Goal: Task Accomplishment & Management: Manage account settings

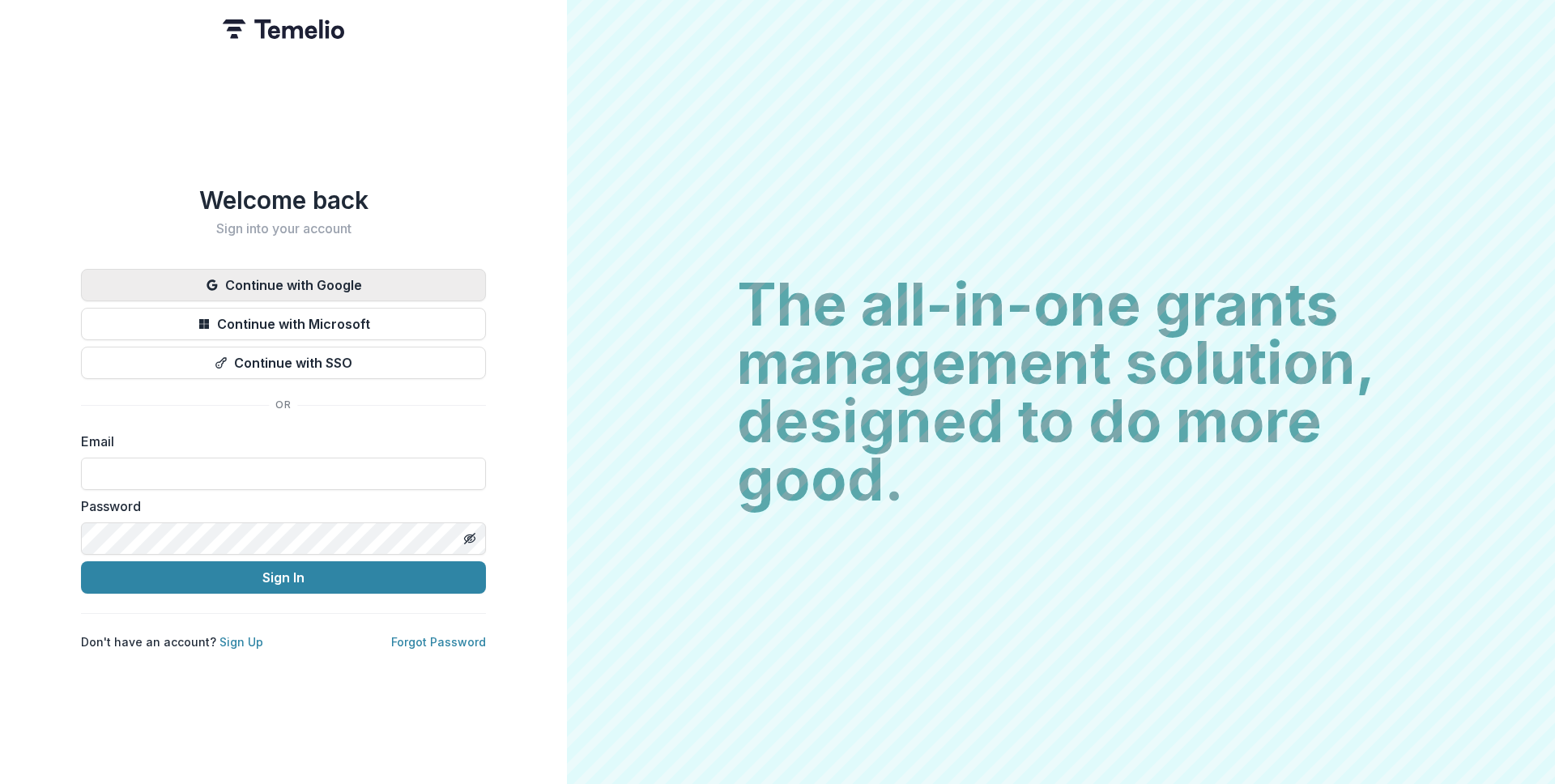
click at [330, 274] on button "Continue with Google" at bounding box center [284, 285] width 405 height 33
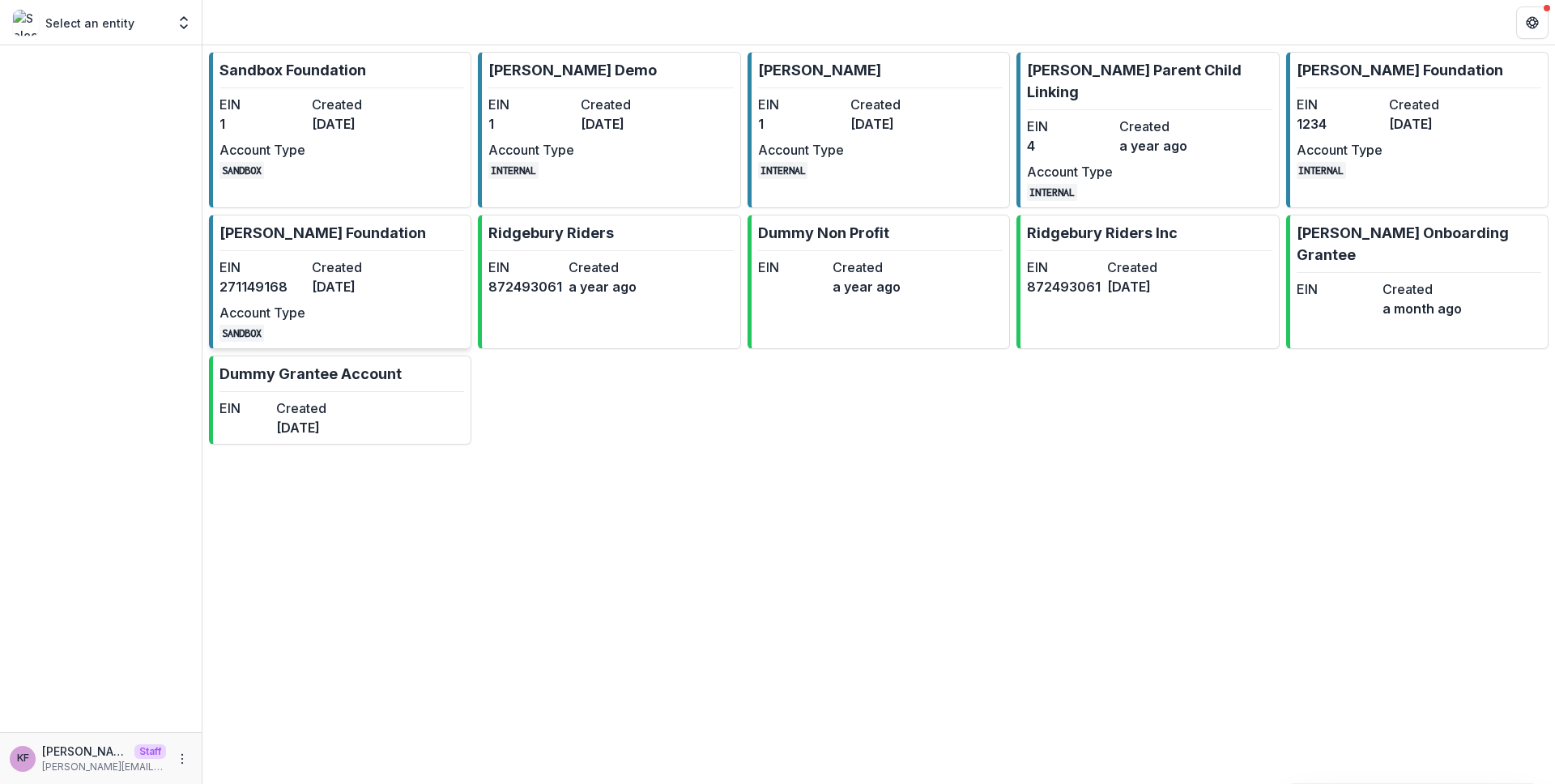
click at [425, 237] on link "Sue Bassett Foundation EIN 271149168 Created 4 months ago Account Type SANDBOX" at bounding box center [340, 281] width 263 height 134
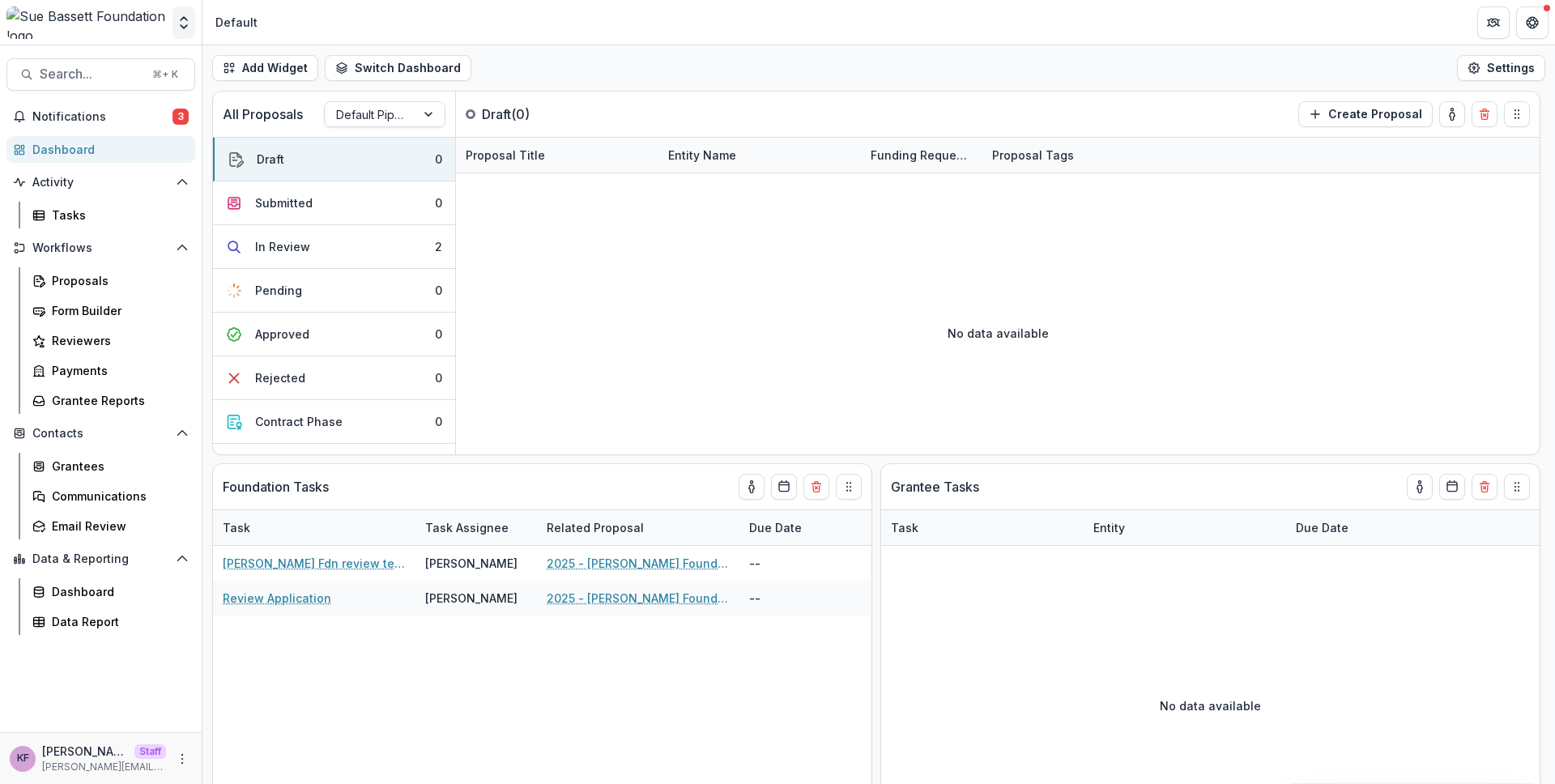
click at [183, 30] on icon "Open entity switcher" at bounding box center [184, 23] width 16 height 16
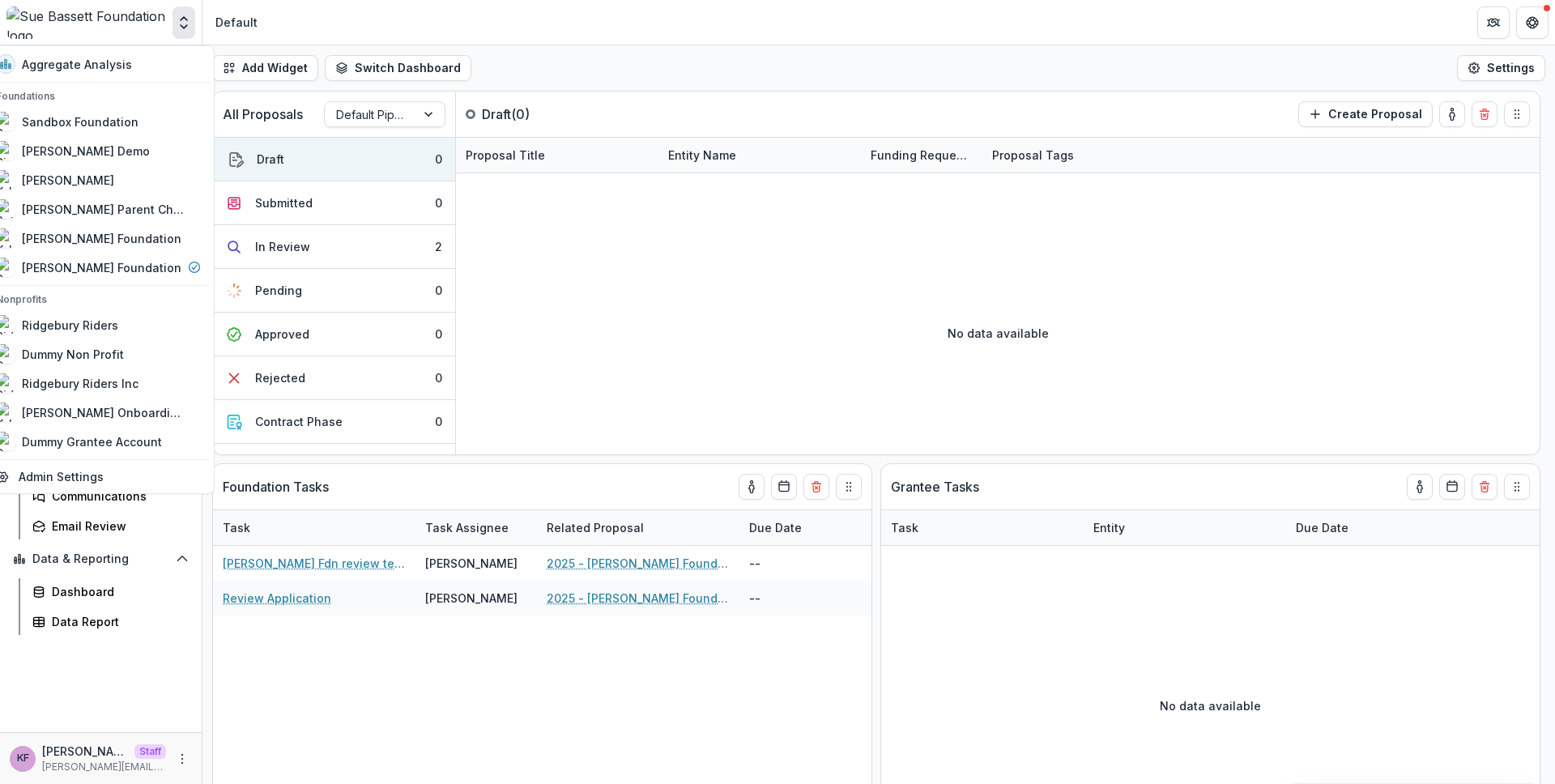
click at [539, 41] on header "Default" at bounding box center [878, 22] width 1353 height 45
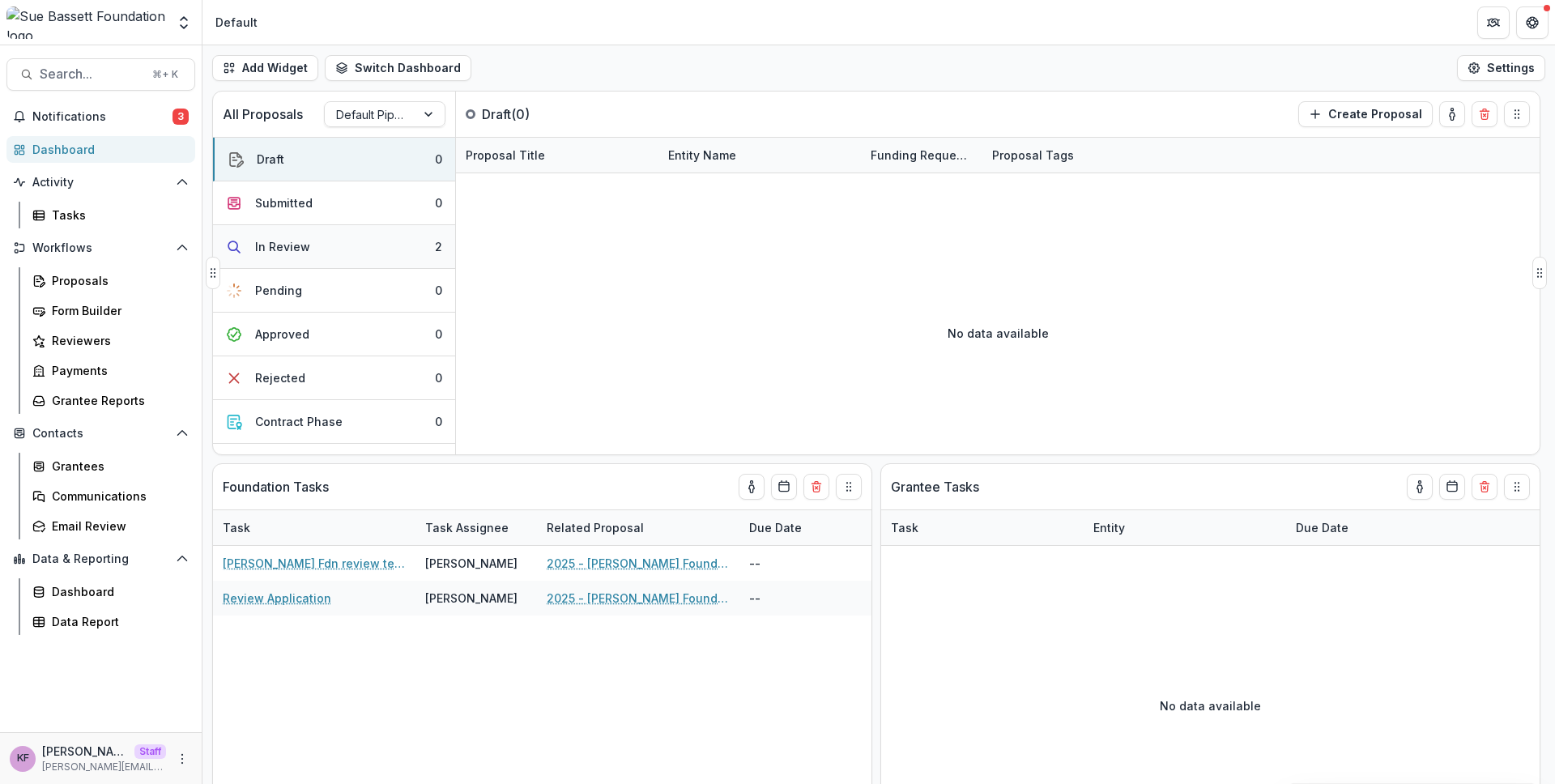
click at [338, 246] on button "In Review 2" at bounding box center [335, 247] width 243 height 44
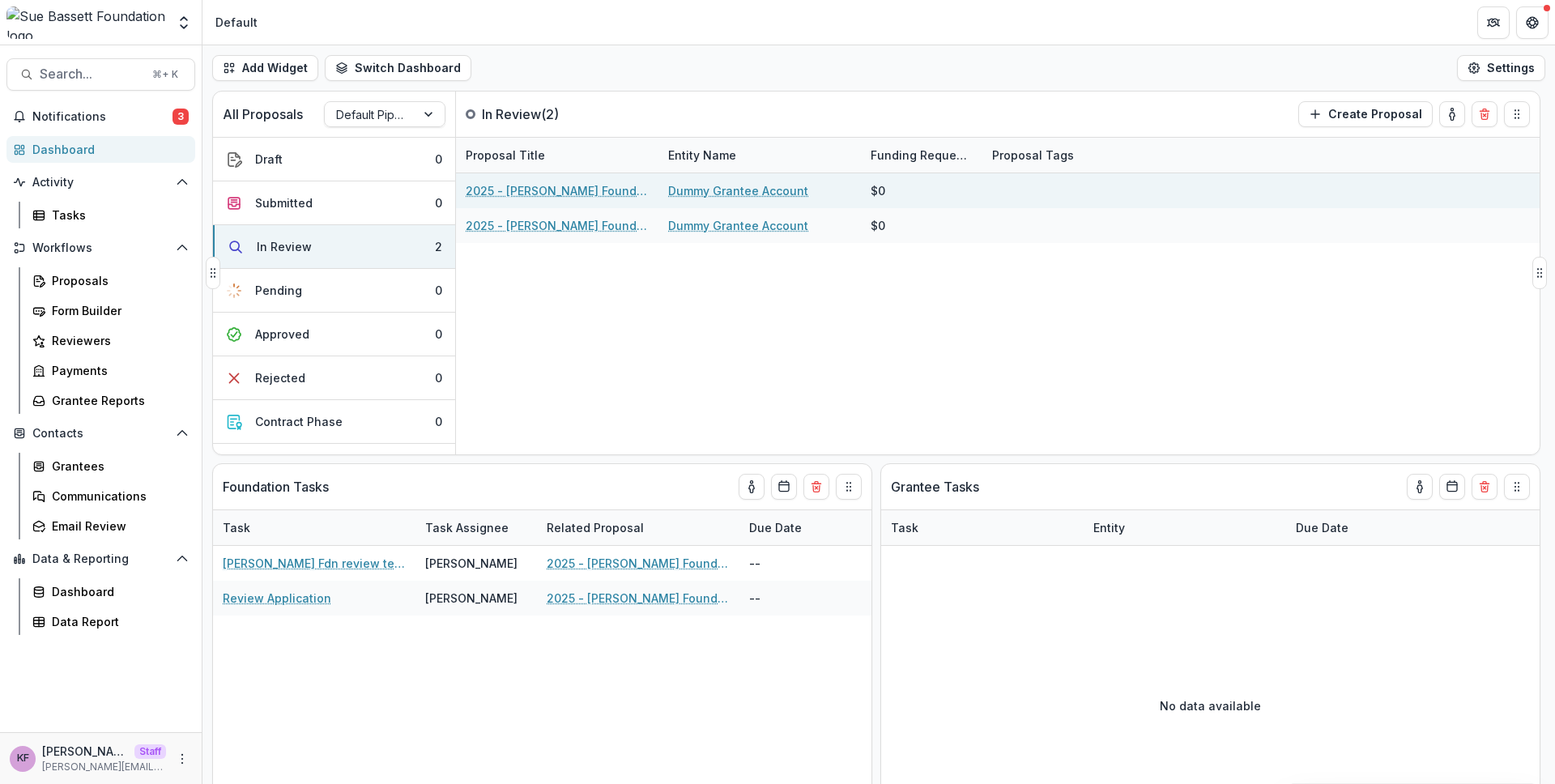
click at [582, 186] on link "2025 - [PERSON_NAME] Foundation Application" at bounding box center [557, 191] width 183 height 17
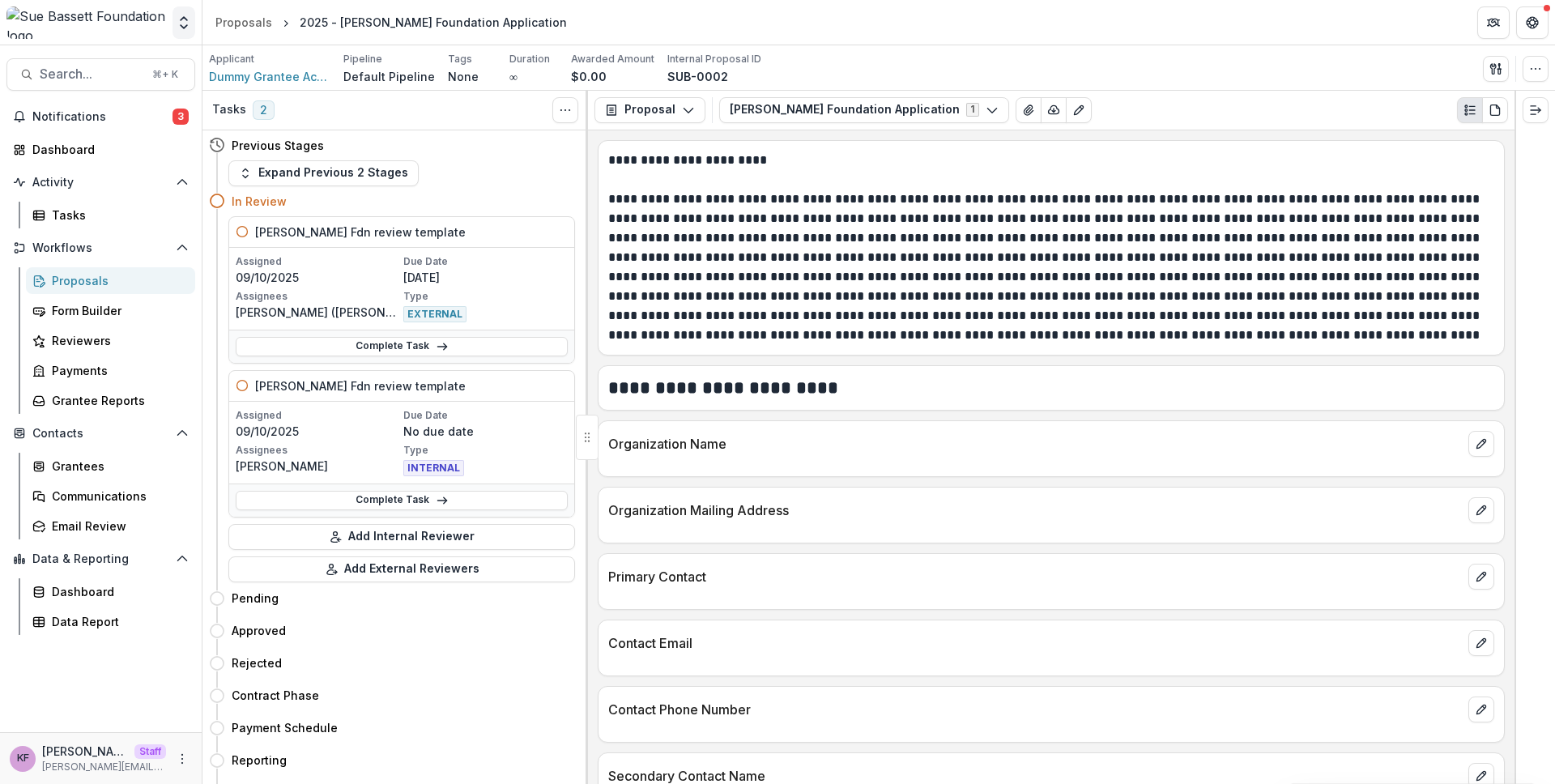
click at [190, 26] on icon "Open entity switcher" at bounding box center [184, 23] width 16 height 16
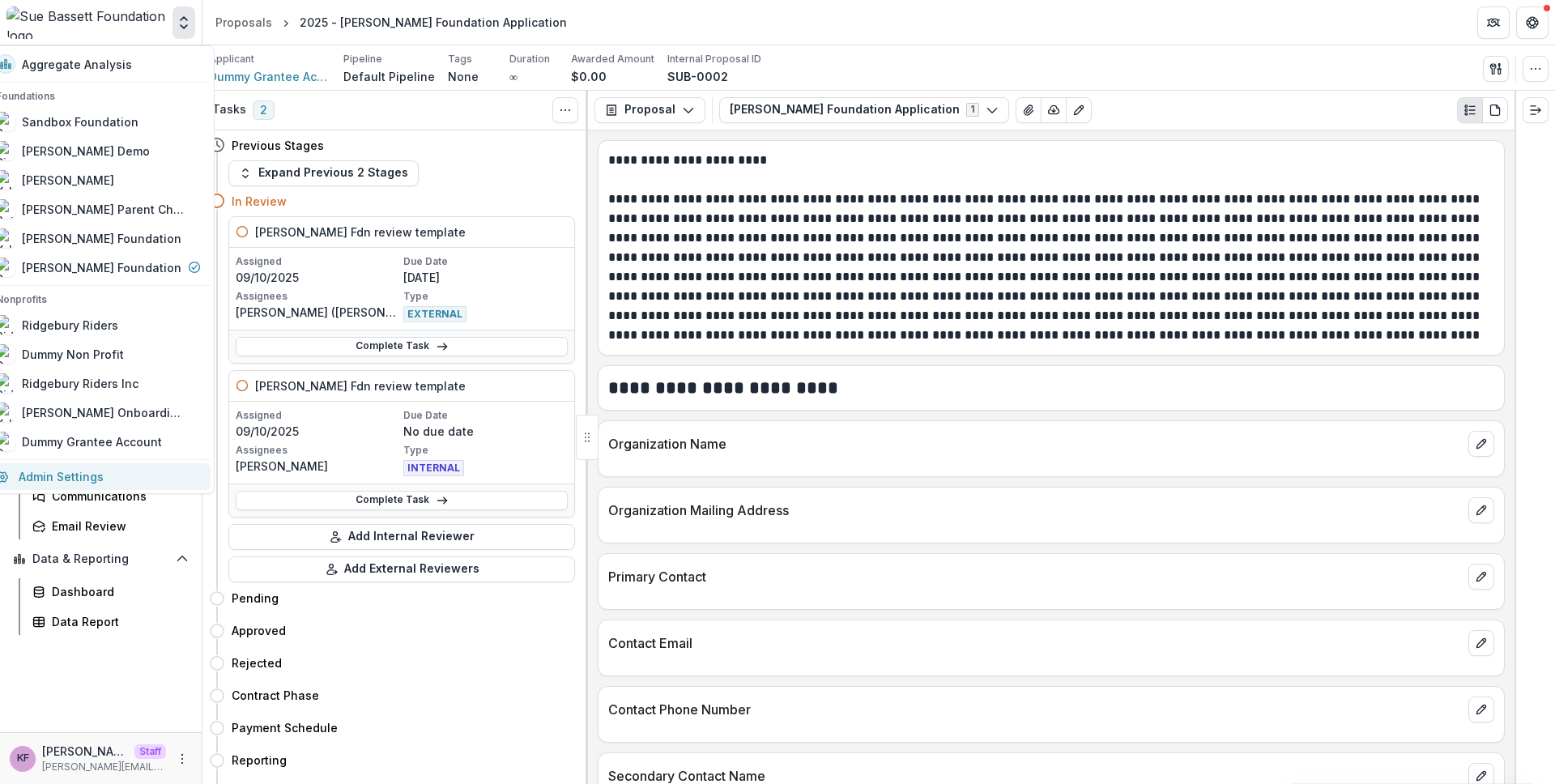
click at [141, 474] on link "Admin Settings" at bounding box center [98, 476] width 224 height 26
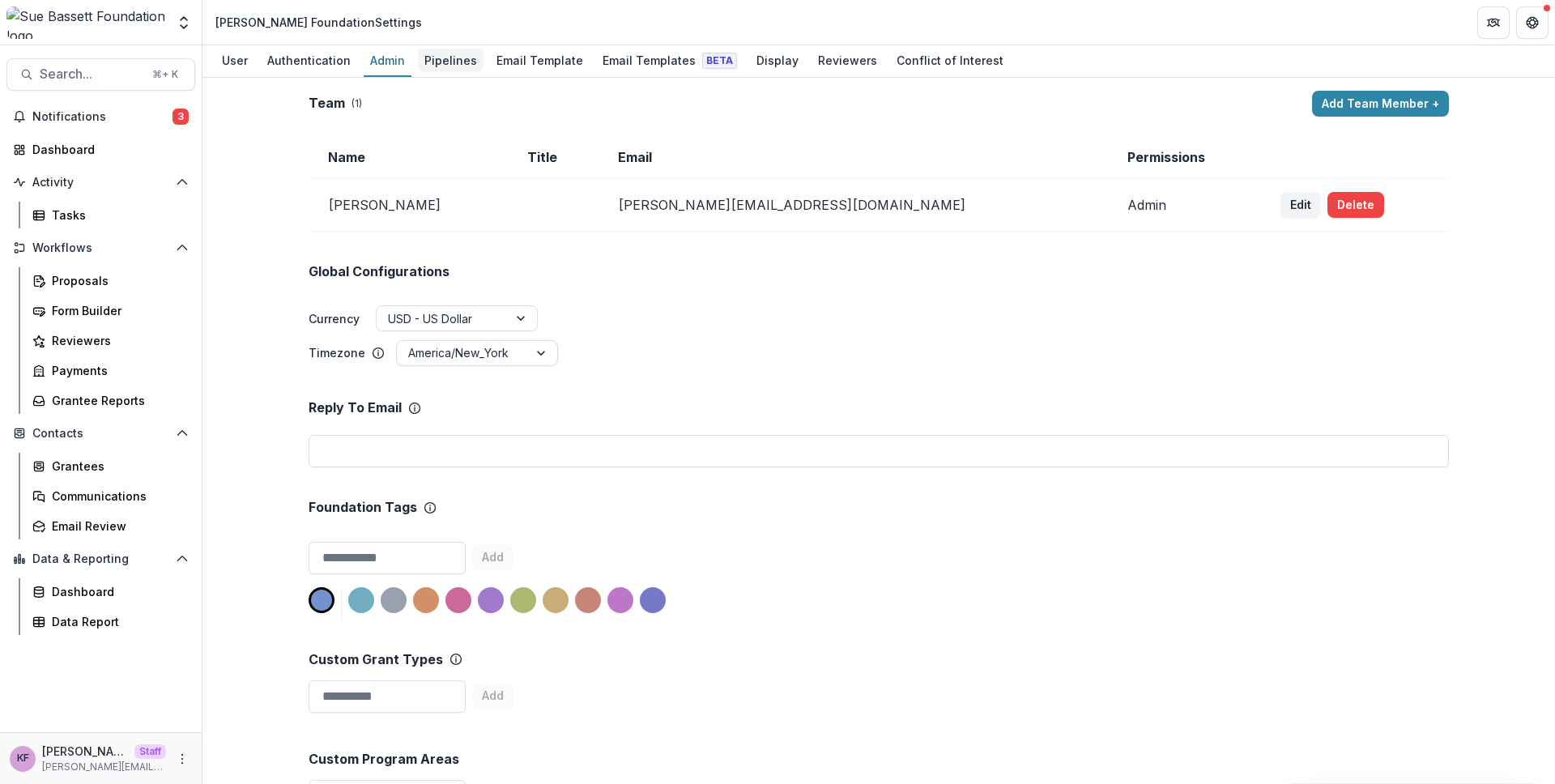
click at [455, 59] on div "Pipelines" at bounding box center [451, 60] width 66 height 24
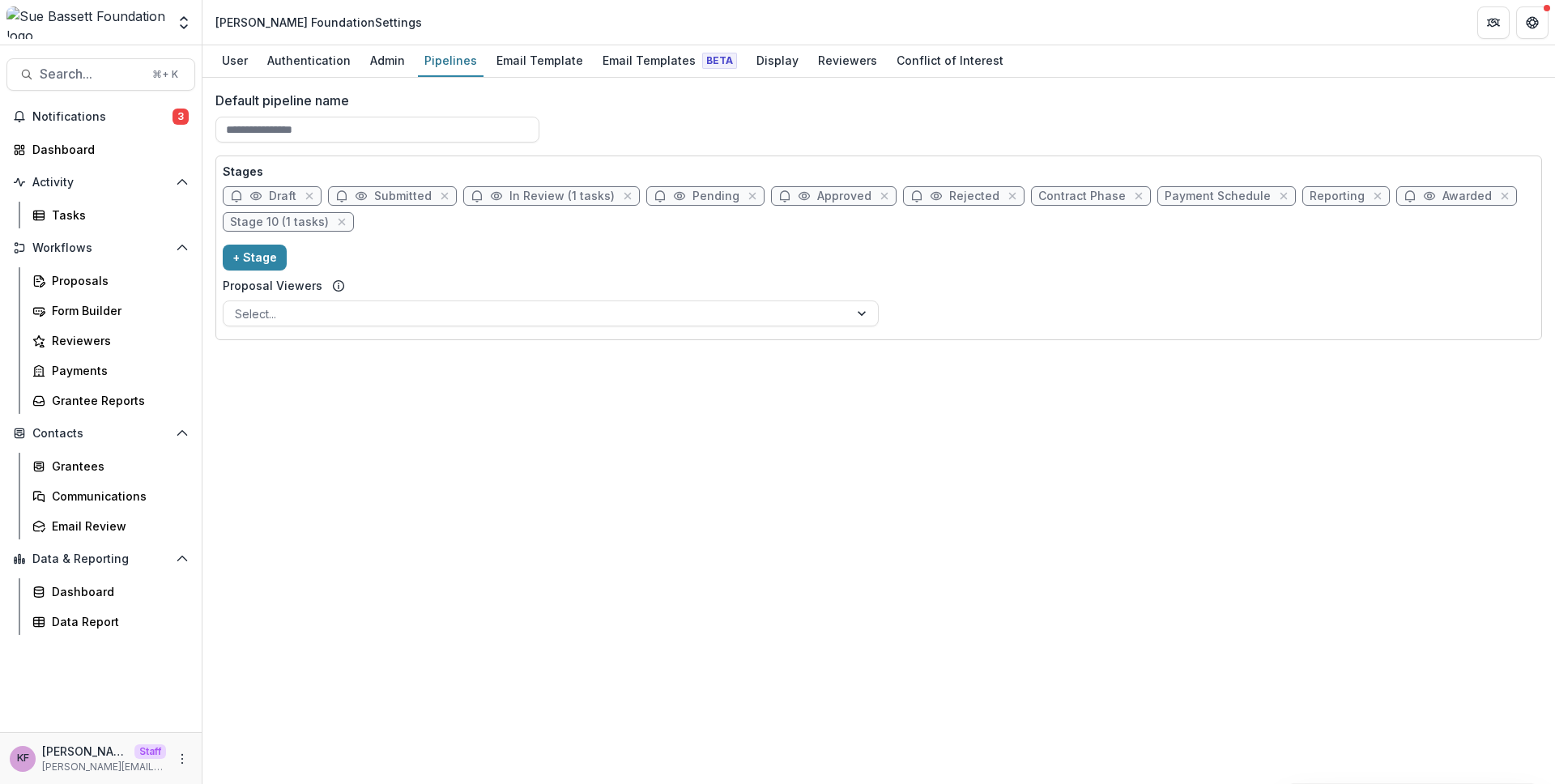
click at [567, 191] on span "In Review (1 tasks)" at bounding box center [562, 196] width 105 height 14
select select "******"
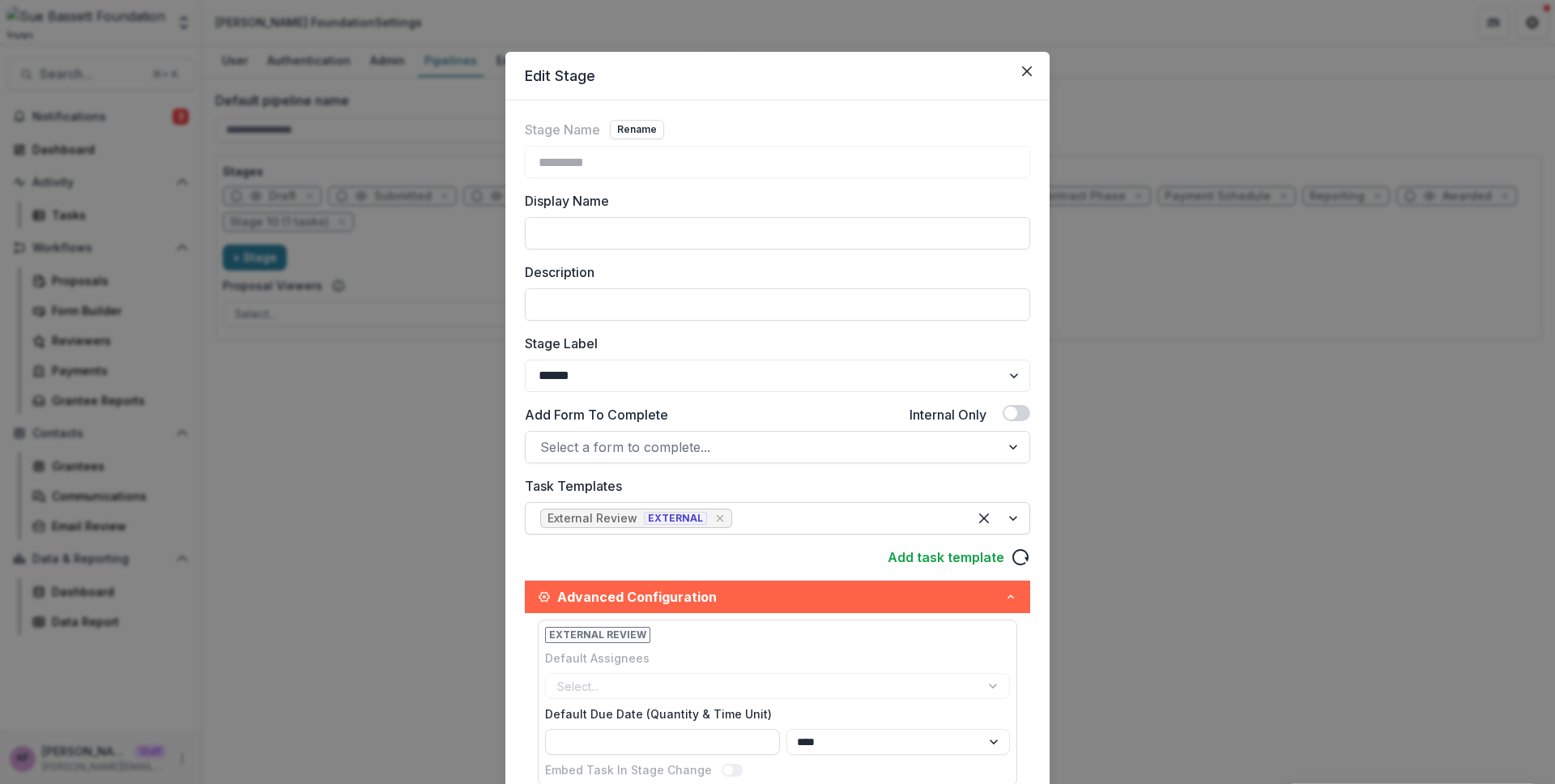
scroll to position [20, 0]
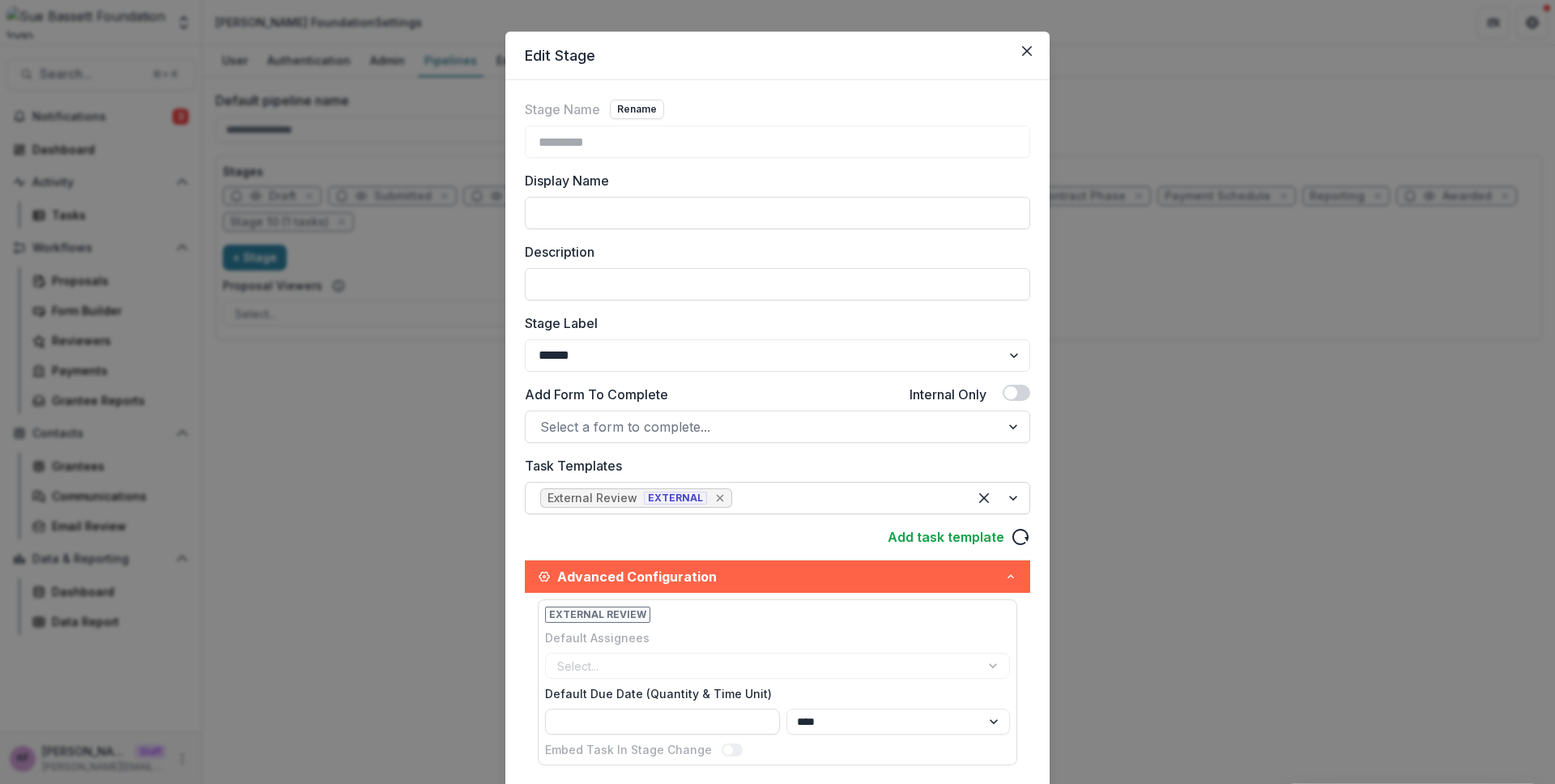
click at [713, 500] on icon "Remove [object Object]" at bounding box center [720, 498] width 13 height 13
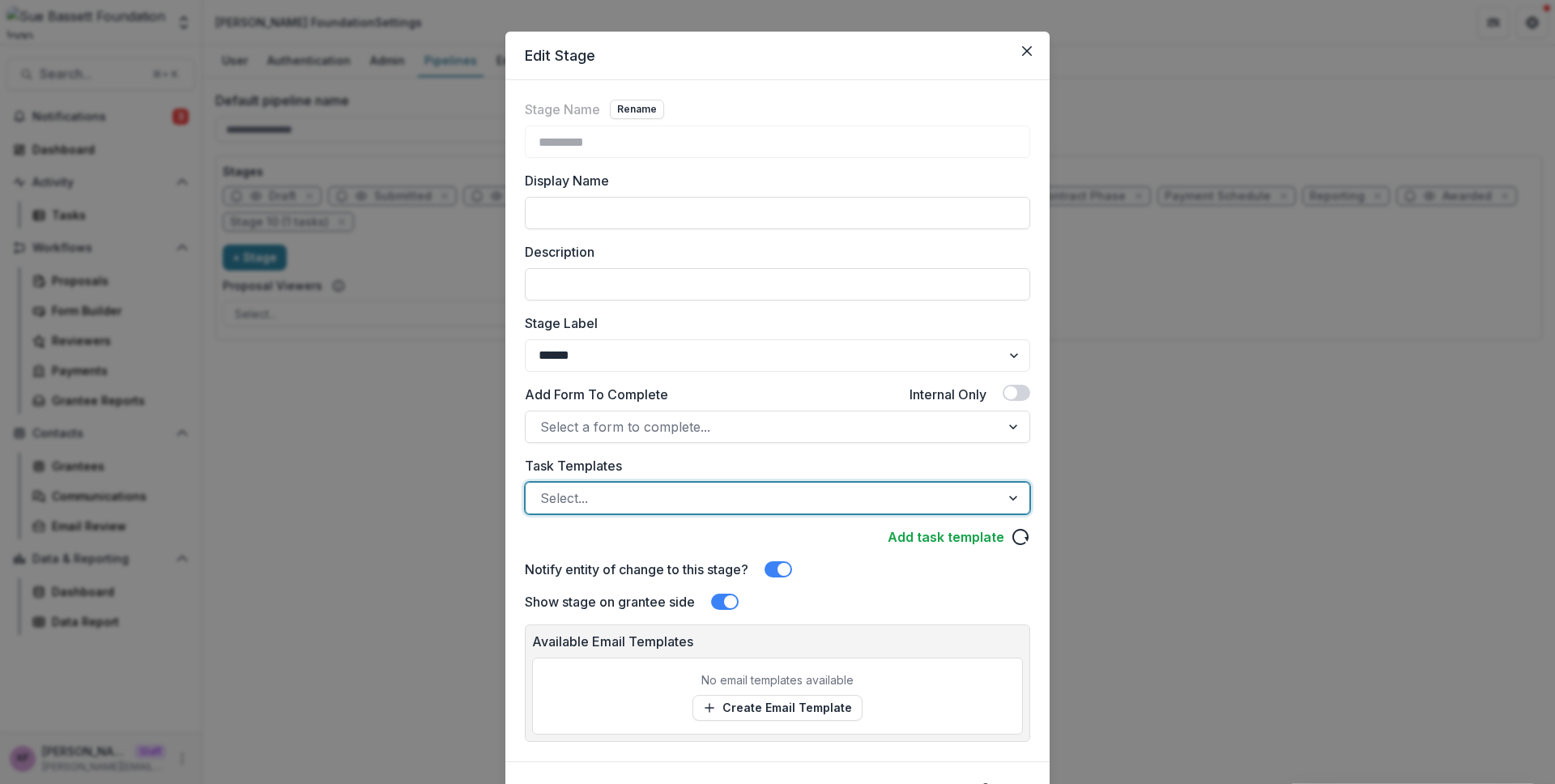
click at [656, 493] on div at bounding box center [762, 498] width 445 height 23
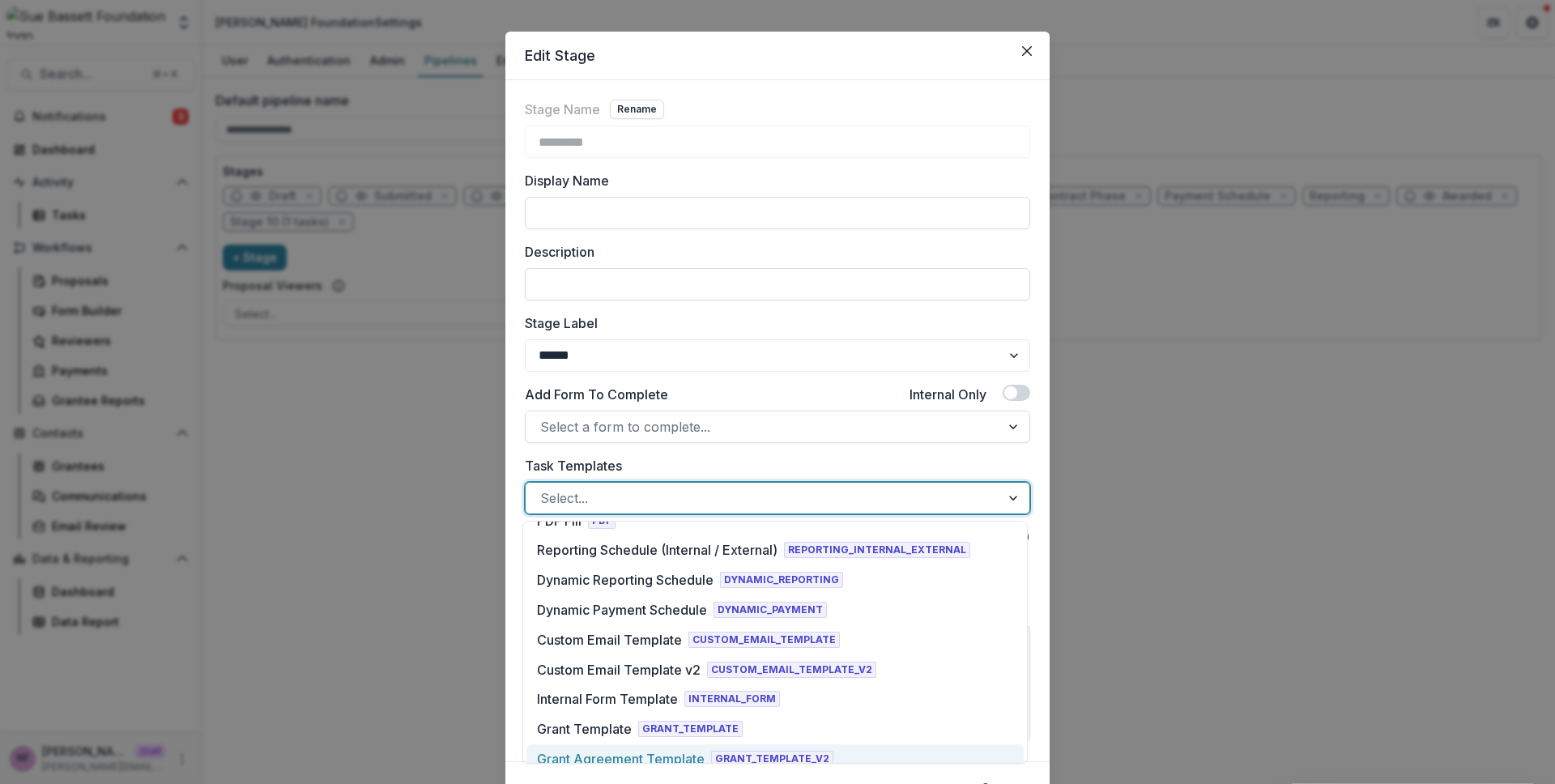
scroll to position [331, 0]
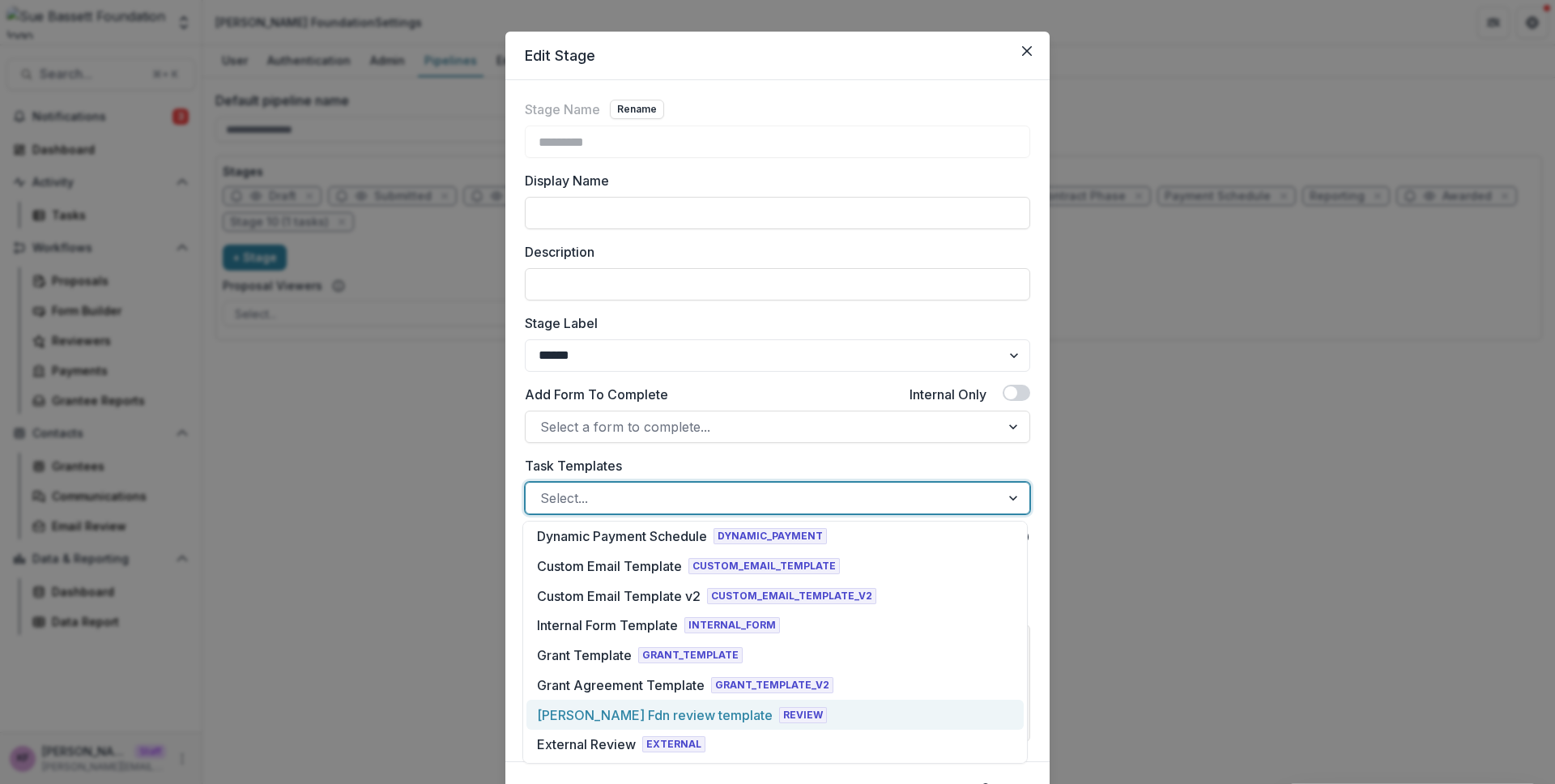
click at [650, 717] on div "[PERSON_NAME] Fdn review template" at bounding box center [655, 714] width 235 height 19
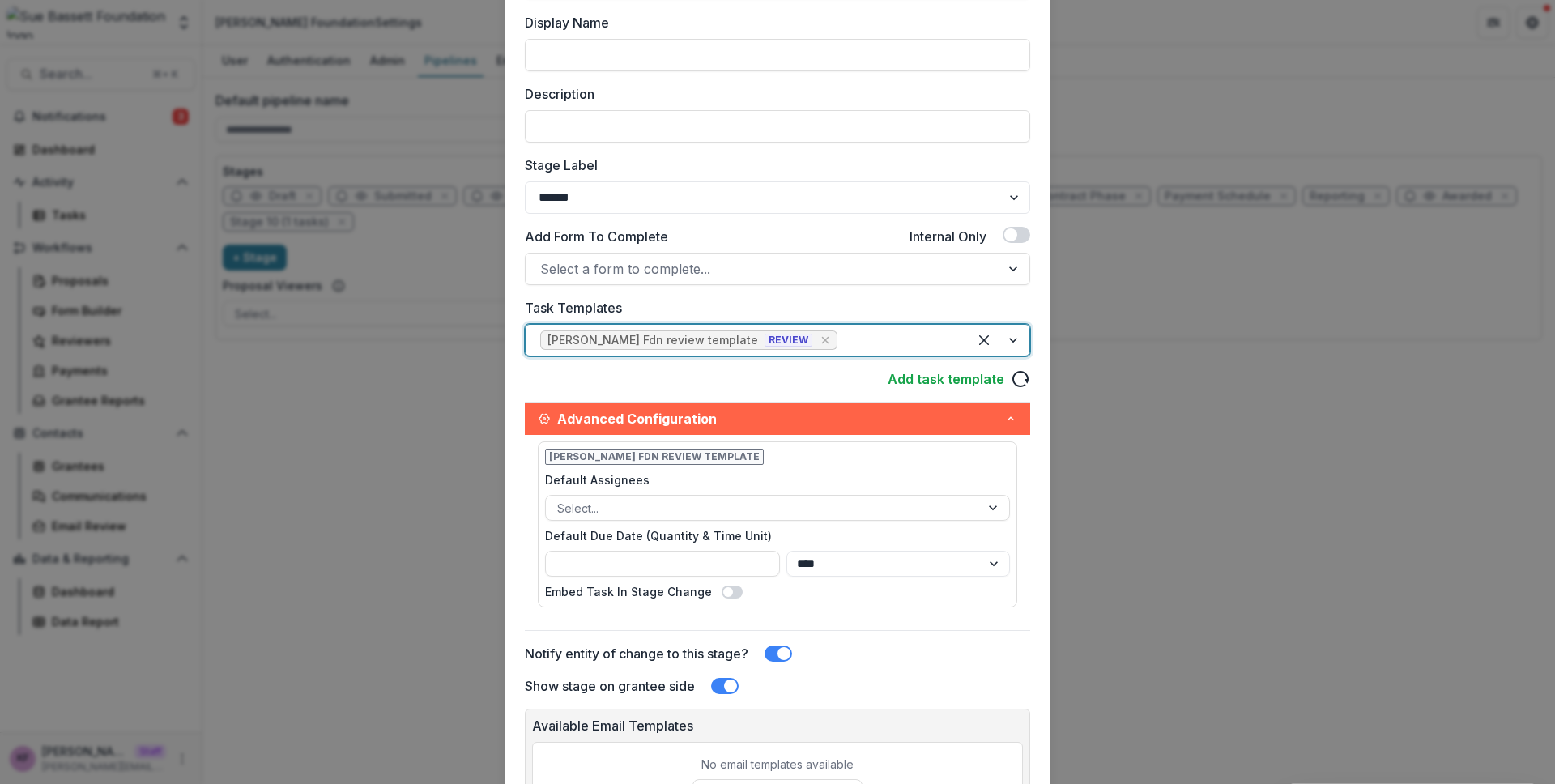
scroll to position [307, 0]
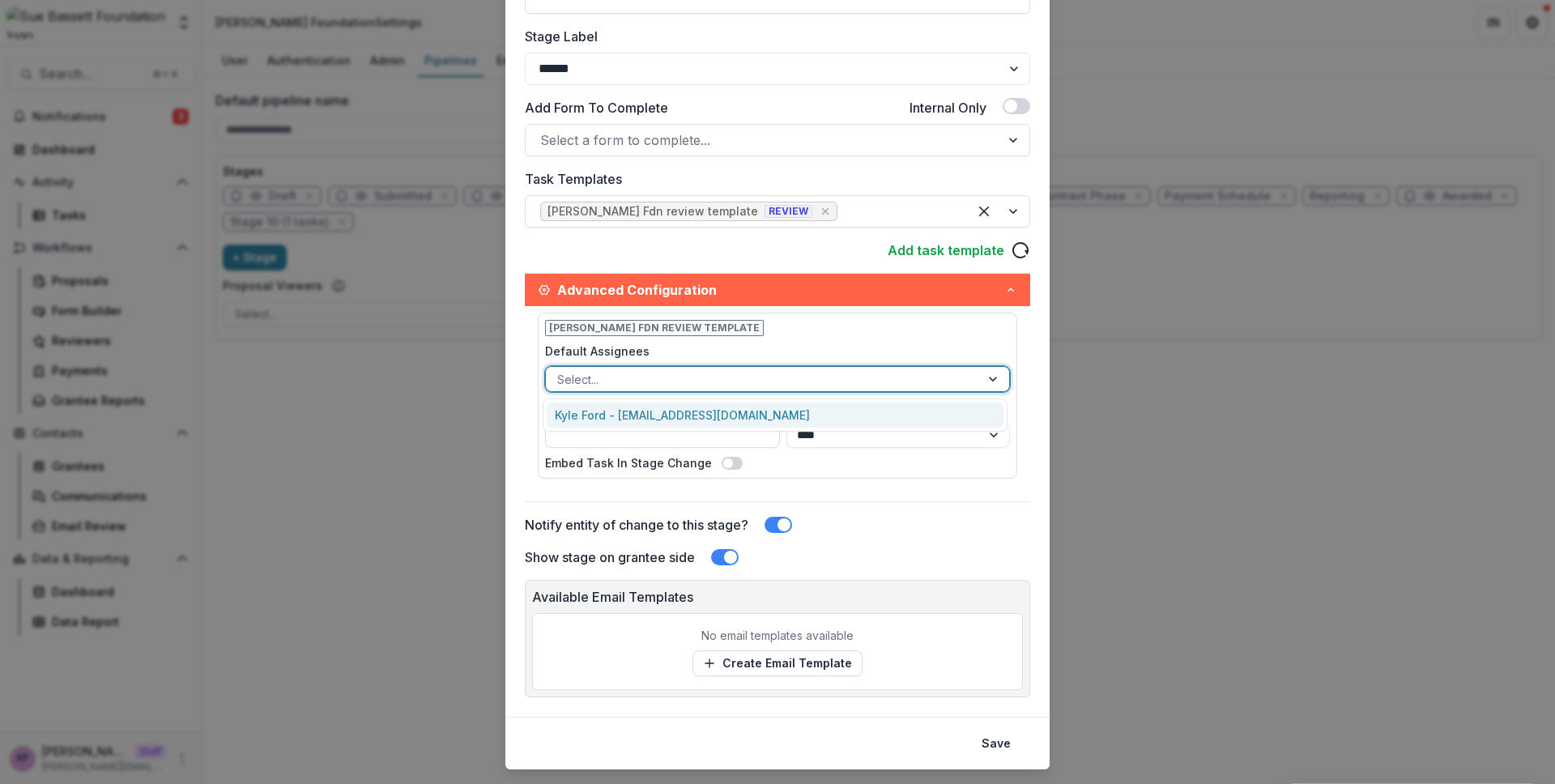
click at [748, 379] on div at bounding box center [762, 379] width 411 height 20
click at [724, 211] on div "Sue Bassett Fdn review template REVIEW" at bounding box center [679, 211] width 264 height 14
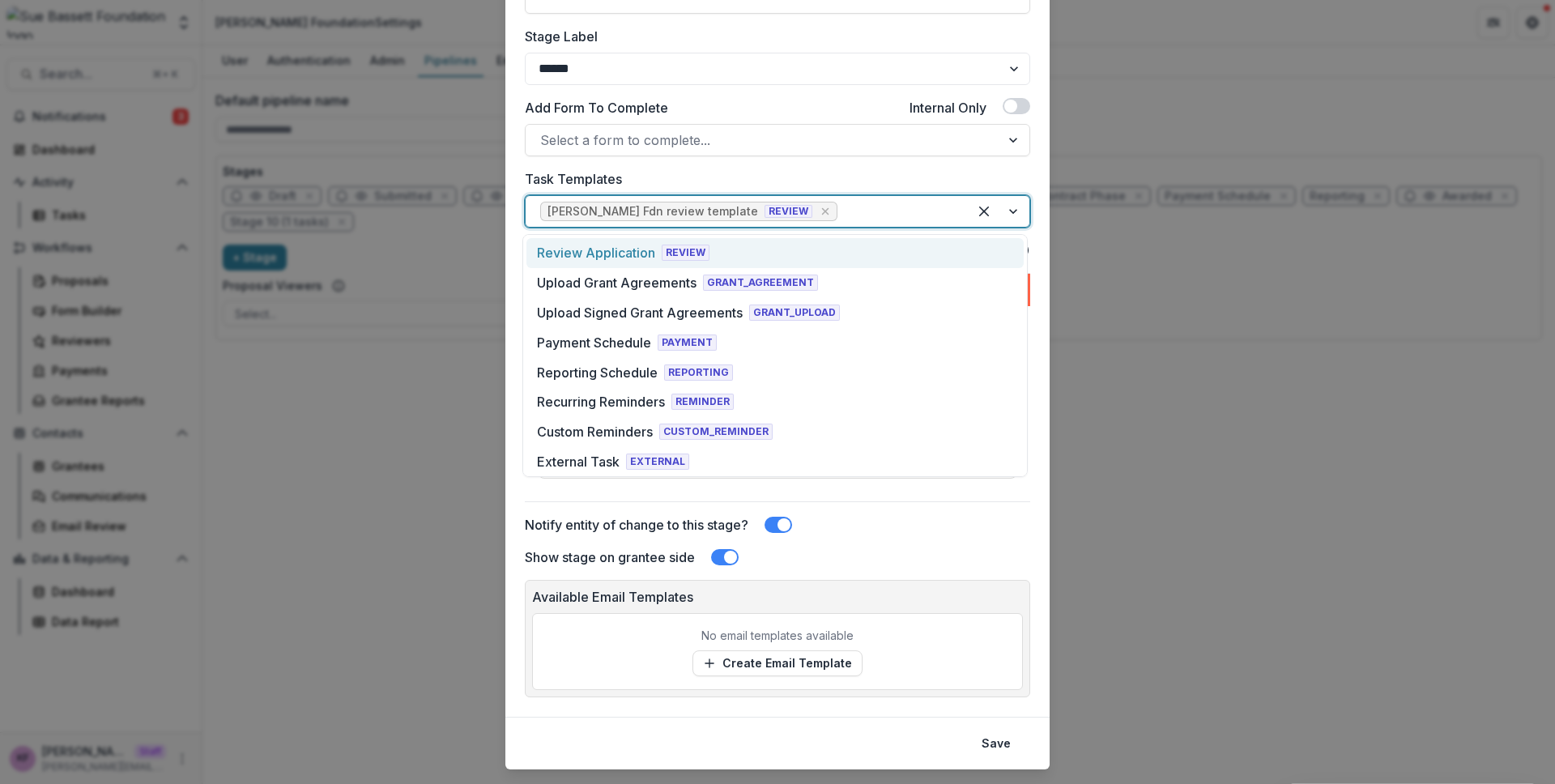
click at [741, 176] on label "Task Templates" at bounding box center [772, 179] width 495 height 19
click at [841, 201] on input "Task Templates" at bounding box center [843, 211] width 4 height 19
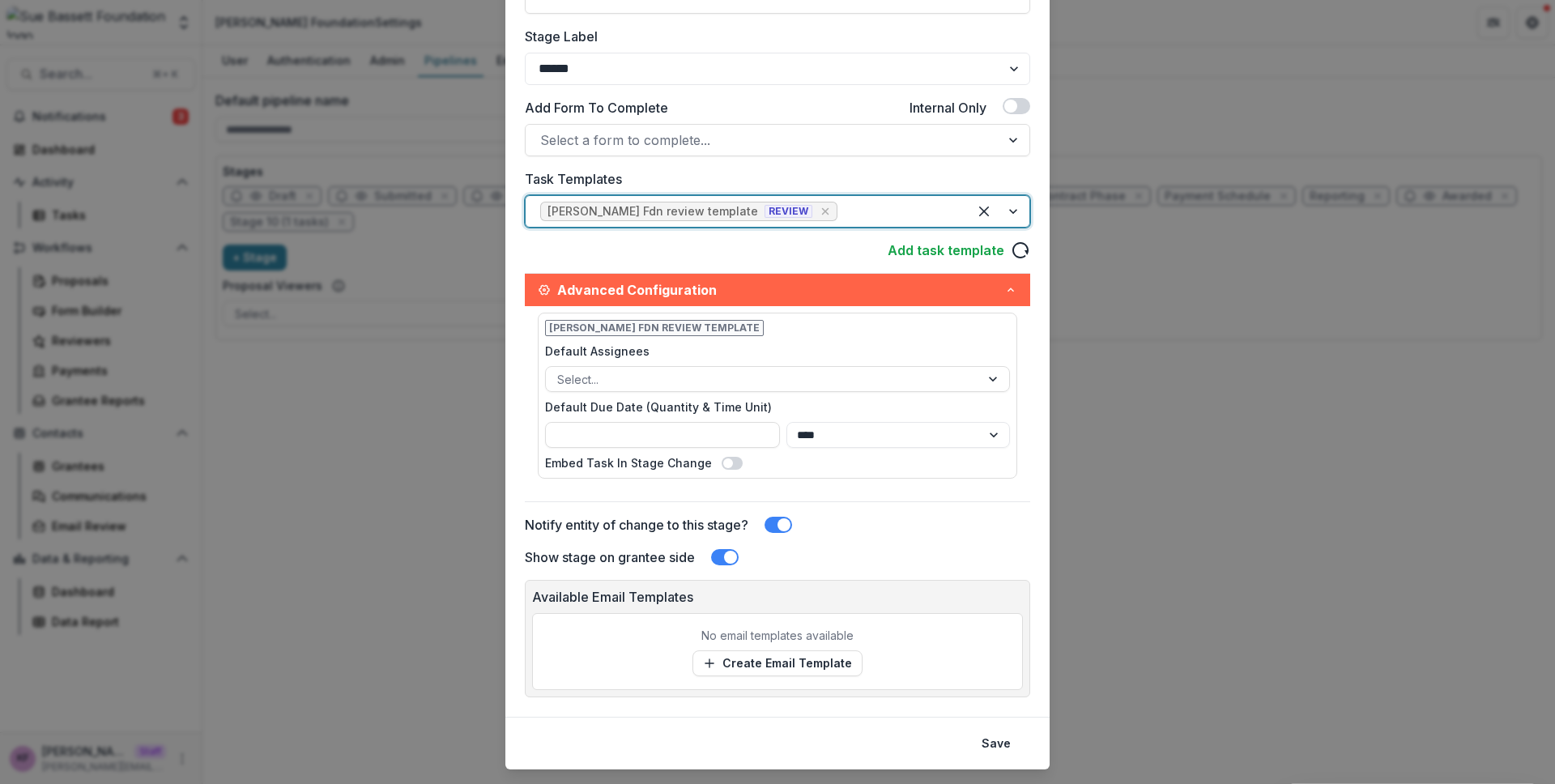
scroll to position [0, 0]
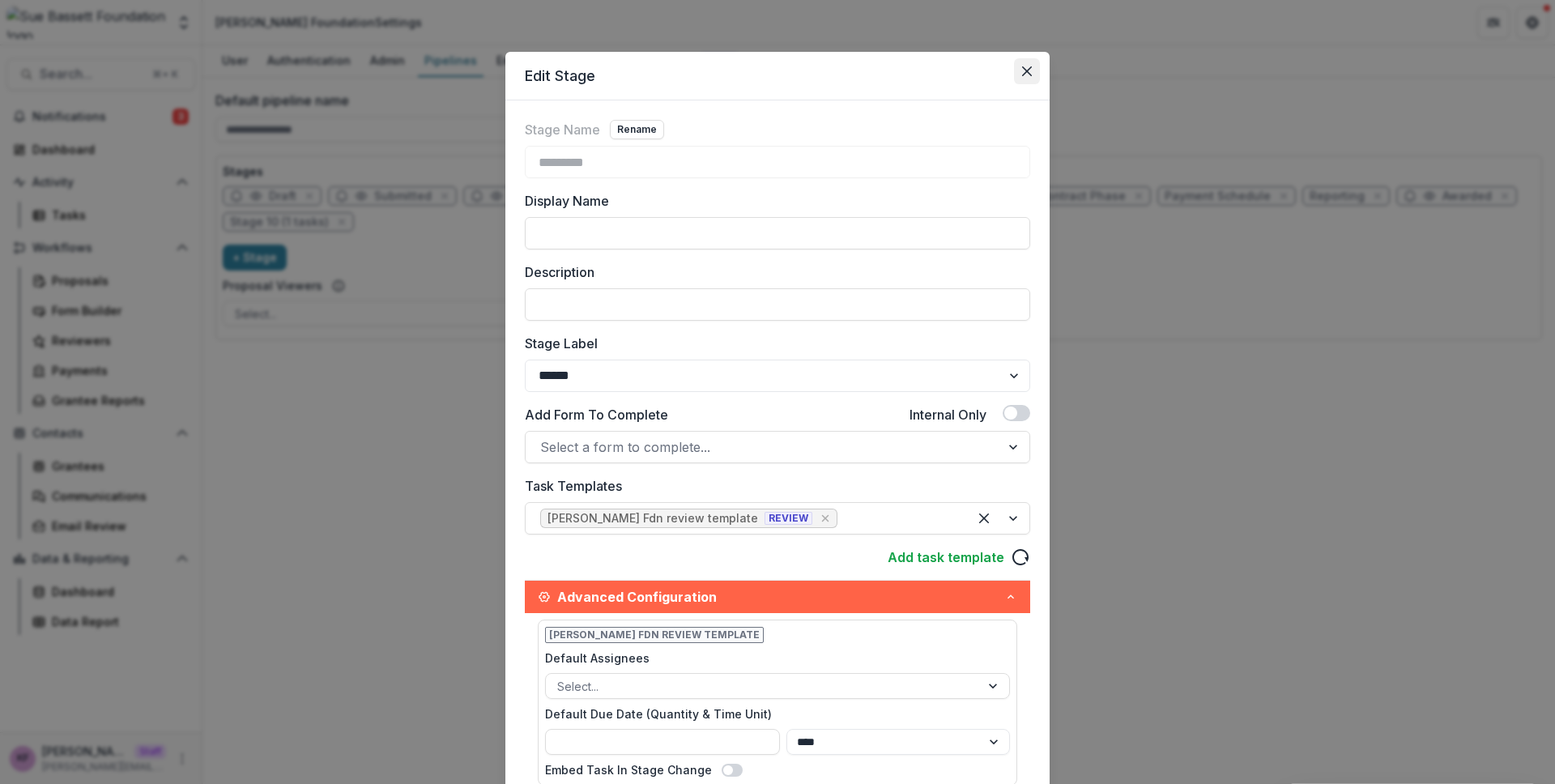
click at [1023, 67] on icon "Close" at bounding box center [1027, 71] width 10 height 10
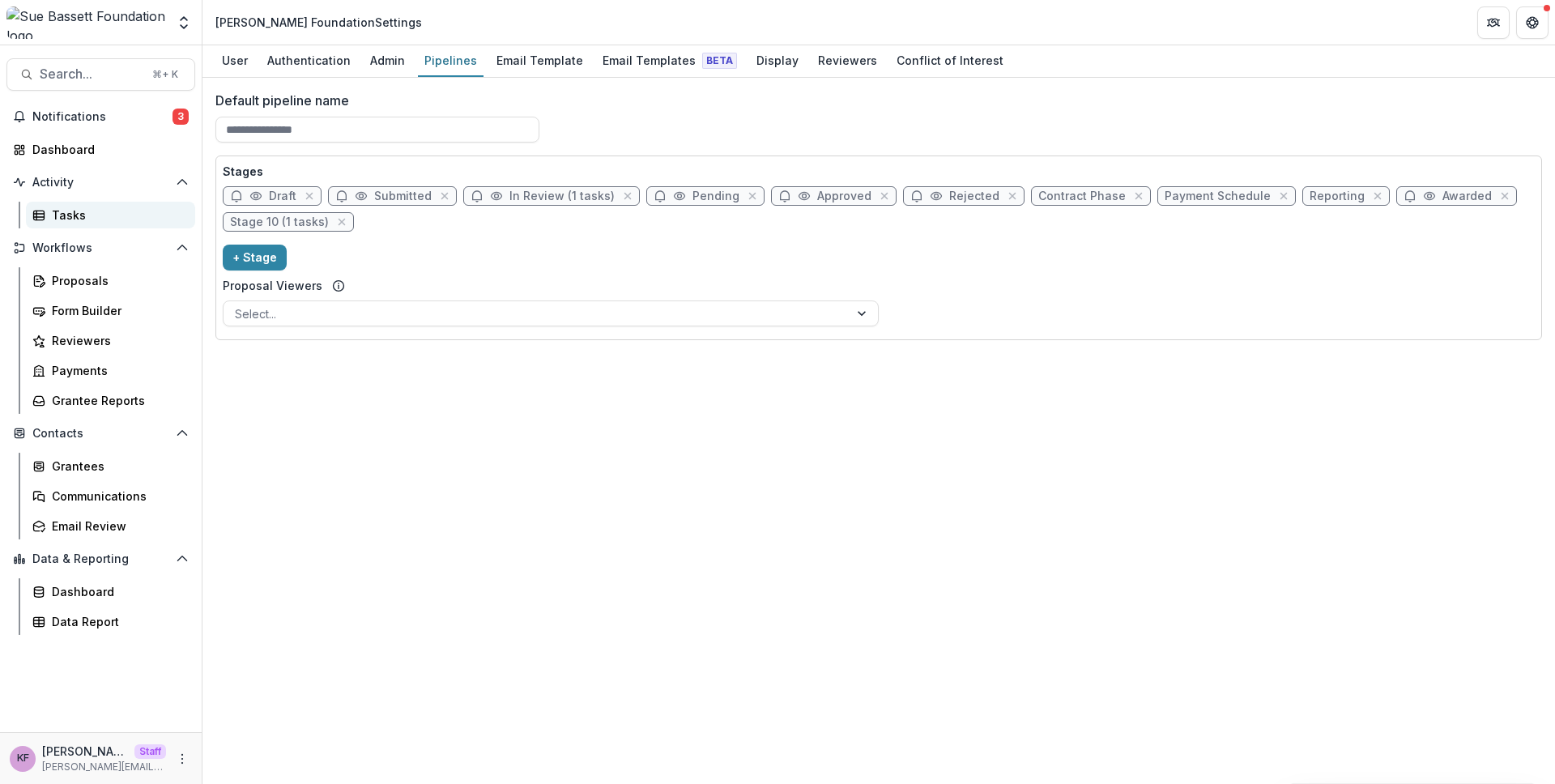
click at [115, 211] on div "Tasks" at bounding box center [117, 214] width 130 height 17
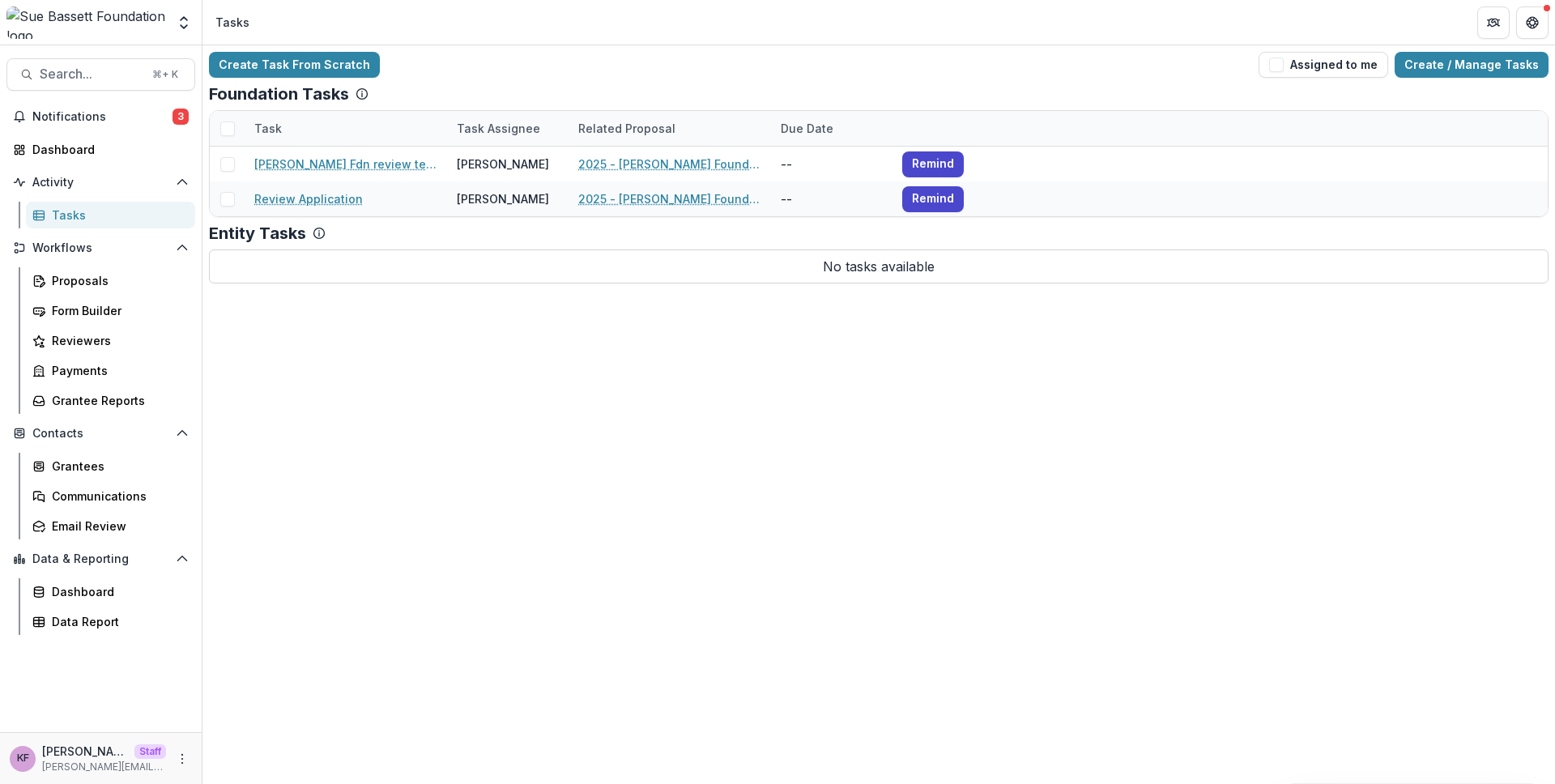
click at [1501, 82] on div "Create Task From Scratch Assigned to me Create / Manage Tasks Foundation Tasks …" at bounding box center [878, 168] width 1353 height 244
click at [1501, 71] on link "Create / Manage Tasks" at bounding box center [1471, 65] width 154 height 26
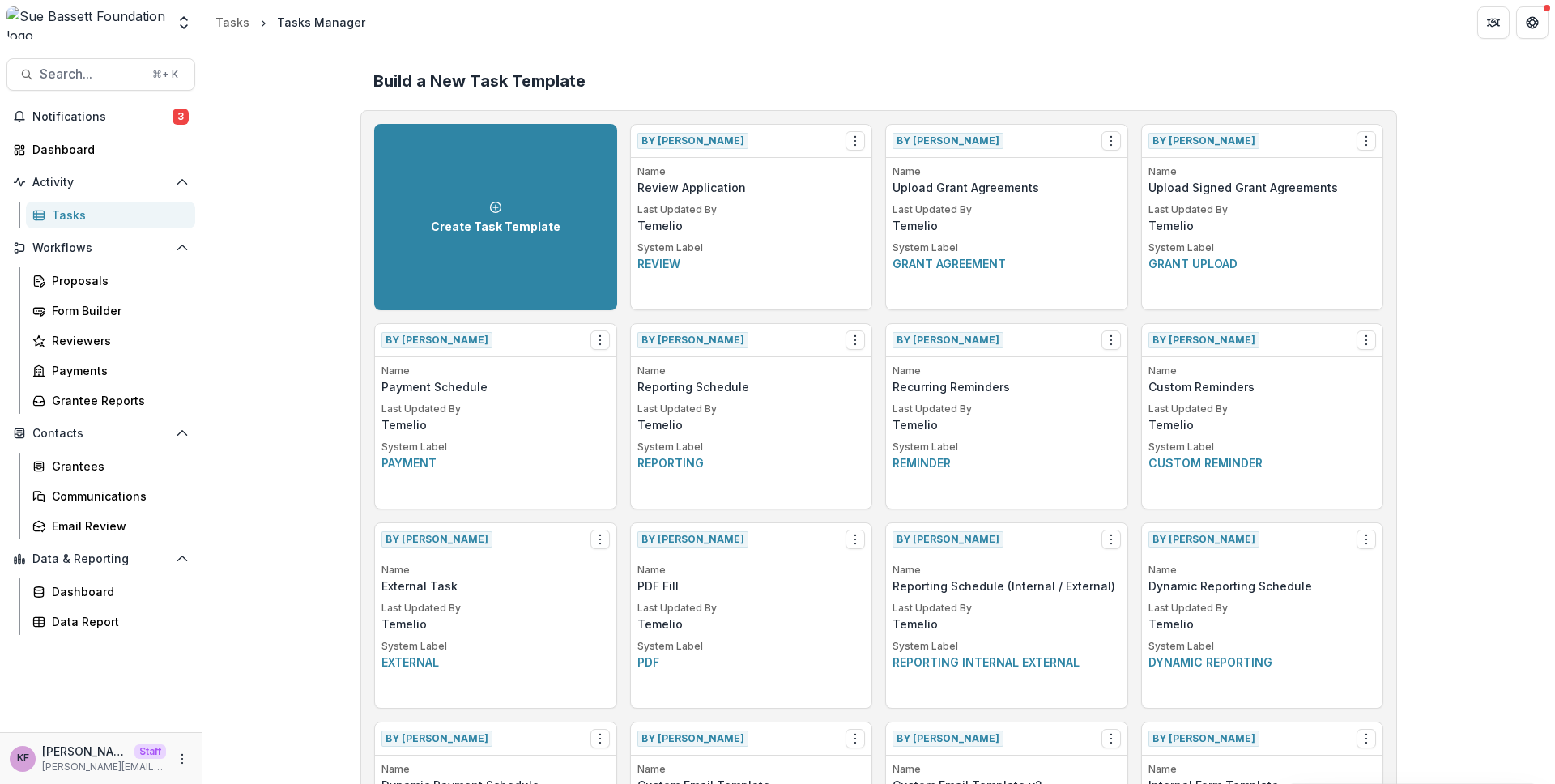
scroll to position [577, 0]
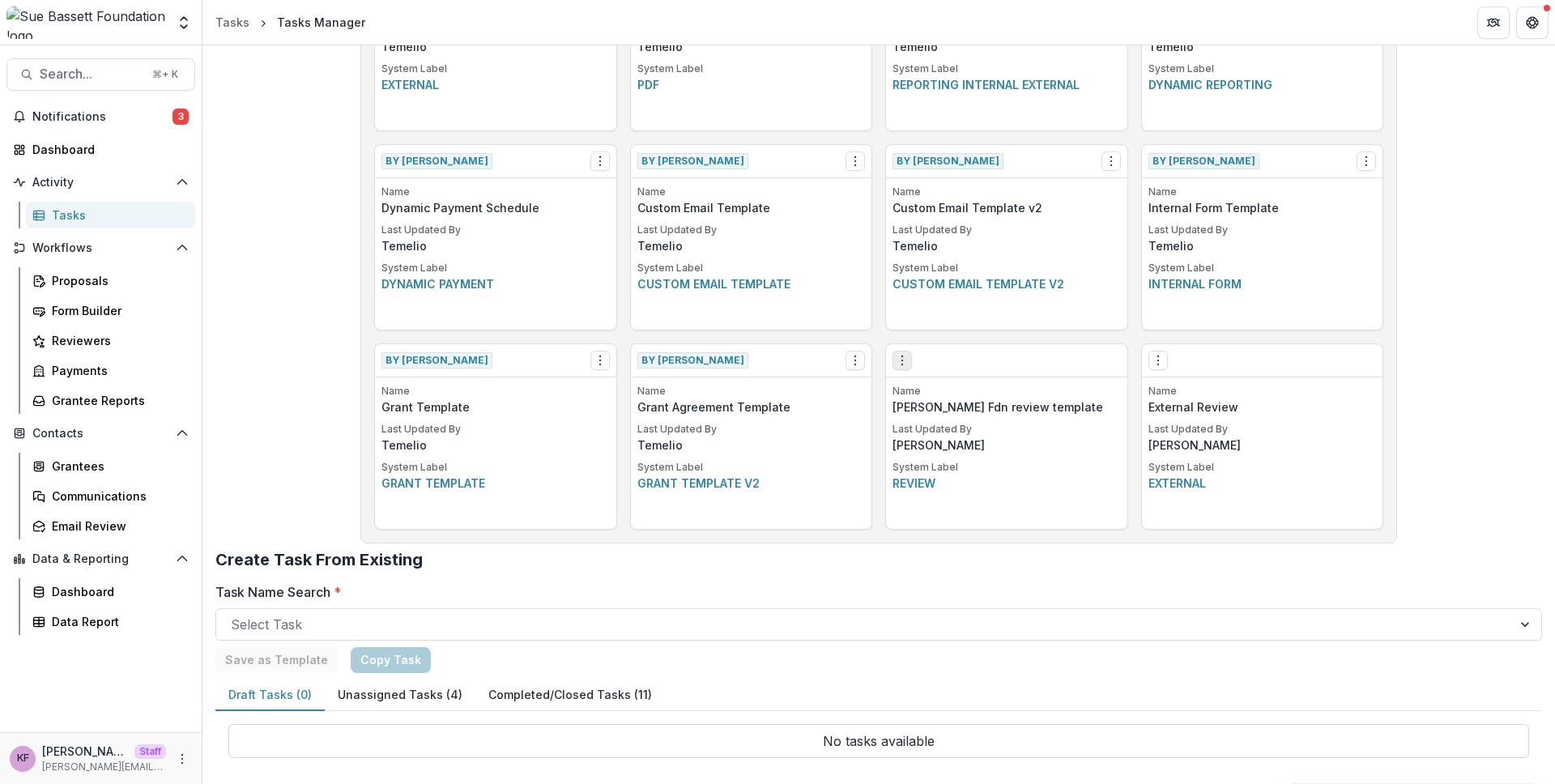
click at [893, 350] on button "Options" at bounding box center [902, 359] width 19 height 19
click at [963, 397] on link "Edit" at bounding box center [993, 393] width 199 height 26
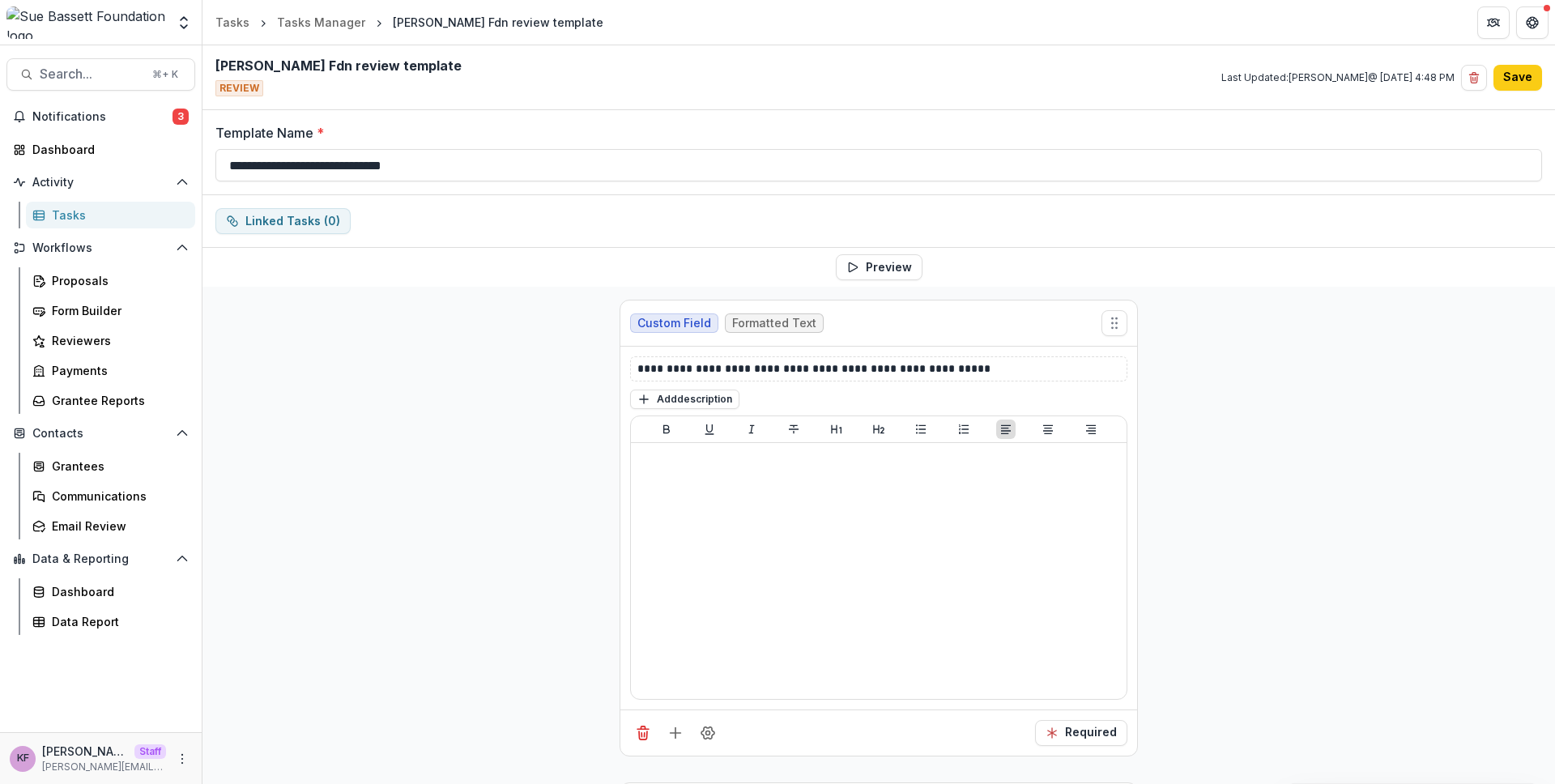
click at [249, 90] on span "REVIEW" at bounding box center [239, 88] width 47 height 16
drag, startPoint x: 216, startPoint y: 89, endPoint x: 266, endPoint y: 90, distance: 50.0
click at [264, 89] on div "Sue Bassett Fdn review template REVIEW" at bounding box center [338, 77] width 246 height 38
click at [462, 412] on div "**********" at bounding box center [878, 691] width 1353 height 810
click at [1515, 88] on button "Save" at bounding box center [1517, 77] width 48 height 26
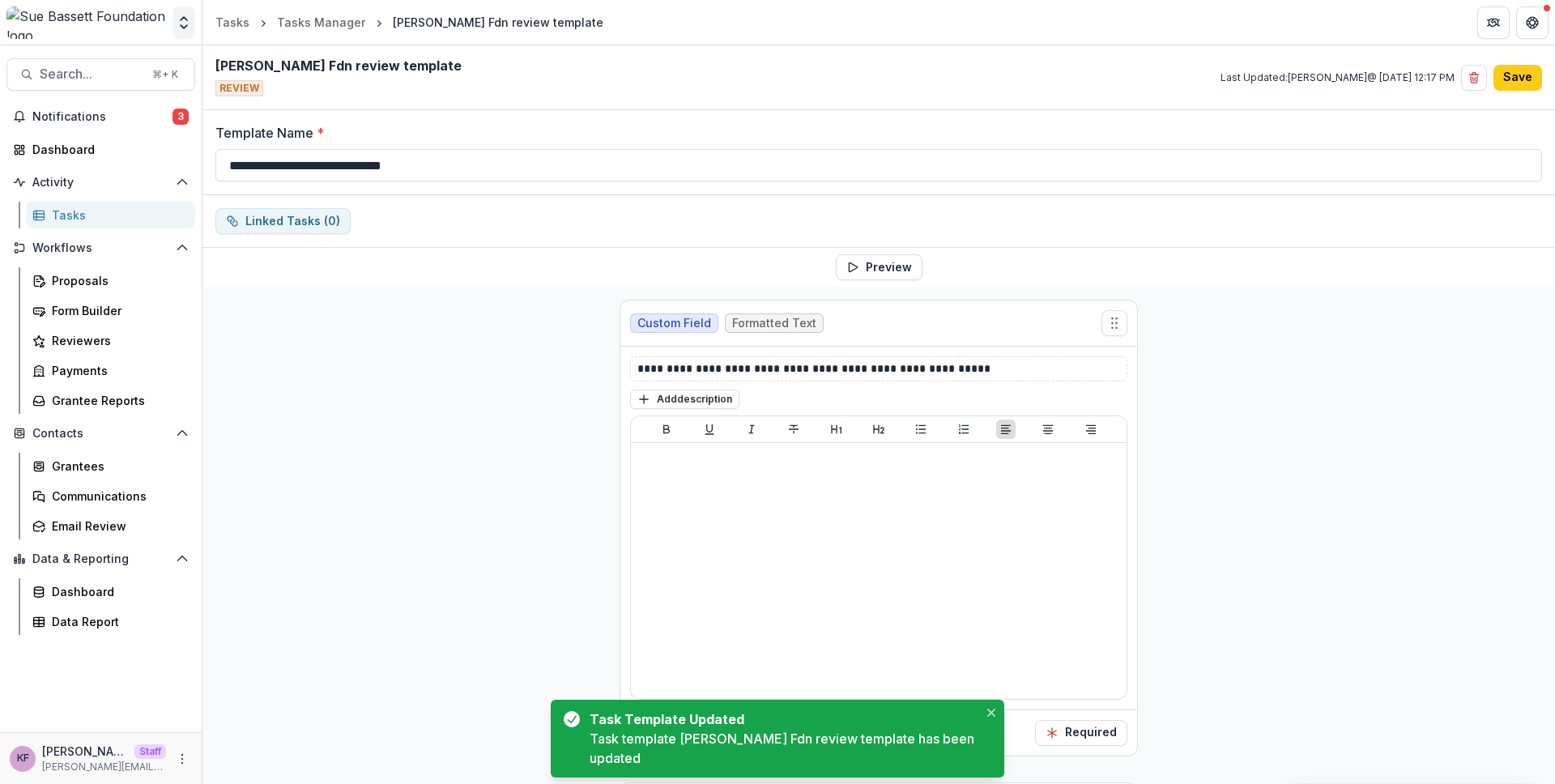
click at [172, 28] on button "Open entity switcher" at bounding box center [183, 23] width 23 height 33
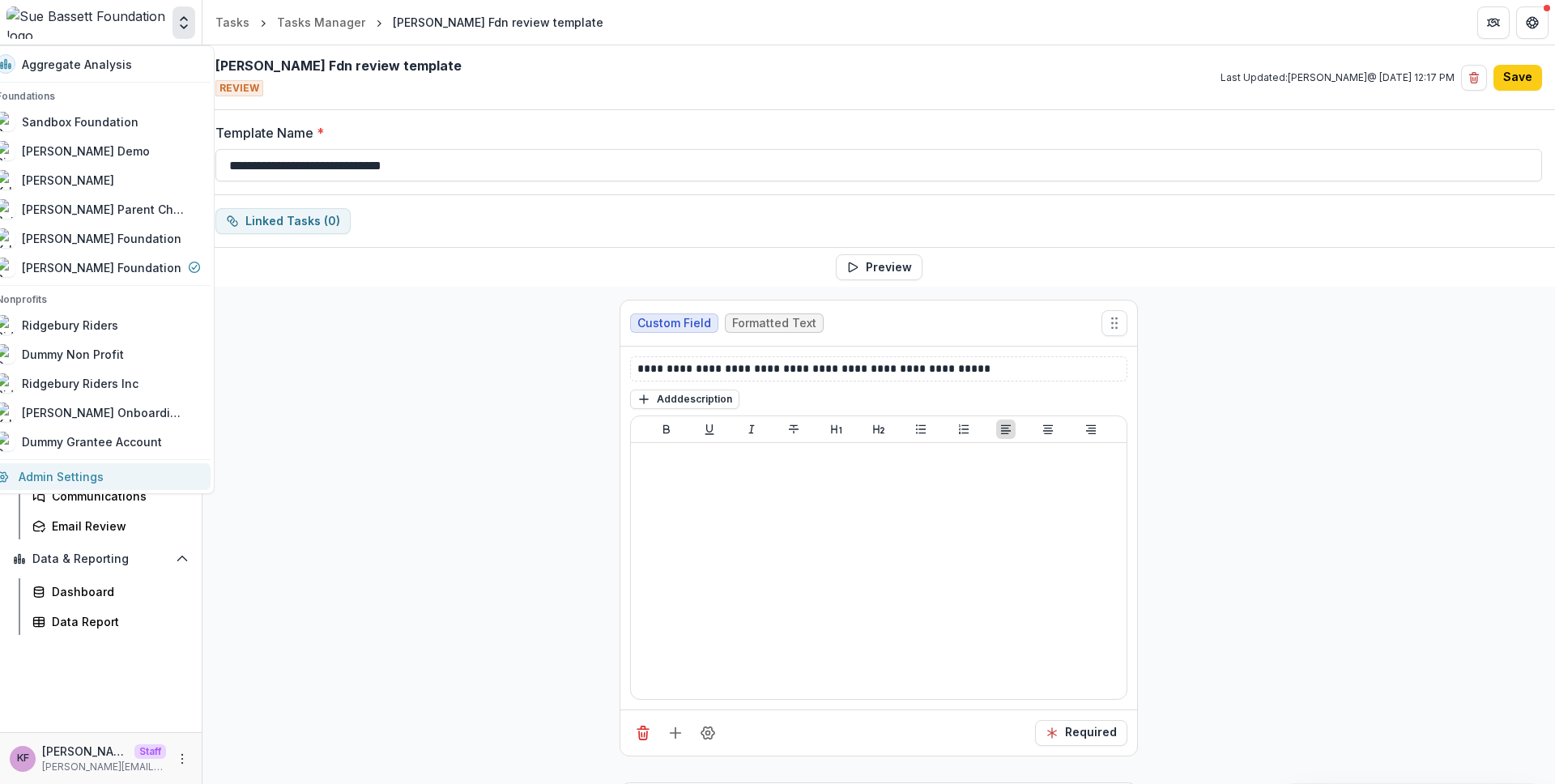
click at [83, 472] on link "Admin Settings" at bounding box center [98, 476] width 224 height 26
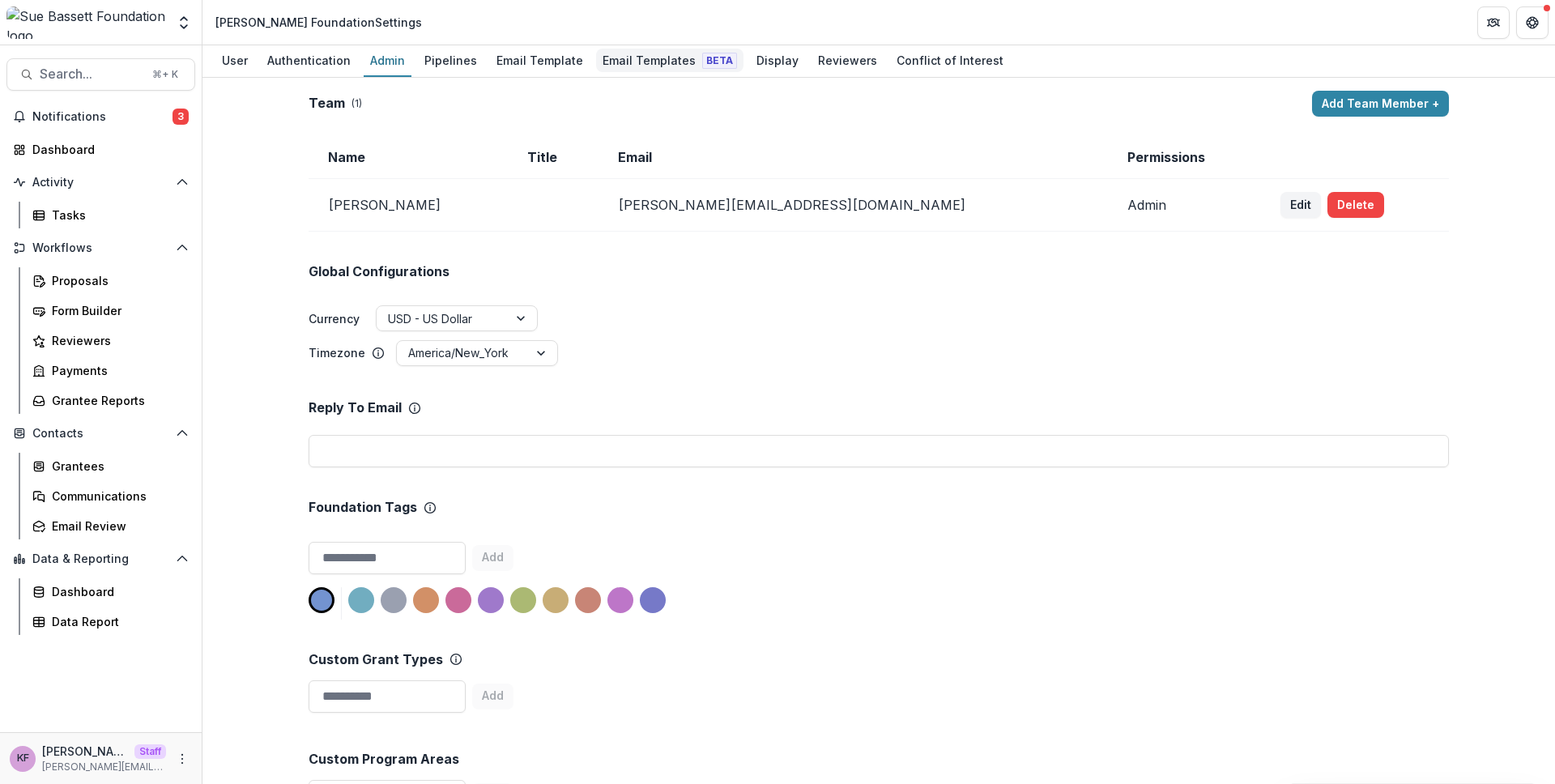
click at [629, 67] on div "Email Templates Beta" at bounding box center [670, 60] width 148 height 24
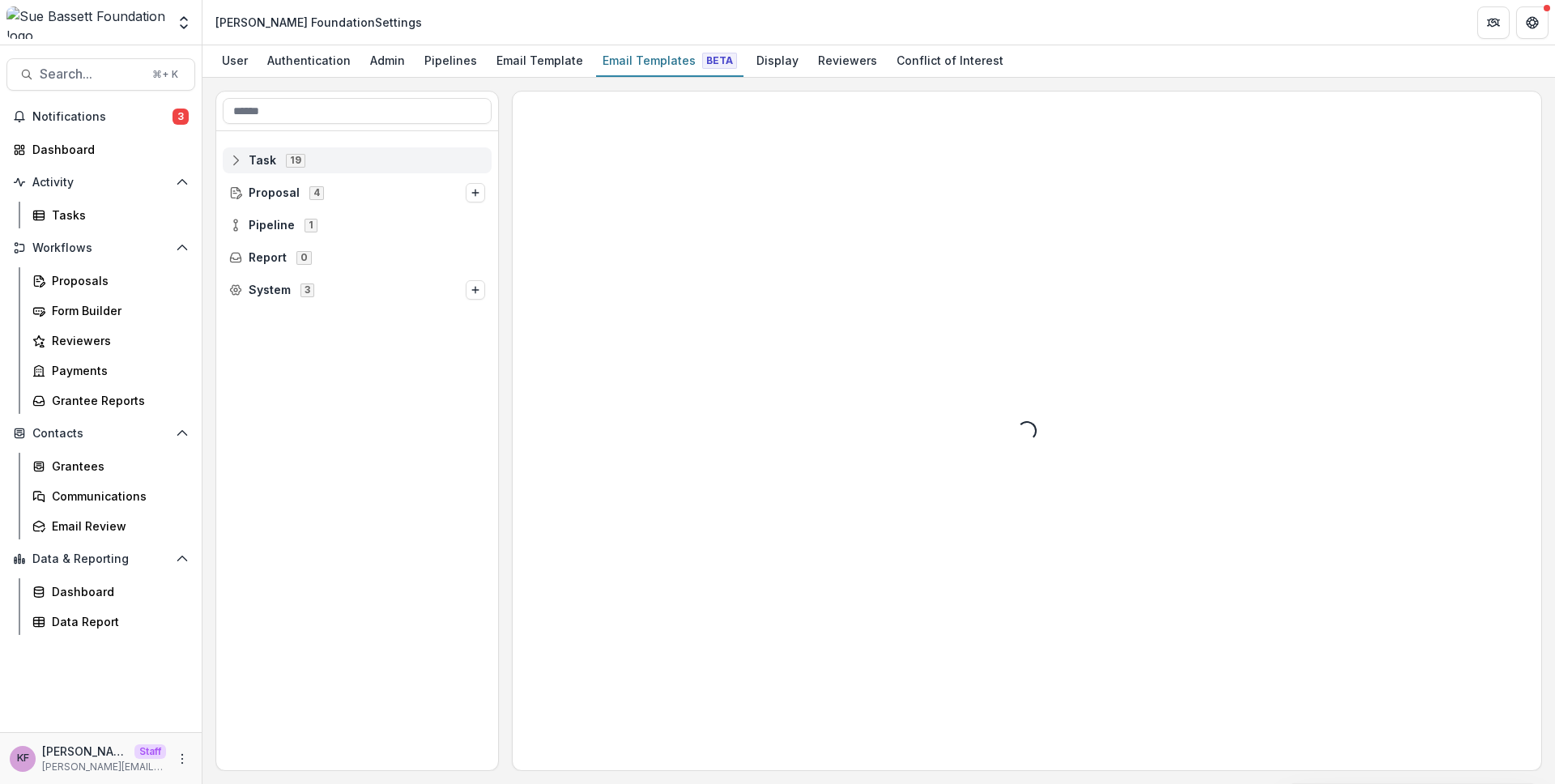
click at [413, 165] on span "Task 19" at bounding box center [357, 160] width 256 height 14
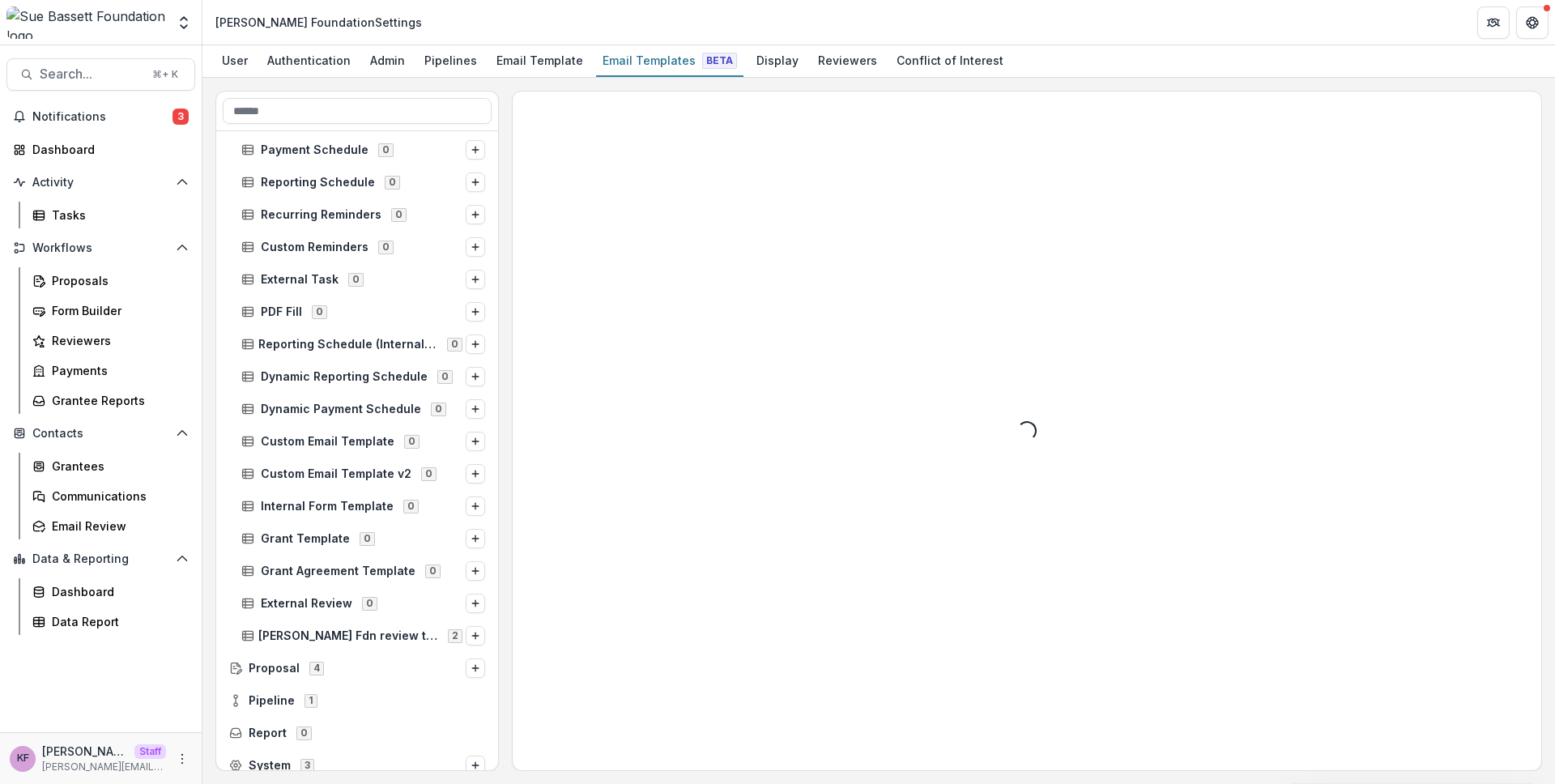
scroll to position [143, 0]
click at [348, 633] on span "Sue Bassett Fdn review template" at bounding box center [347, 632] width 180 height 14
click at [339, 689] on div "External Reviewer" at bounding box center [369, 696] width 244 height 26
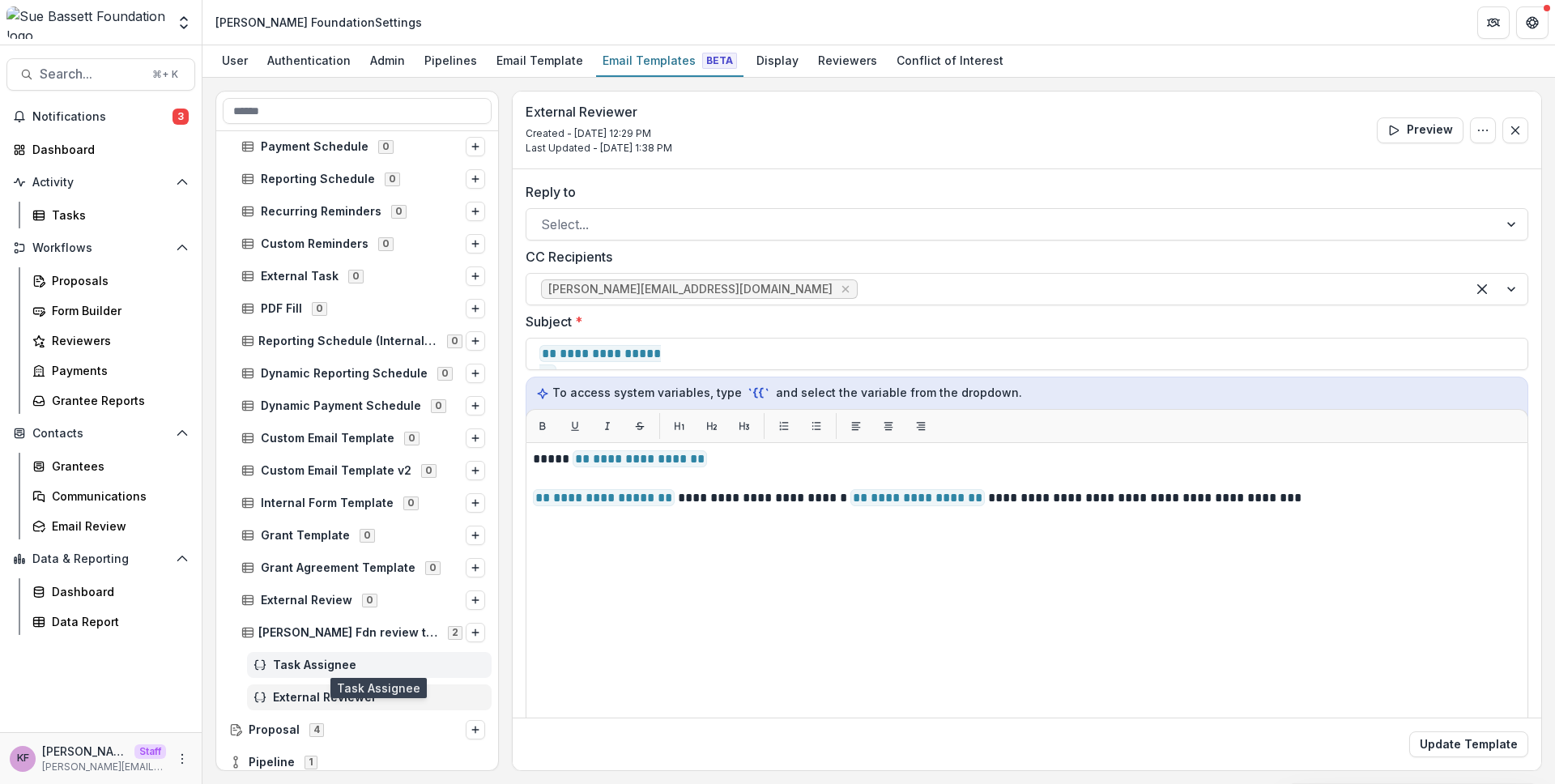
click at [344, 658] on span "Task Assignee" at bounding box center [378, 665] width 213 height 14
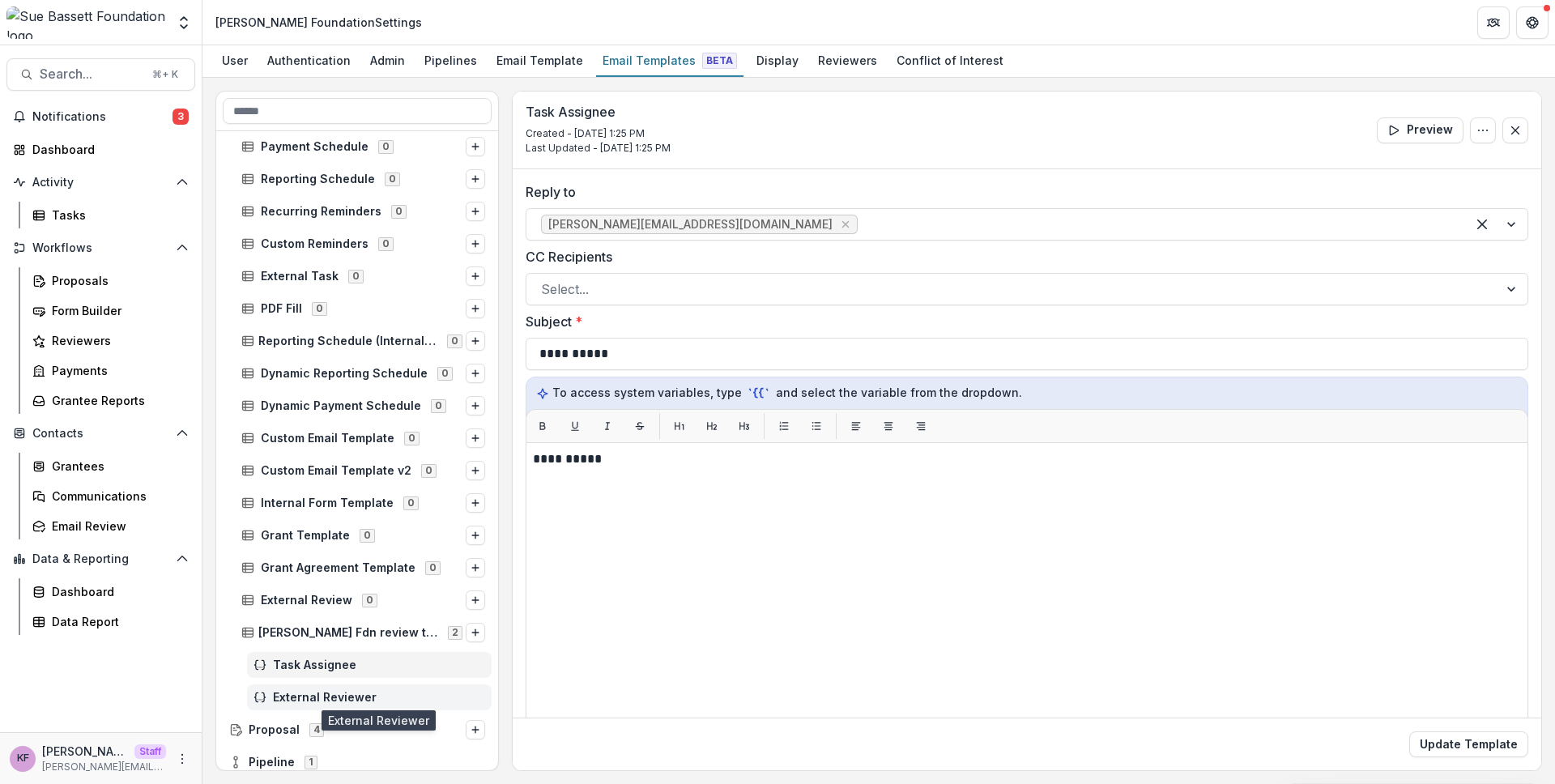
click at [337, 700] on span "External Reviewer" at bounding box center [378, 696] width 213 height 14
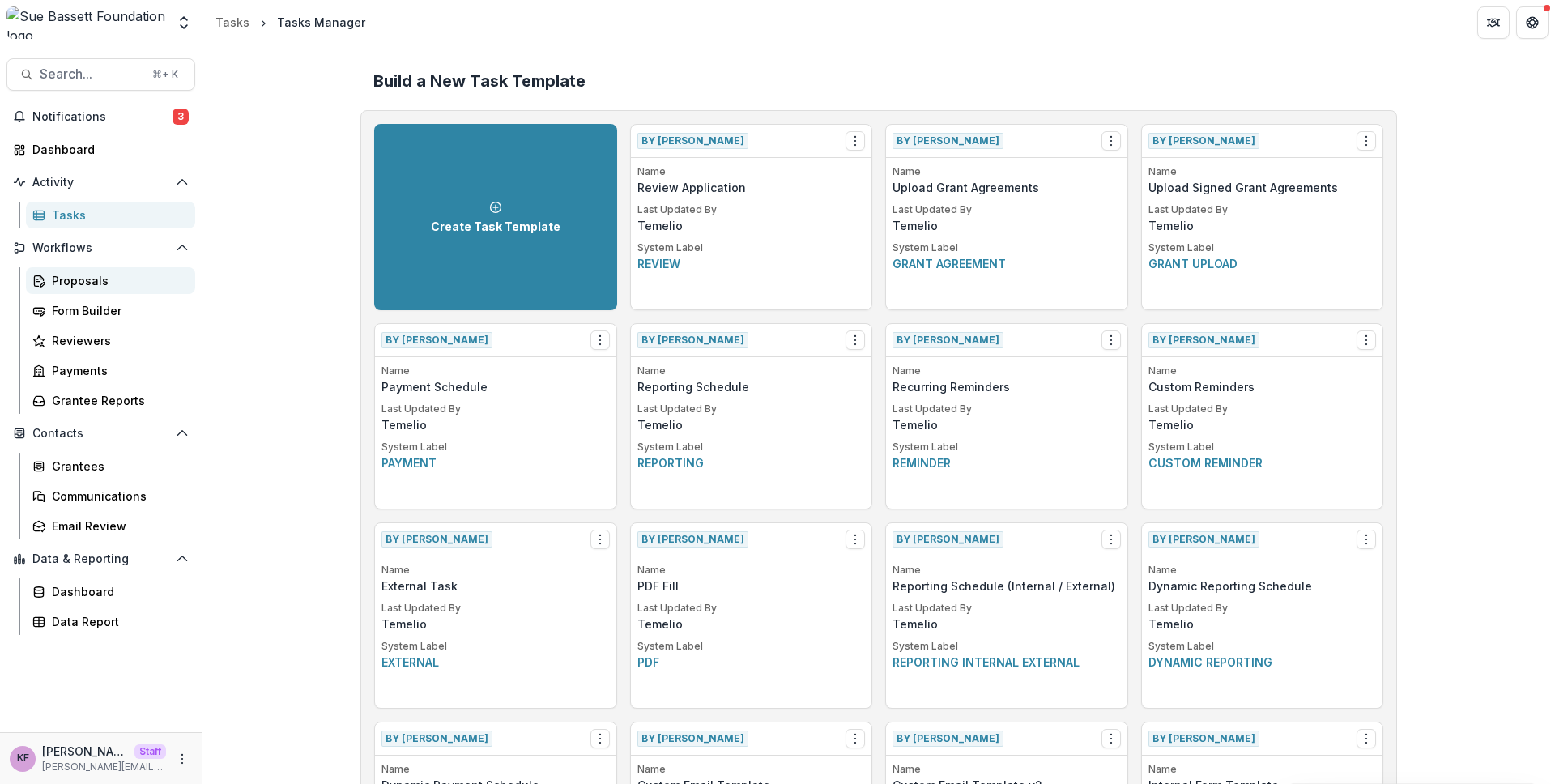
click at [79, 284] on div "Proposals" at bounding box center [117, 280] width 130 height 17
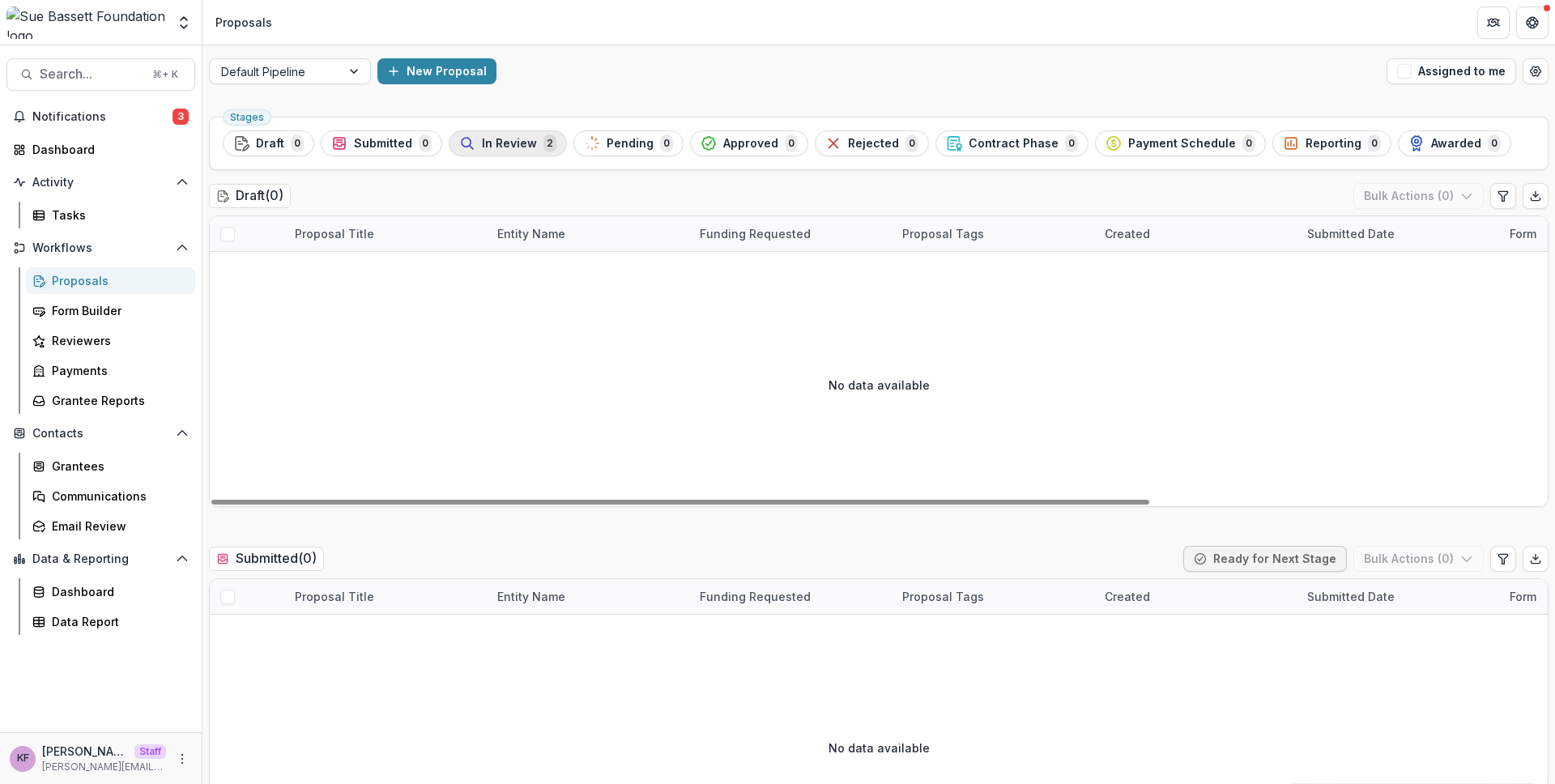
click at [515, 133] on button "In Review 2" at bounding box center [508, 143] width 119 height 26
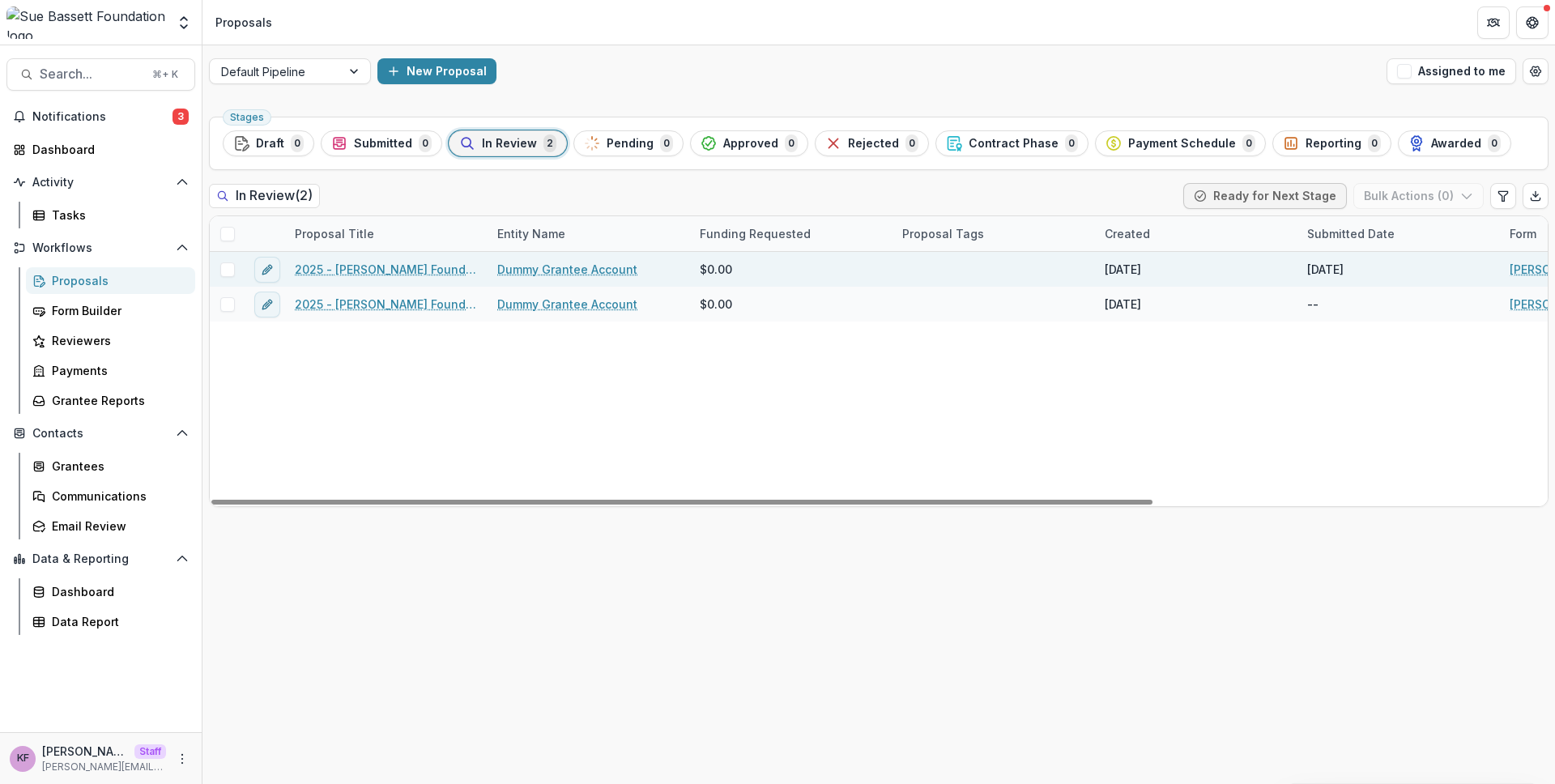
click at [224, 273] on span at bounding box center [228, 270] width 15 height 15
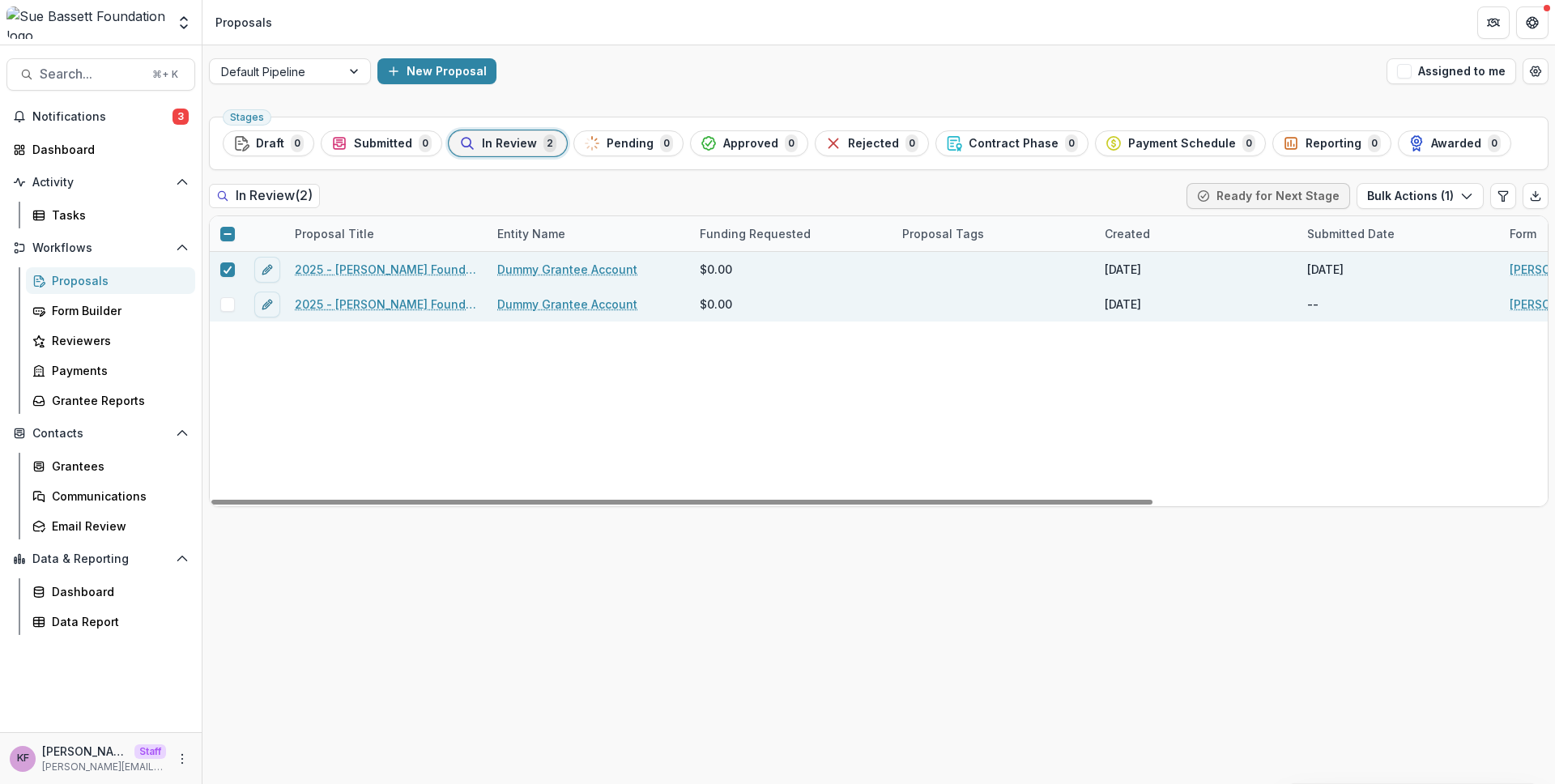
click at [227, 299] on span at bounding box center [228, 304] width 15 height 15
click at [1392, 205] on button "Bulk Actions ( 2 )" at bounding box center [1419, 196] width 130 height 26
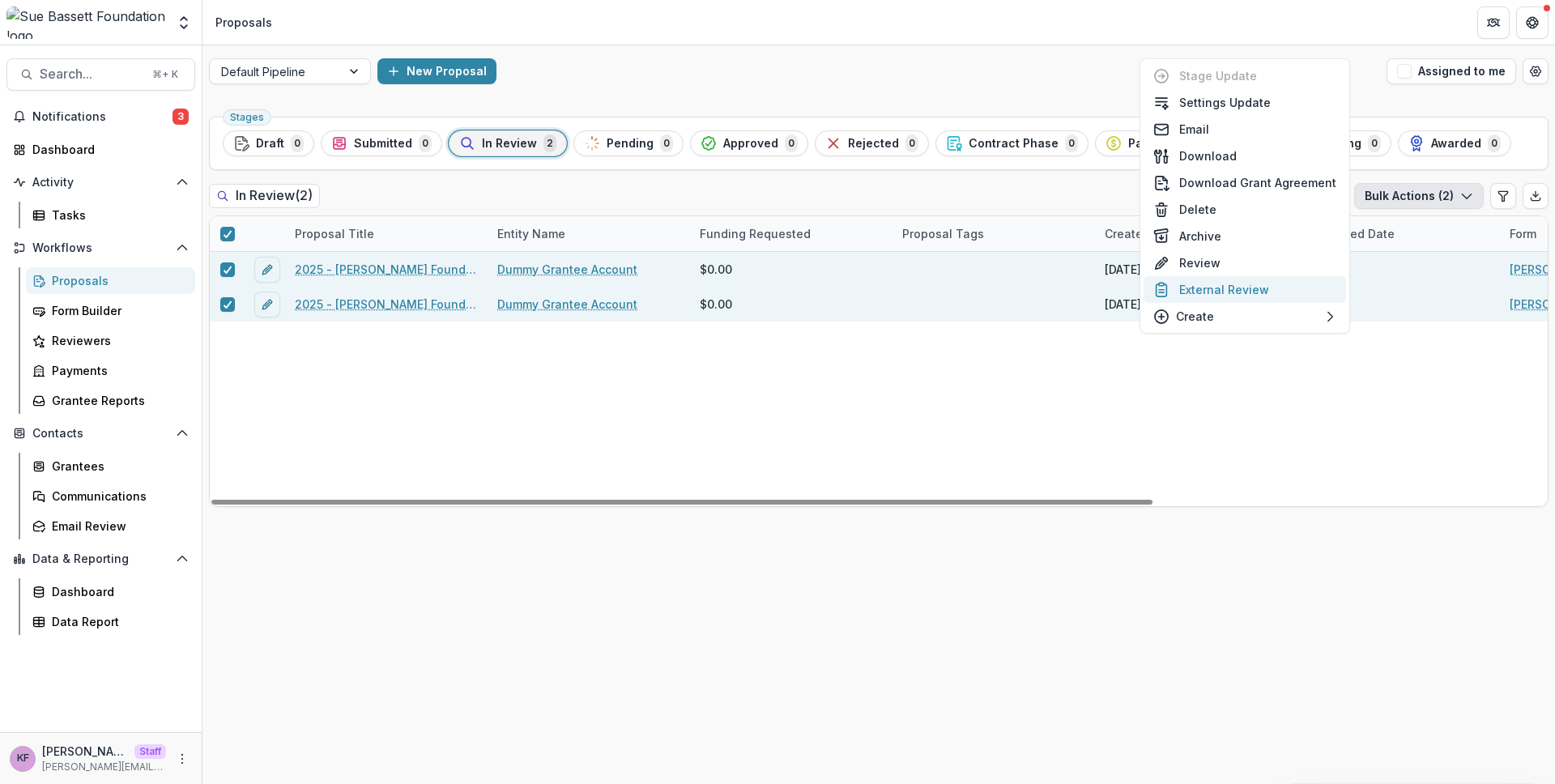
click at [1286, 289] on button "External Review" at bounding box center [1245, 289] width 202 height 26
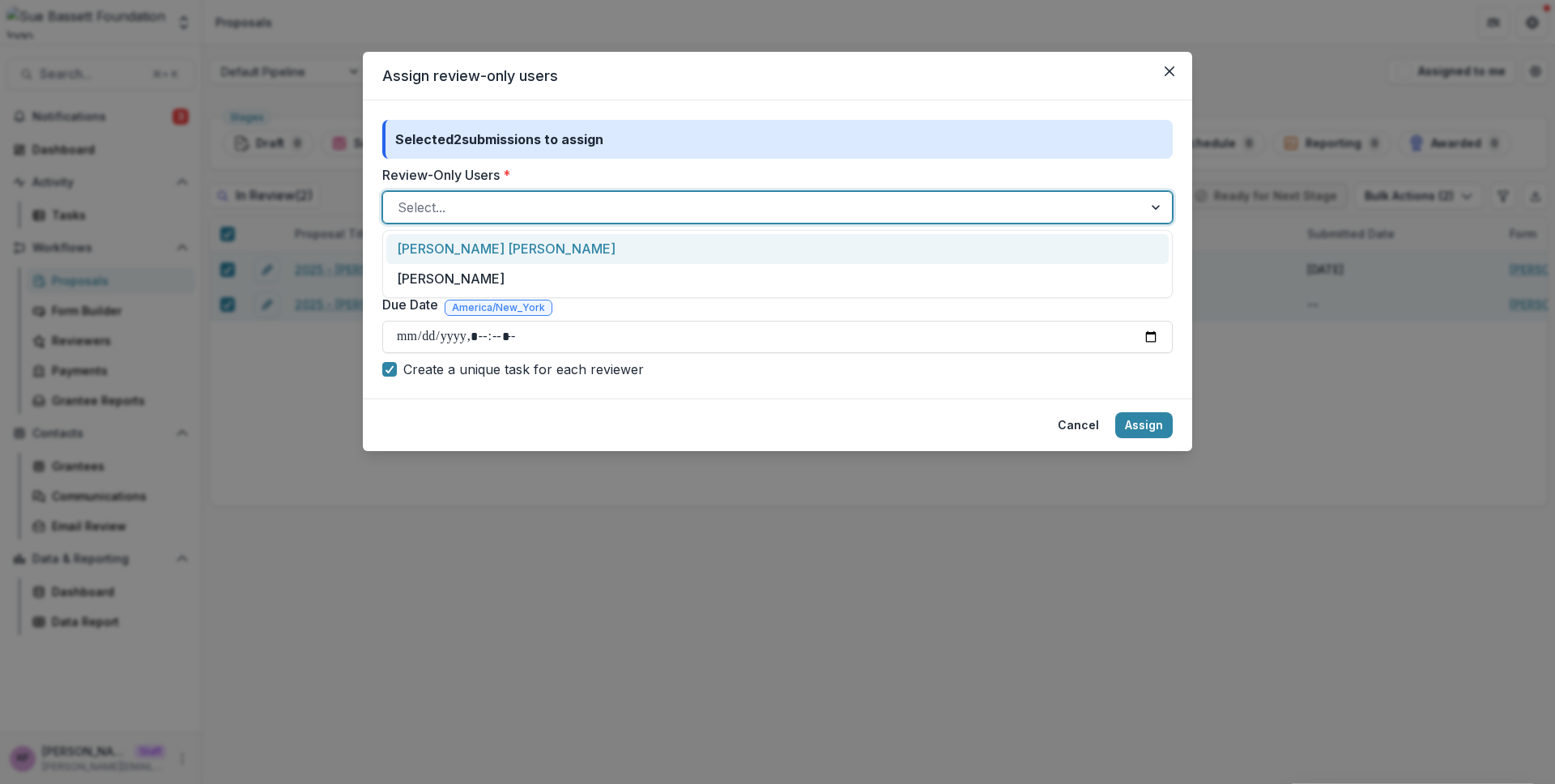
click at [589, 209] on div at bounding box center [762, 207] width 731 height 23
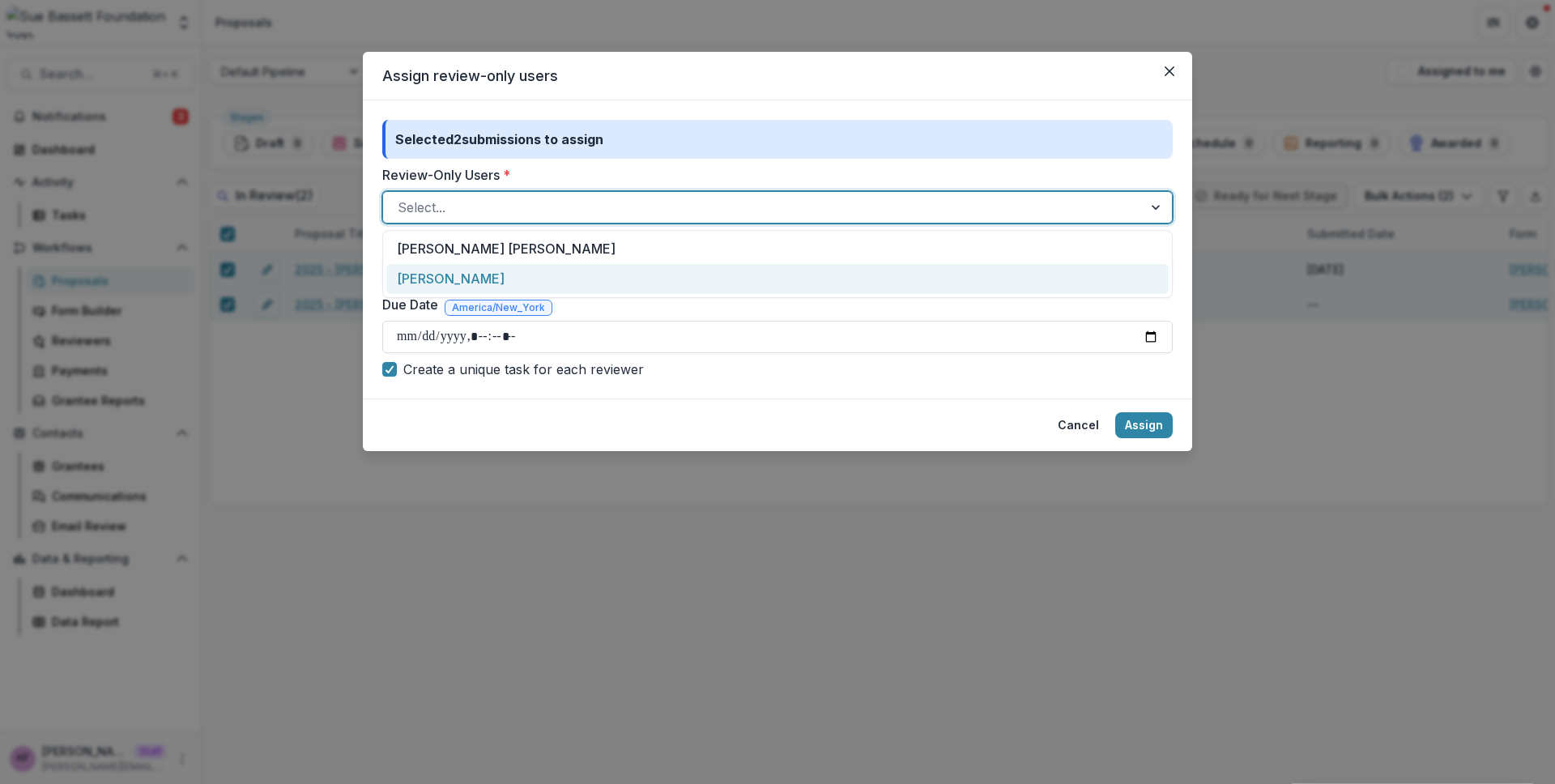
click at [592, 275] on div "Kyle Ford" at bounding box center [778, 278] width 783 height 30
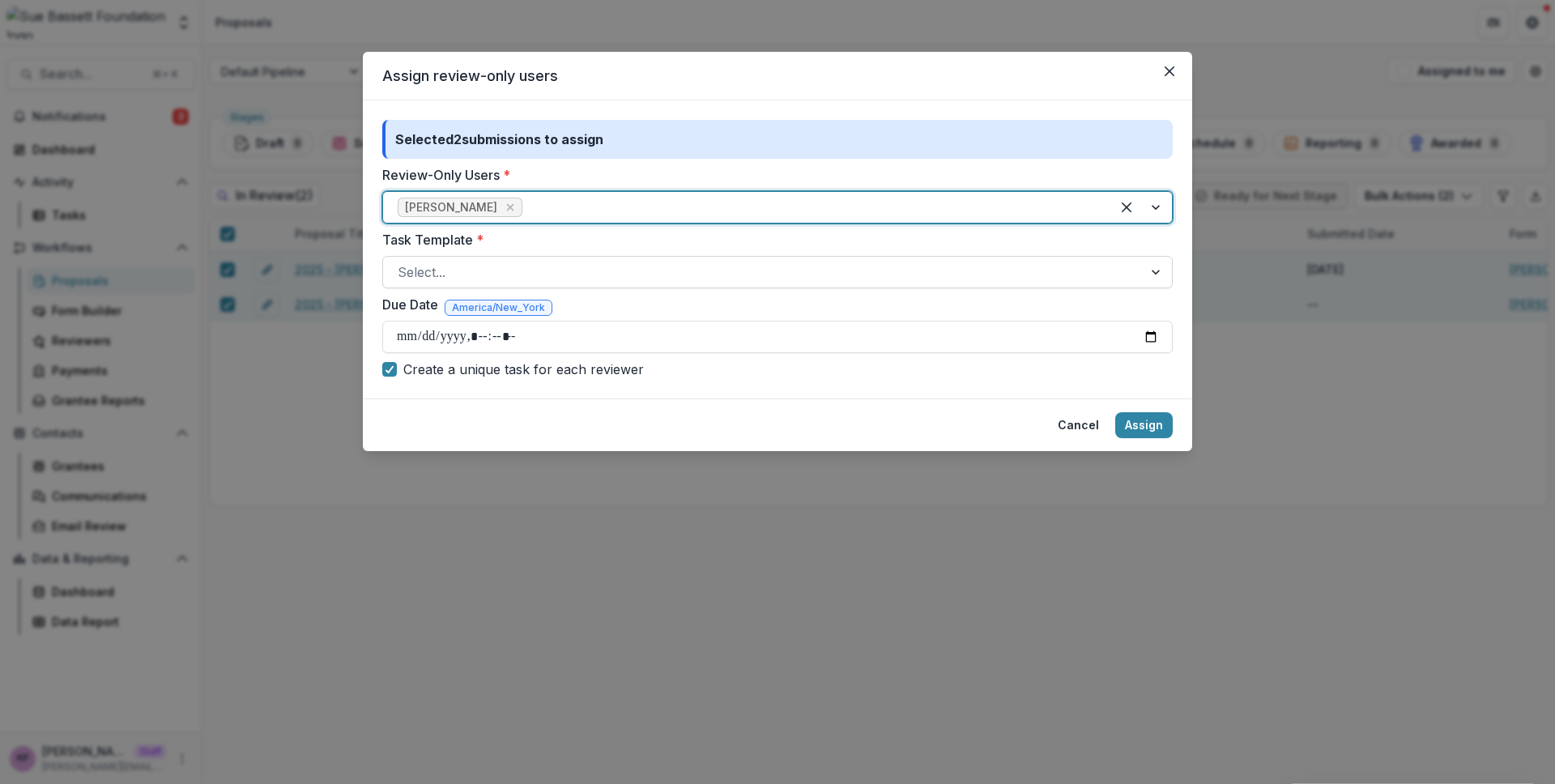
click at [580, 263] on div at bounding box center [762, 272] width 731 height 23
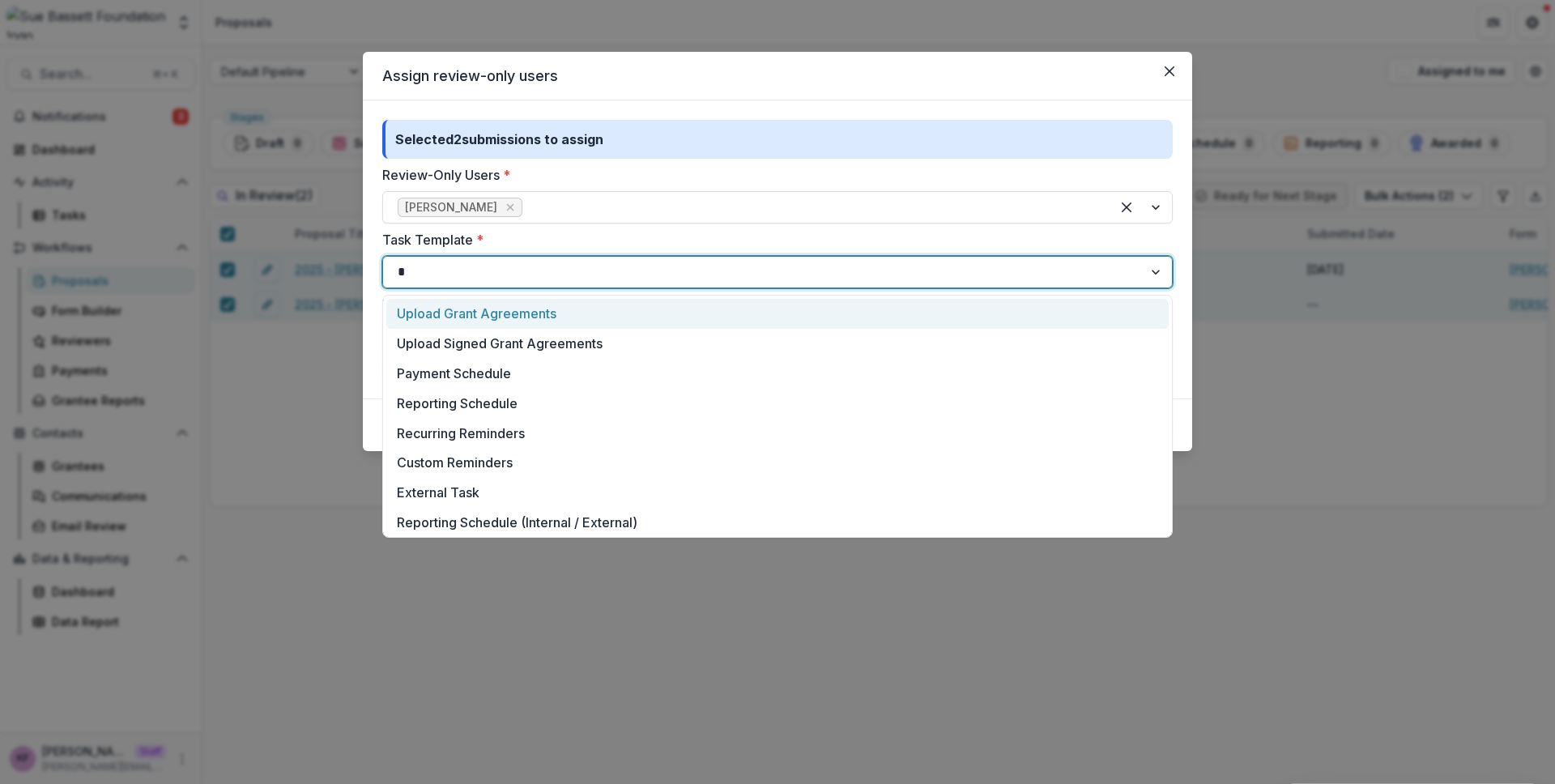
type input "**"
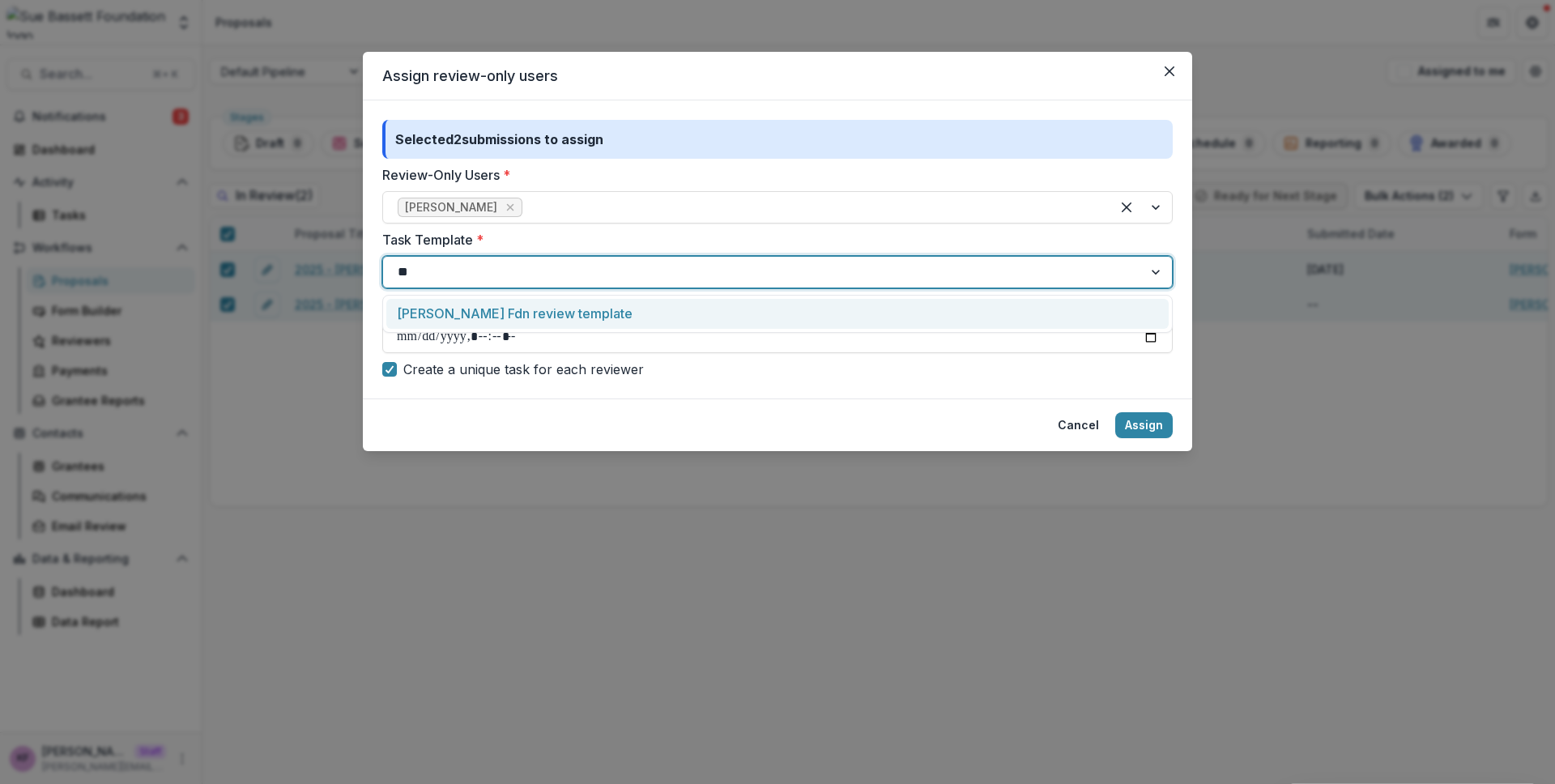
click at [587, 314] on div "Sue Bassett Fdn review template" at bounding box center [778, 314] width 783 height 30
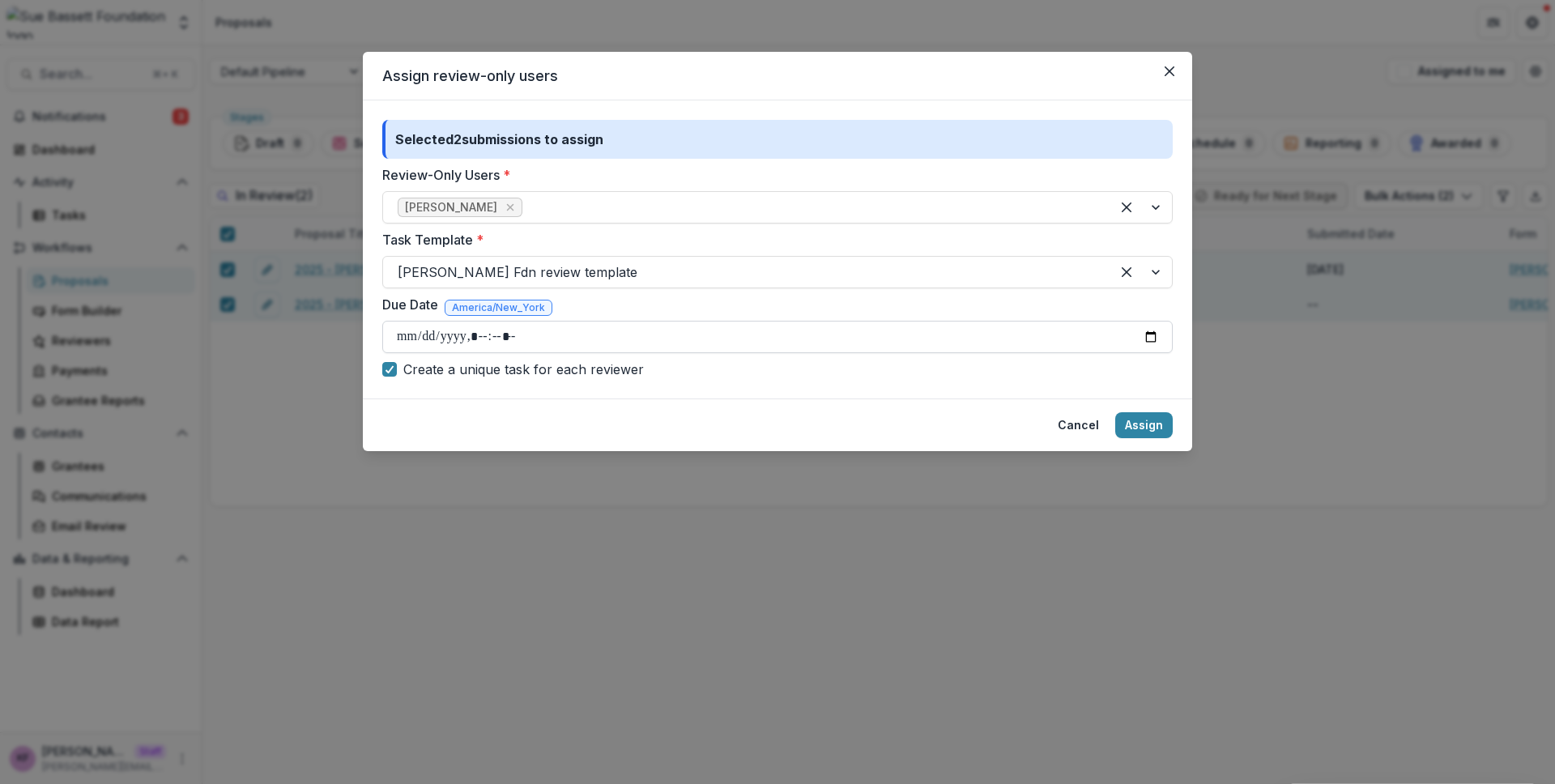
click at [1153, 340] on input "Due Date" at bounding box center [777, 337] width 791 height 33
type input "**********"
click at [876, 423] on footer "Cancel Assign" at bounding box center [777, 425] width 829 height 53
click at [1145, 422] on button "Assign" at bounding box center [1144, 425] width 57 height 26
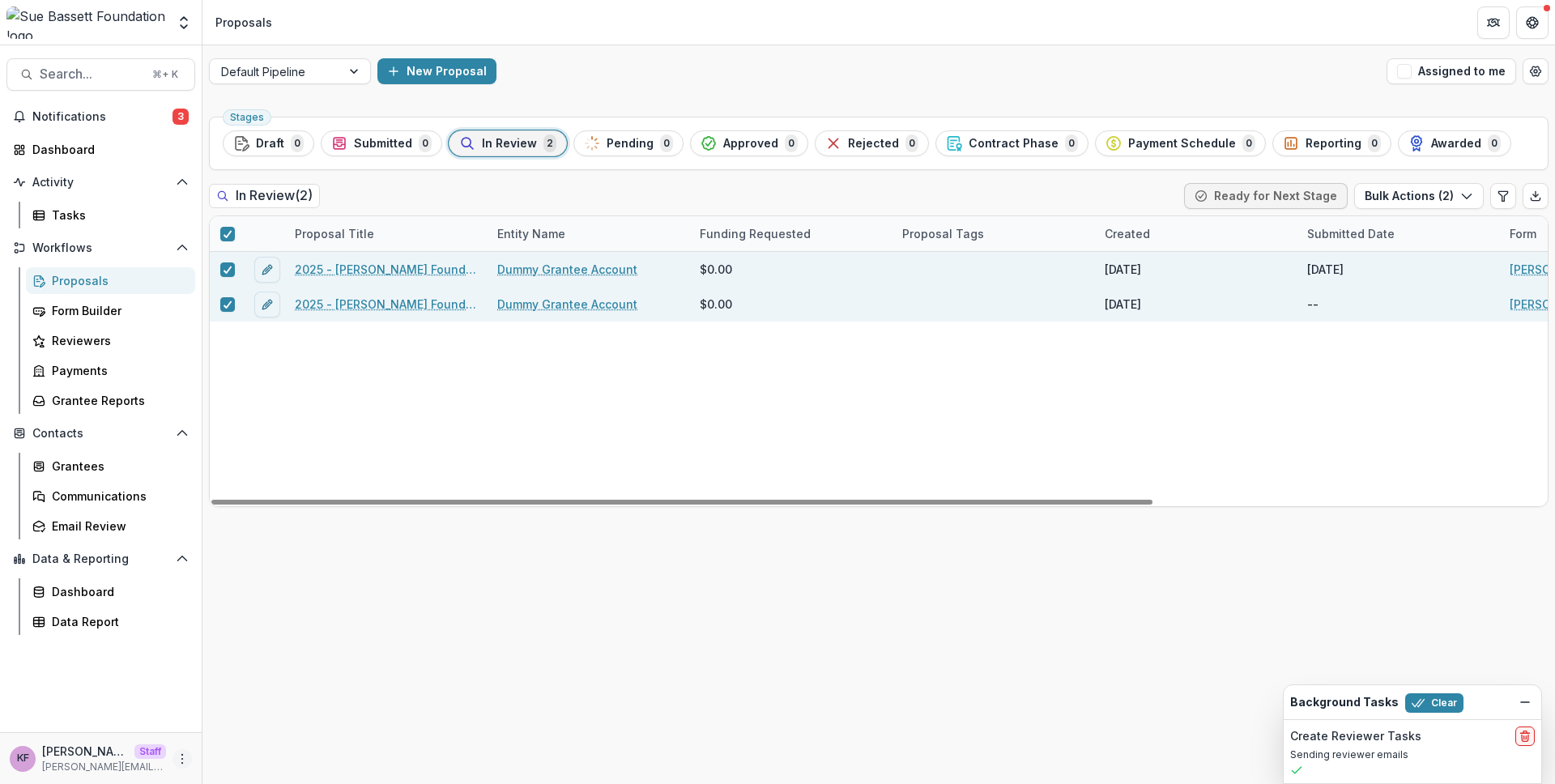
click at [178, 758] on icon "More" at bounding box center [182, 758] width 13 height 13
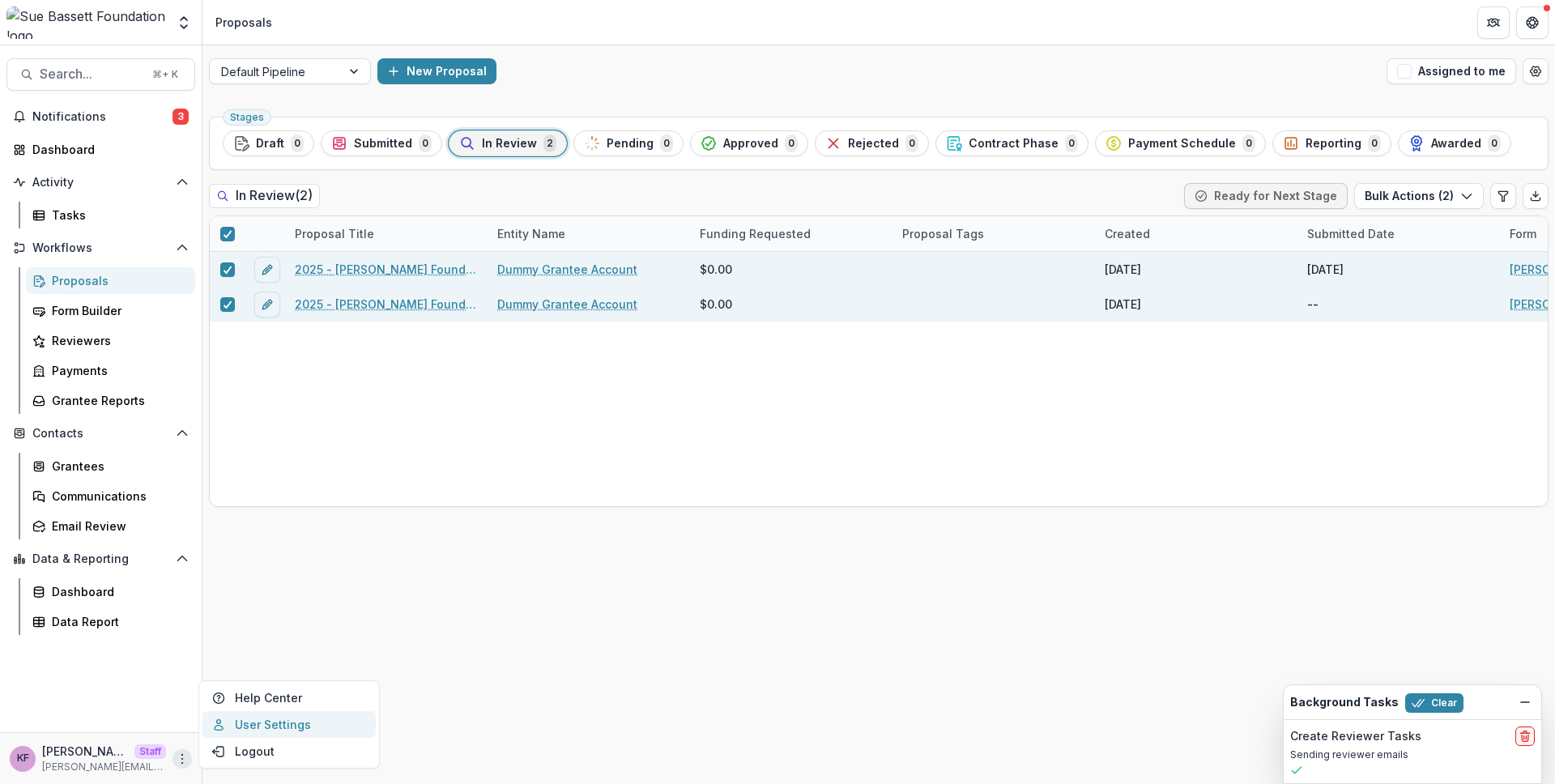
click at [288, 721] on link "User Settings" at bounding box center [289, 724] width 173 height 26
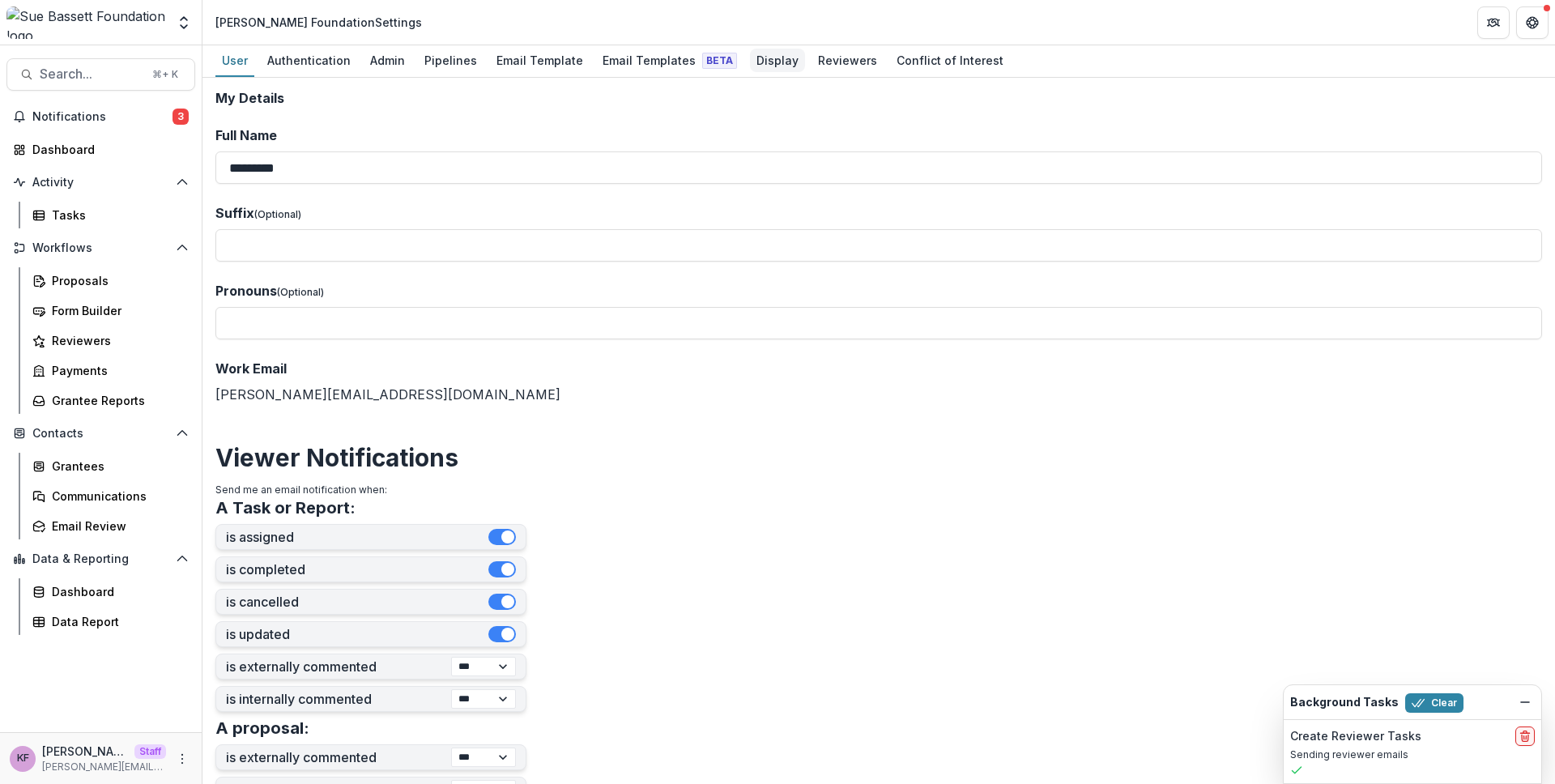
click at [766, 64] on div "Display" at bounding box center [777, 60] width 55 height 24
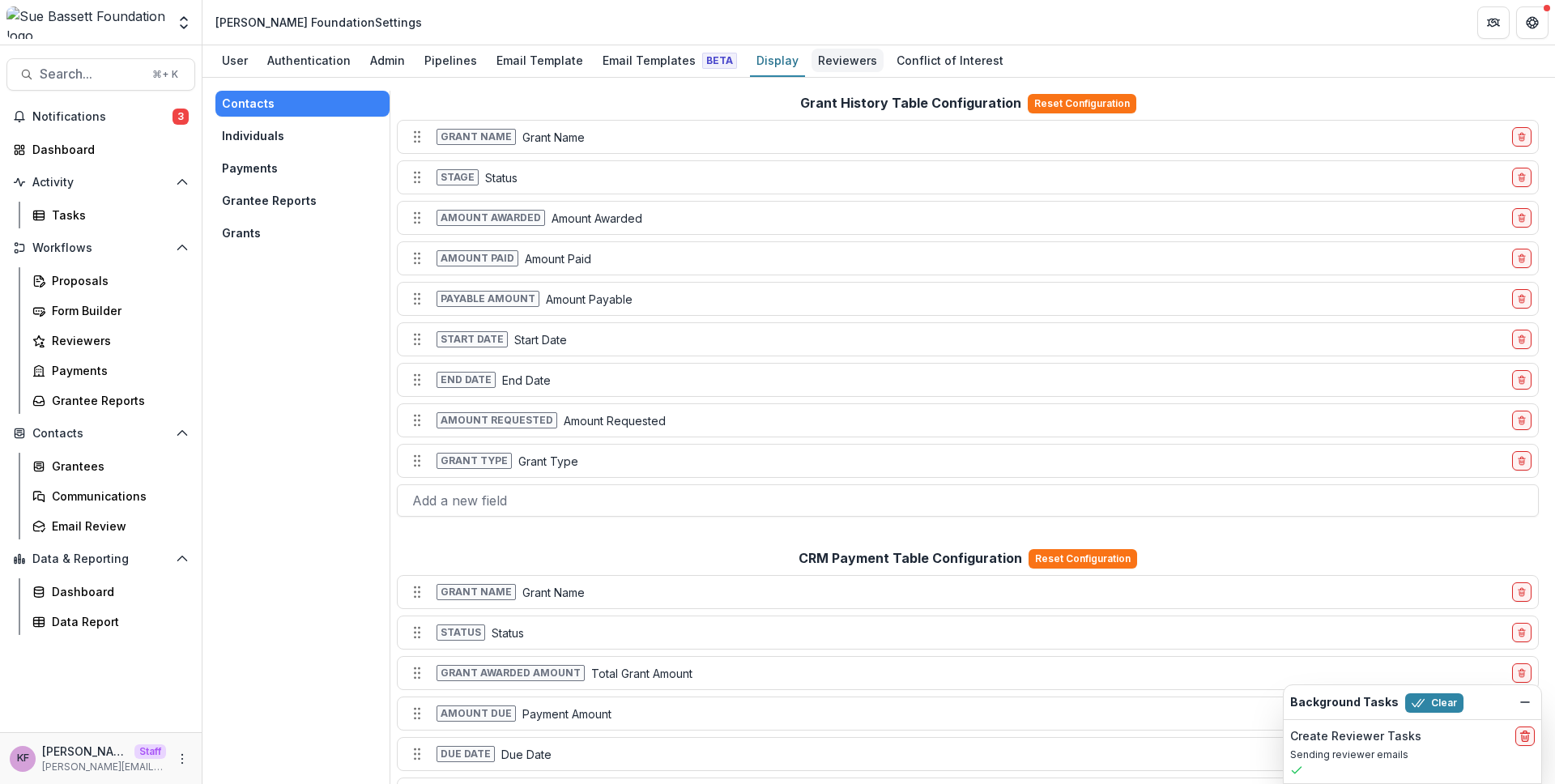
click at [814, 64] on div "Reviewers" at bounding box center [847, 60] width 72 height 24
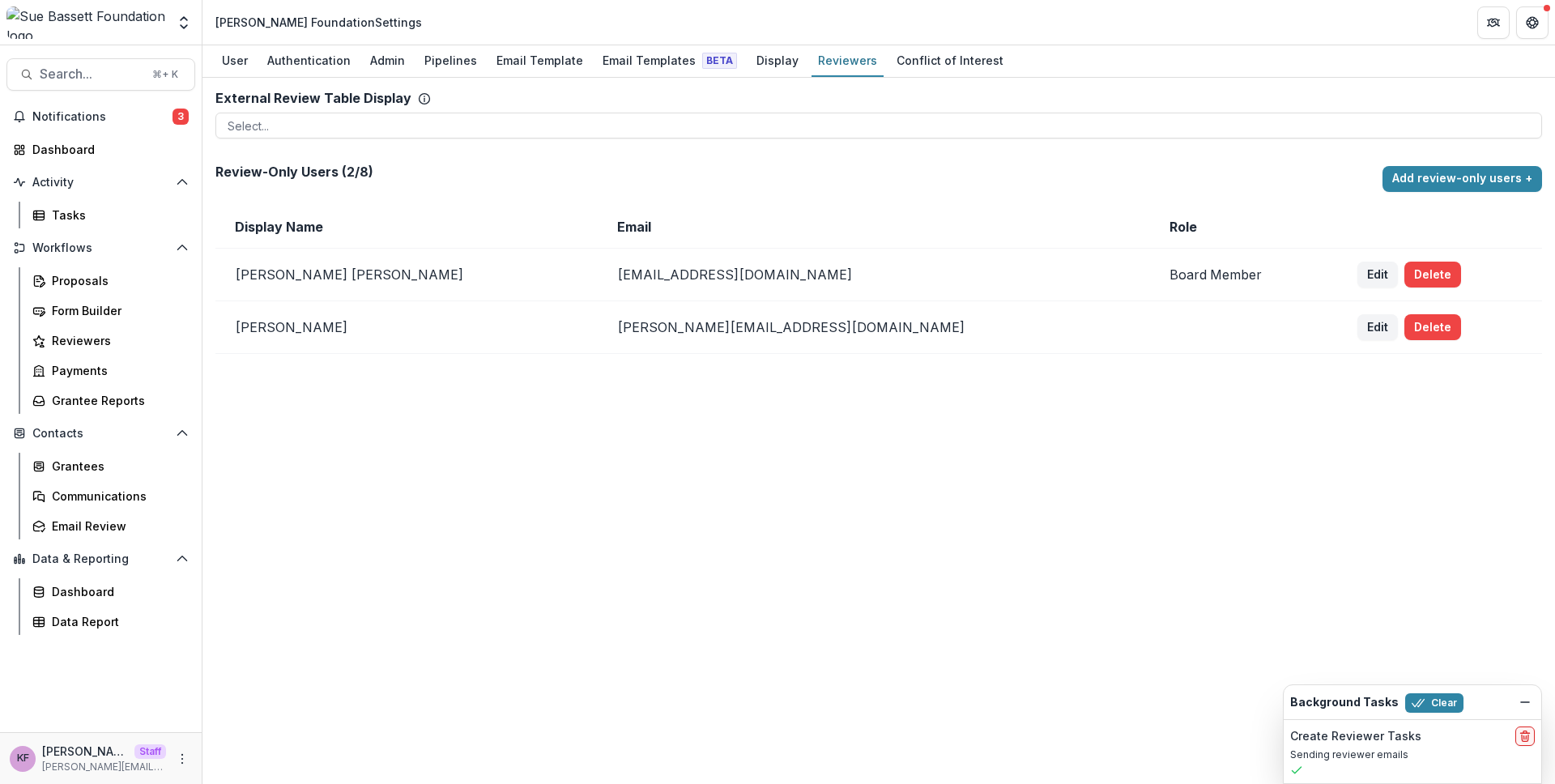
click at [617, 330] on p "kyle+reviewer@trytemelio.com" at bounding box center [874, 327] width 513 height 16
click at [684, 343] on td "kyle+reviewer@trytemelio.com" at bounding box center [874, 327] width 553 height 53
click at [1428, 193] on div "Review-Only Users ( 2 / 8 ) Add review-only users +" at bounding box center [878, 178] width 1327 height 41
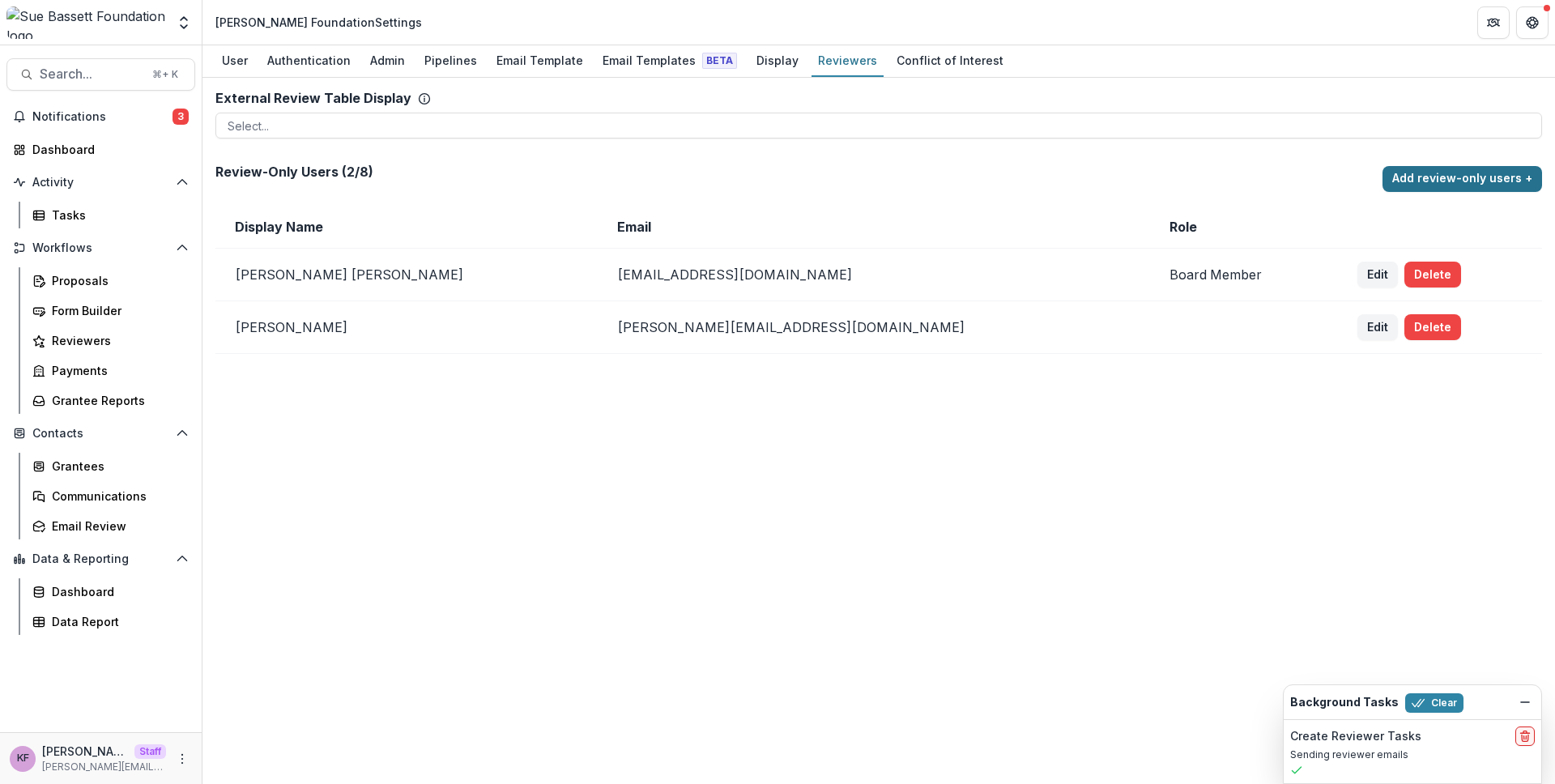
click at [1419, 179] on button "Add review-only users +" at bounding box center [1462, 179] width 160 height 26
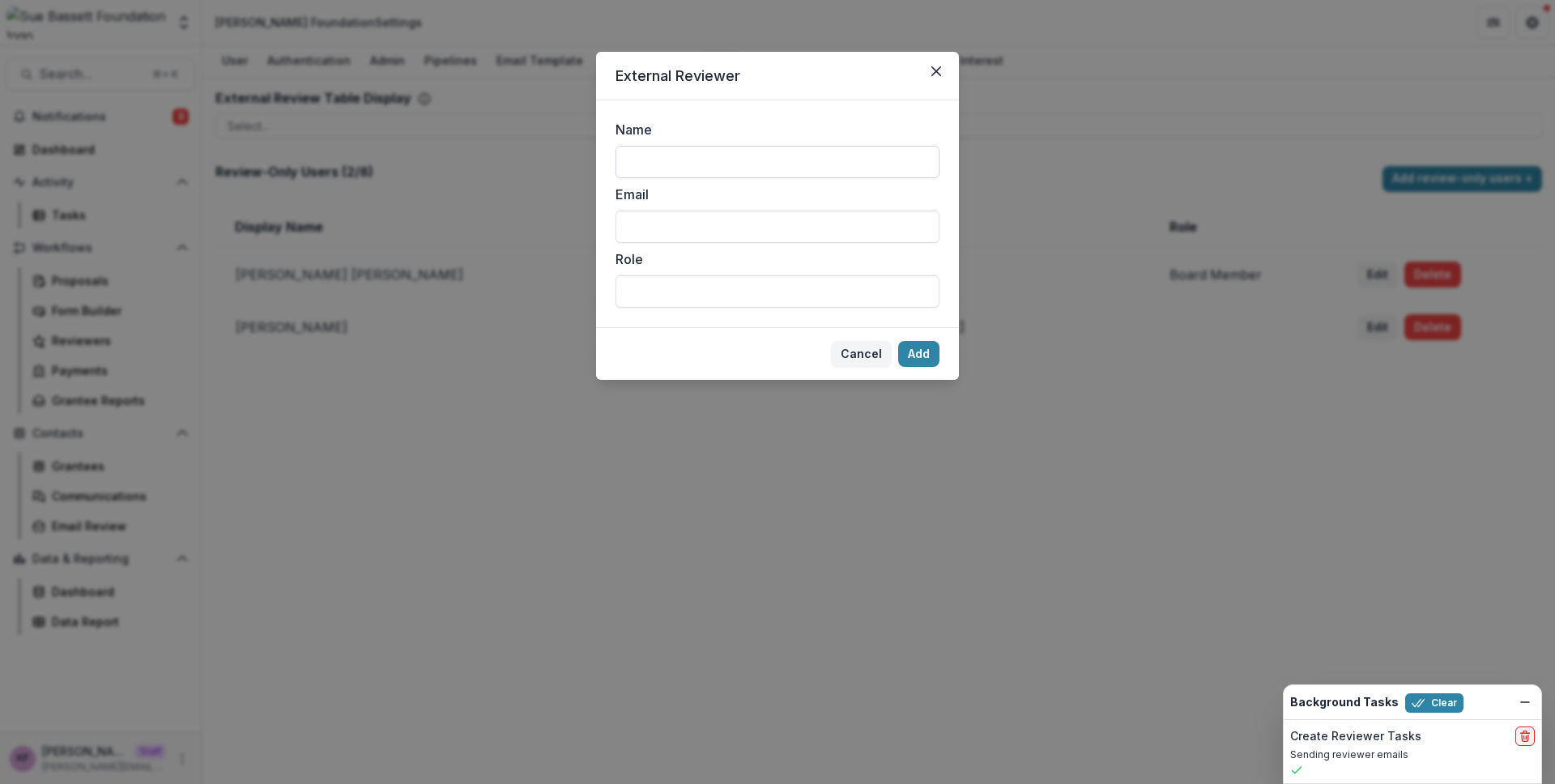
click at [681, 155] on input "Name" at bounding box center [777, 162] width 324 height 33
type input "********"
type input "**********"
click at [929, 372] on footer "Cancel Add" at bounding box center [778, 354] width 363 height 53
click at [928, 368] on footer "Cancel Add" at bounding box center [778, 354] width 363 height 53
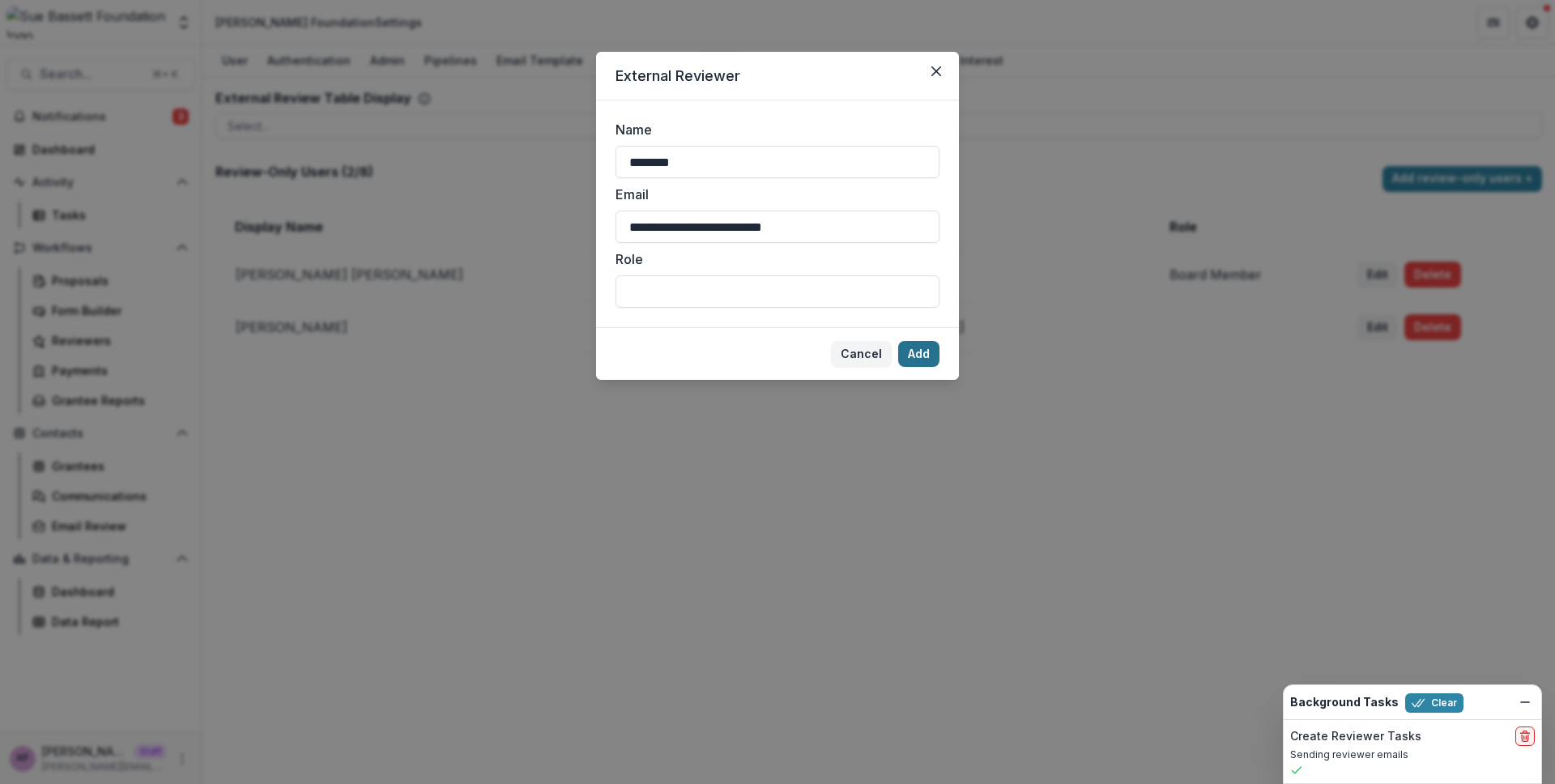
click at [926, 355] on button "Add" at bounding box center [918, 354] width 41 height 26
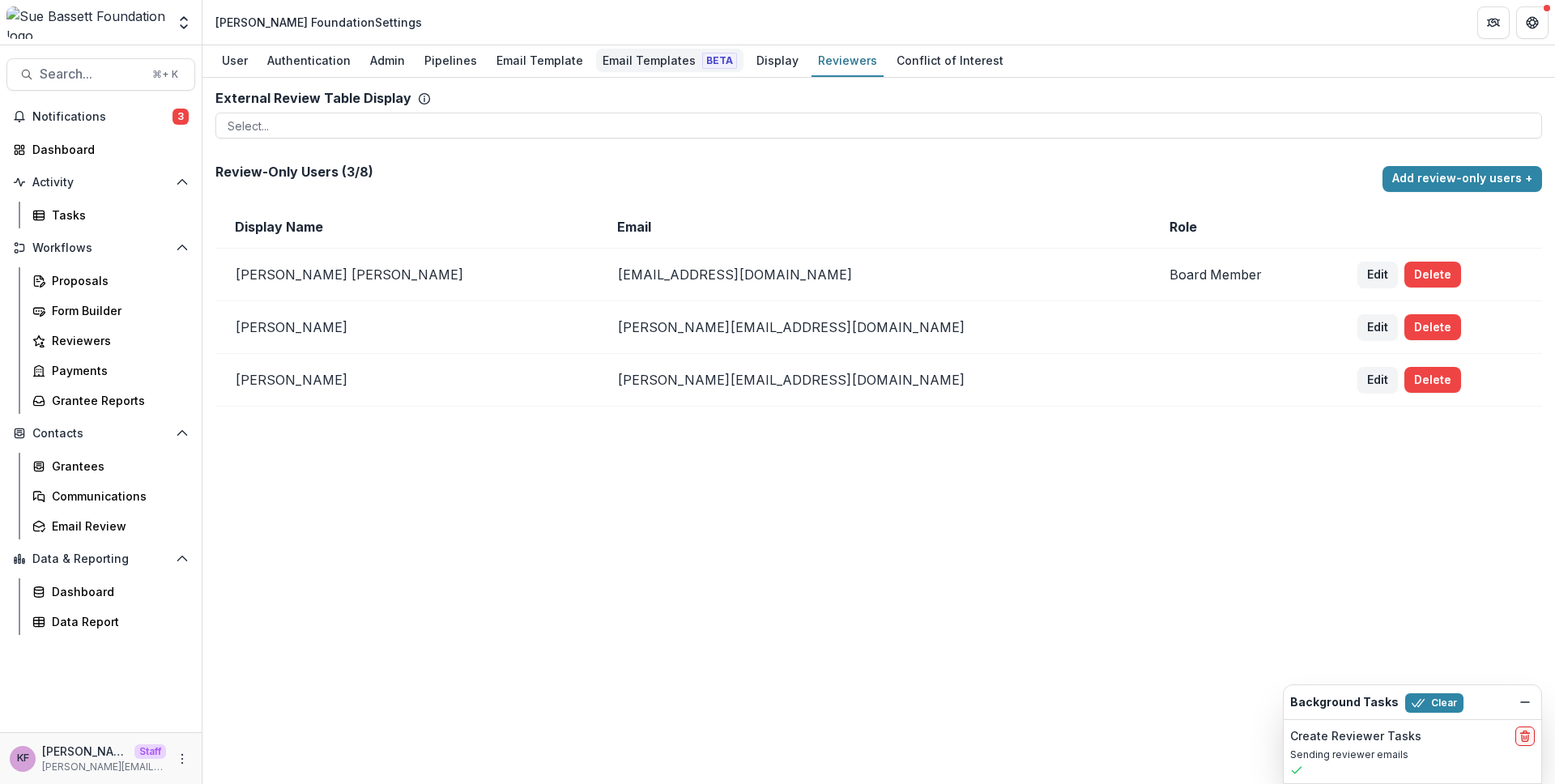
click at [602, 75] on link "Email Templates Beta" at bounding box center [670, 61] width 148 height 32
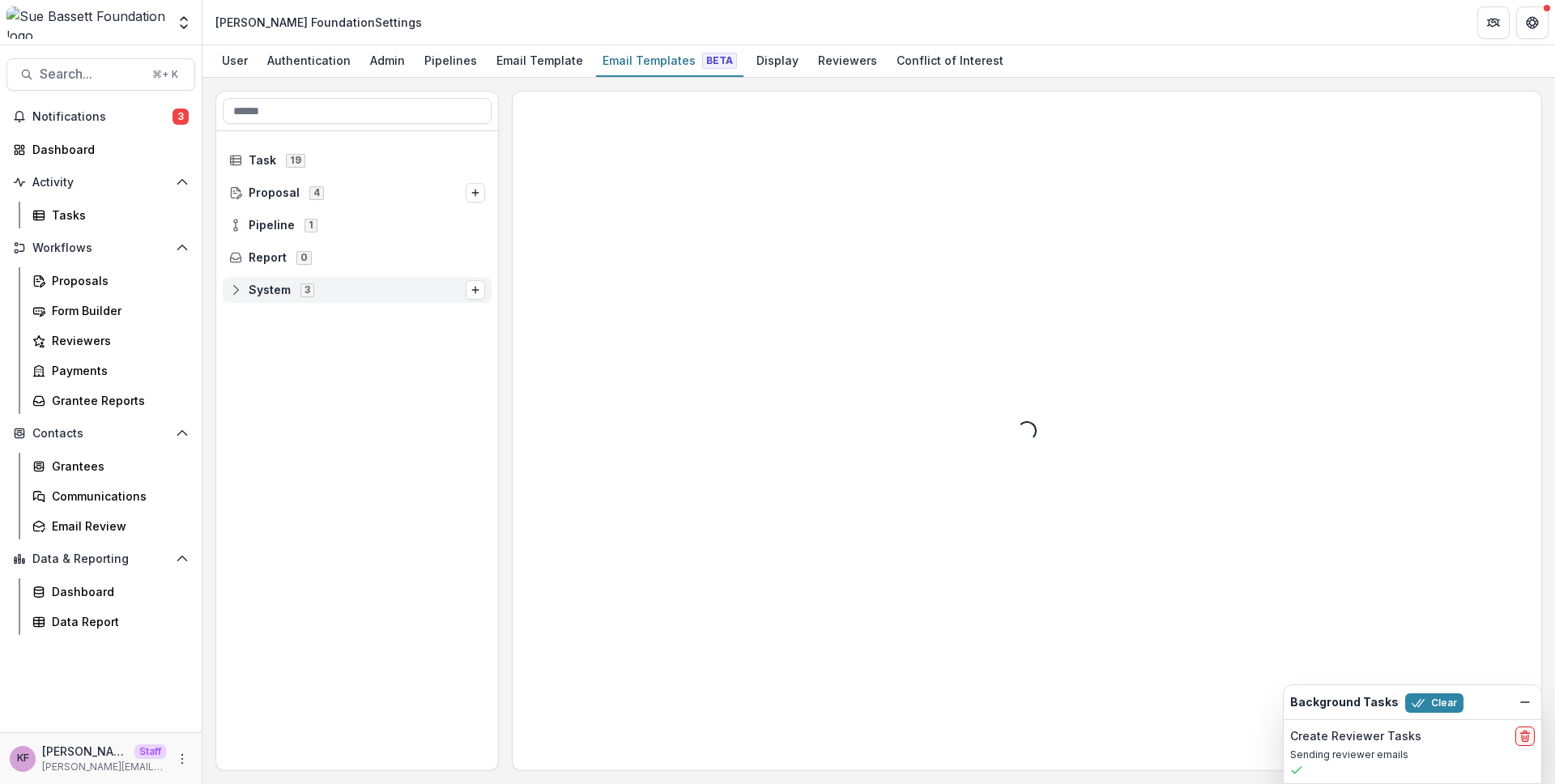
click at [238, 284] on icon at bounding box center [235, 290] width 13 height 13
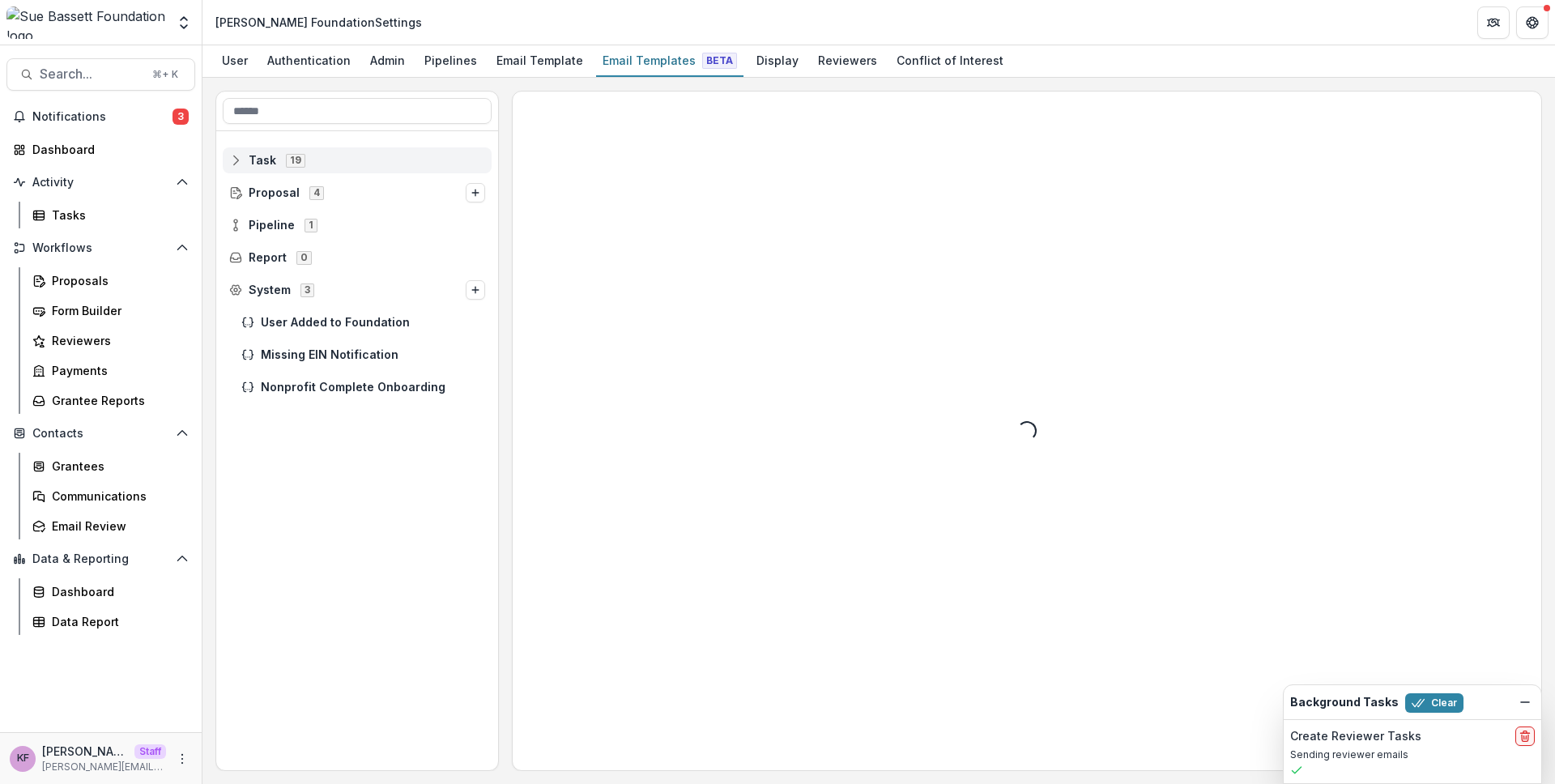
click at [231, 172] on div "Task 19" at bounding box center [357, 160] width 269 height 26
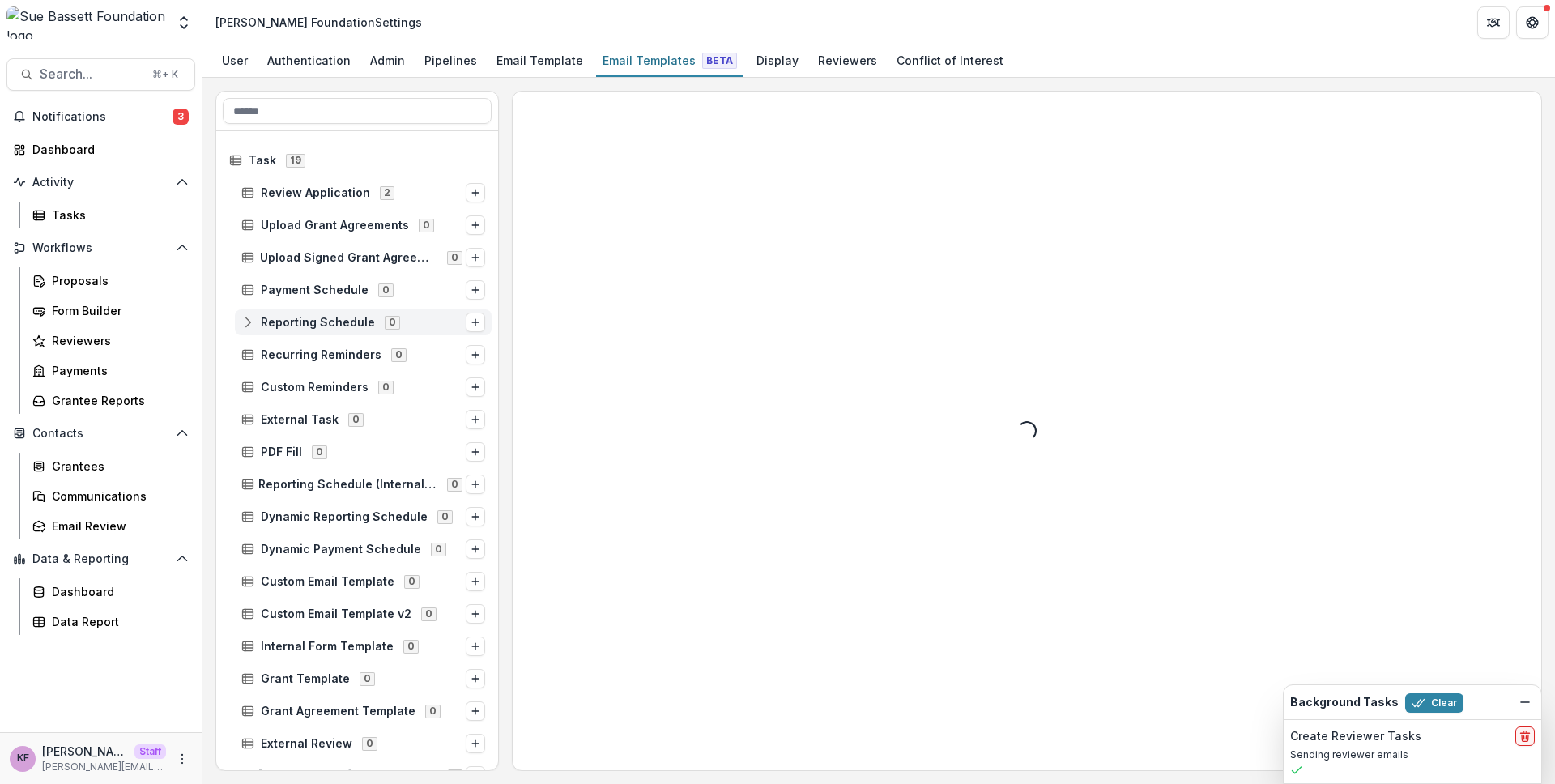
scroll to position [249, 0]
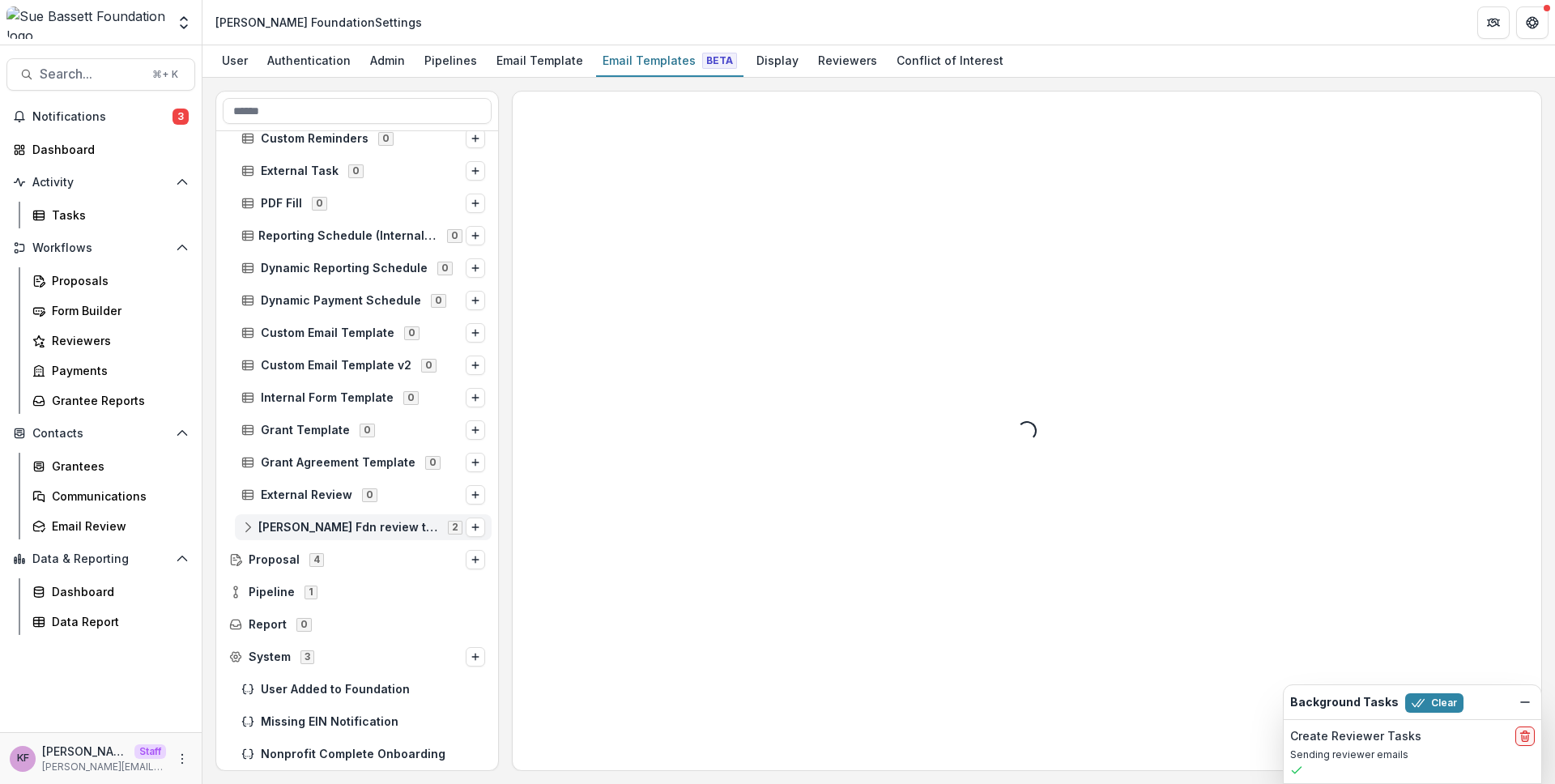
click at [248, 530] on icon at bounding box center [248, 527] width 13 height 13
click at [298, 562] on span "Task Assignee" at bounding box center [378, 559] width 213 height 14
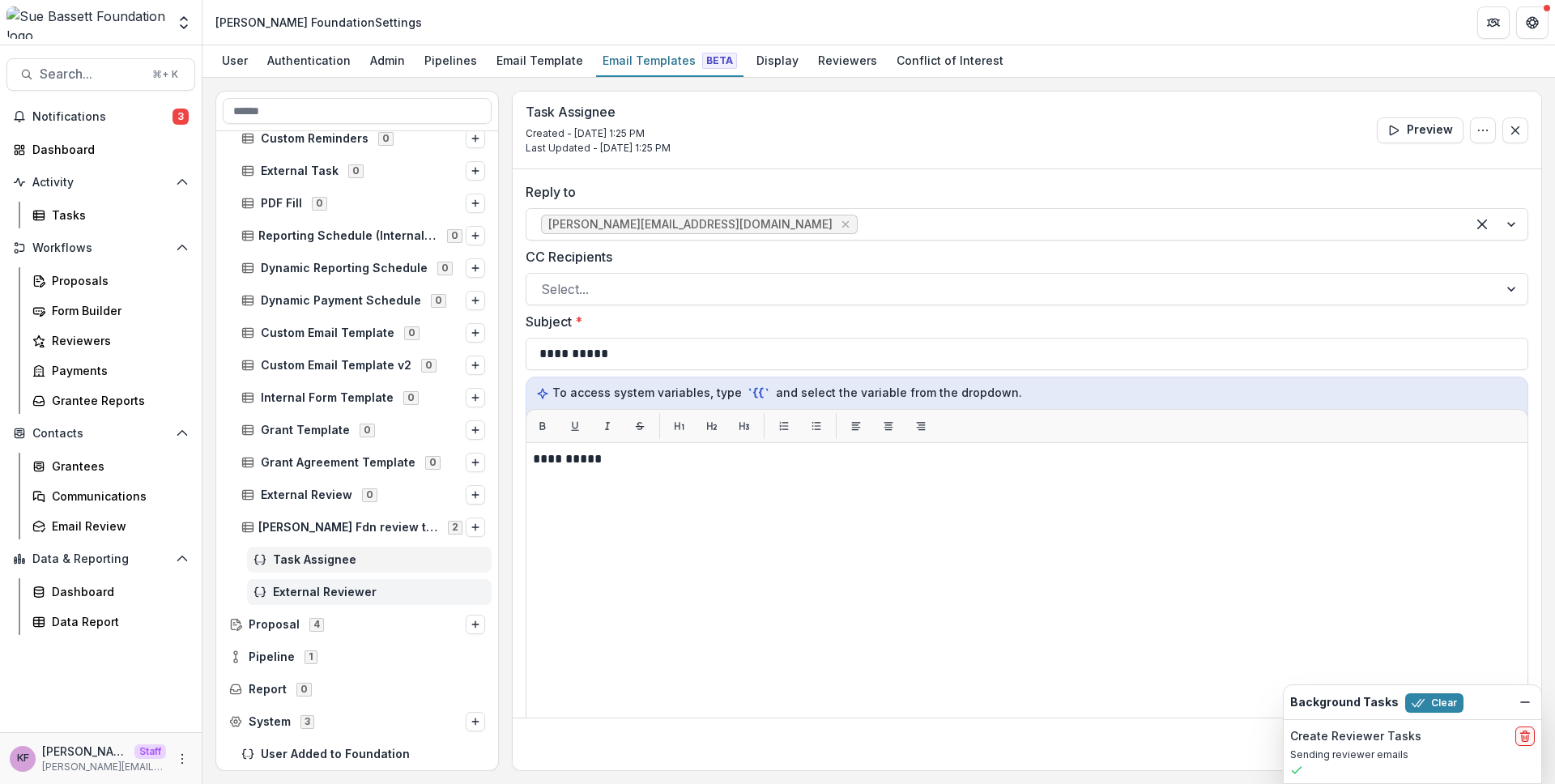
click at [347, 582] on div "External Reviewer" at bounding box center [369, 592] width 244 height 26
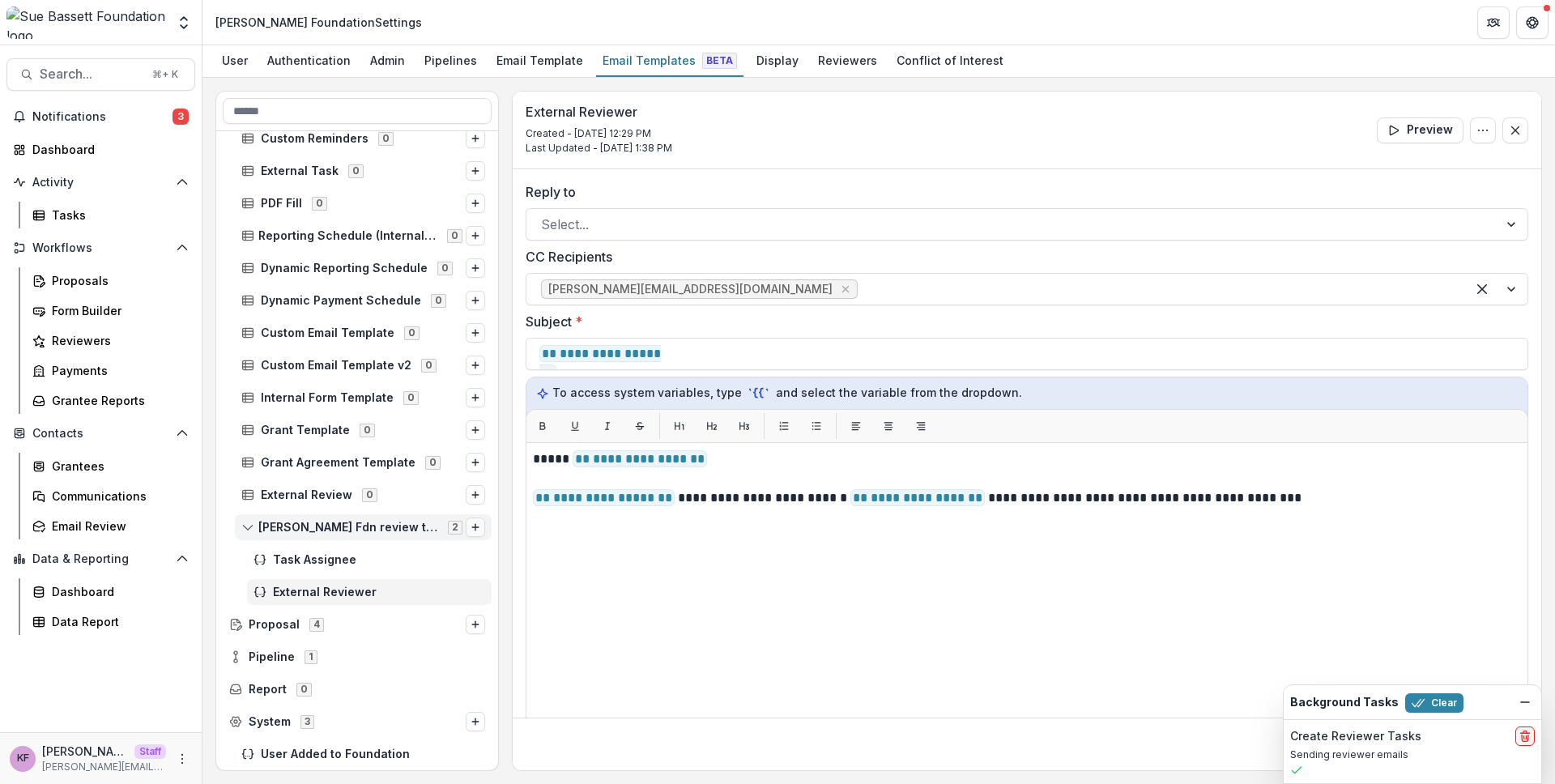
click at [472, 526] on icon "Options" at bounding box center [475, 527] width 10 height 10
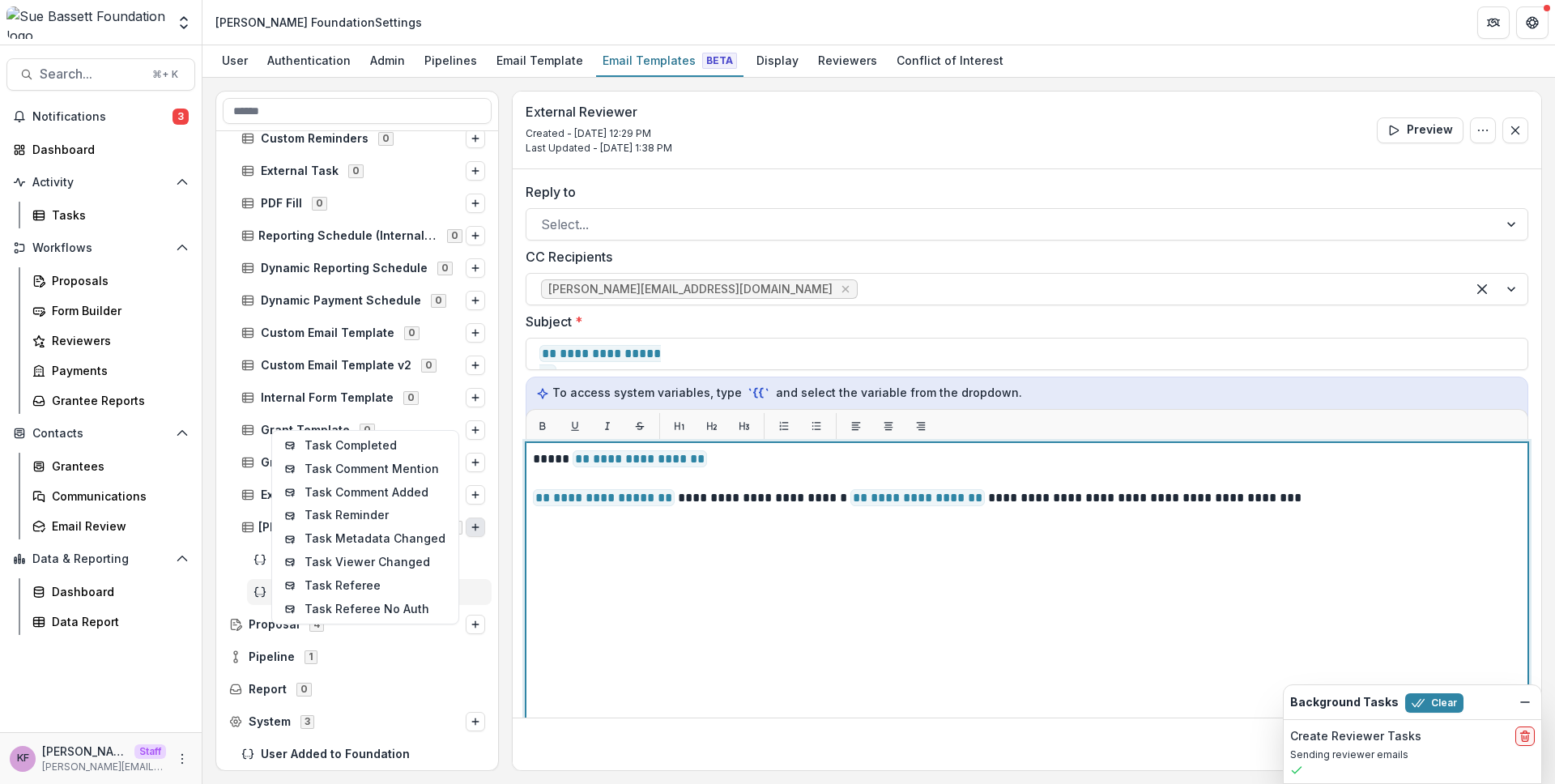
click at [553, 593] on div "**********" at bounding box center [1026, 645] width 988 height 390
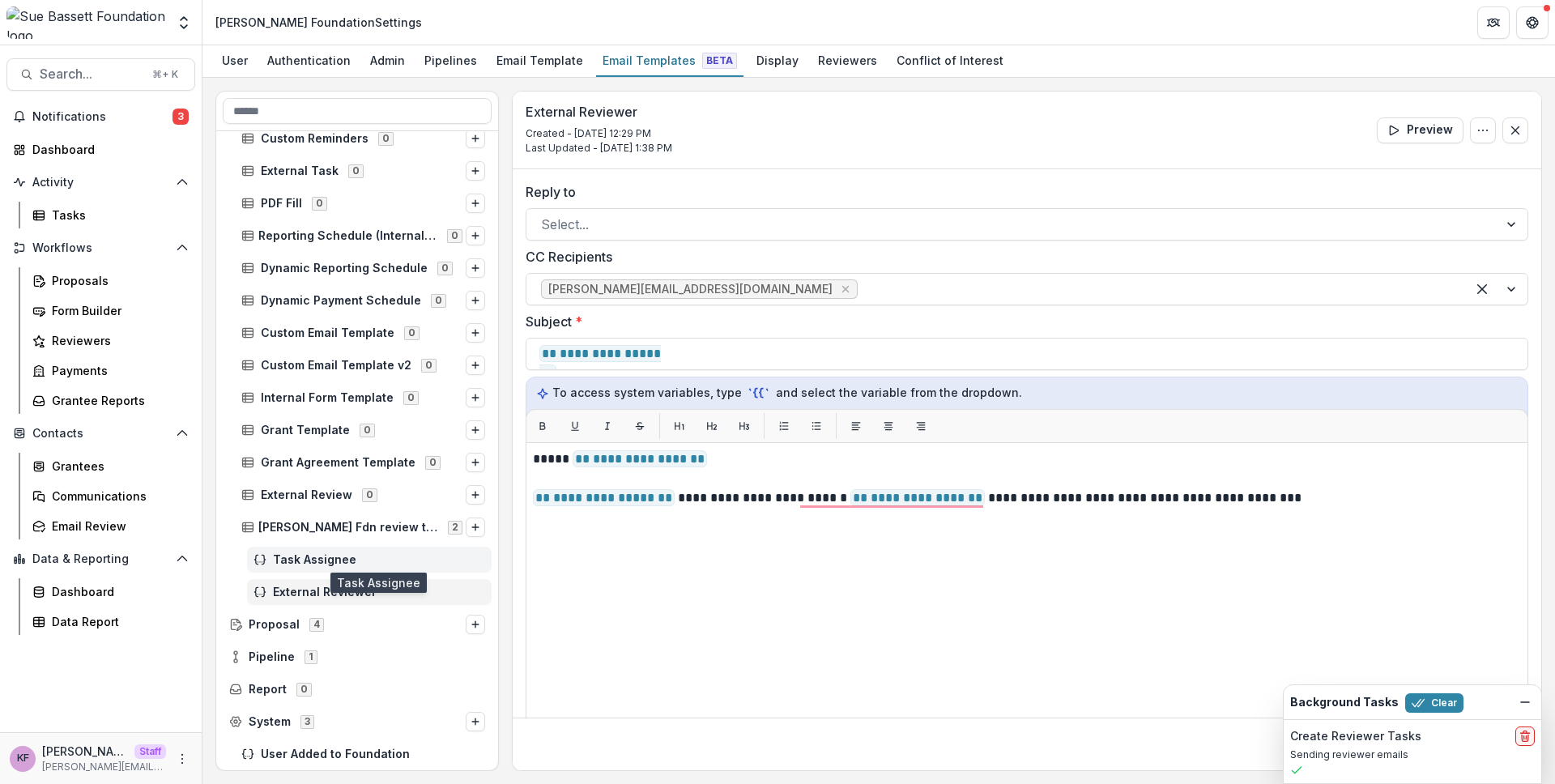
click at [313, 564] on span "Task Assignee" at bounding box center [378, 559] width 213 height 14
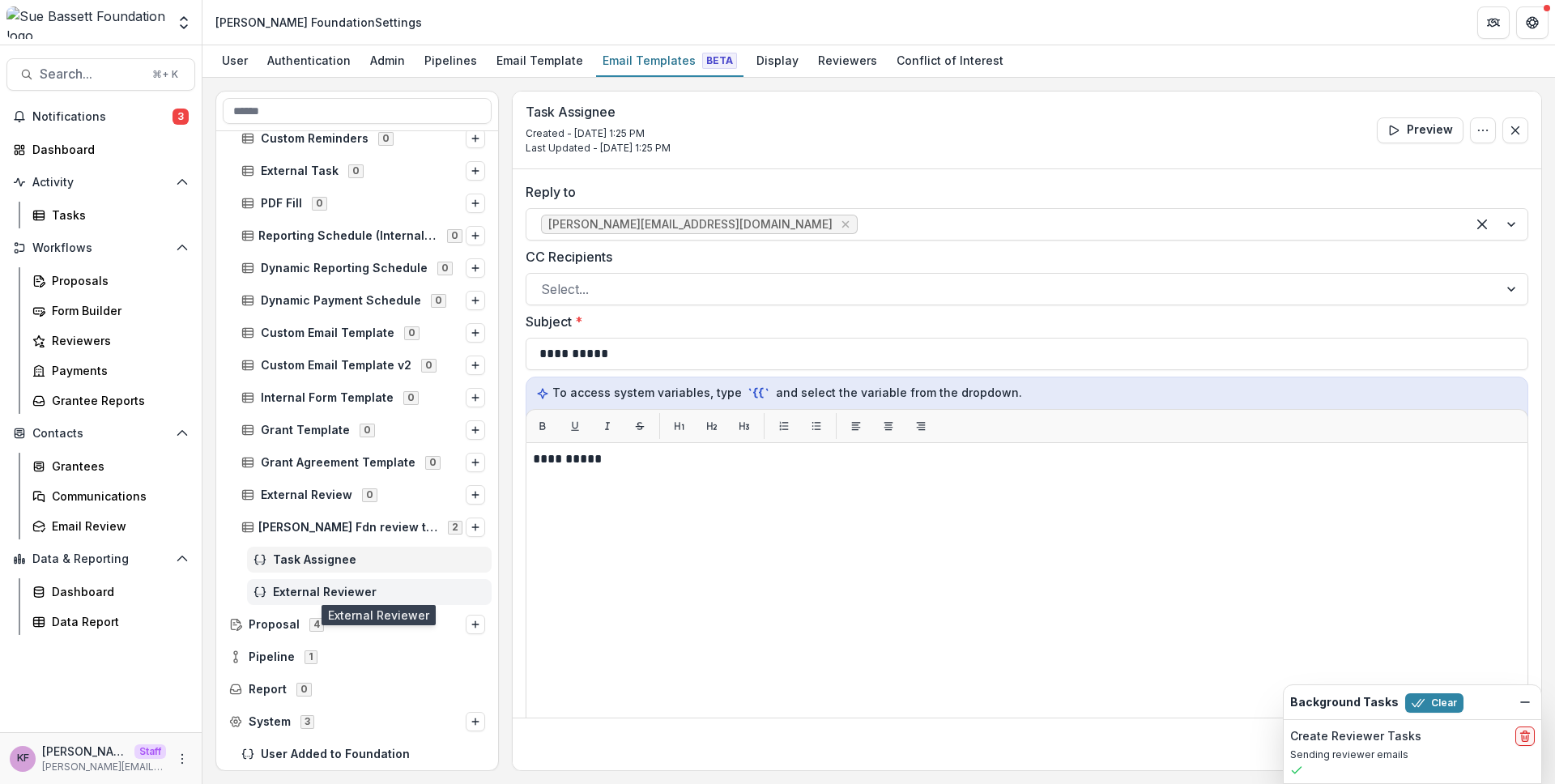
click at [325, 590] on span "External Reviewer" at bounding box center [378, 592] width 213 height 14
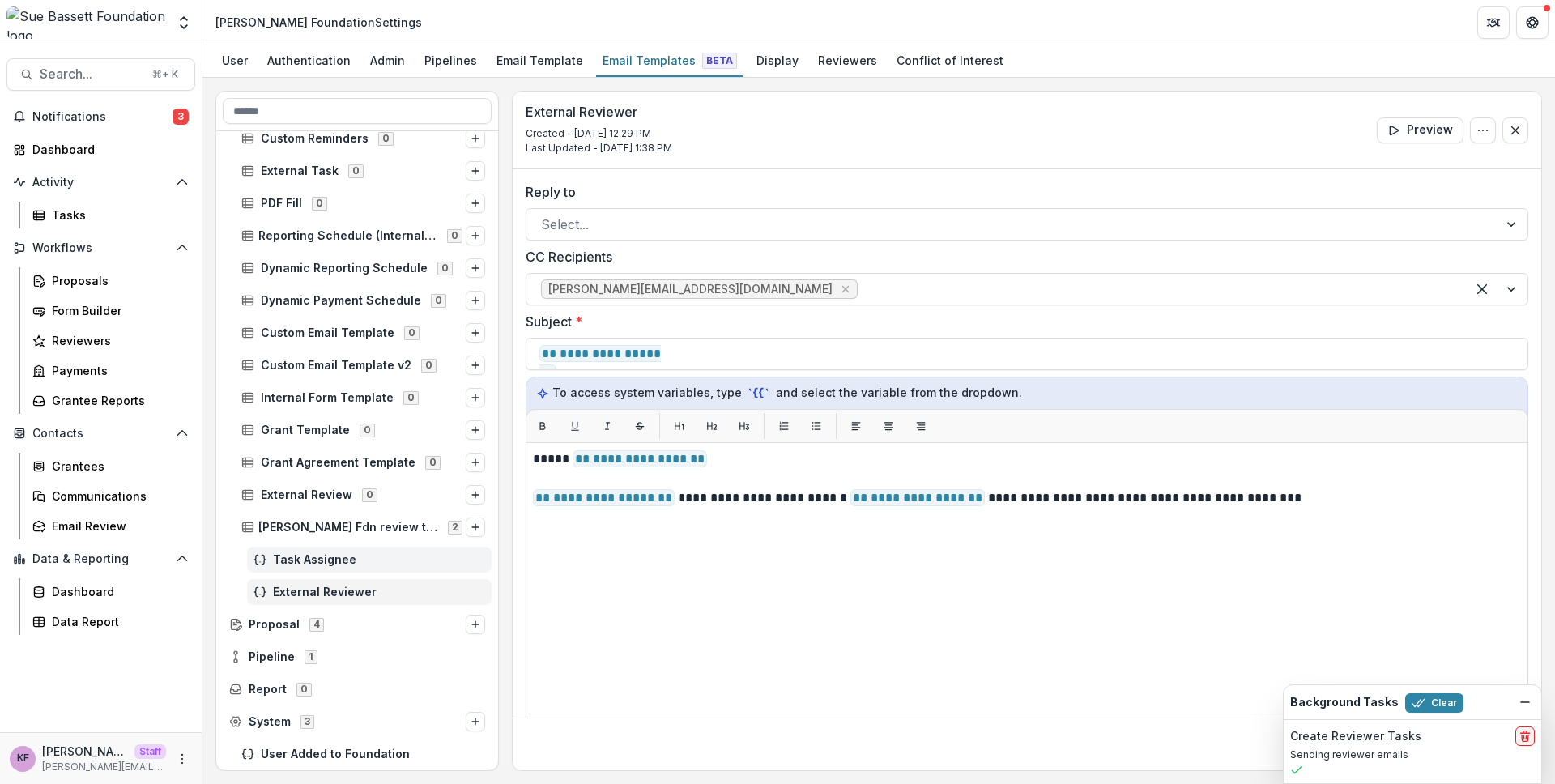
click at [328, 557] on span "Task Assignee" at bounding box center [378, 559] width 213 height 14
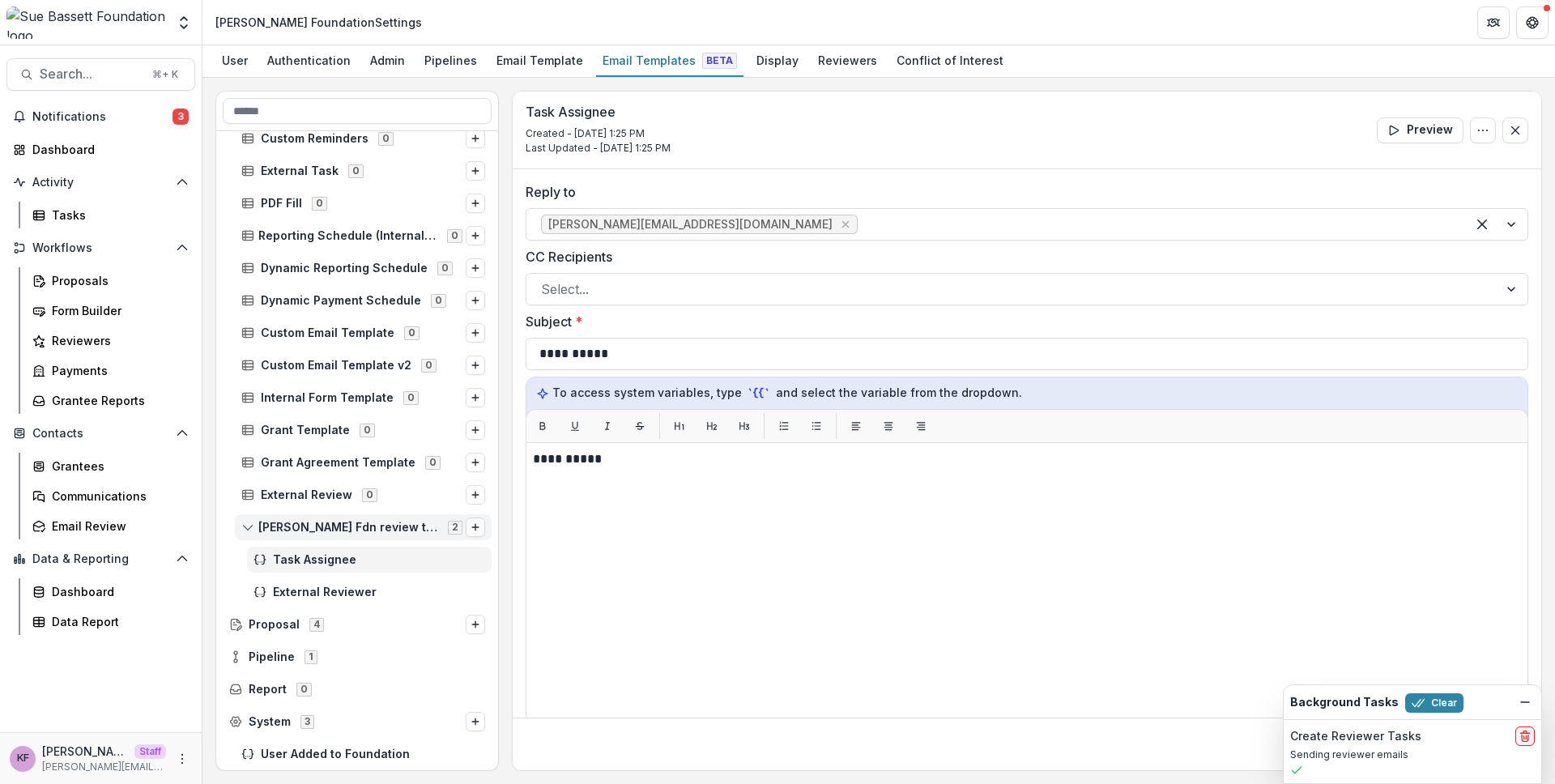
click at [471, 528] on icon "Options" at bounding box center [475, 527] width 10 height 10
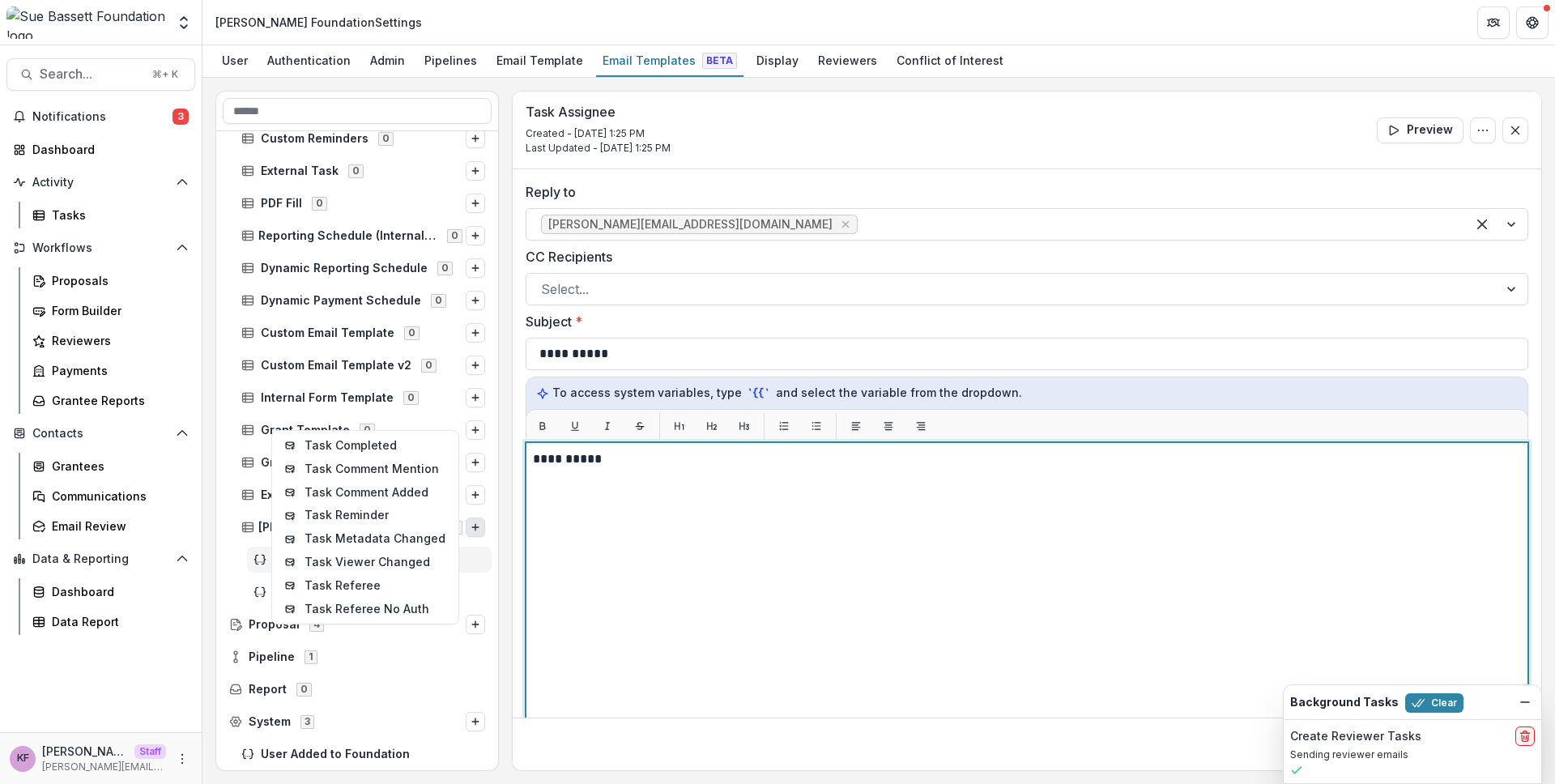
click at [624, 505] on div "**********" at bounding box center [1026, 645] width 988 height 390
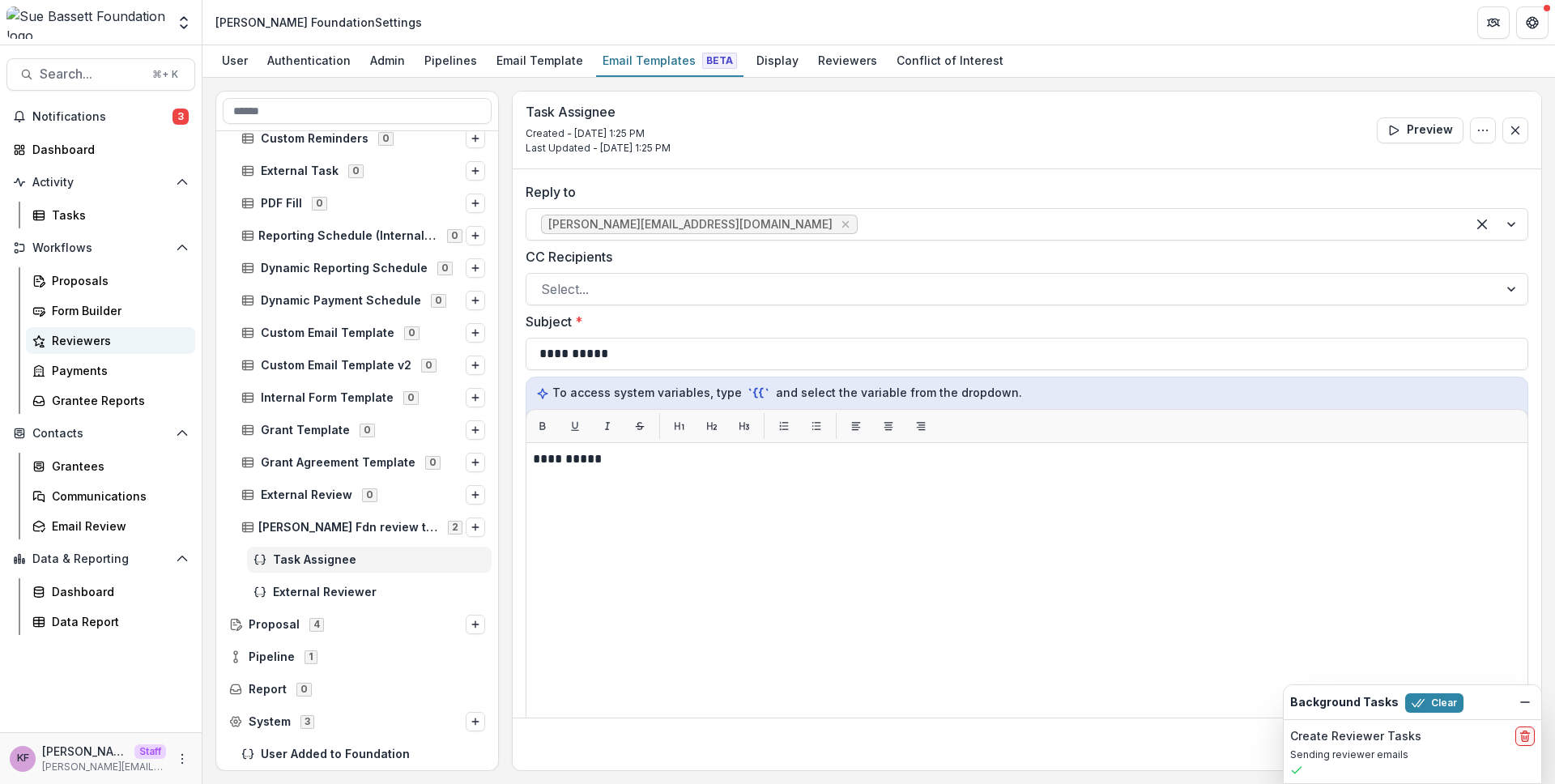
click at [72, 334] on div "Reviewers" at bounding box center [117, 340] width 130 height 17
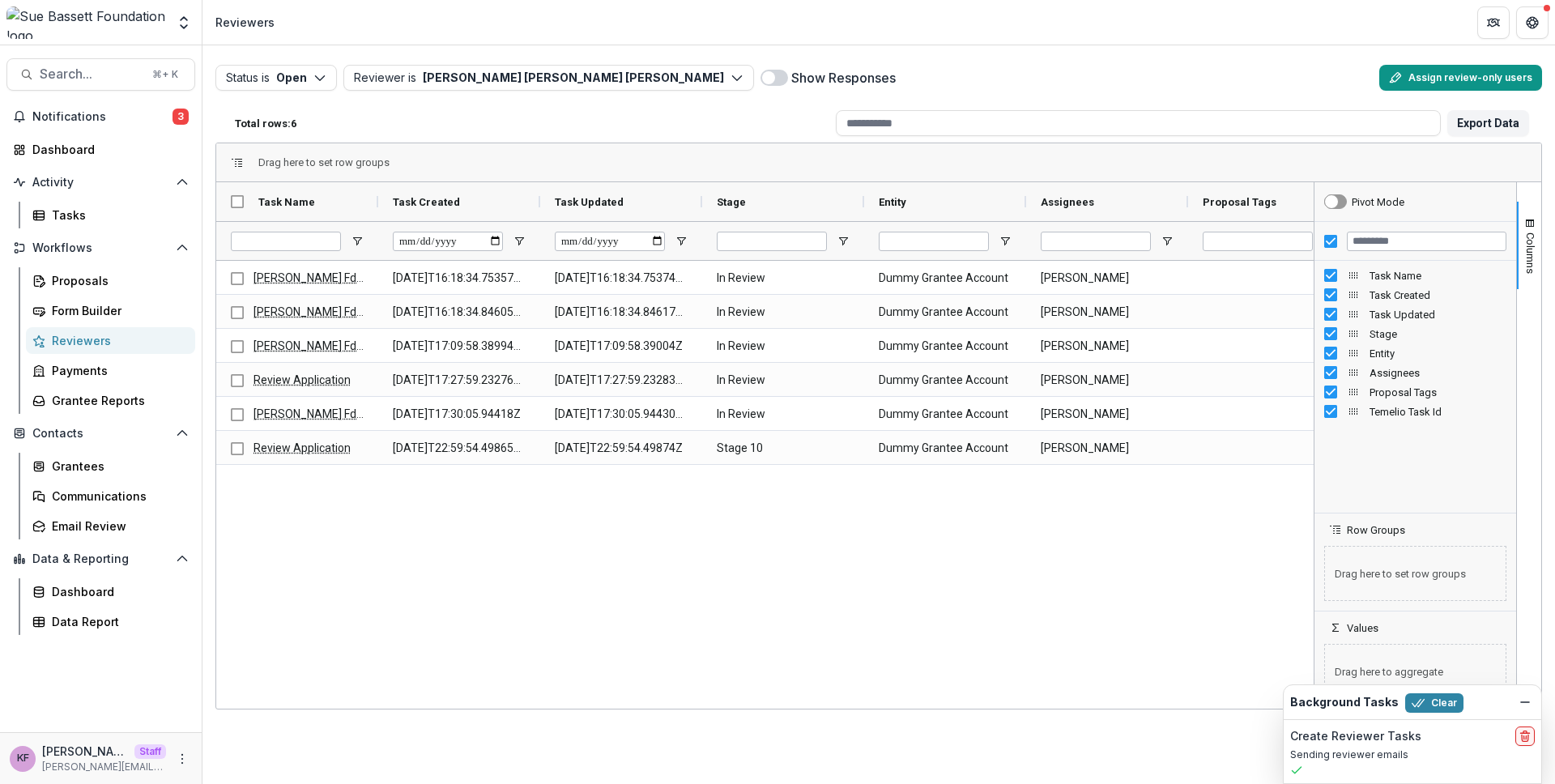
click at [1462, 76] on button "Assign review-only users" at bounding box center [1460, 77] width 162 height 26
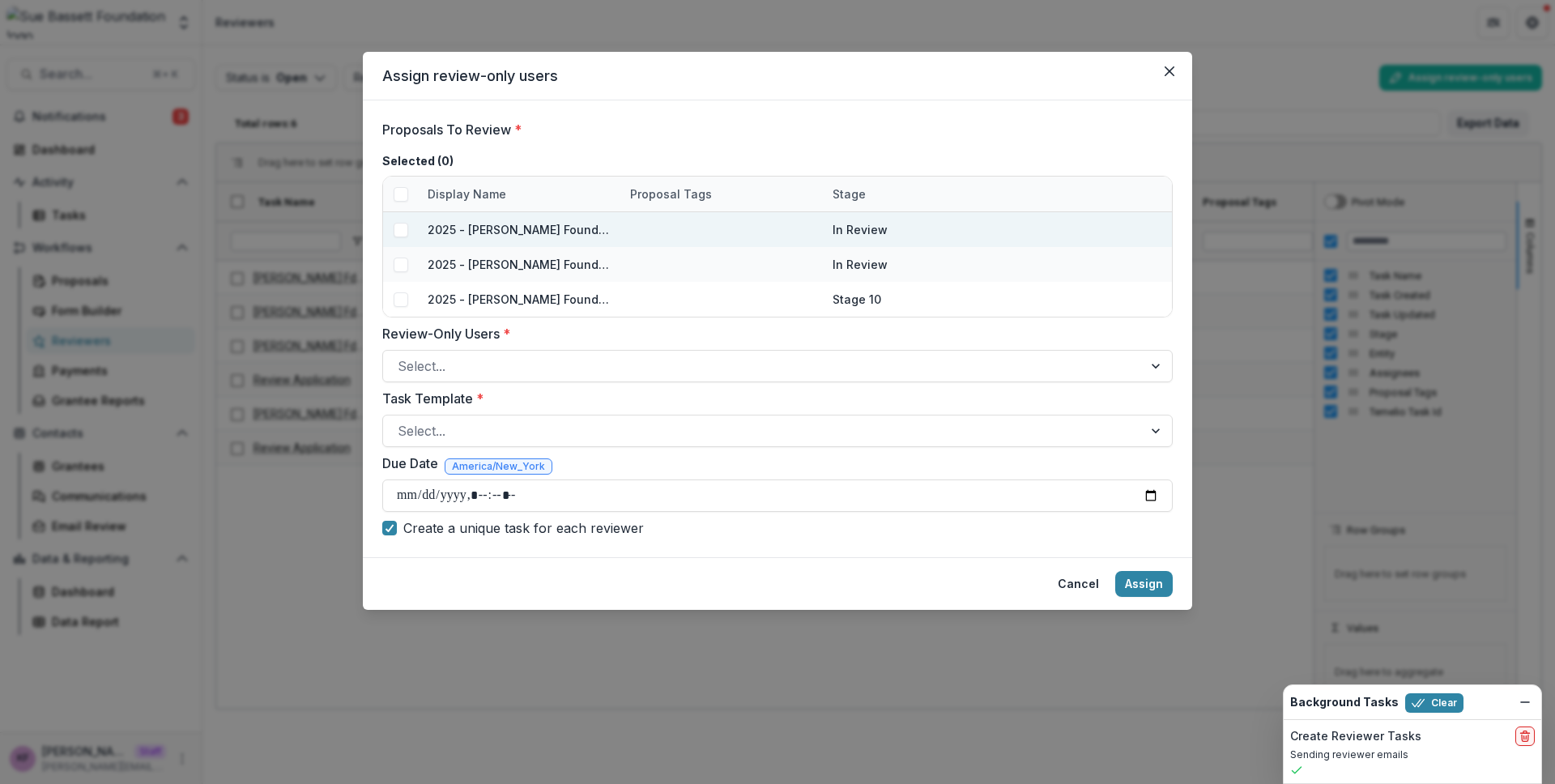
click at [401, 233] on span at bounding box center [401, 230] width 15 height 15
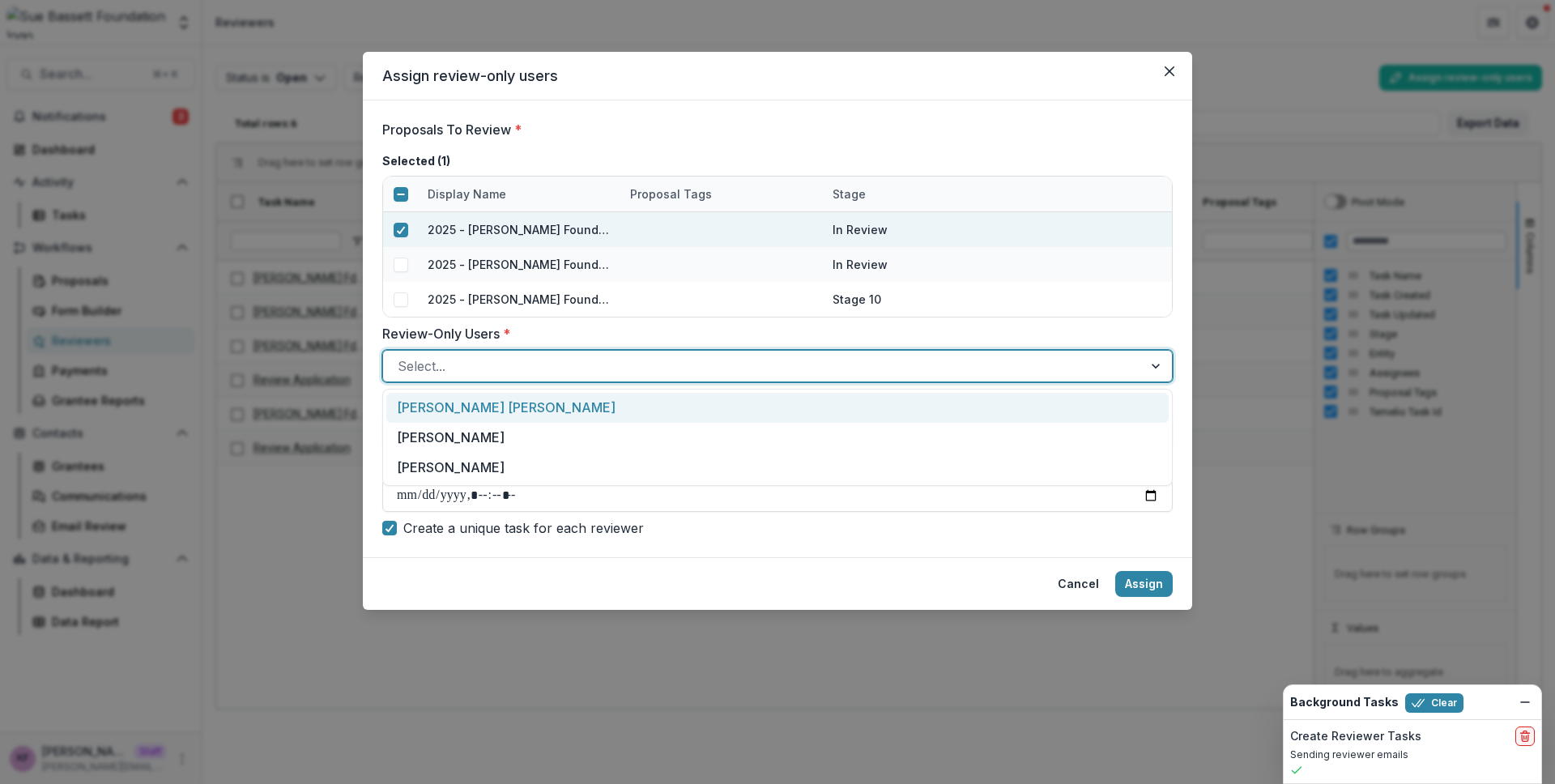
click at [451, 370] on div at bounding box center [762, 366] width 731 height 23
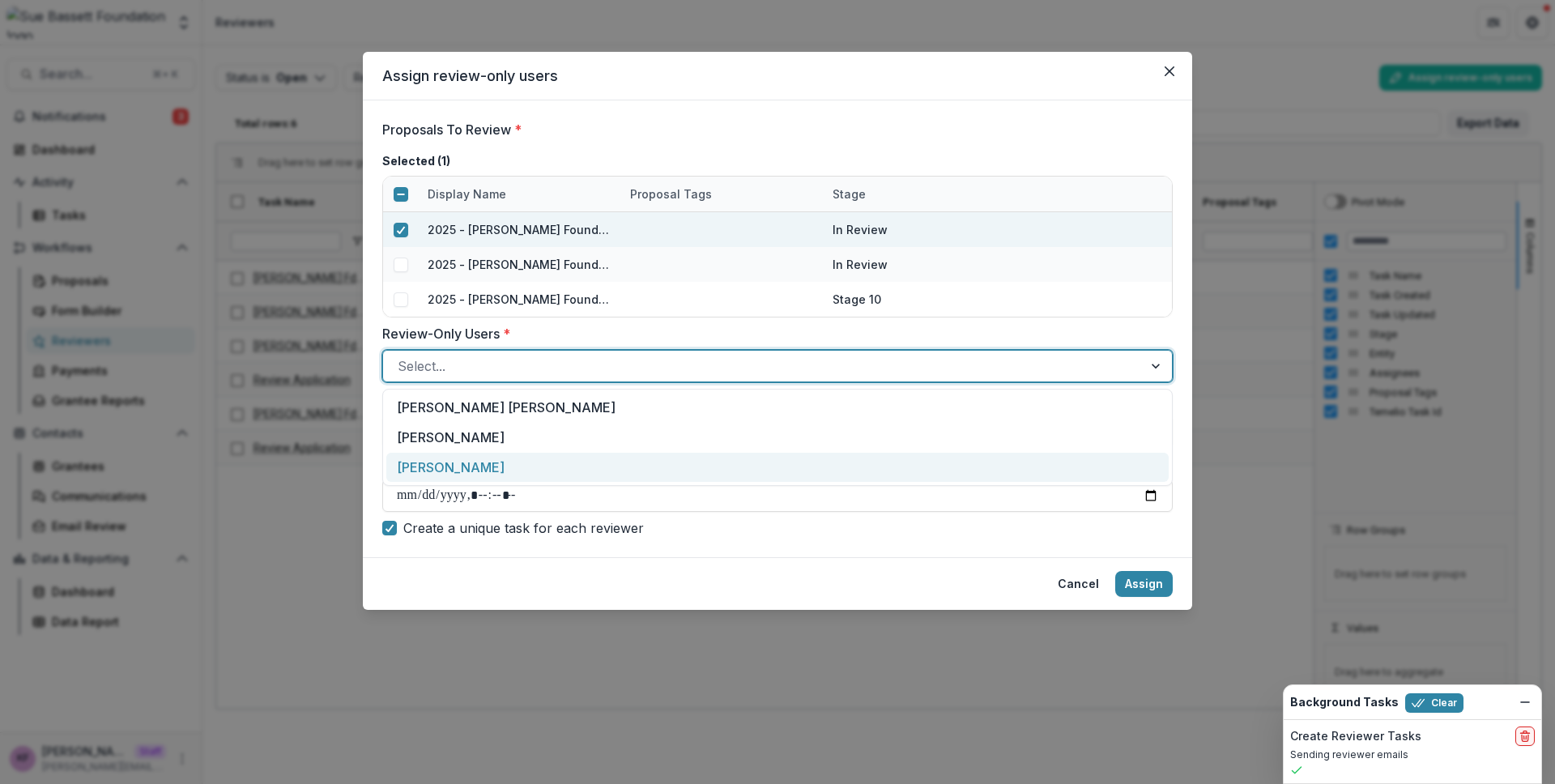
click at [468, 459] on div "ruthwick" at bounding box center [778, 467] width 783 height 30
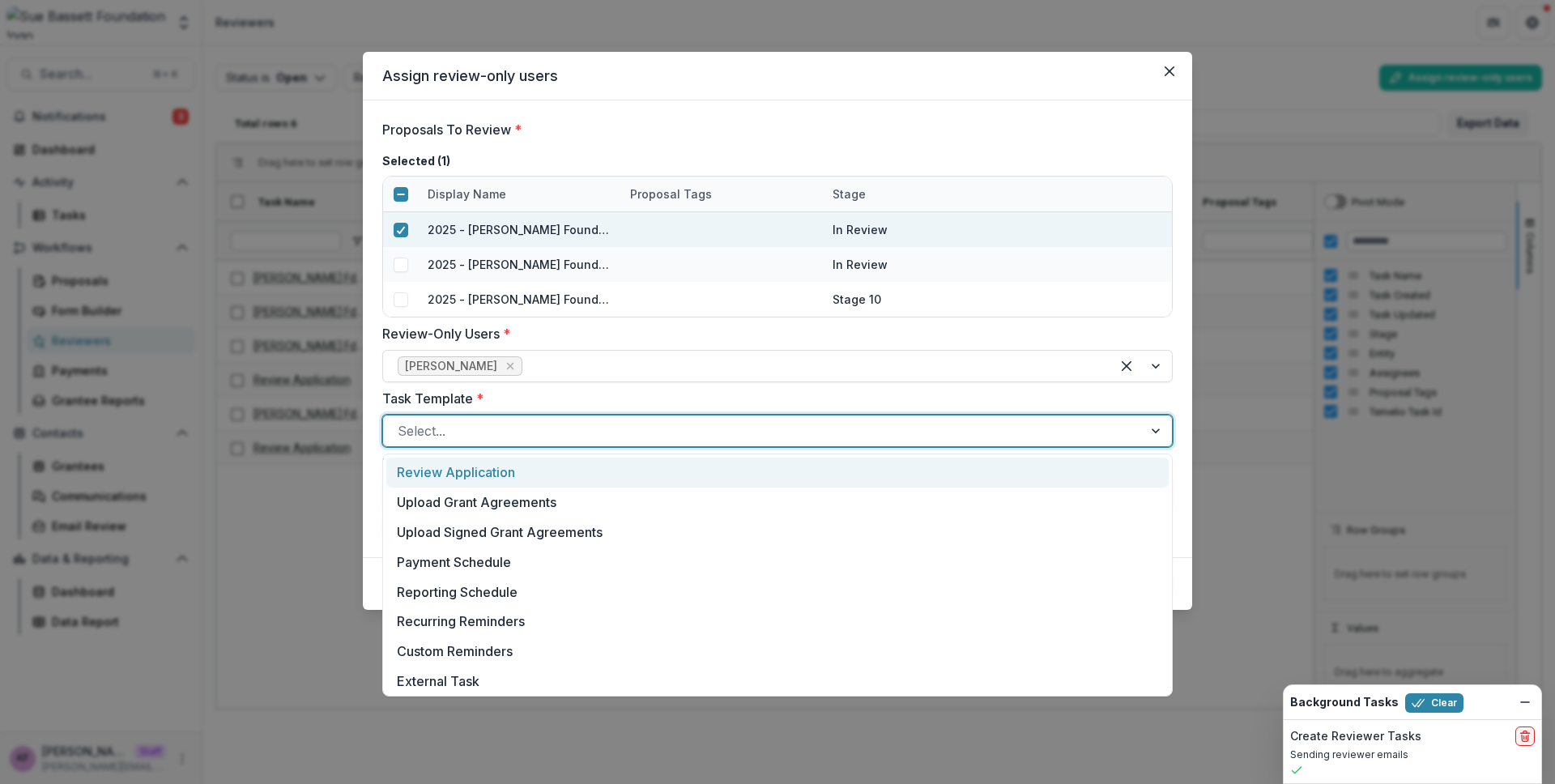
click at [481, 430] on div at bounding box center [762, 430] width 731 height 23
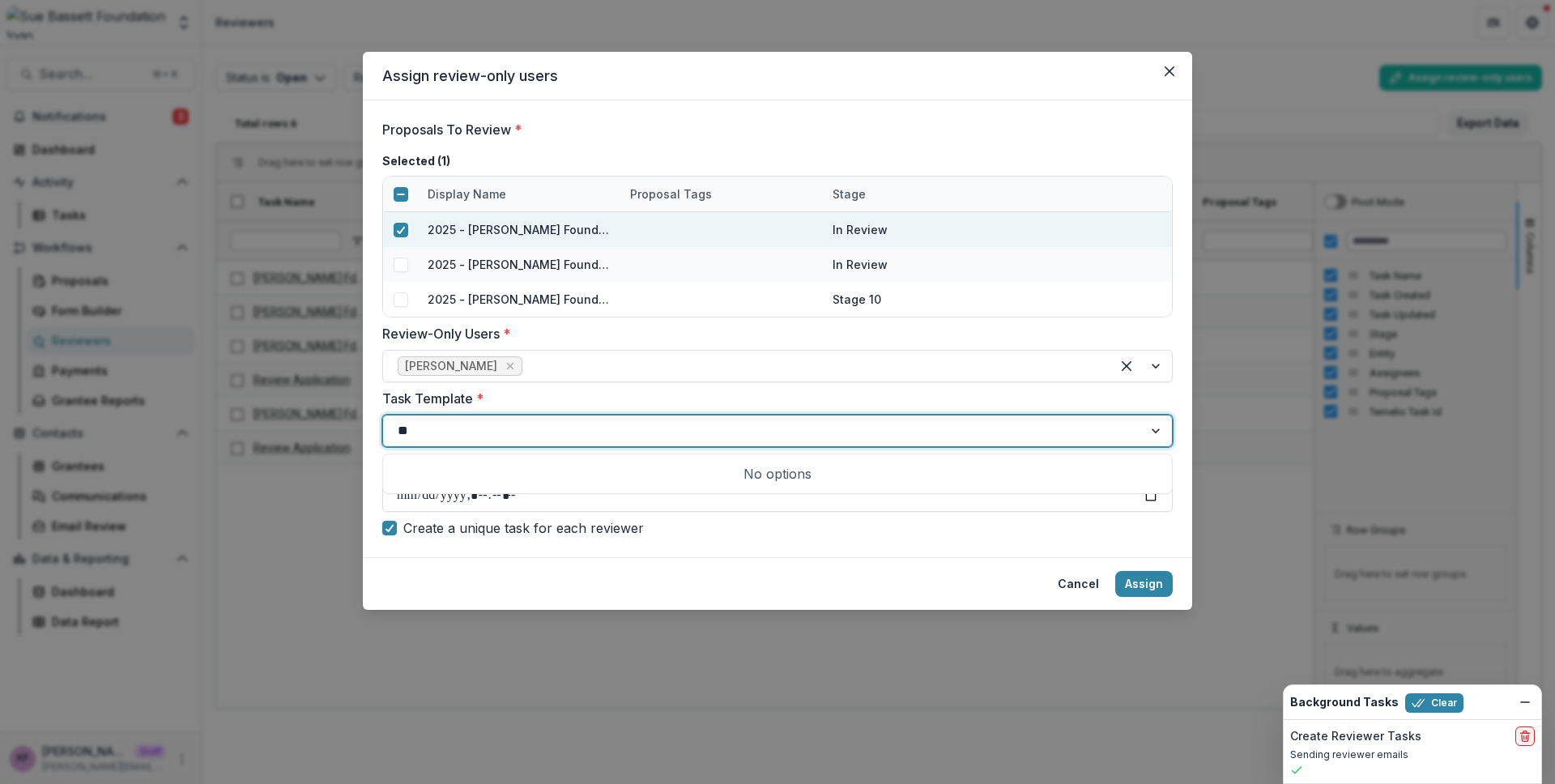
type input "***"
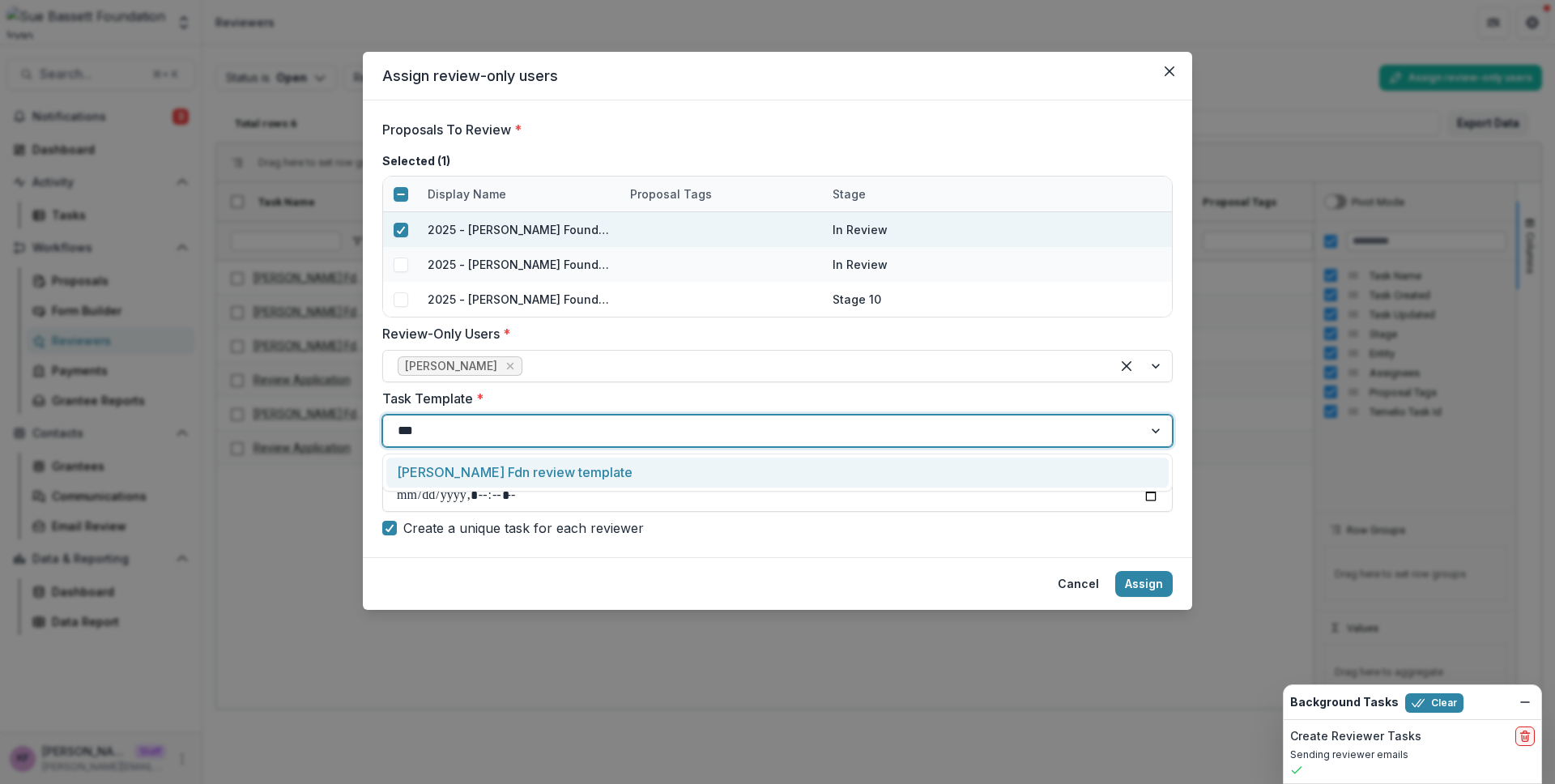
click at [561, 465] on div "Sue Bassett Fdn review template" at bounding box center [778, 472] width 783 height 30
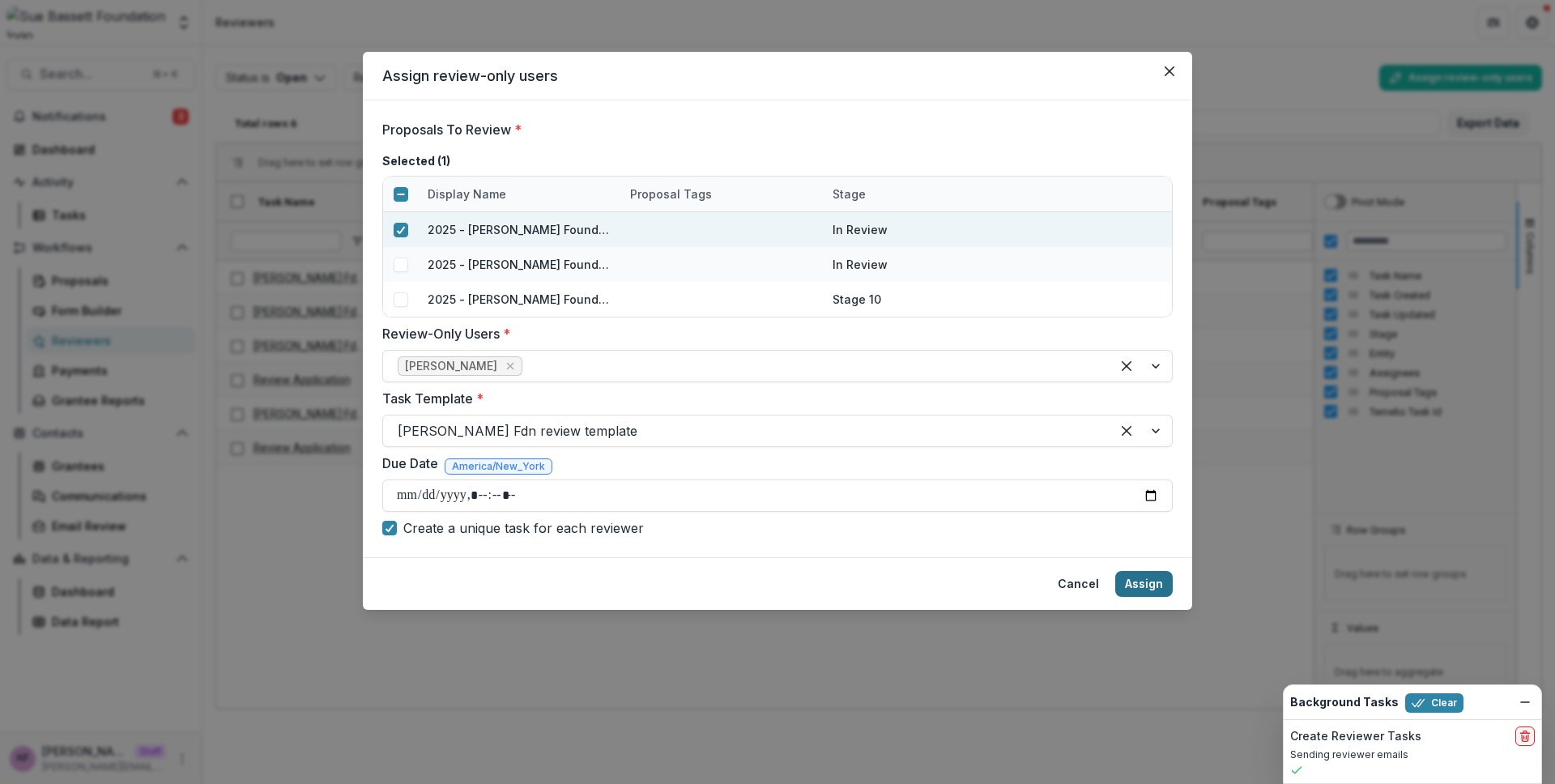
click at [1141, 583] on button "Assign" at bounding box center [1144, 583] width 57 height 26
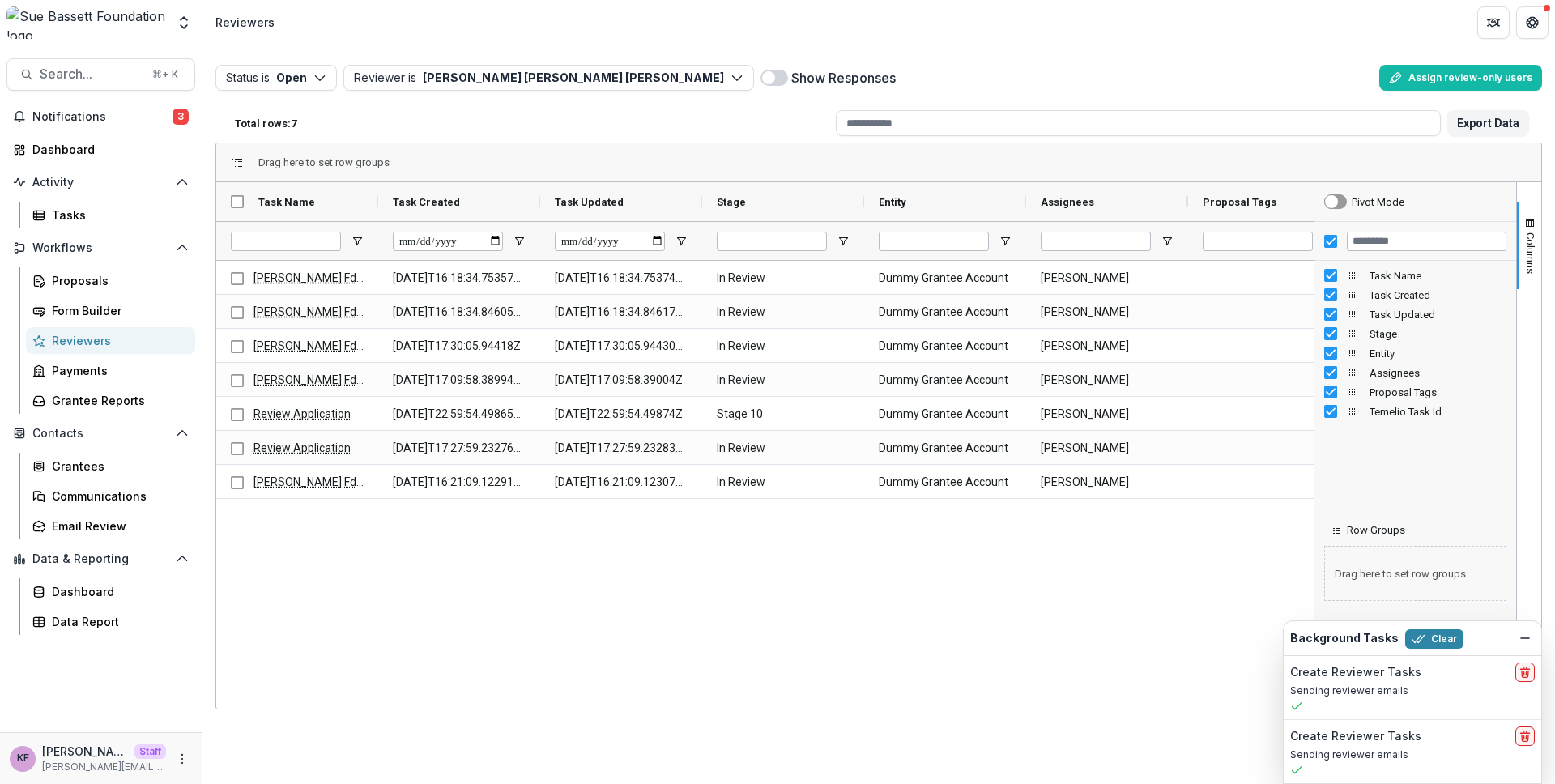
click at [711, 138] on div "Total rows: 7 Export Data" at bounding box center [878, 123] width 1327 height 39
click at [491, 108] on div "Total rows: 7 Export Data" at bounding box center [878, 123] width 1327 height 39
click at [140, 339] on div "Reviewers" at bounding box center [117, 340] width 130 height 17
click at [181, 752] on icon "More" at bounding box center [182, 758] width 13 height 13
click at [257, 727] on link "User Settings" at bounding box center [289, 724] width 173 height 26
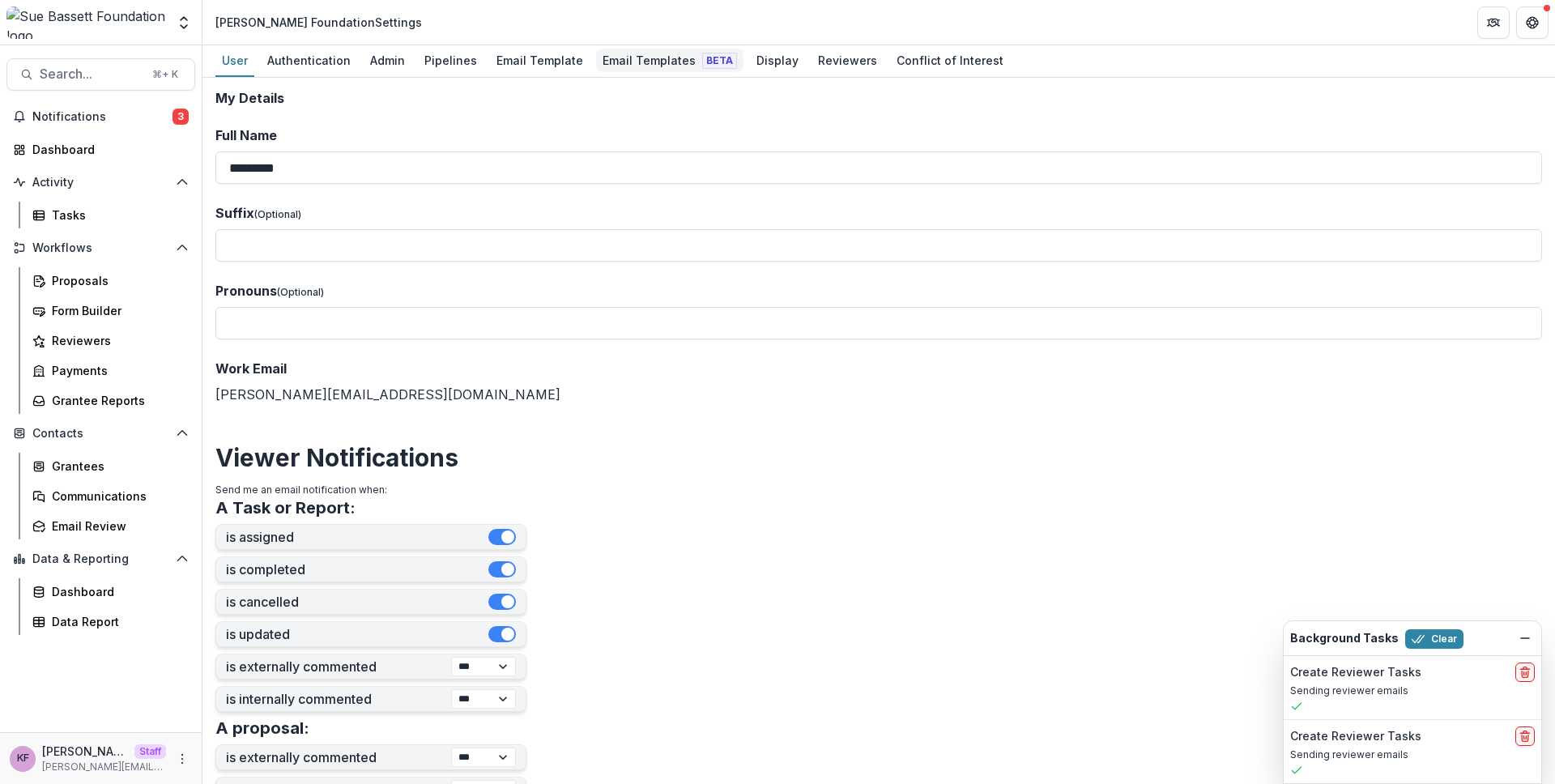
click at [633, 75] on link "Email Templates Beta" at bounding box center [670, 61] width 148 height 32
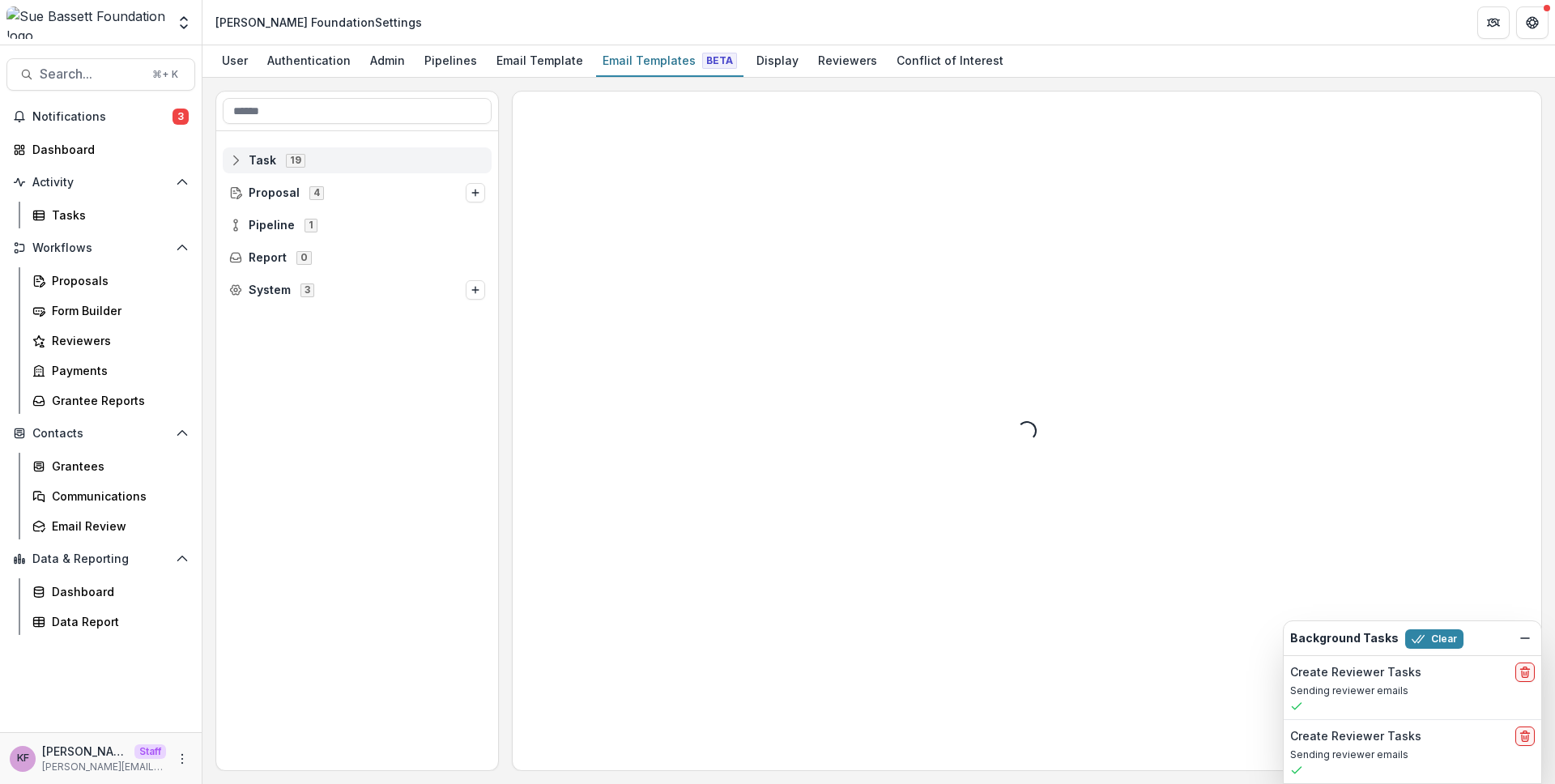
click at [287, 150] on div "Task 19" at bounding box center [357, 160] width 269 height 26
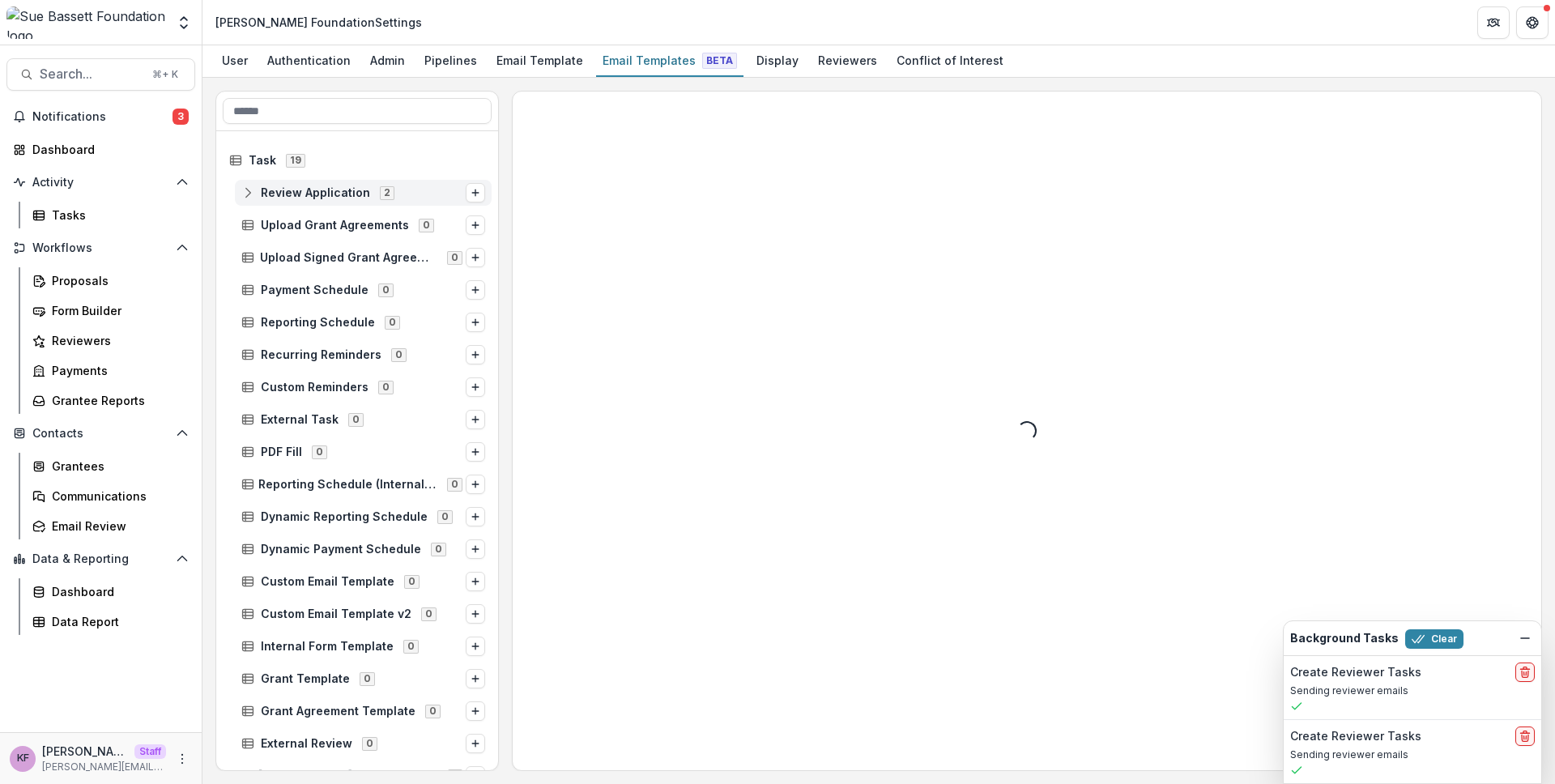
click at [293, 190] on span "Review Application" at bounding box center [316, 192] width 109 height 14
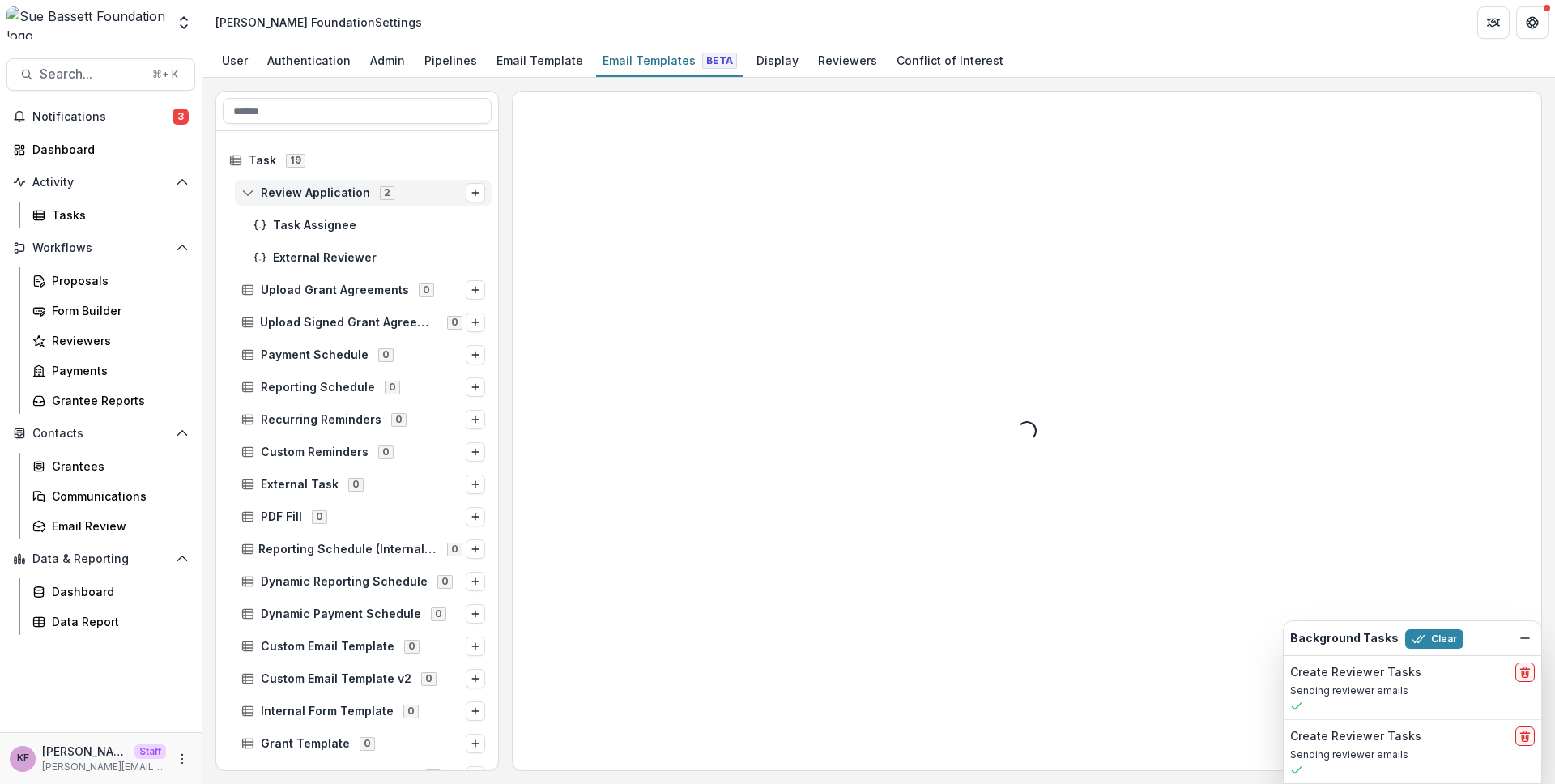
click at [293, 190] on span "Review Application" at bounding box center [316, 192] width 109 height 14
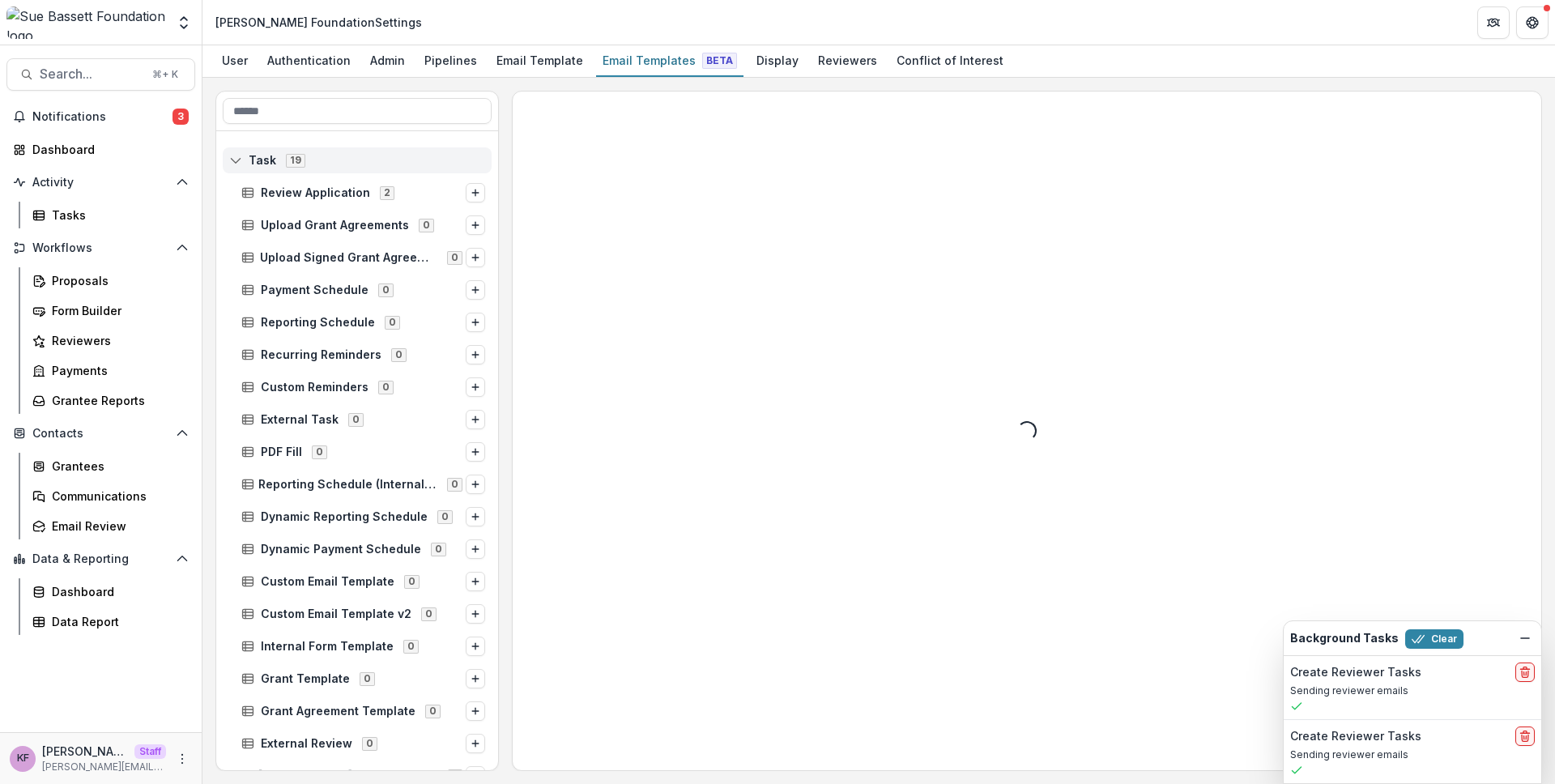
click at [256, 158] on span "Task" at bounding box center [263, 160] width 27 height 14
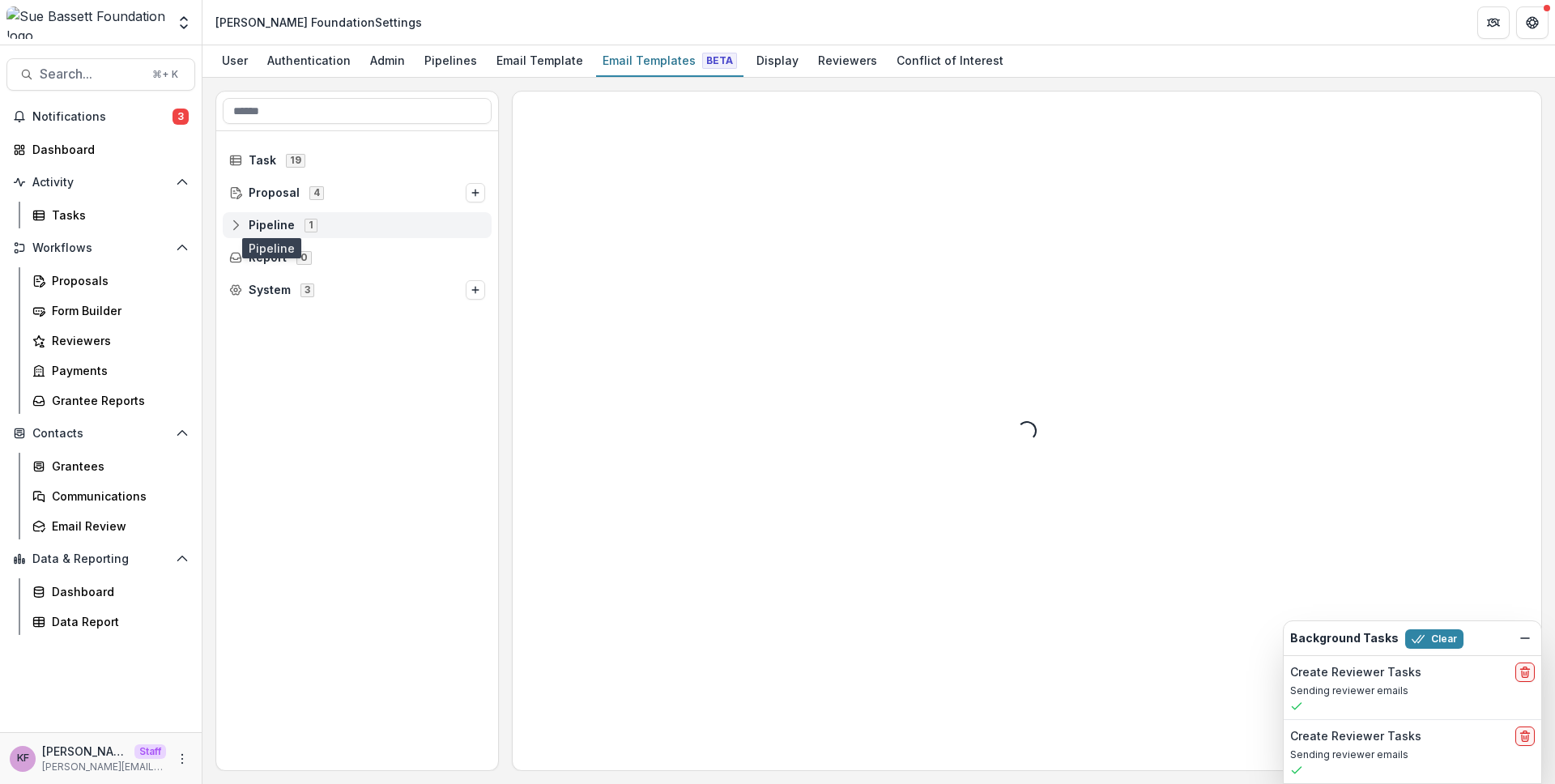
click at [275, 231] on span "Pipeline" at bounding box center [272, 225] width 47 height 14
click at [299, 259] on span "Default Pipeline" at bounding box center [306, 257] width 91 height 14
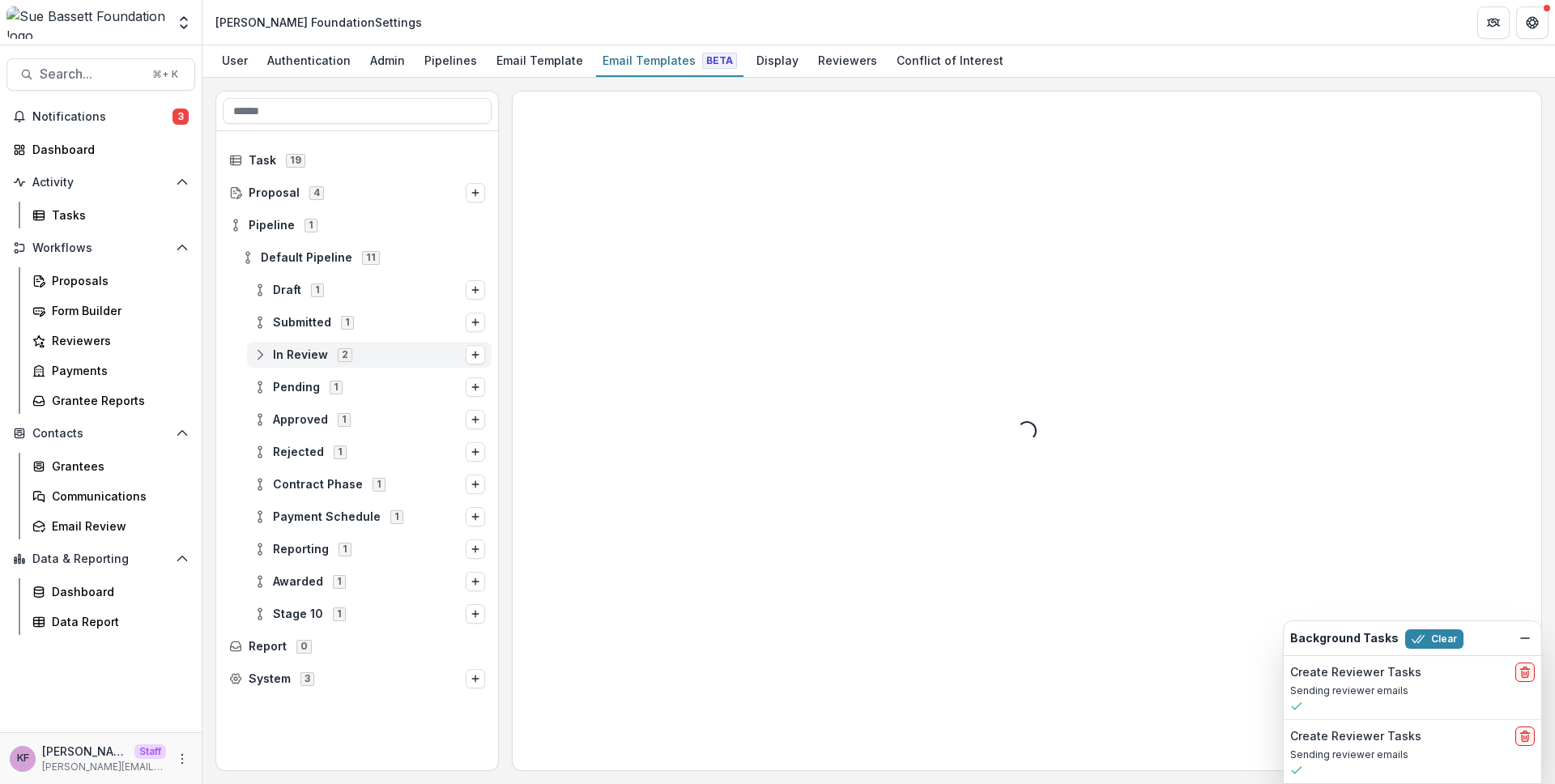
click at [271, 358] on span "In Review 2" at bounding box center [359, 354] width 213 height 14
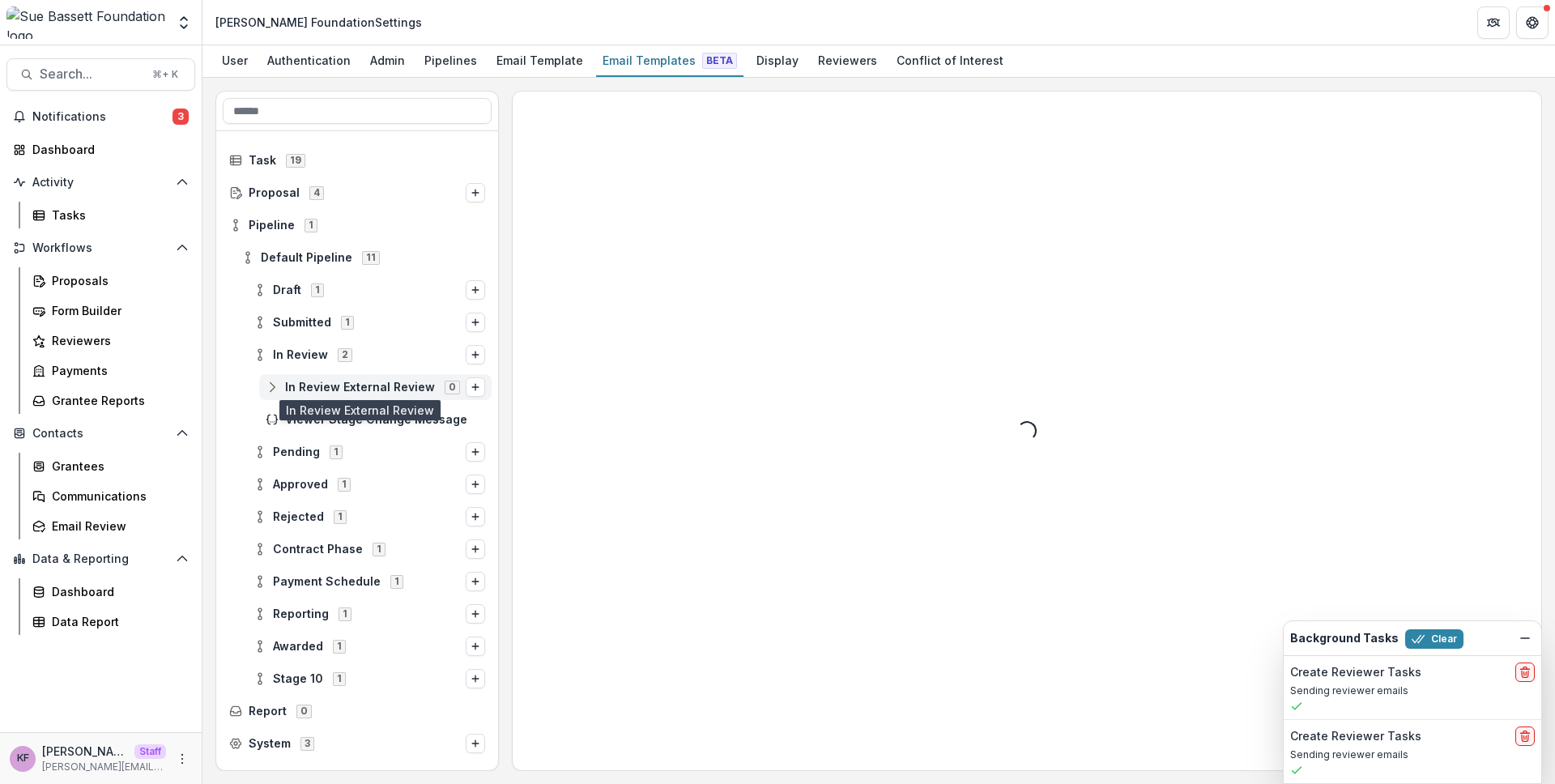
click at [293, 392] on span "In Review External Review" at bounding box center [360, 387] width 150 height 14
click at [270, 682] on span "Stage 10 1" at bounding box center [359, 677] width 213 height 14
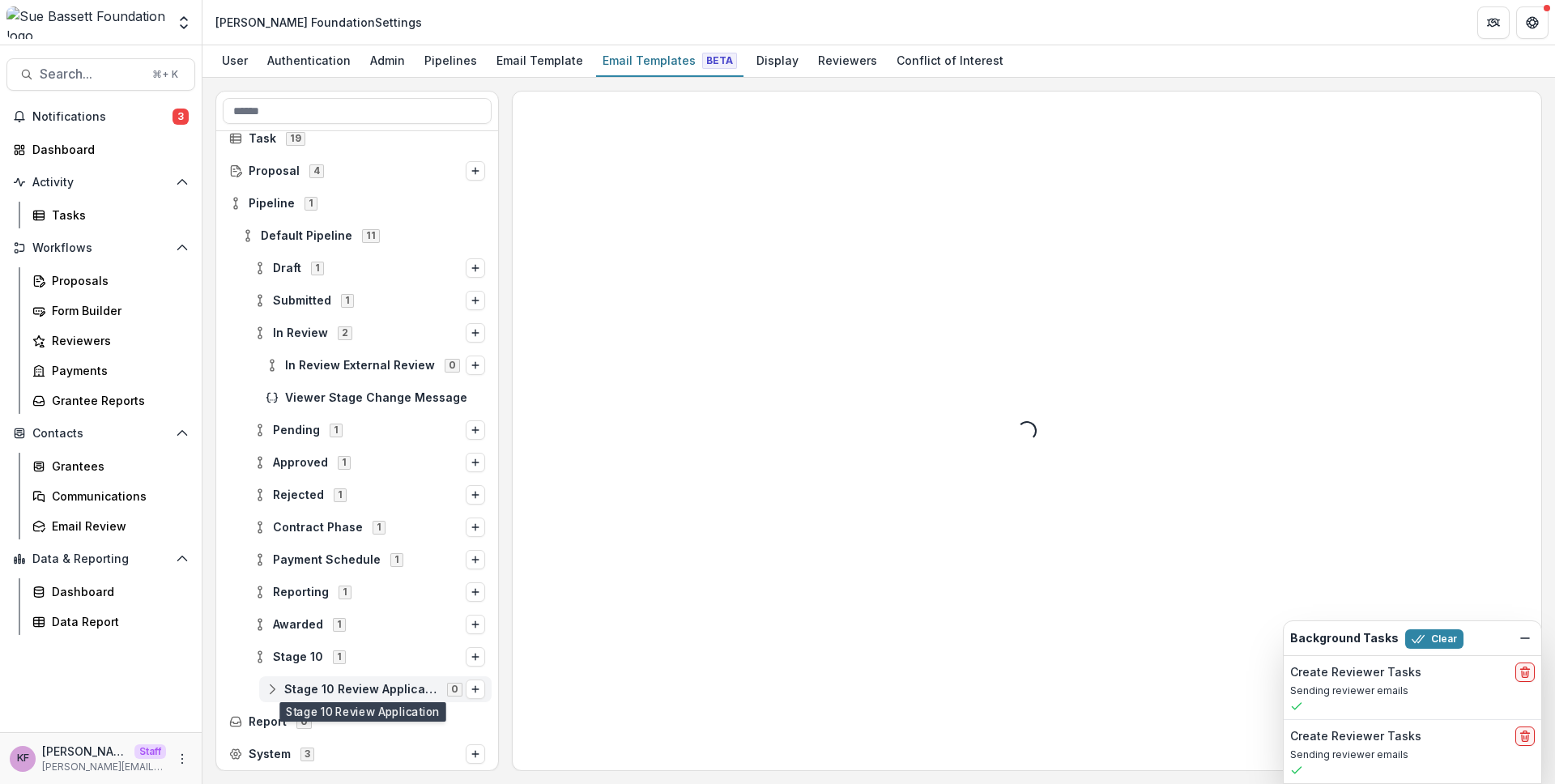
click at [293, 693] on span "Stage 10 Review Application" at bounding box center [361, 689] width 153 height 14
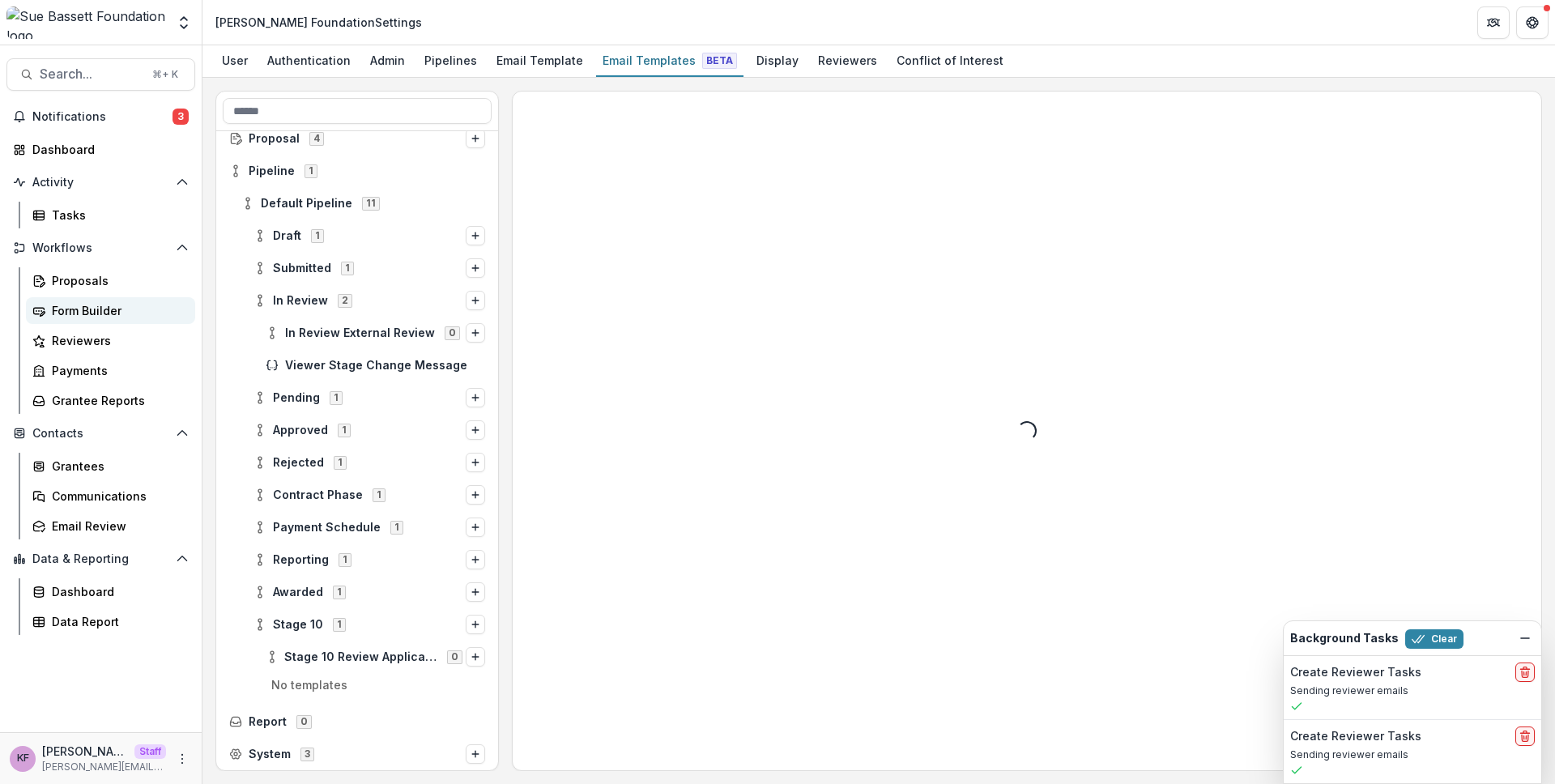
click at [120, 306] on div "Form Builder" at bounding box center [117, 310] width 130 height 17
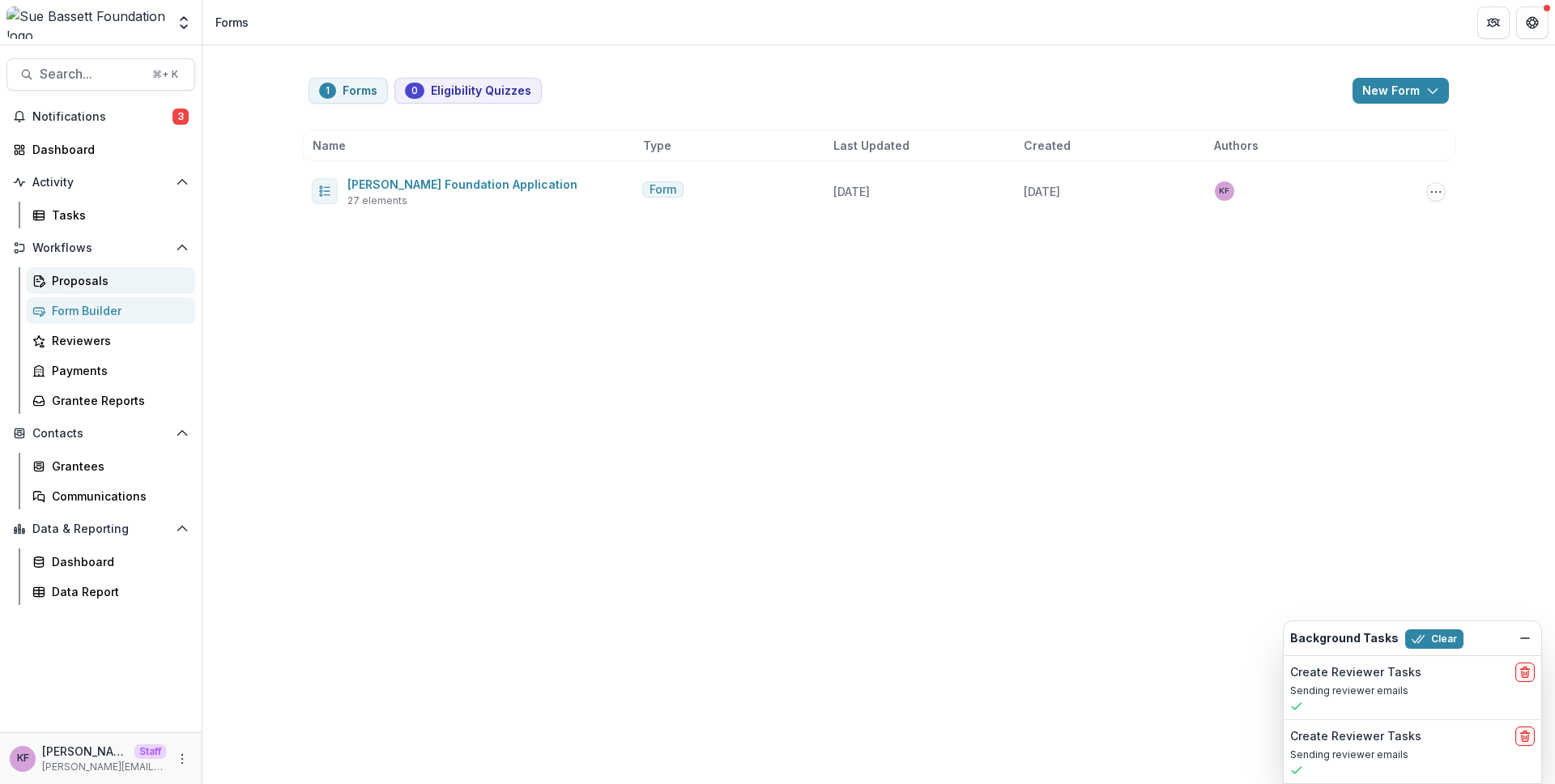
click at [113, 278] on div "Proposals" at bounding box center [117, 280] width 130 height 17
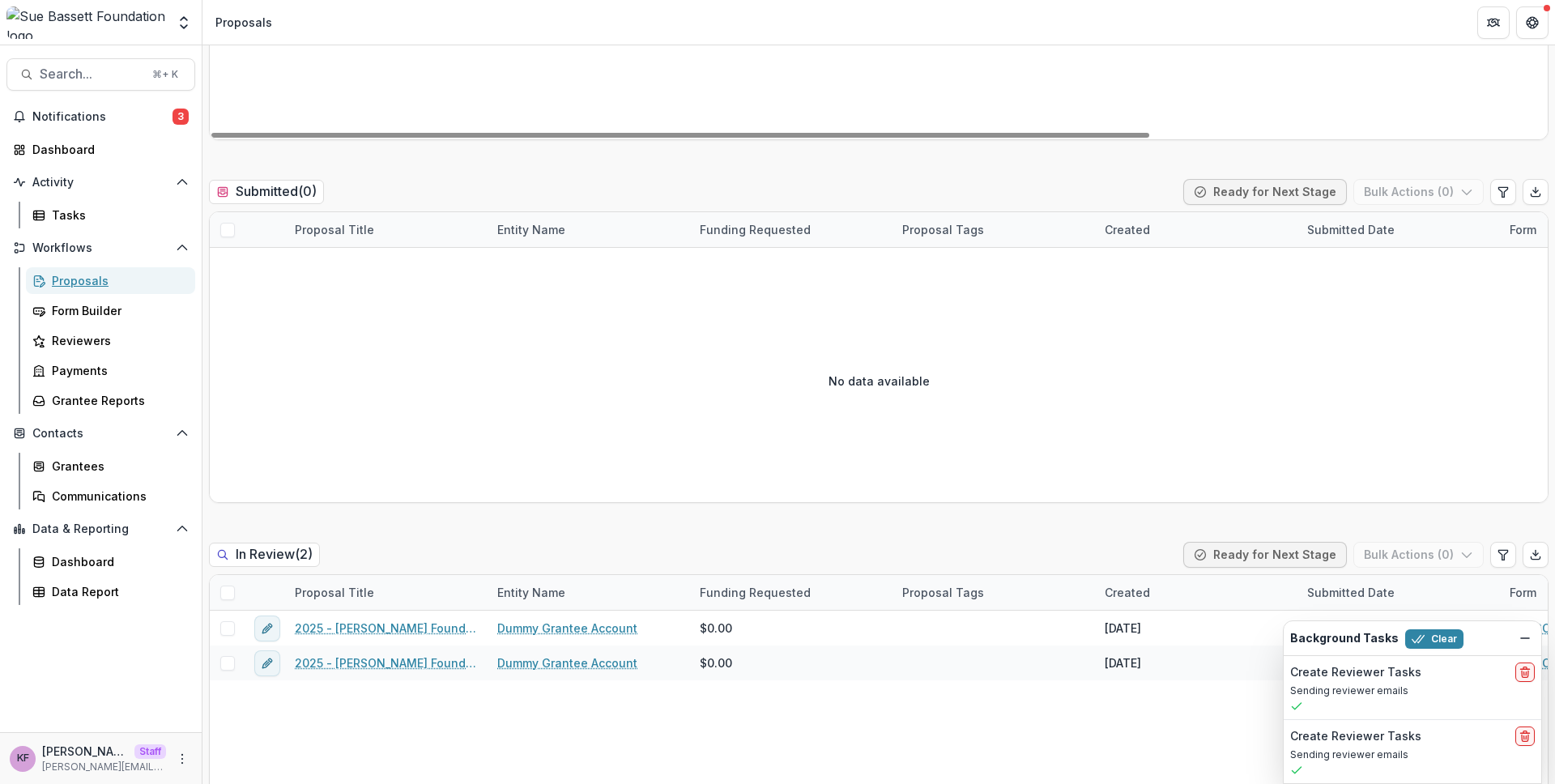
scroll to position [576, 0]
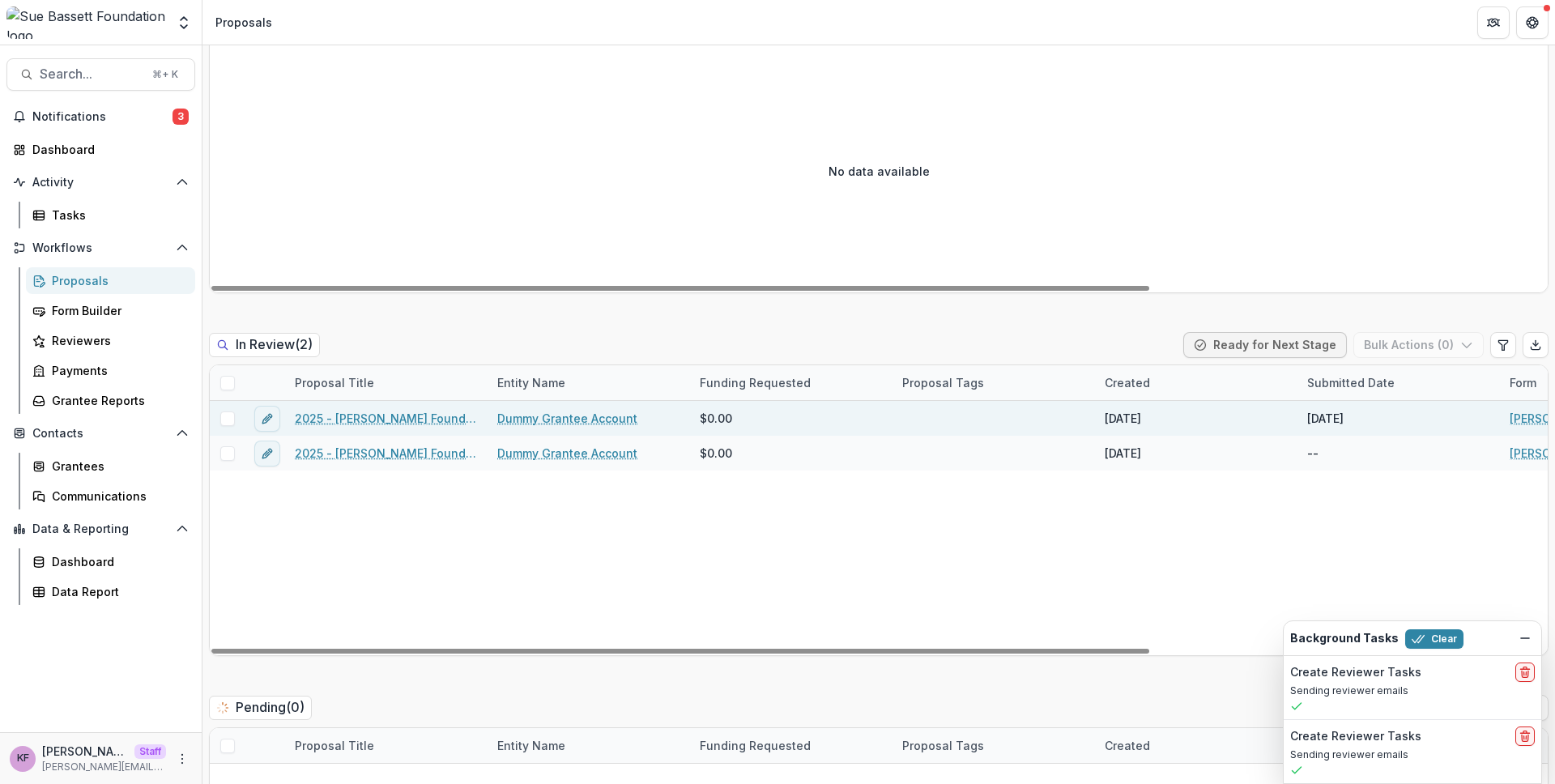
click at [373, 416] on link "2025 - Sue Bassett Foundation Application" at bounding box center [386, 418] width 183 height 17
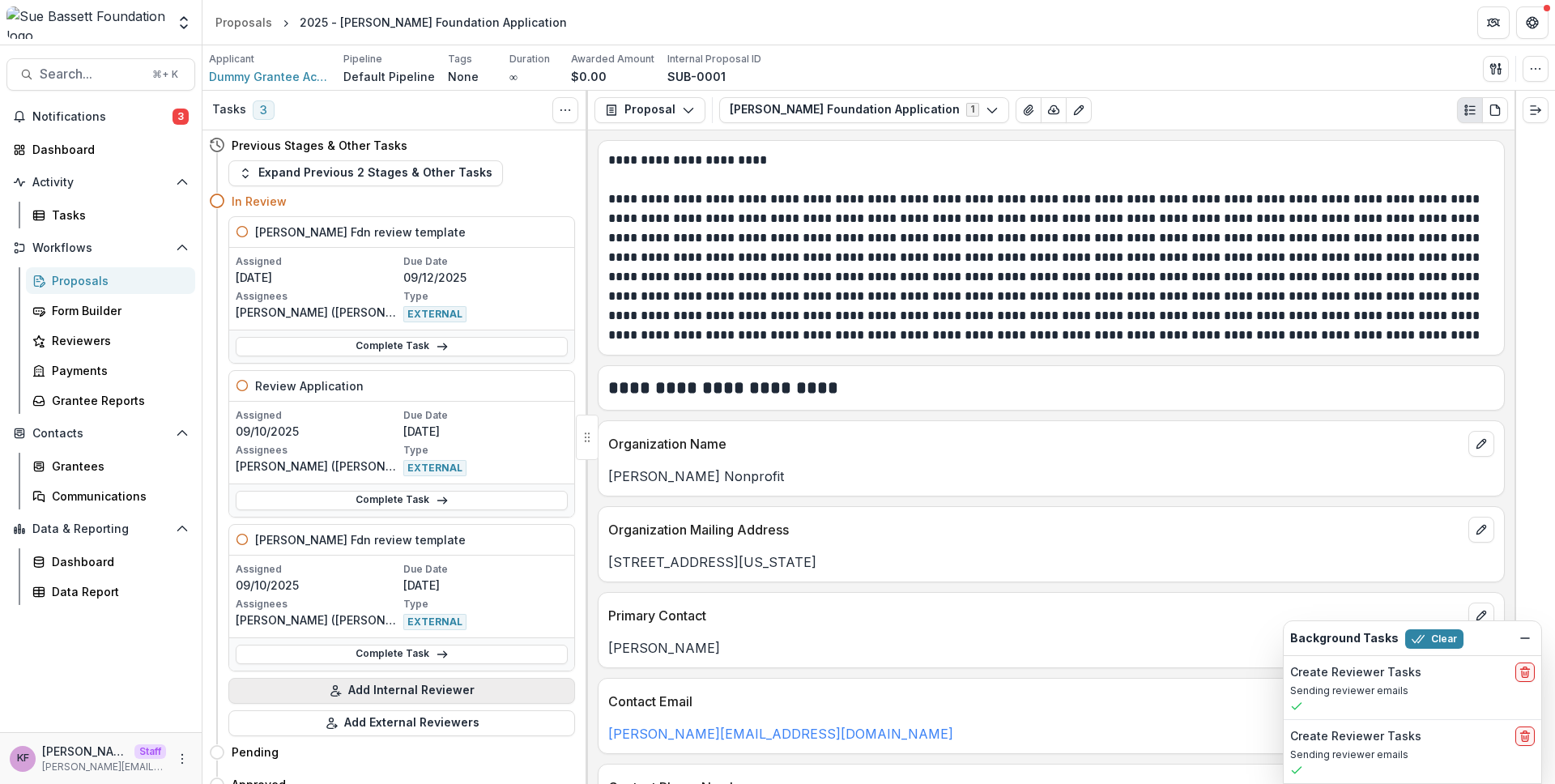
click at [375, 687] on button "Add Internal Reviewer" at bounding box center [401, 690] width 347 height 26
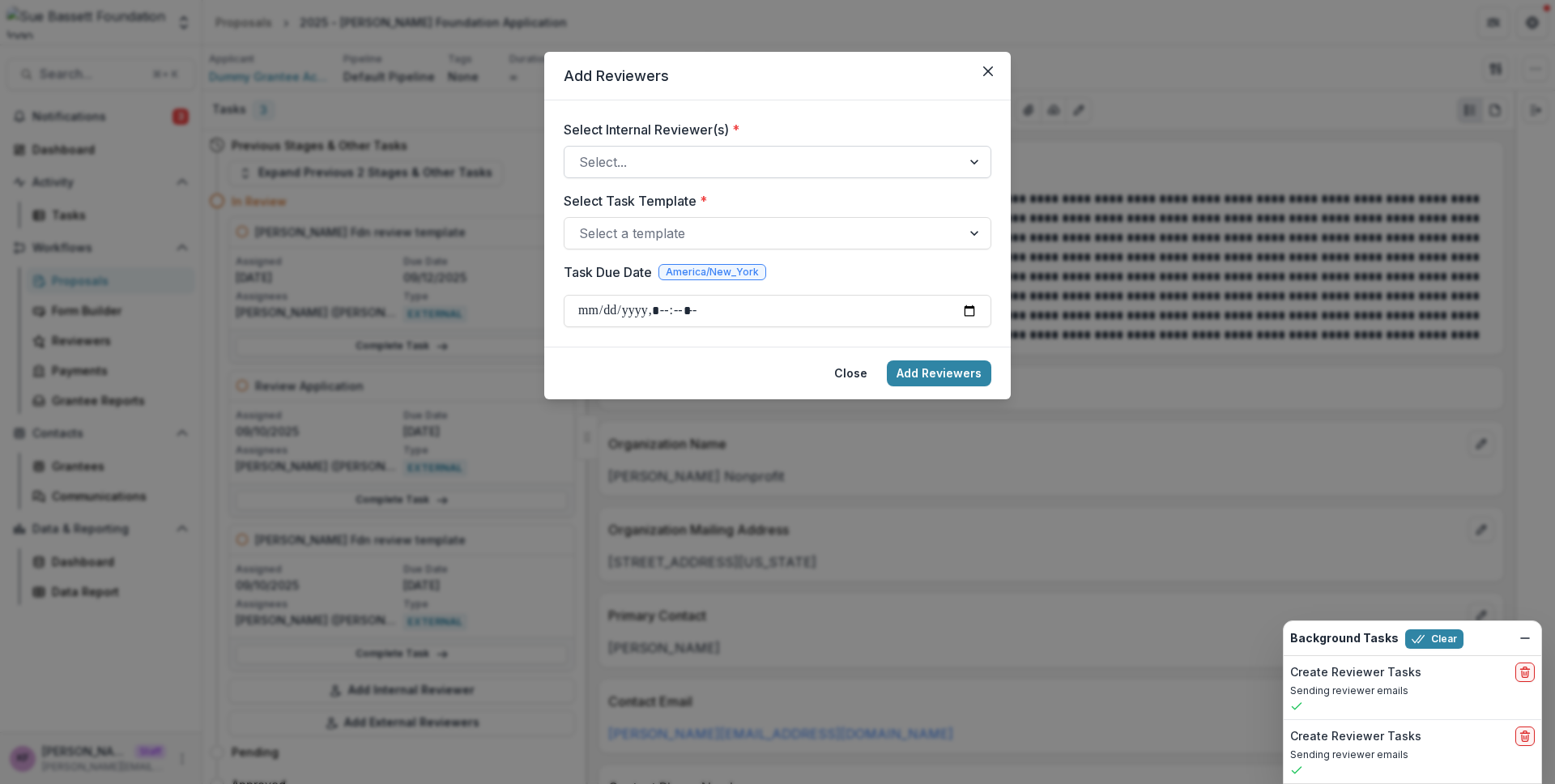
click at [644, 170] on div at bounding box center [762, 161] width 368 height 23
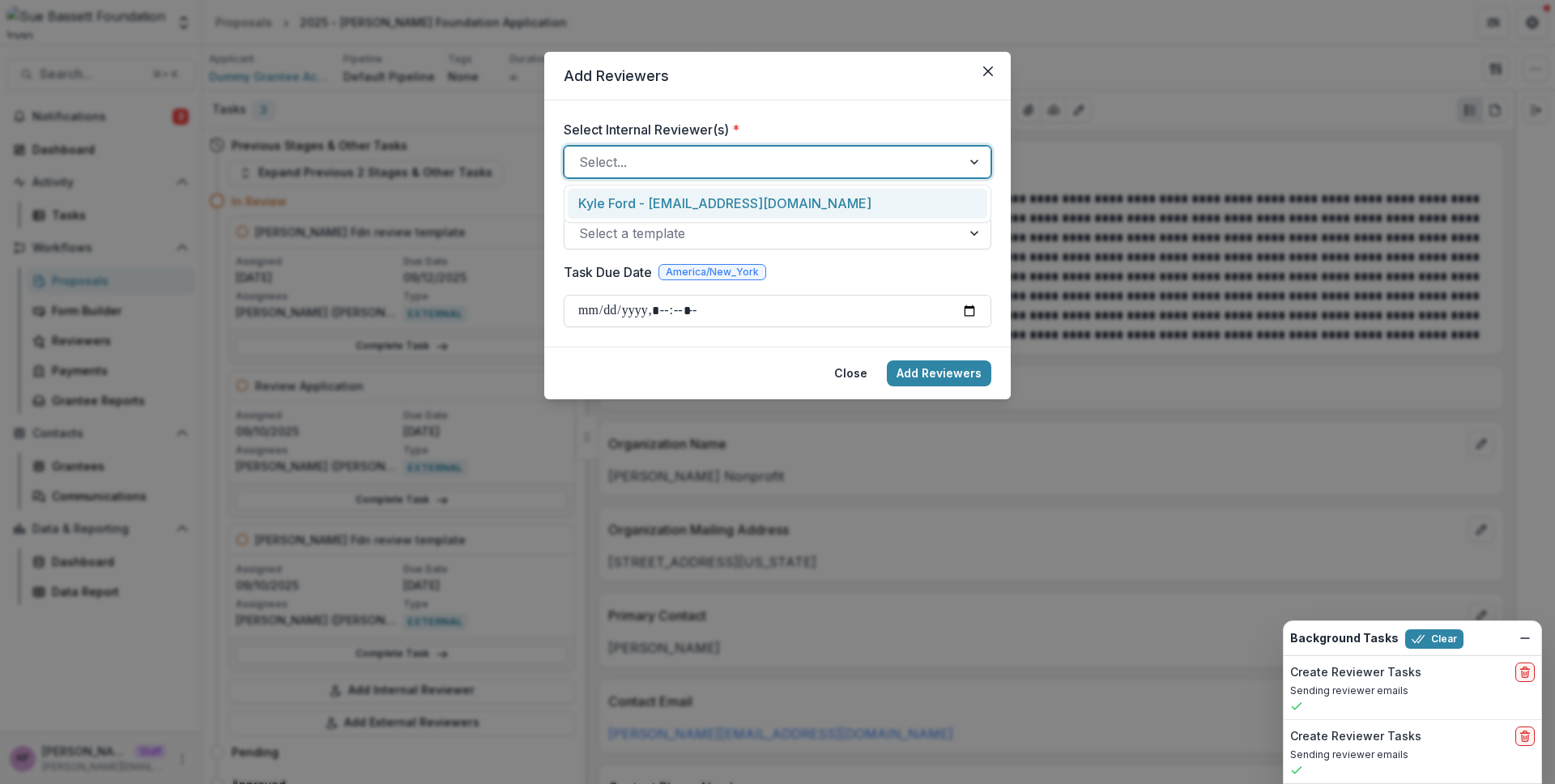
click at [652, 201] on div "Kyle Ford - kyle@trytemelio.com" at bounding box center [777, 203] width 420 height 30
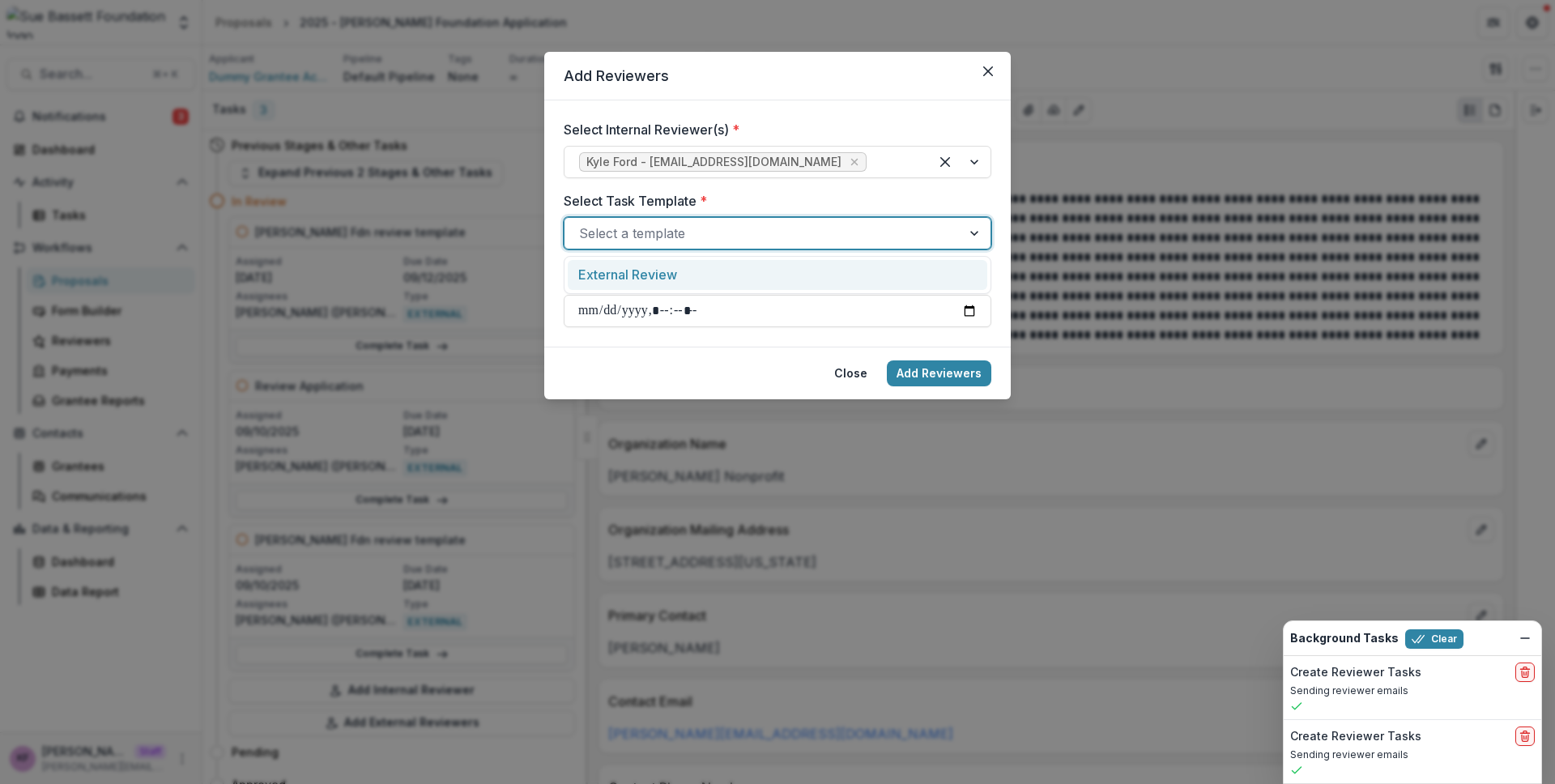
click at [654, 237] on div at bounding box center [762, 232] width 368 height 23
click at [206, 466] on div "Add Reviewers Select Internal Reviewer(s) * Kyle Ford - kyle@trytemelio.com Sel…" at bounding box center [777, 392] width 1555 height 784
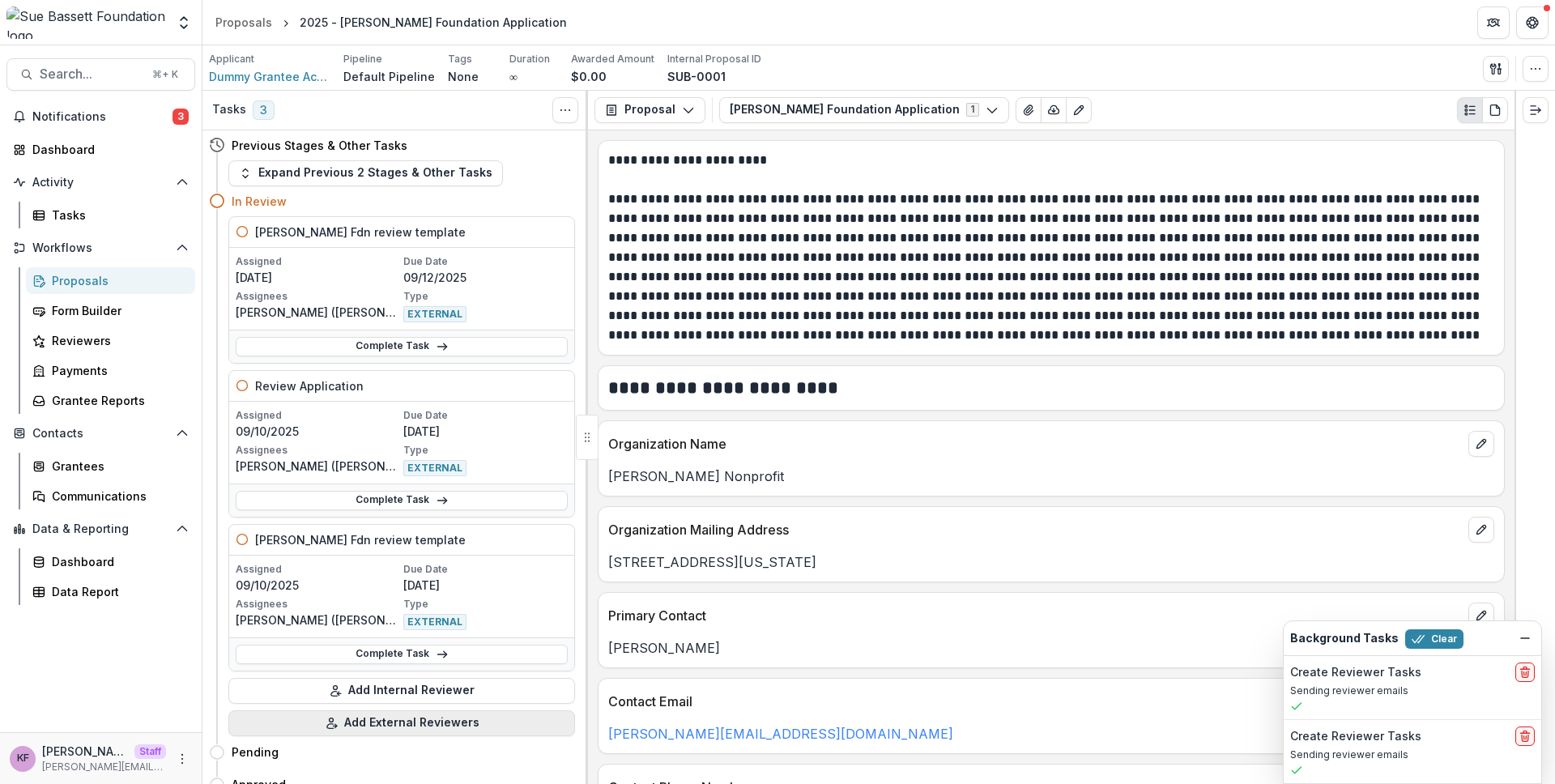
click at [357, 721] on button "Add External Reviewers" at bounding box center [401, 723] width 347 height 26
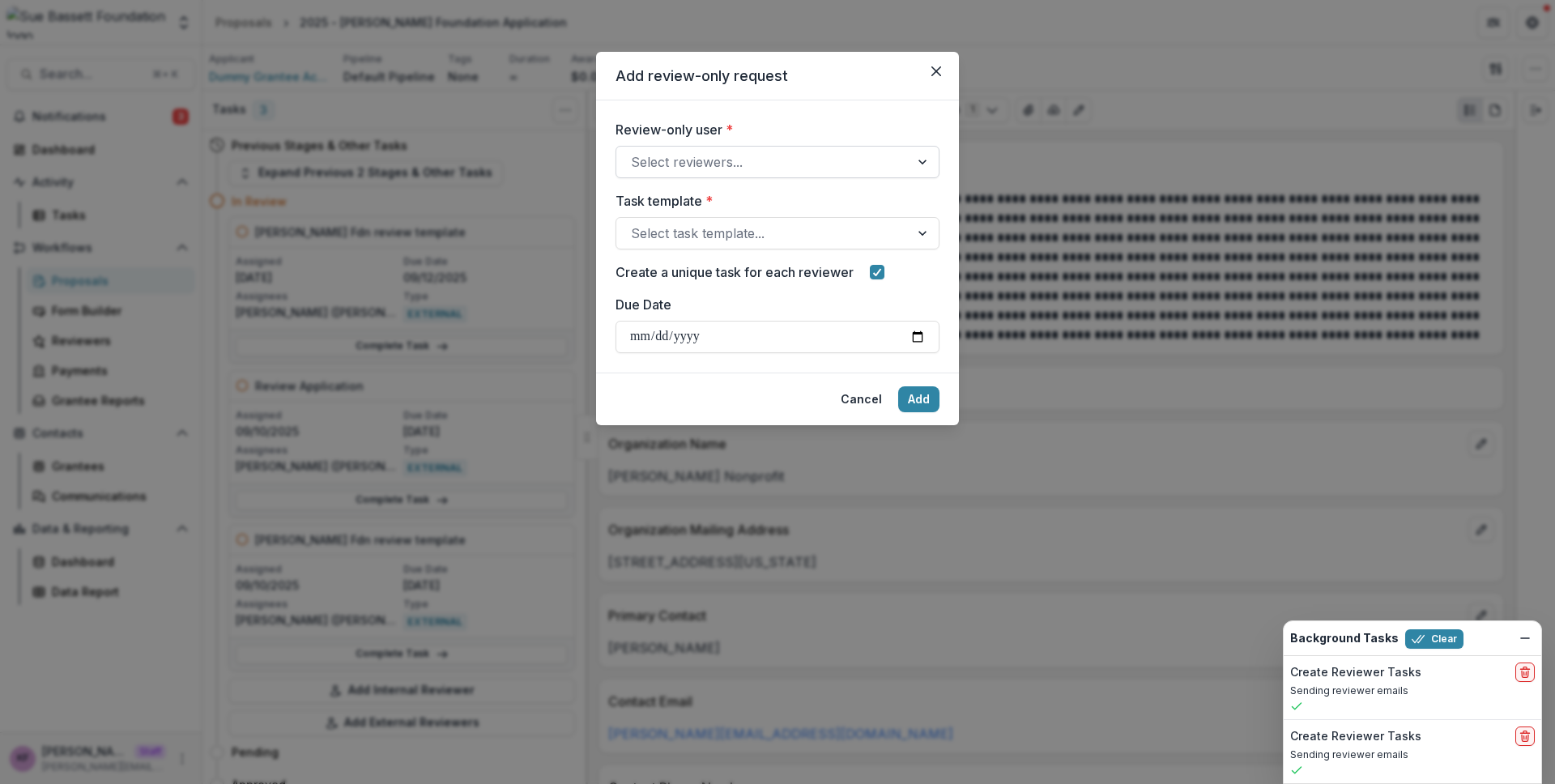
click at [717, 170] on div at bounding box center [762, 161] width 264 height 23
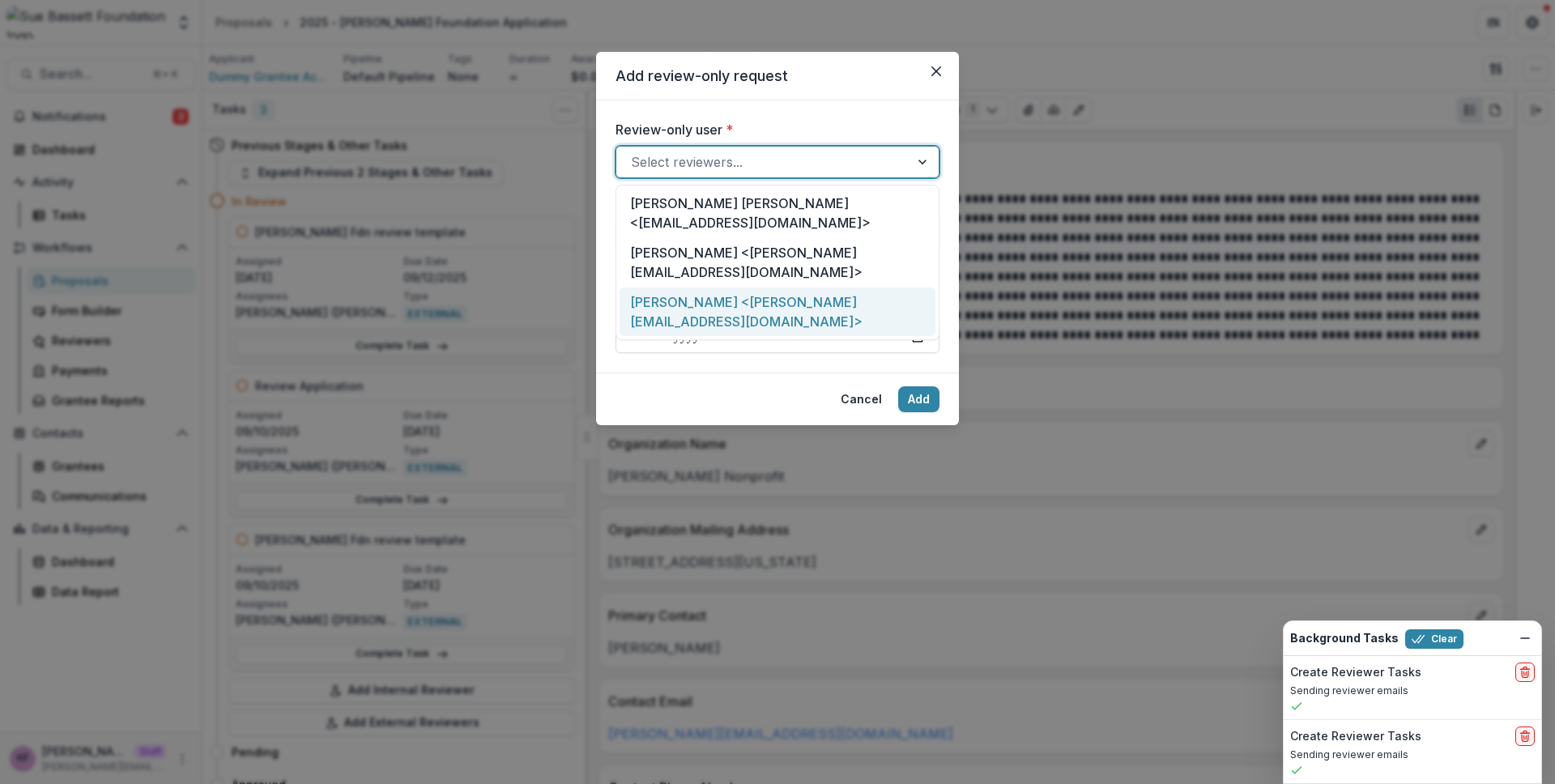
click at [738, 287] on div "ruthwick <ruthwick+rev@trytemelio.com>" at bounding box center [777, 312] width 316 height 49
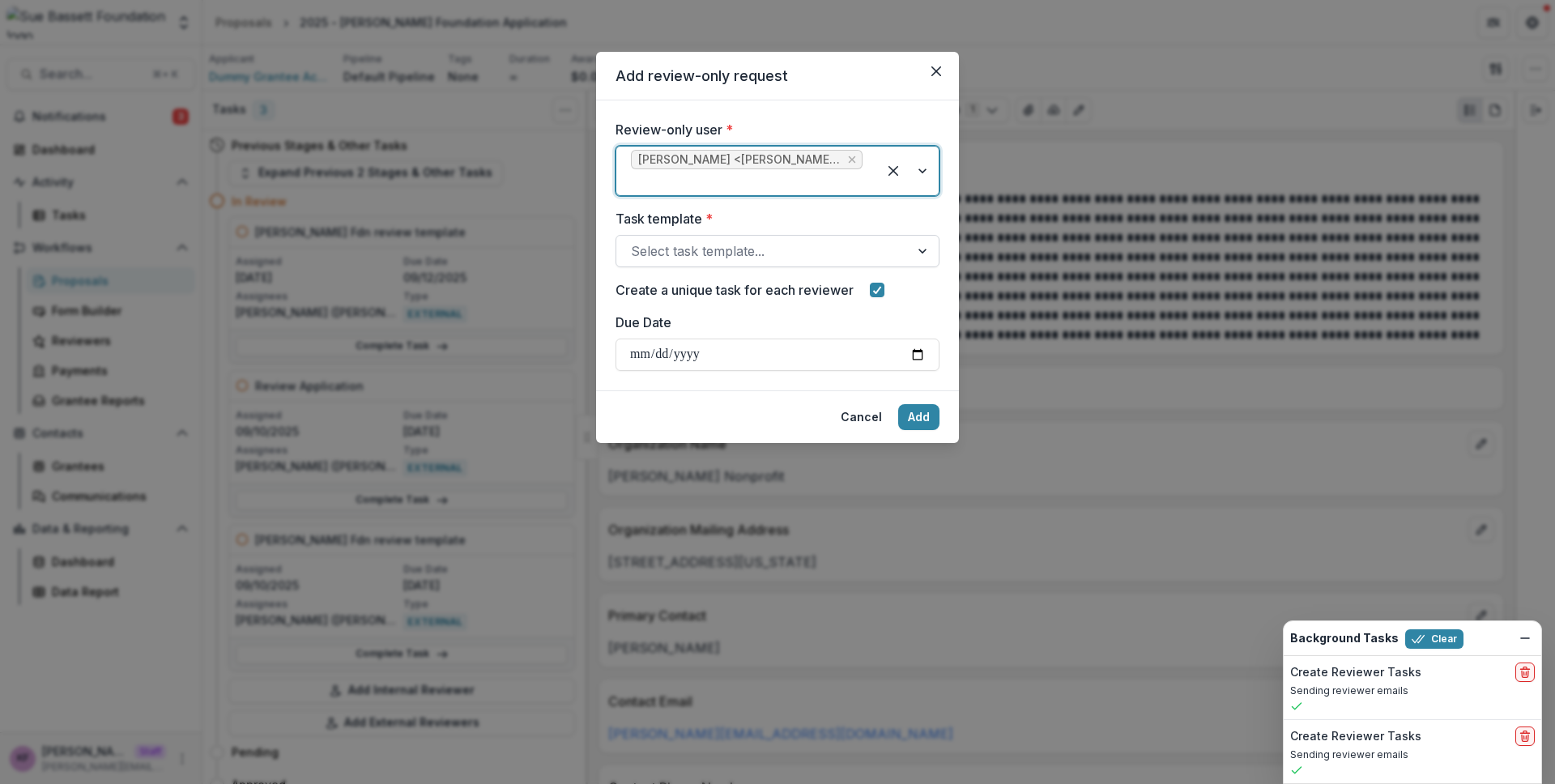
click at [724, 235] on div "Select task template..." at bounding box center [777, 252] width 324 height 33
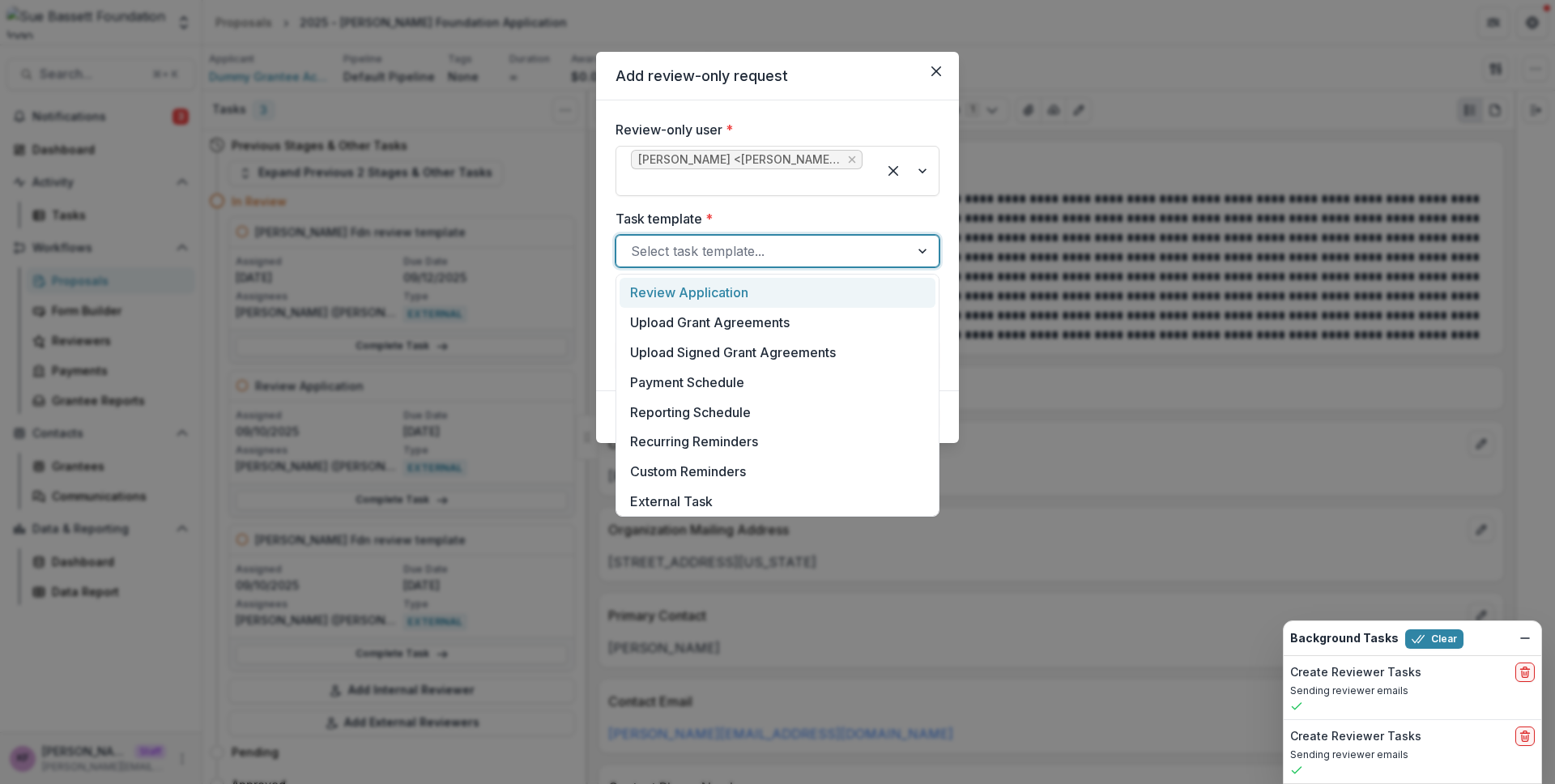
click at [736, 291] on div "Review Application" at bounding box center [777, 293] width 316 height 30
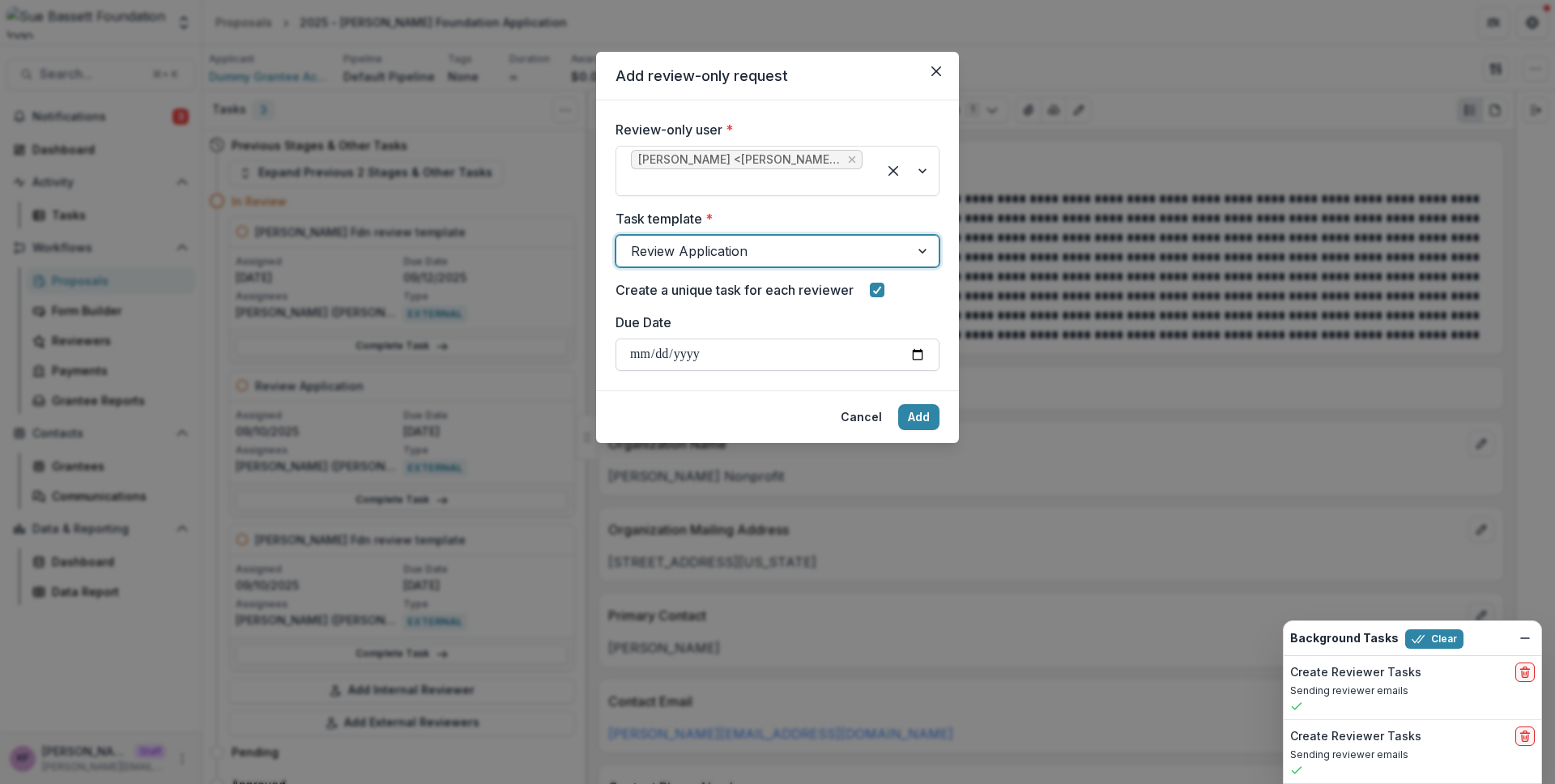
click at [916, 356] on input "Due Date" at bounding box center [777, 355] width 324 height 33
type input "**********"
click at [937, 421] on button "Add" at bounding box center [918, 417] width 41 height 26
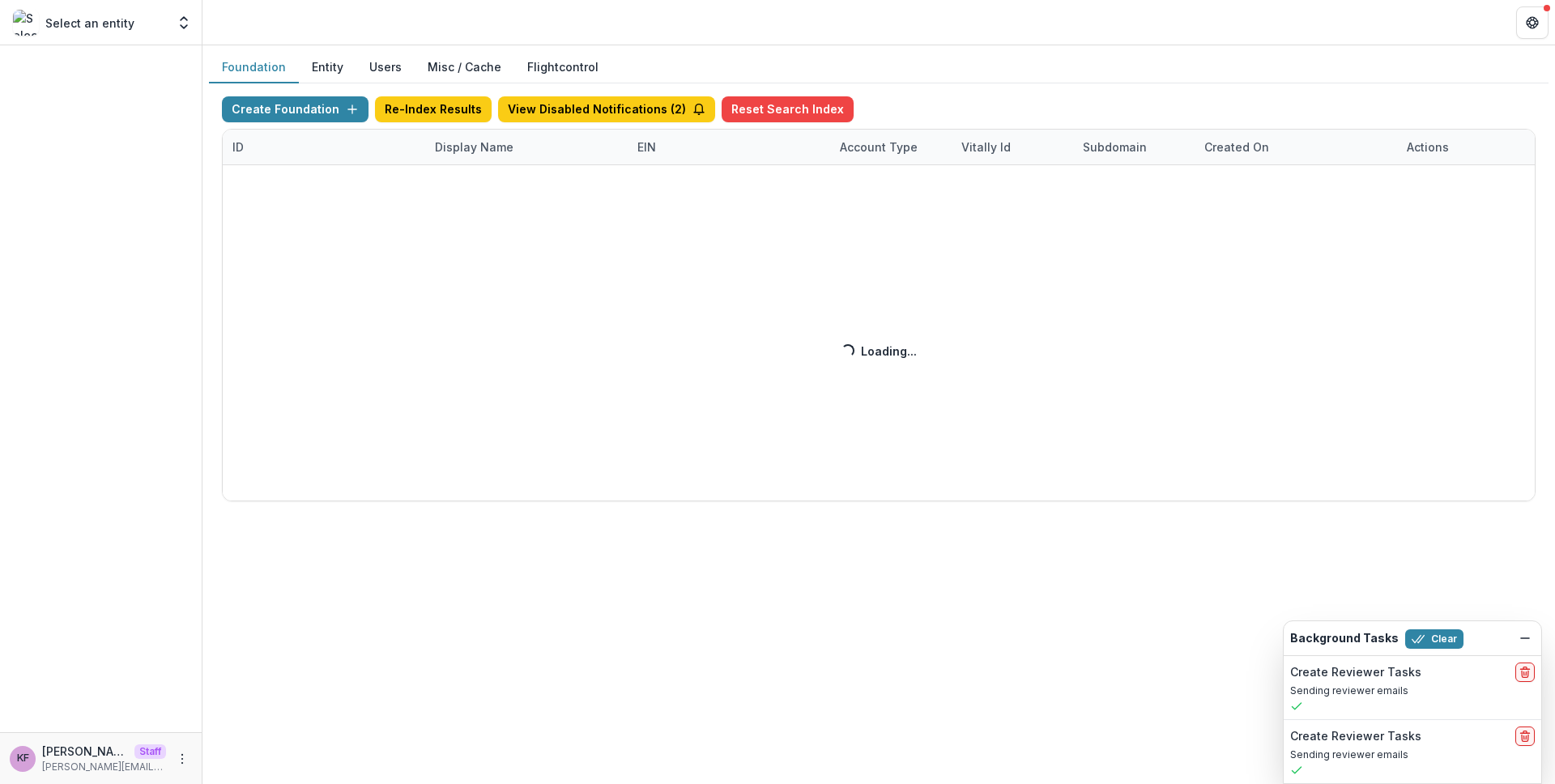
click at [609, 117] on div "Create Foundation Re-Index Results View Disabled Notifications ( 2 ) Reset Sear…" at bounding box center [878, 299] width 1313 height 405
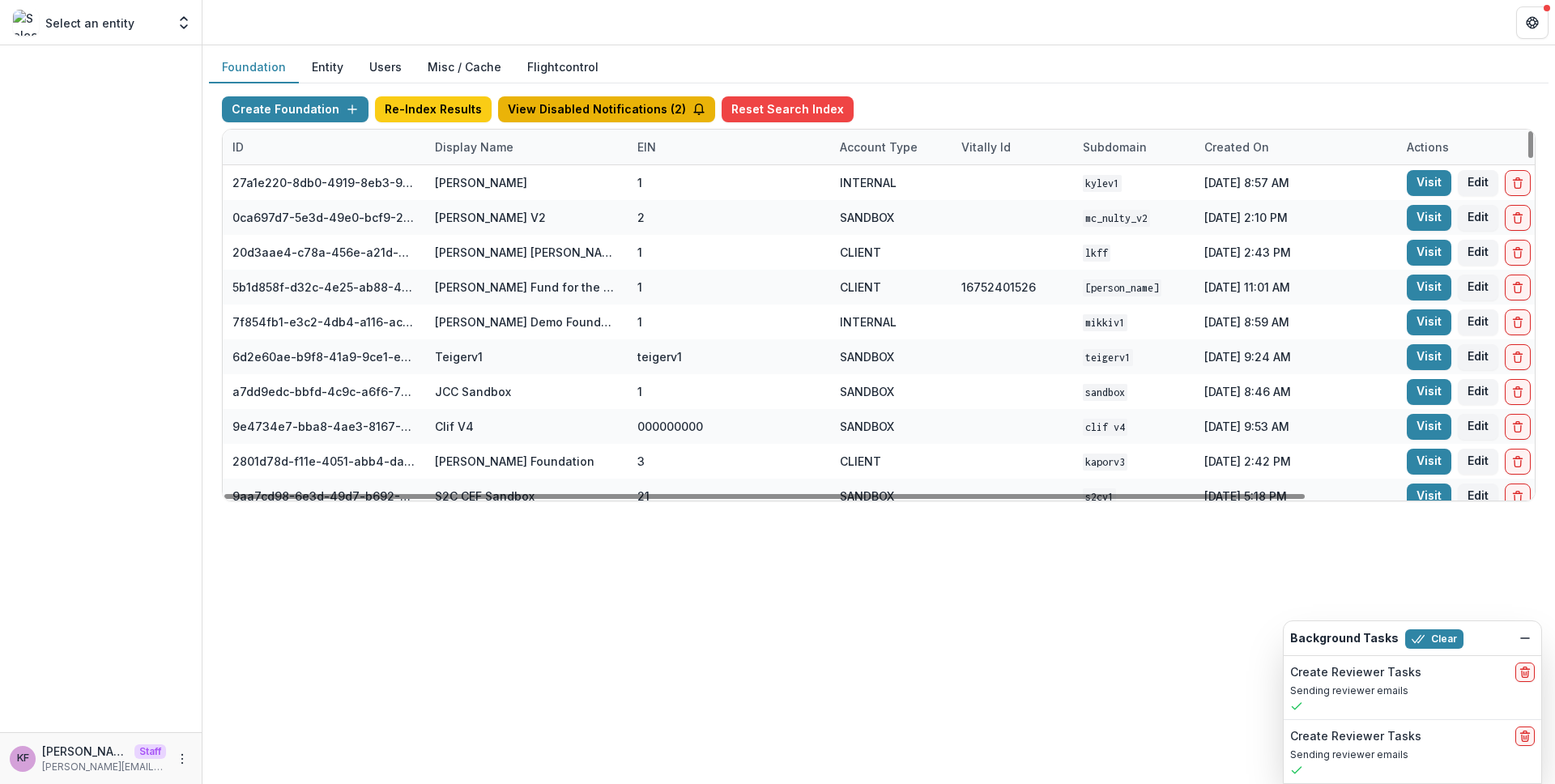
click at [615, 102] on button "View Disabled Notifications ( 2 )" at bounding box center [606, 109] width 217 height 26
click at [467, 152] on div "Display Name" at bounding box center [473, 147] width 98 height 17
click at [489, 174] on input at bounding box center [525, 183] width 194 height 26
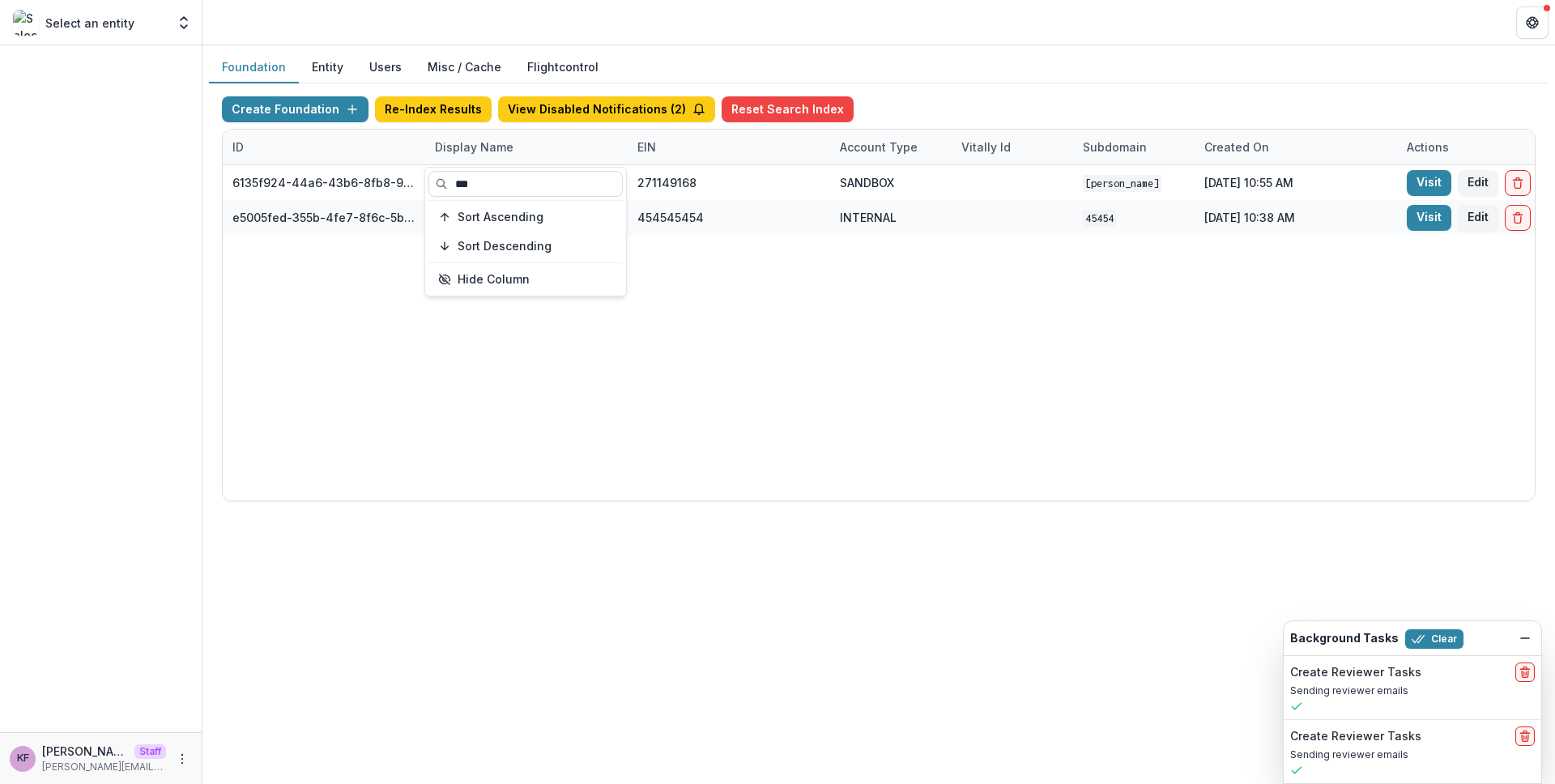
type input "***"
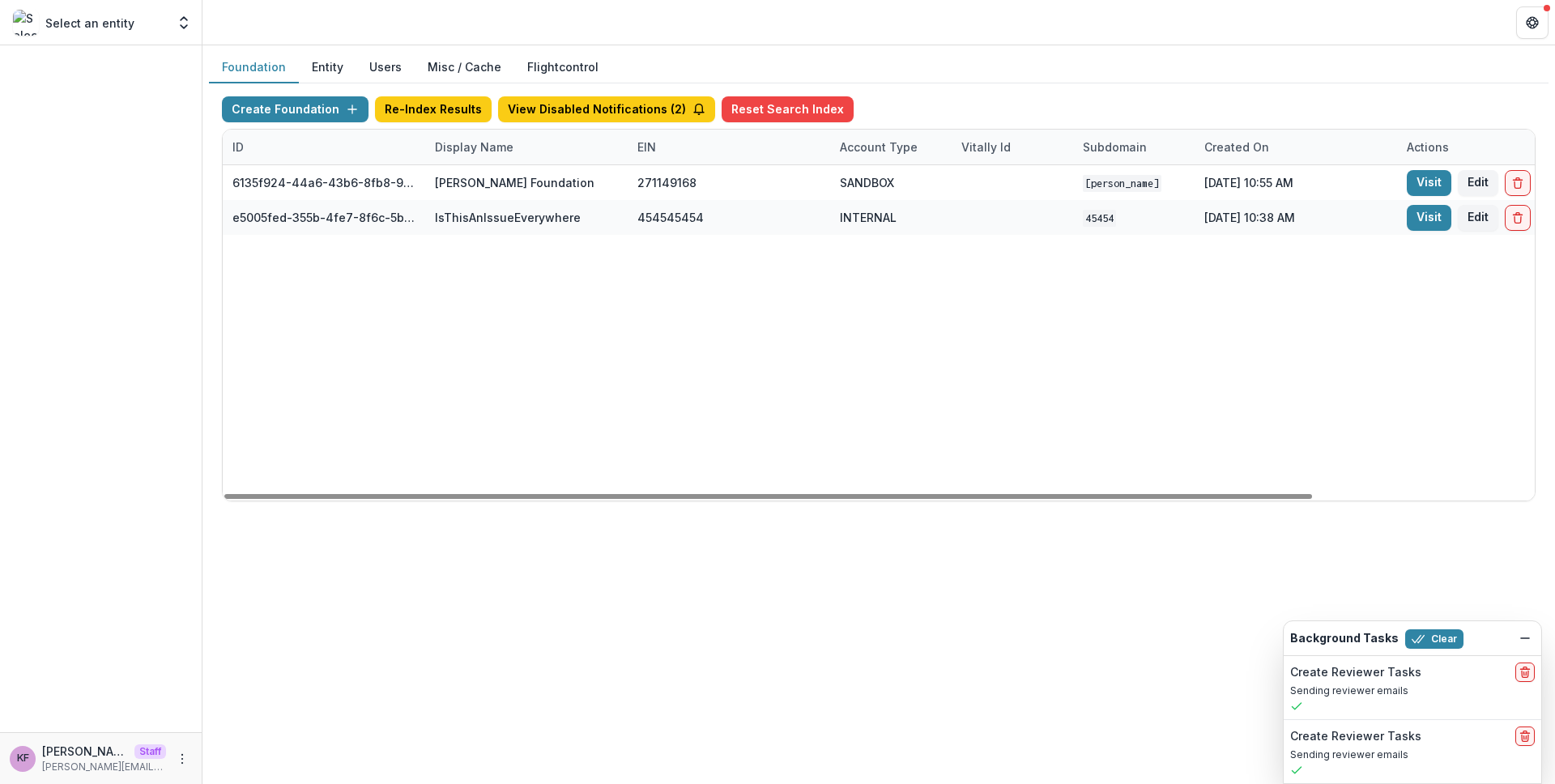
click at [823, 360] on div "6135f924-44a6-43b6-8fb8-9becfcbe35f3 Sue Bassett Foundation 271149168 SANDBOX S…" at bounding box center [1012, 333] width 1580 height 335
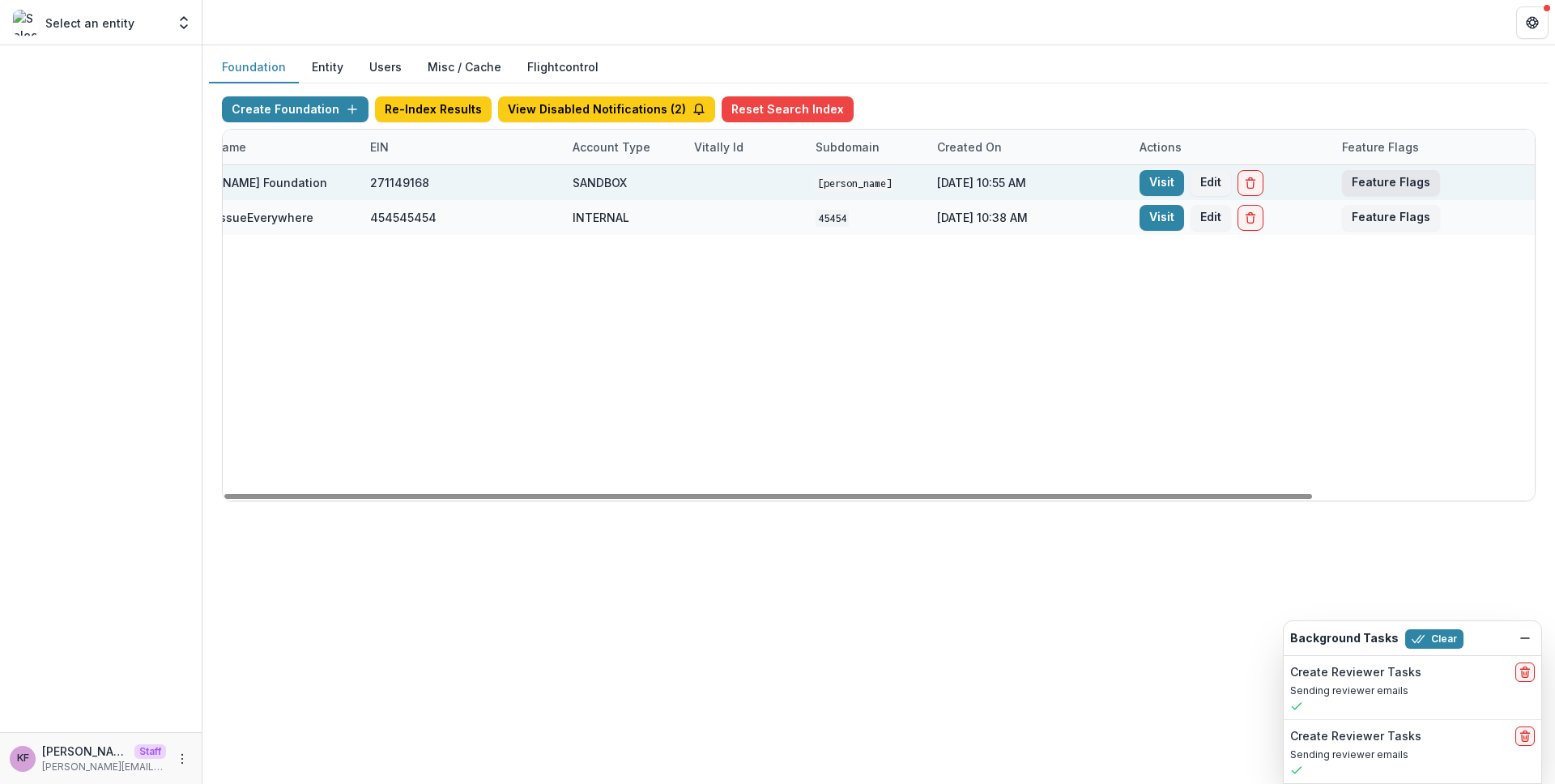
click at [1384, 184] on button "Feature Flags" at bounding box center [1390, 182] width 98 height 26
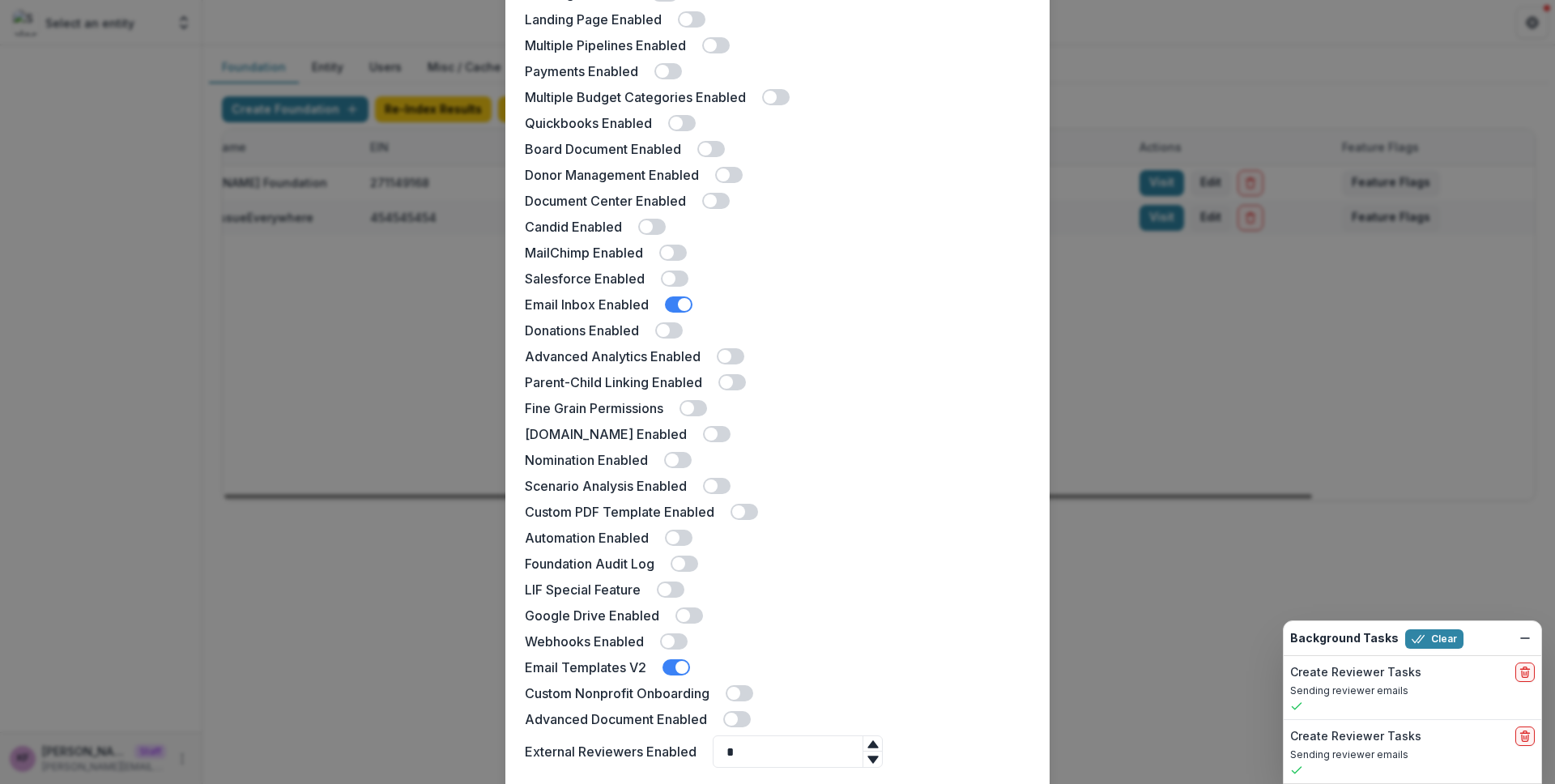
scroll to position [265, 0]
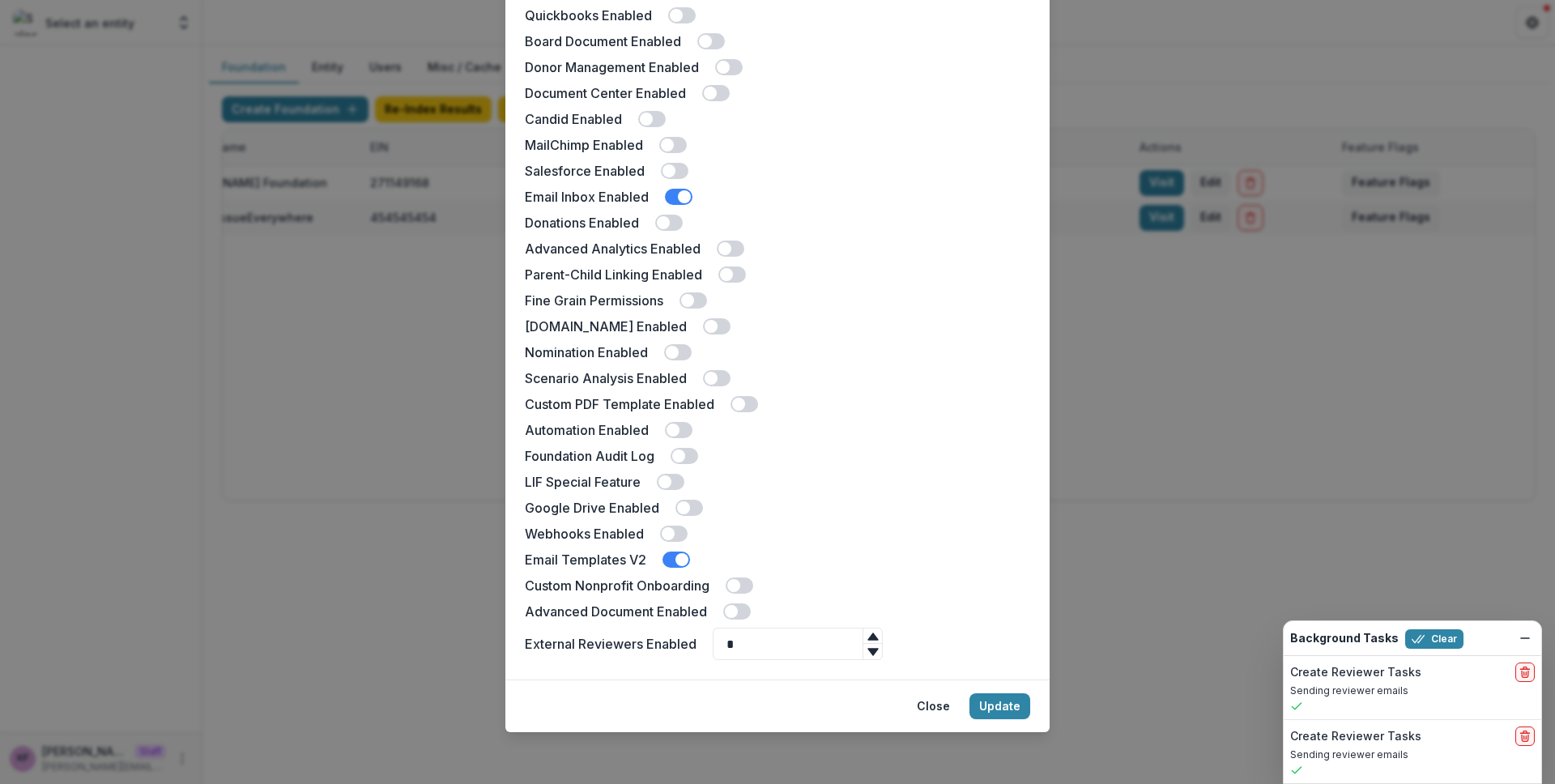
click at [682, 200] on span at bounding box center [684, 197] width 13 height 13
click at [997, 701] on button "Update" at bounding box center [1000, 706] width 61 height 26
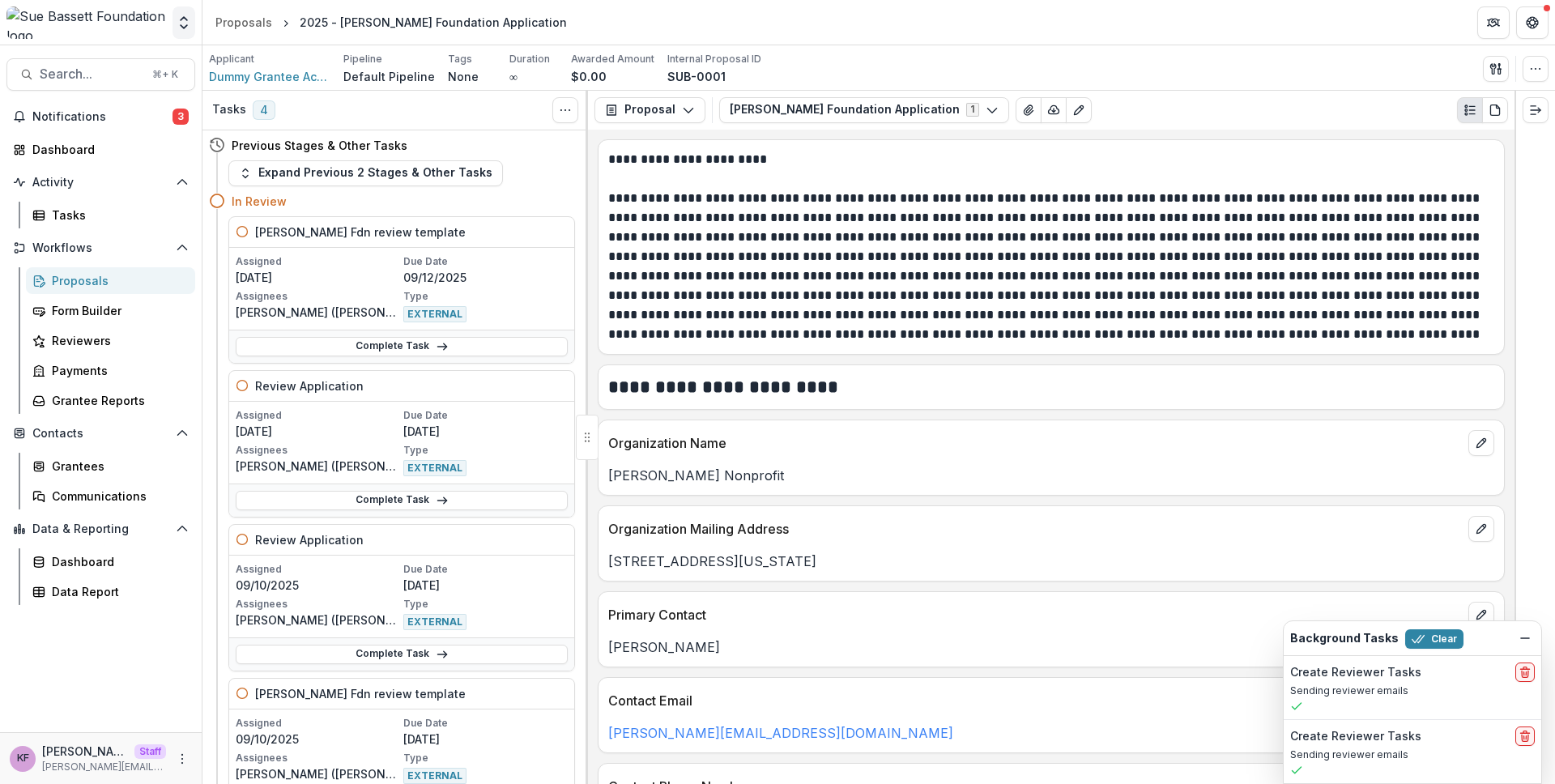
click at [183, 25] on icon "Open entity switcher" at bounding box center [184, 23] width 16 height 16
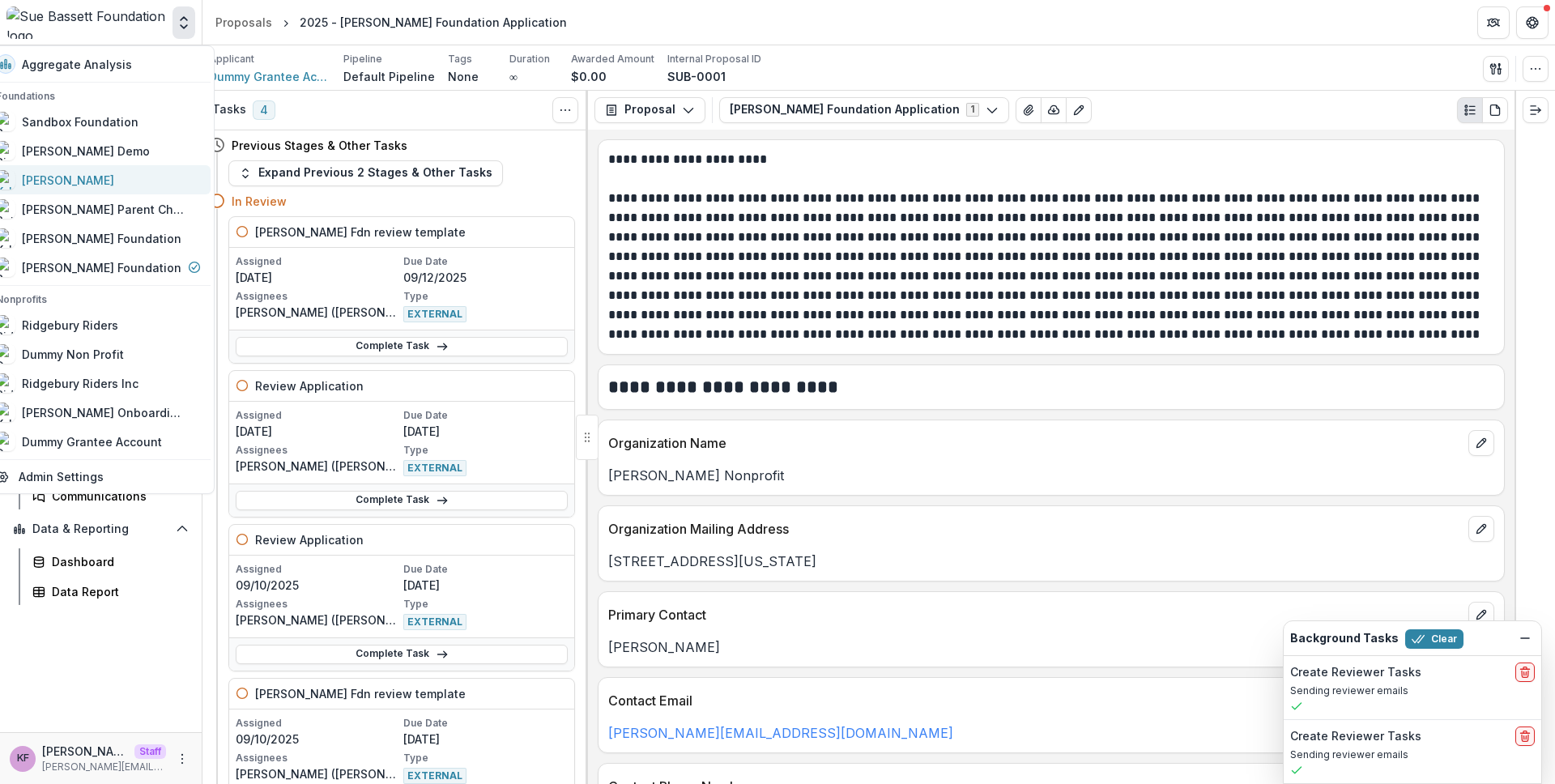
click at [144, 170] on div "[PERSON_NAME]" at bounding box center [98, 179] width 205 height 19
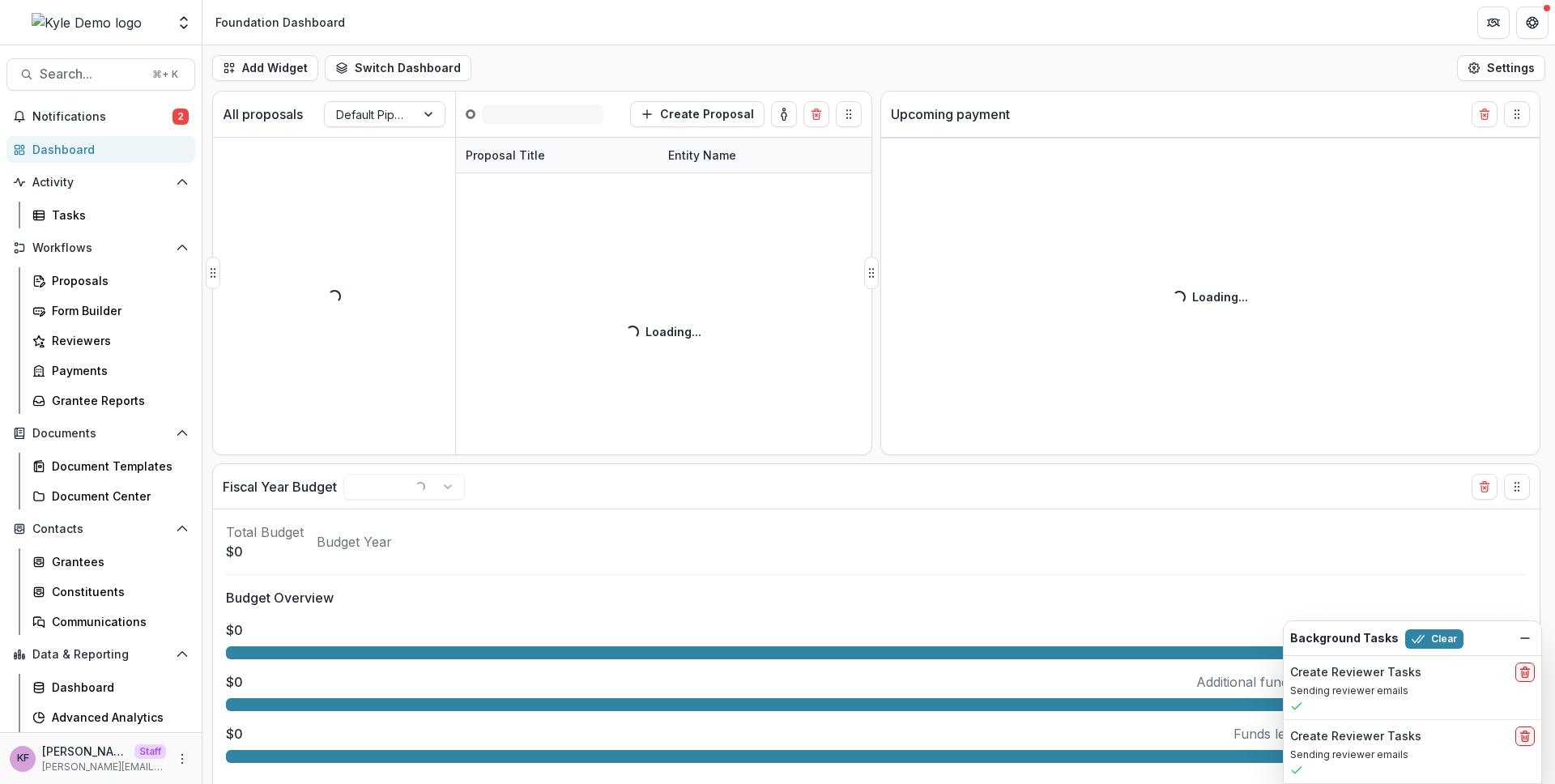
select select "******"
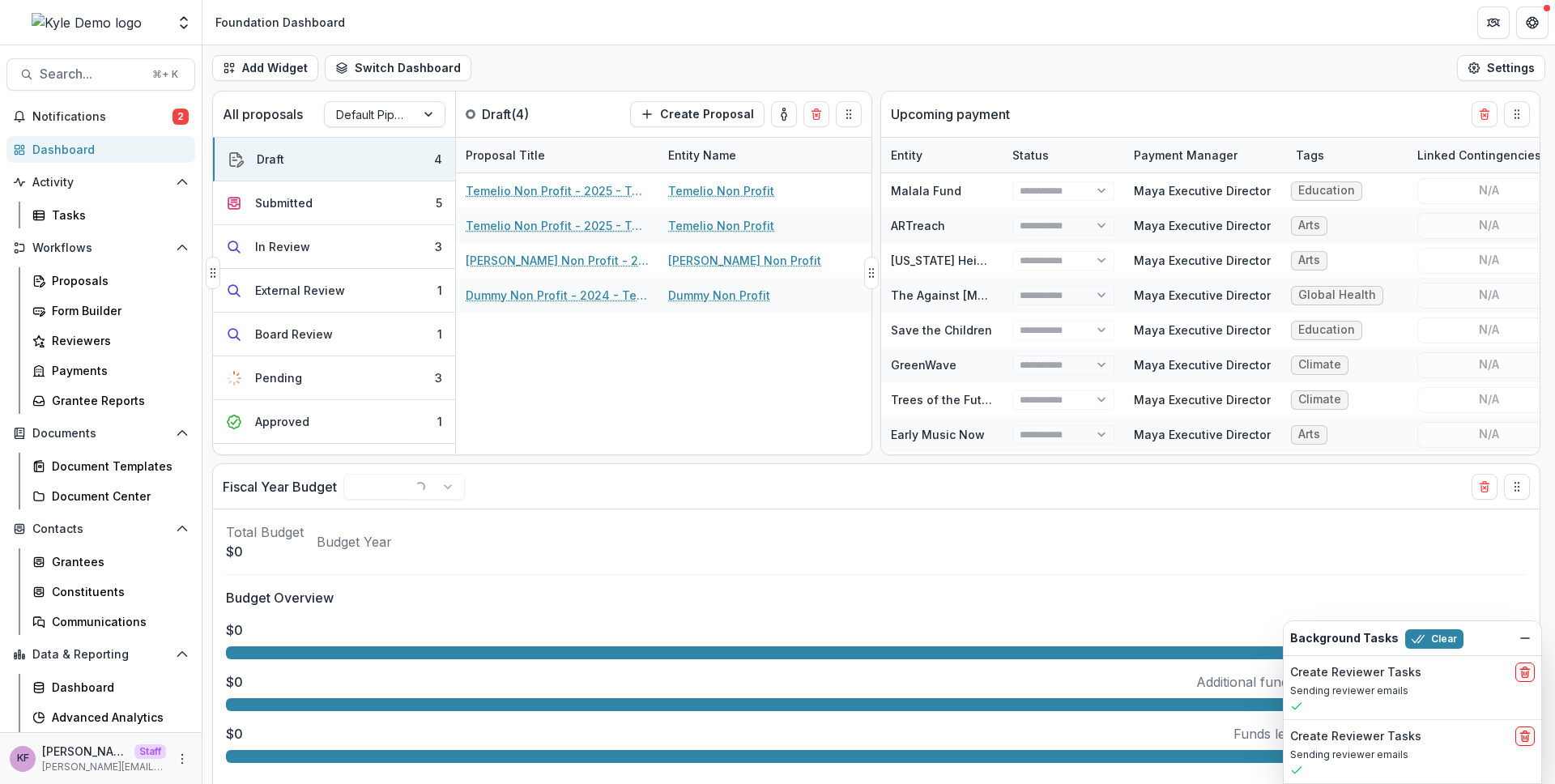
select select "******"
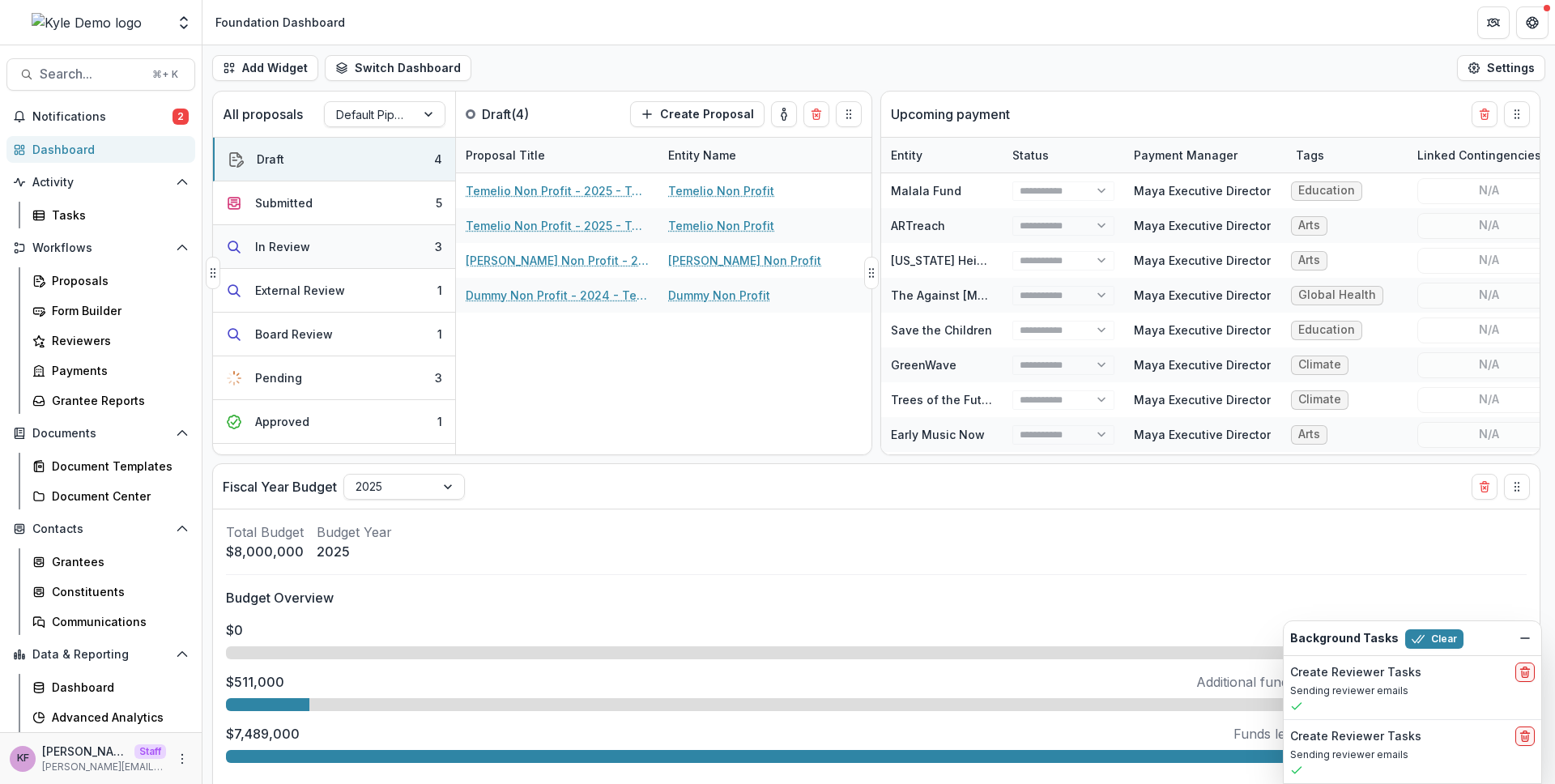
click at [319, 244] on button "In Review 3" at bounding box center [335, 247] width 243 height 44
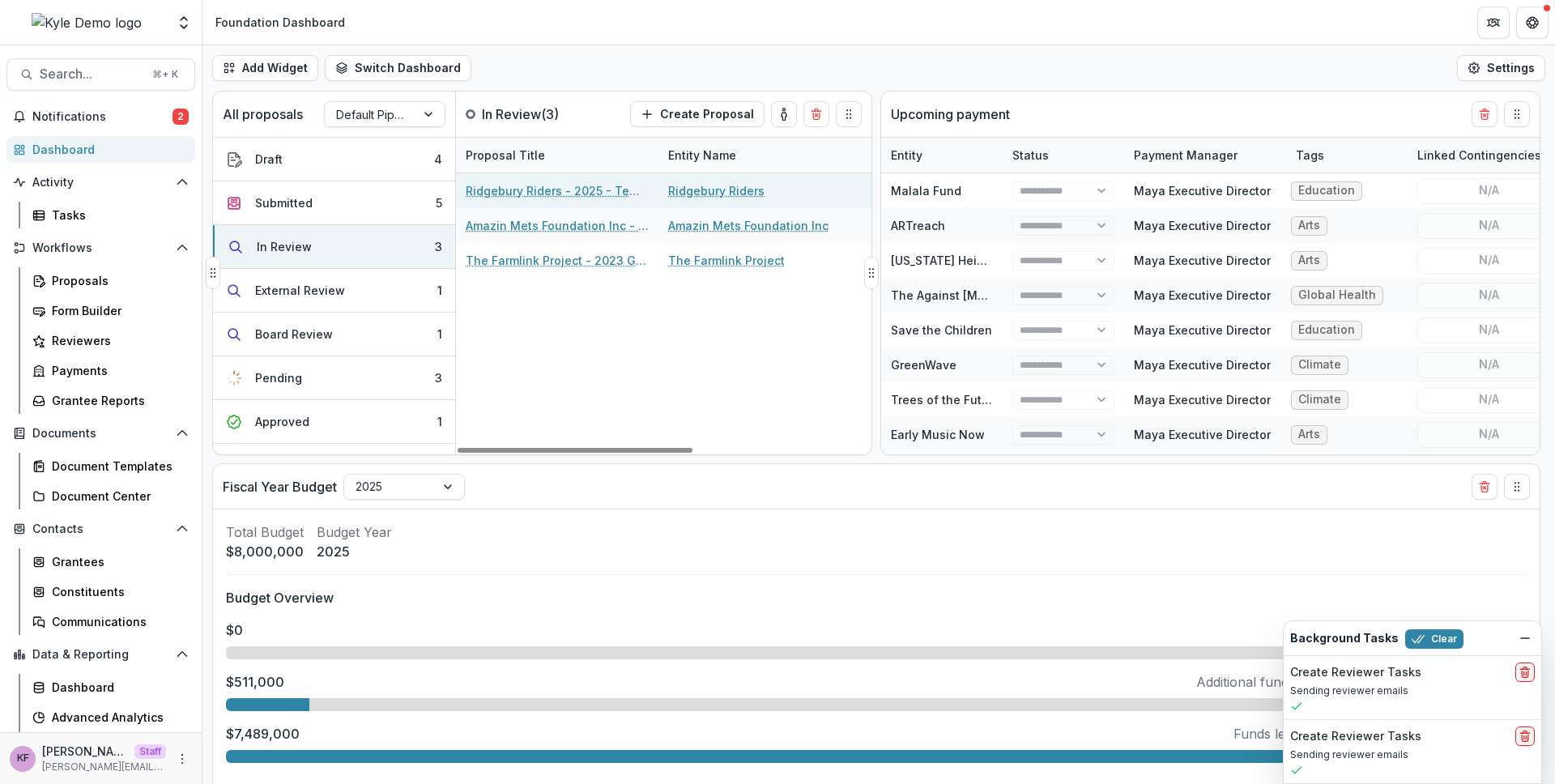
click at [540, 191] on link "Ridgebury Riders - 2025 - Temelio General Grant Proposal" at bounding box center [557, 191] width 183 height 17
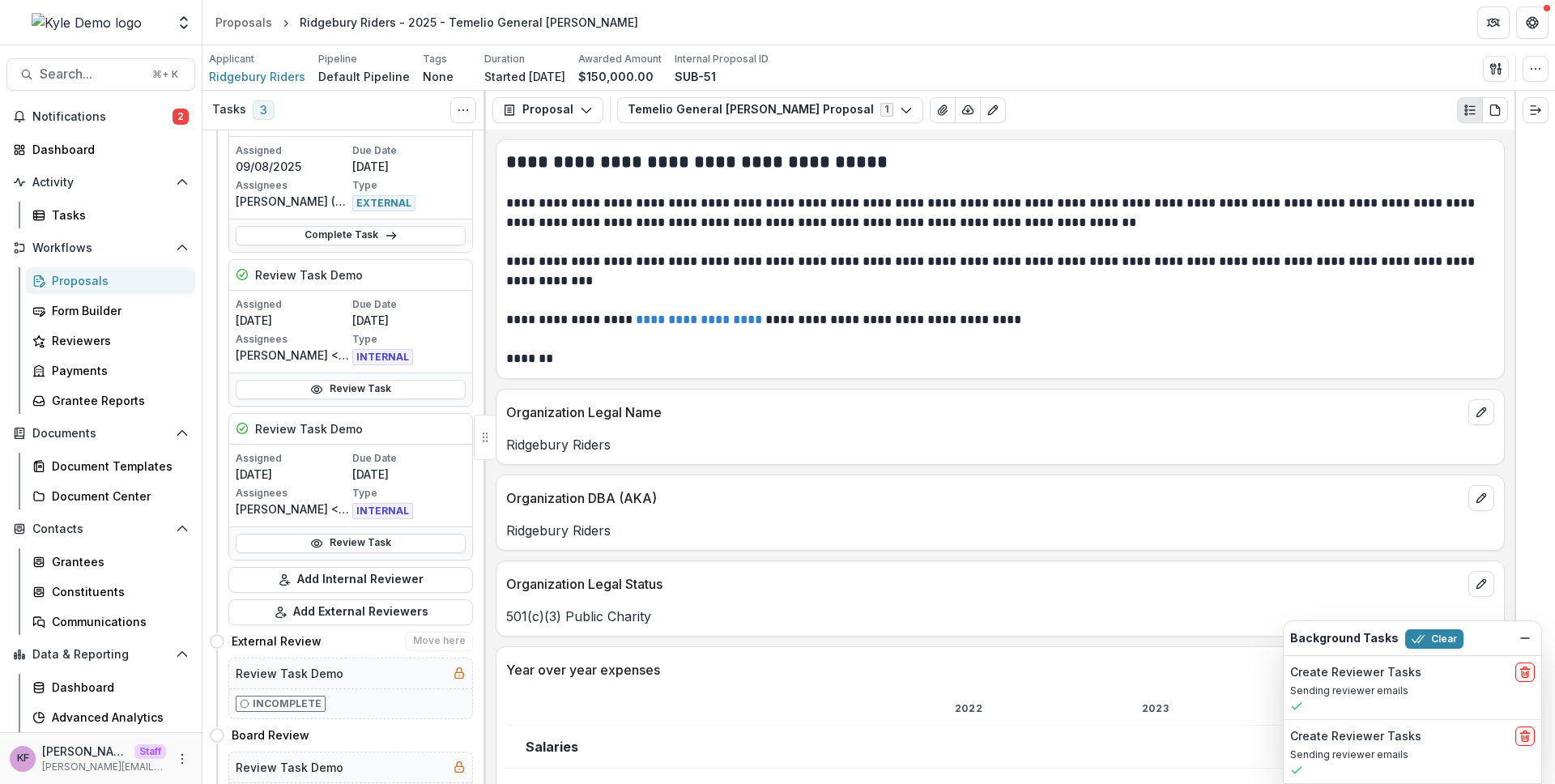
scroll to position [419, 0]
click at [327, 608] on button "Add External Reviewers" at bounding box center [350, 611] width 244 height 26
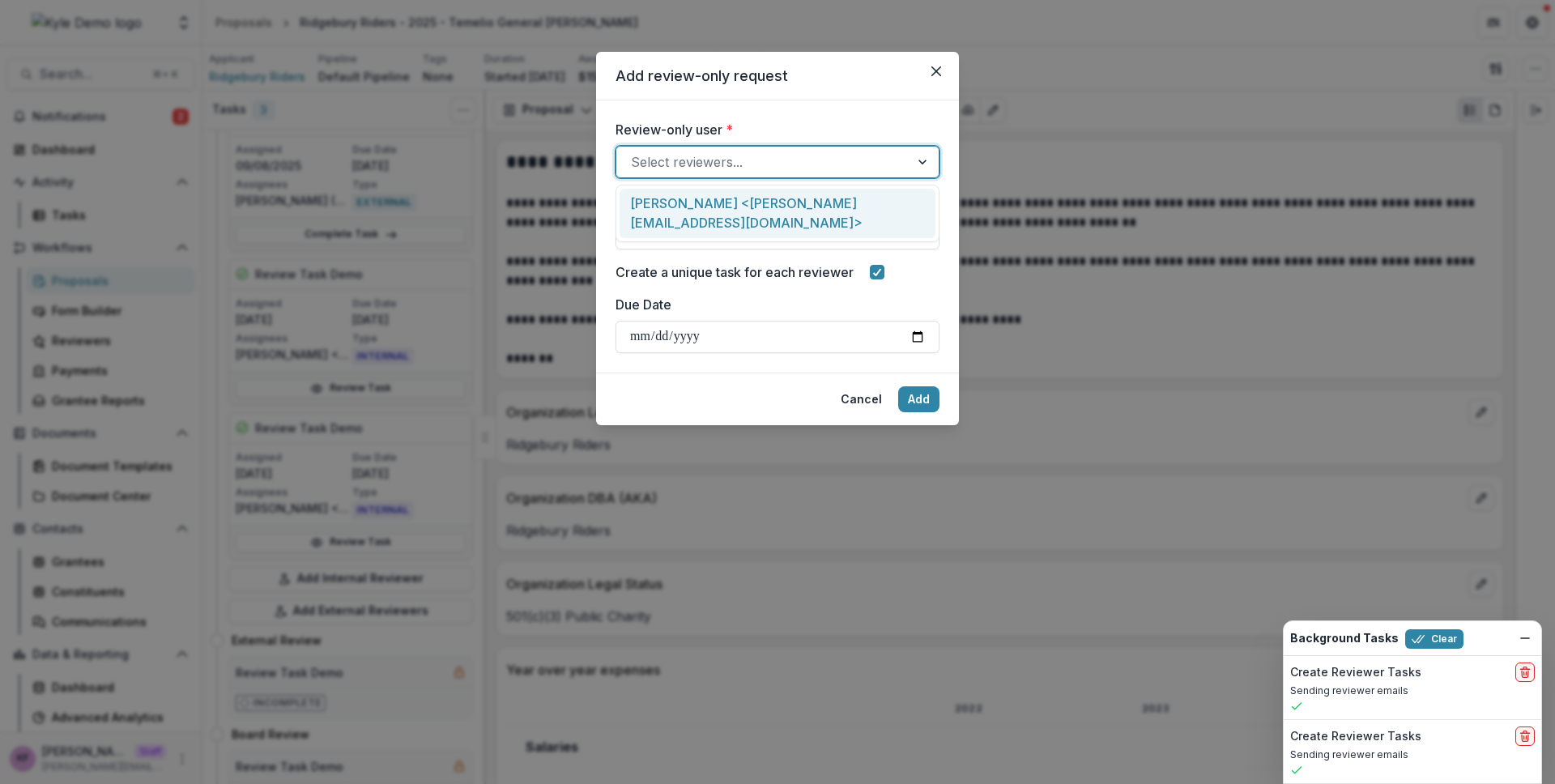
click at [710, 165] on div at bounding box center [762, 161] width 264 height 23
click at [715, 201] on div "Kyle Ford <kyle+reviewer@trytemelio.com>" at bounding box center [777, 213] width 316 height 49
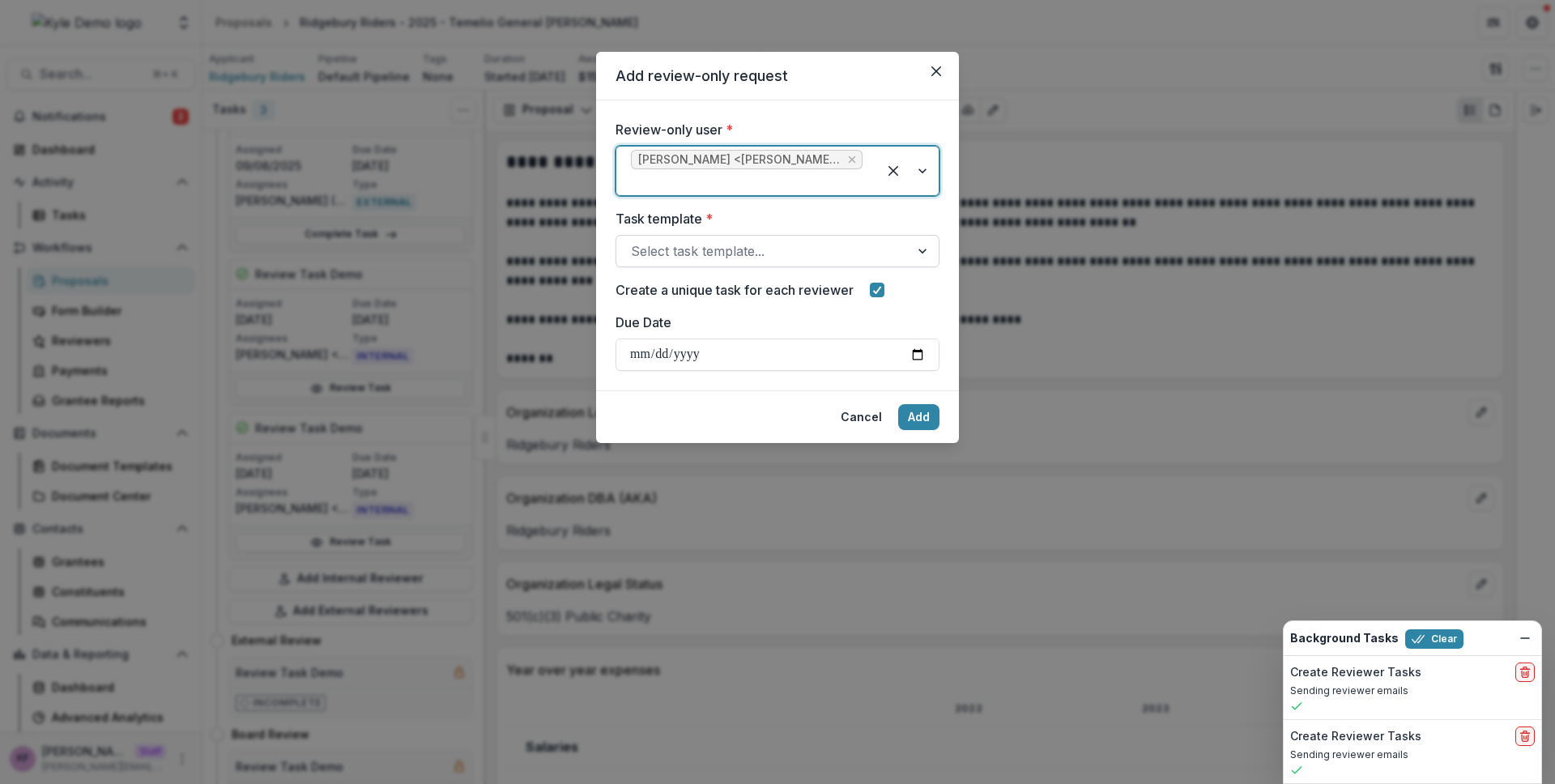
click at [762, 253] on div at bounding box center [762, 251] width 264 height 23
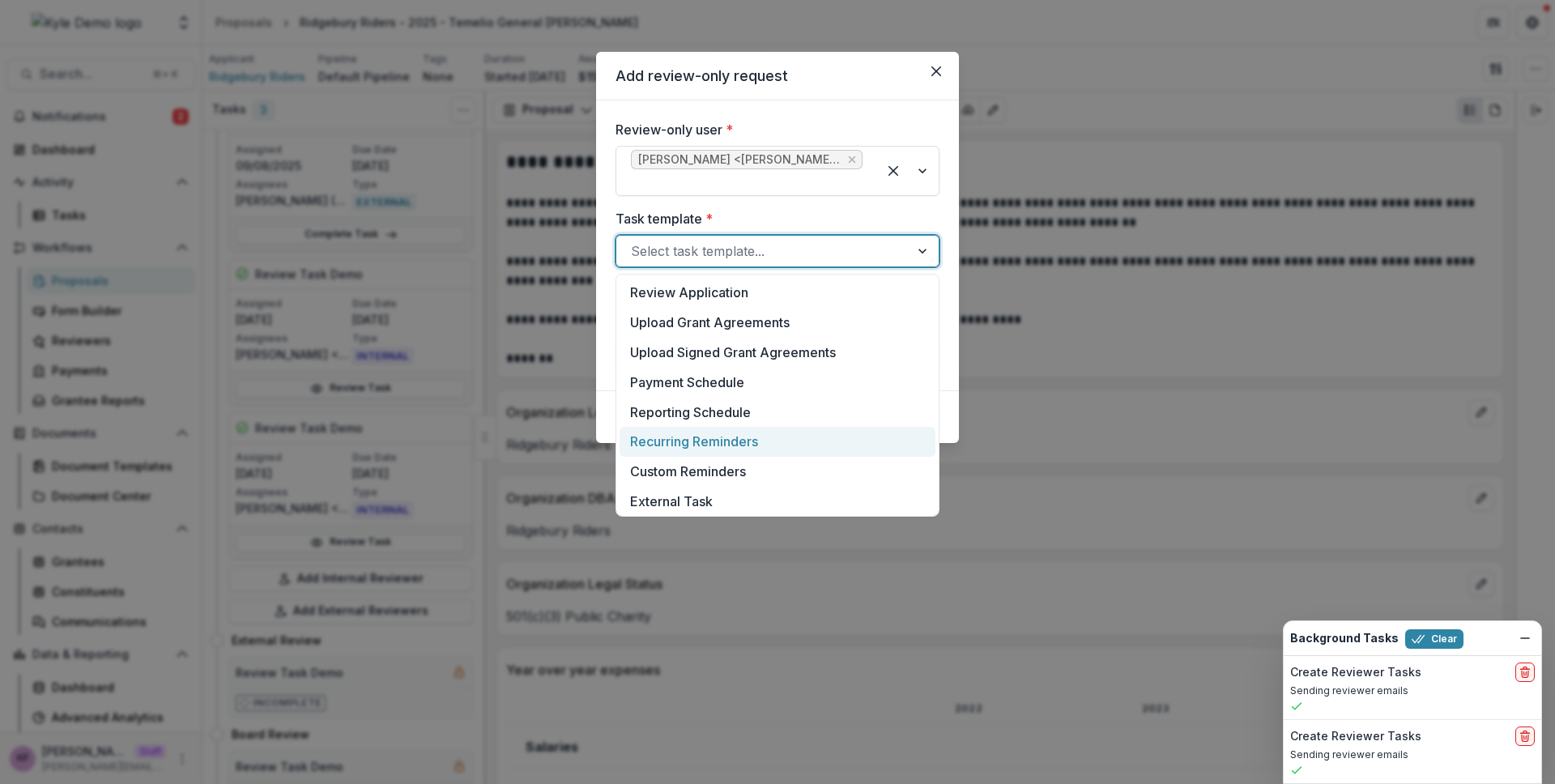
scroll to position [510, 0]
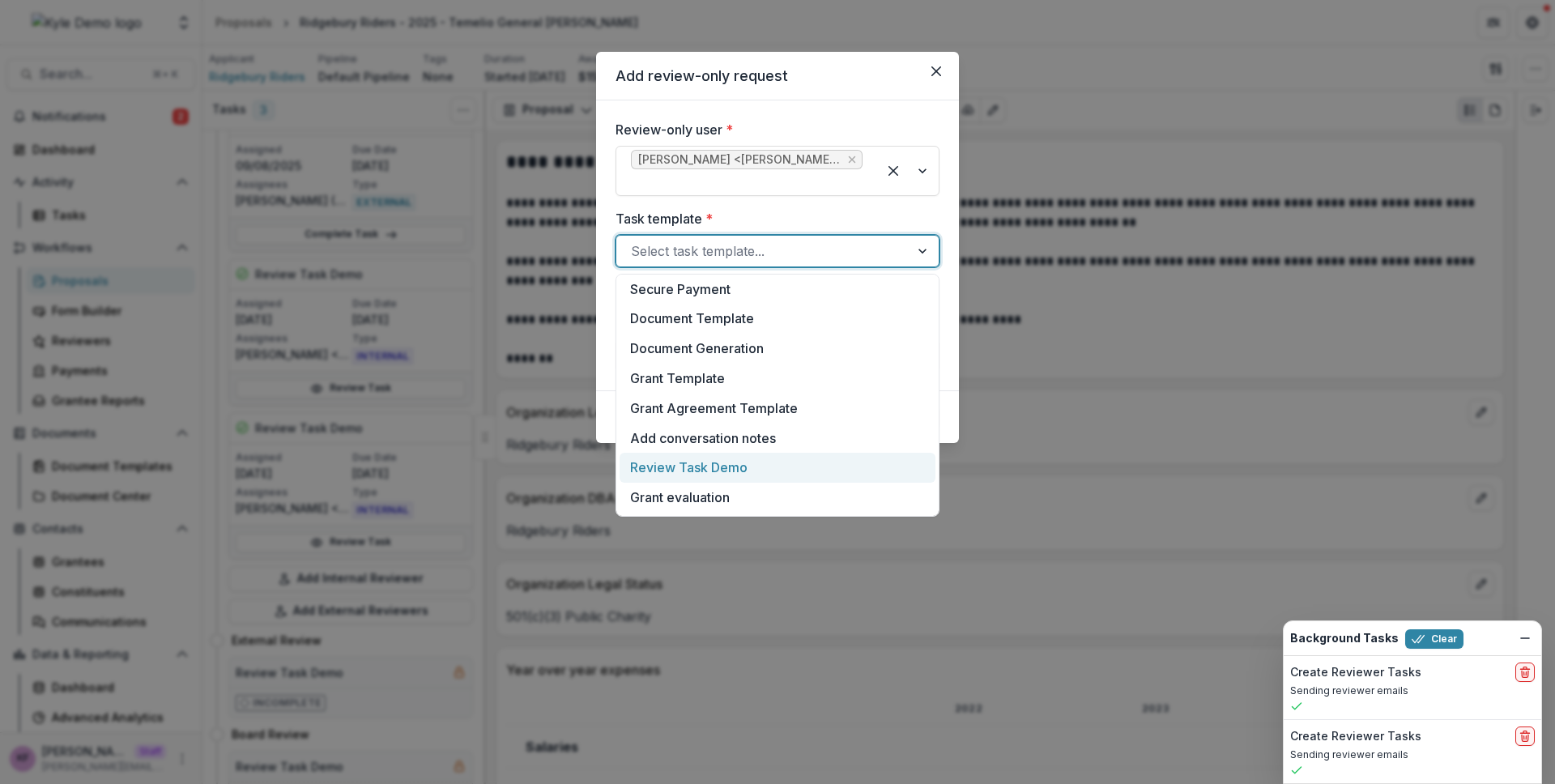
click at [740, 466] on div "Review Task Demo" at bounding box center [777, 467] width 316 height 30
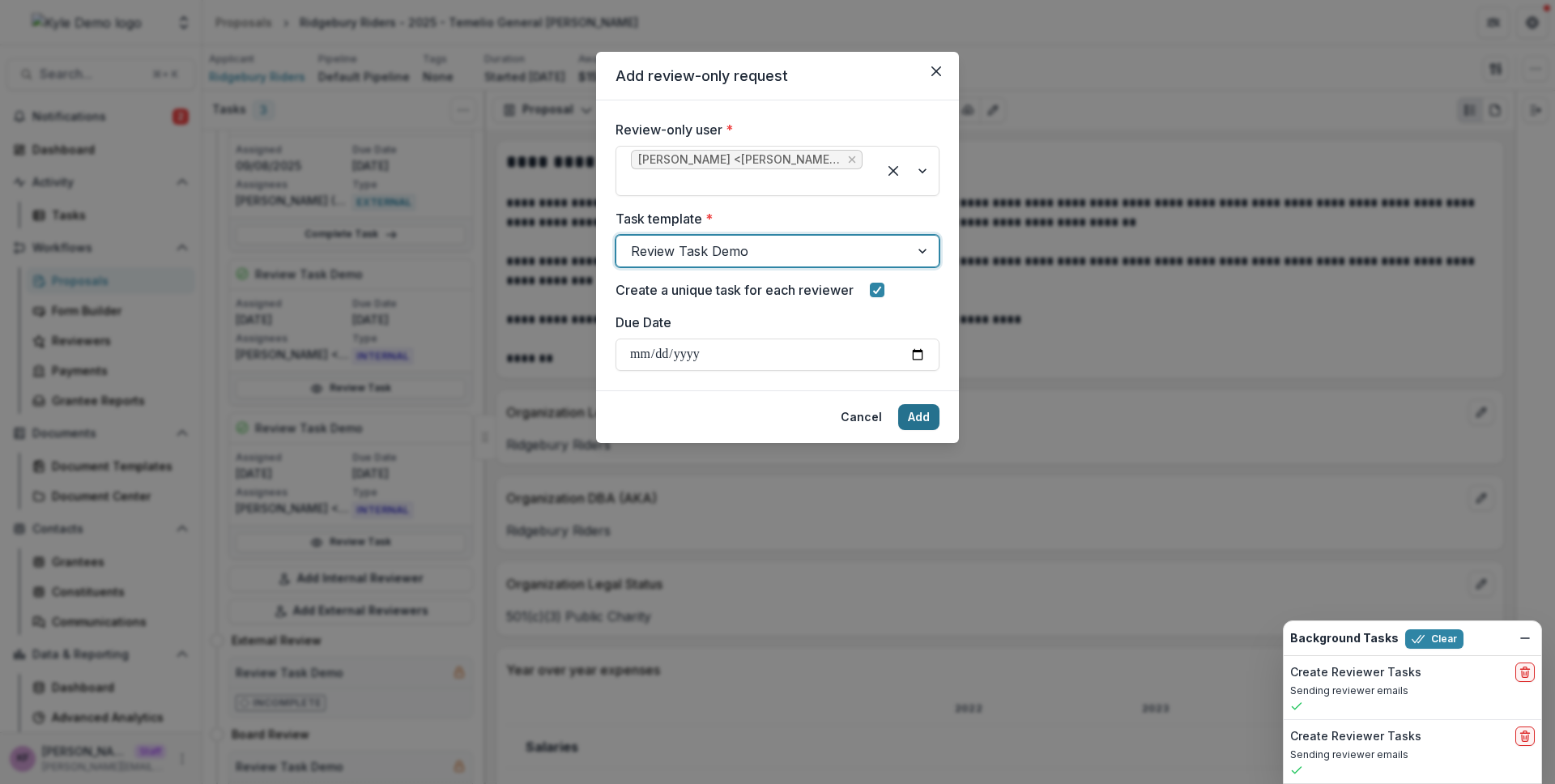
click at [921, 422] on button "Add" at bounding box center [918, 417] width 41 height 26
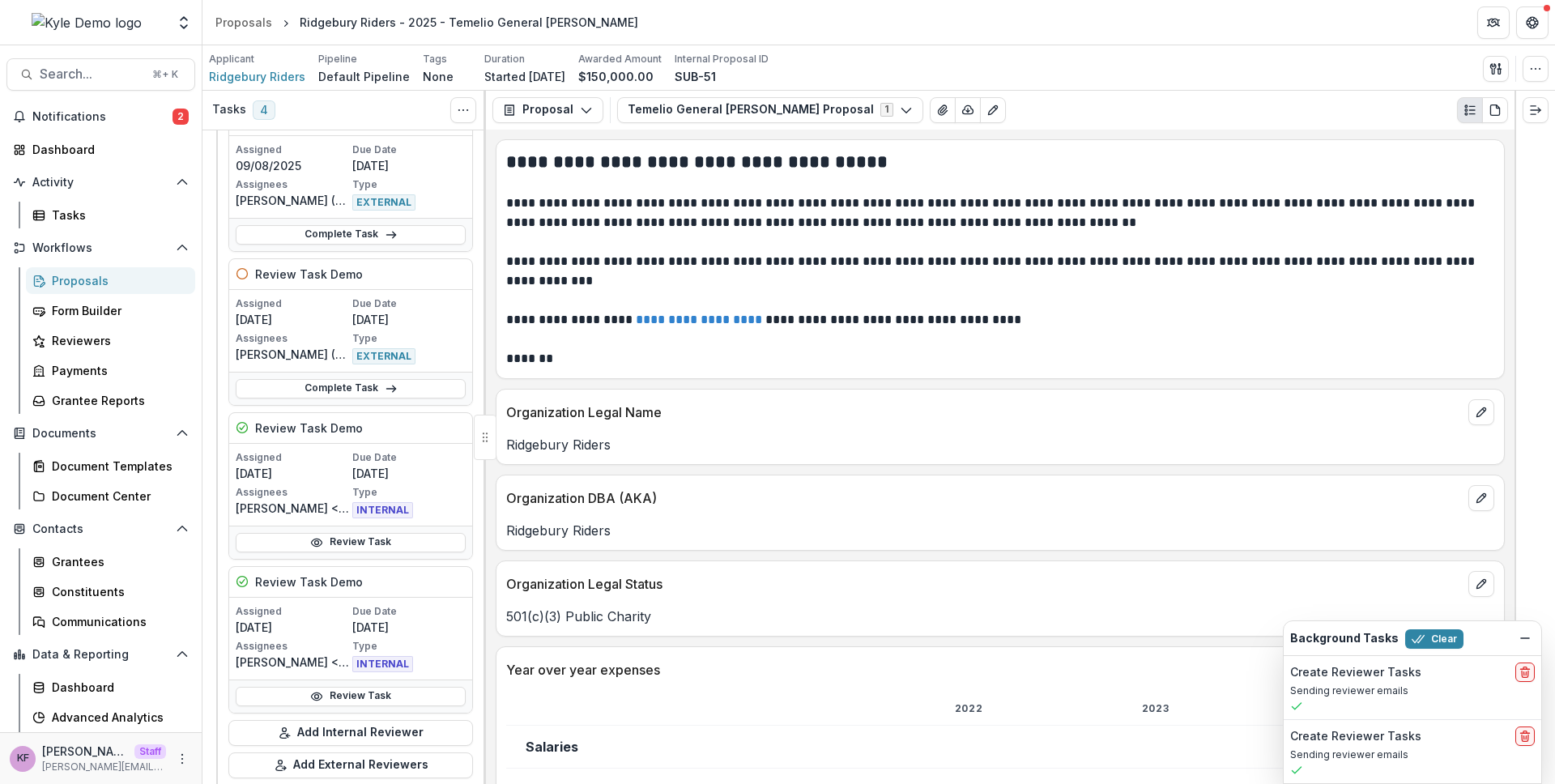
scroll to position [427, 0]
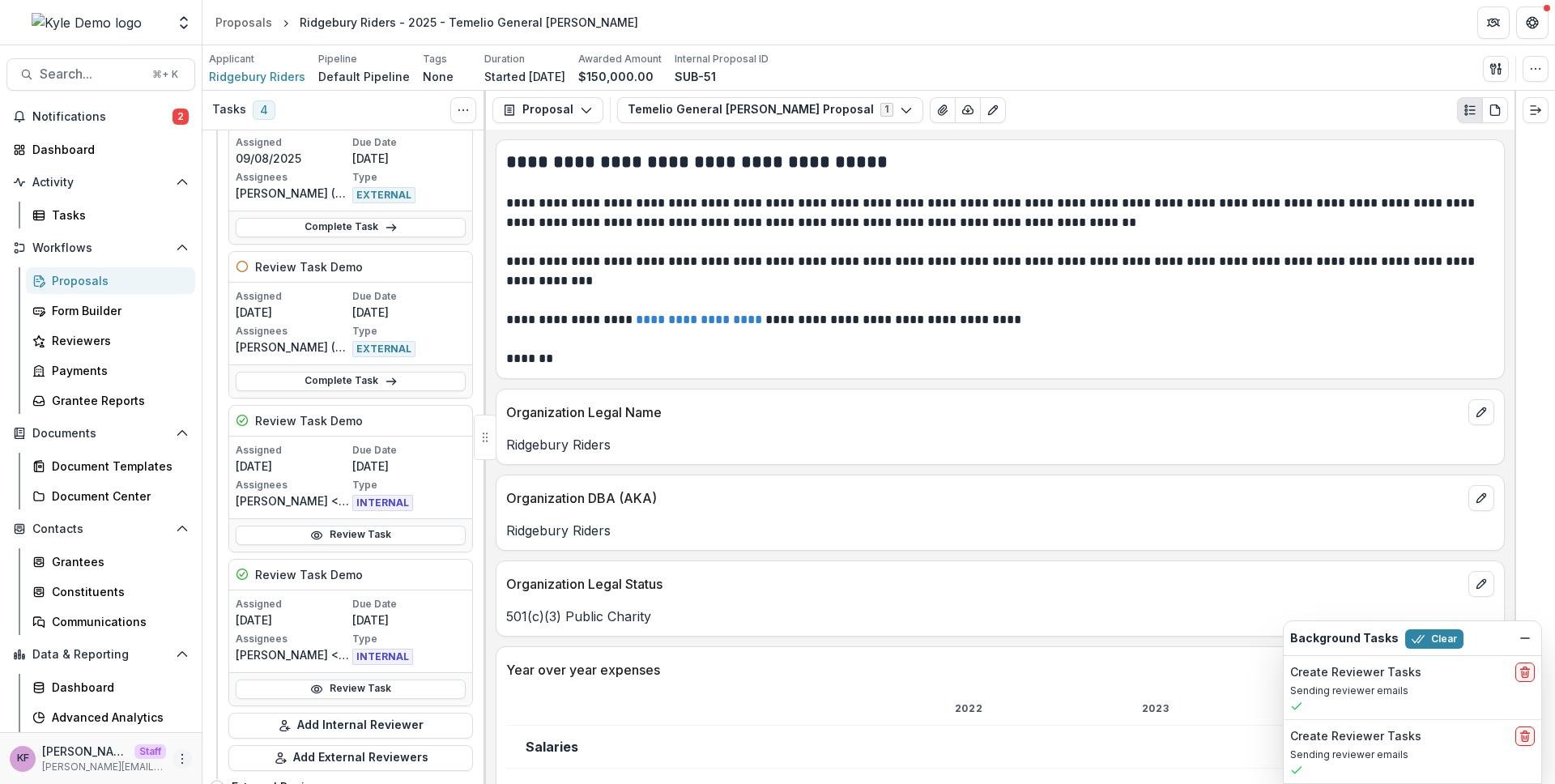
click at [181, 759] on icon "More" at bounding box center [182, 758] width 13 height 13
click at [249, 727] on link "User Settings" at bounding box center [285, 724] width 173 height 26
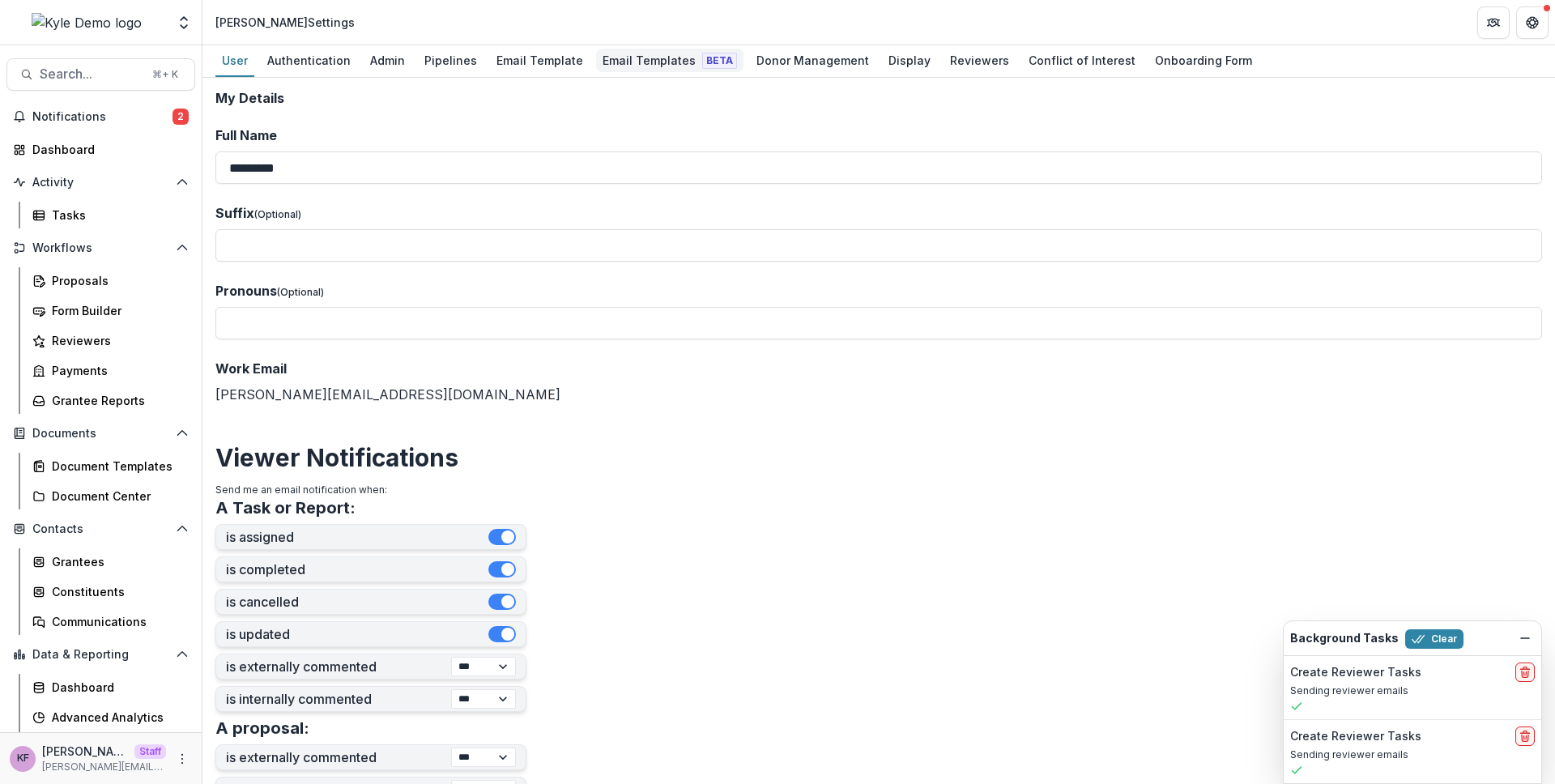
click at [673, 57] on div "Email Templates Beta" at bounding box center [670, 60] width 148 height 24
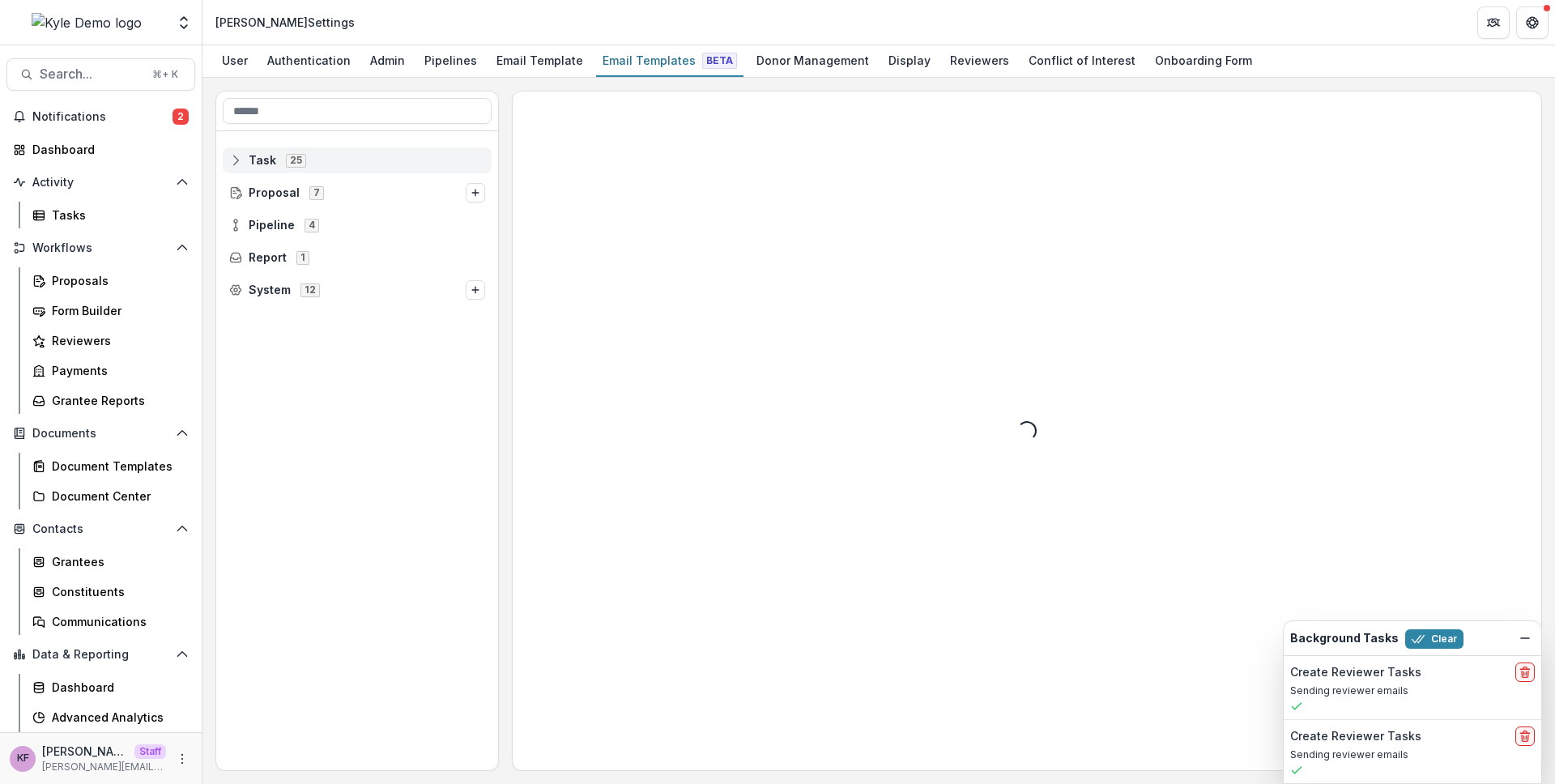
click at [297, 166] on span "25" at bounding box center [295, 160] width 20 height 13
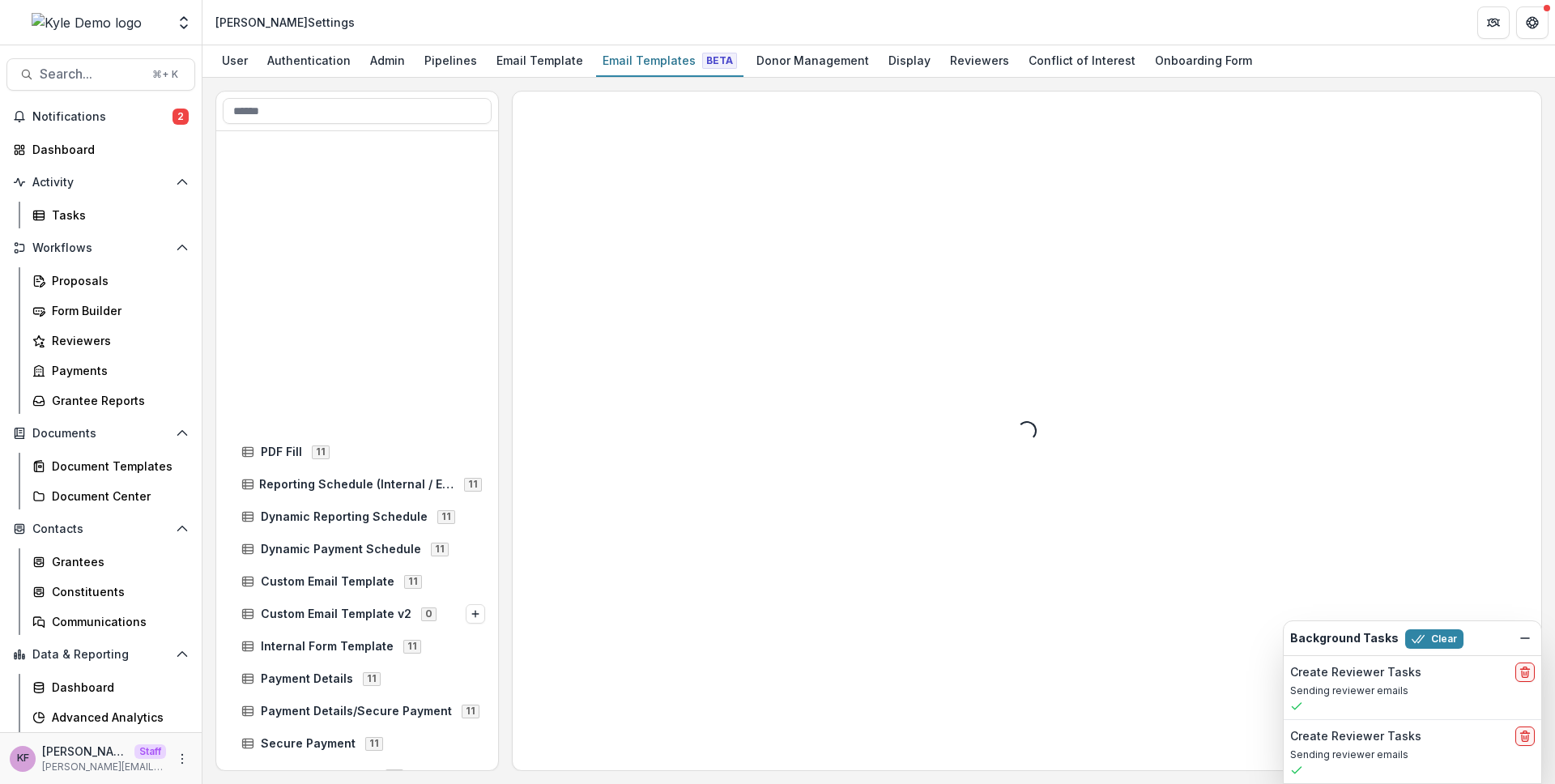
scroll to position [346, 0]
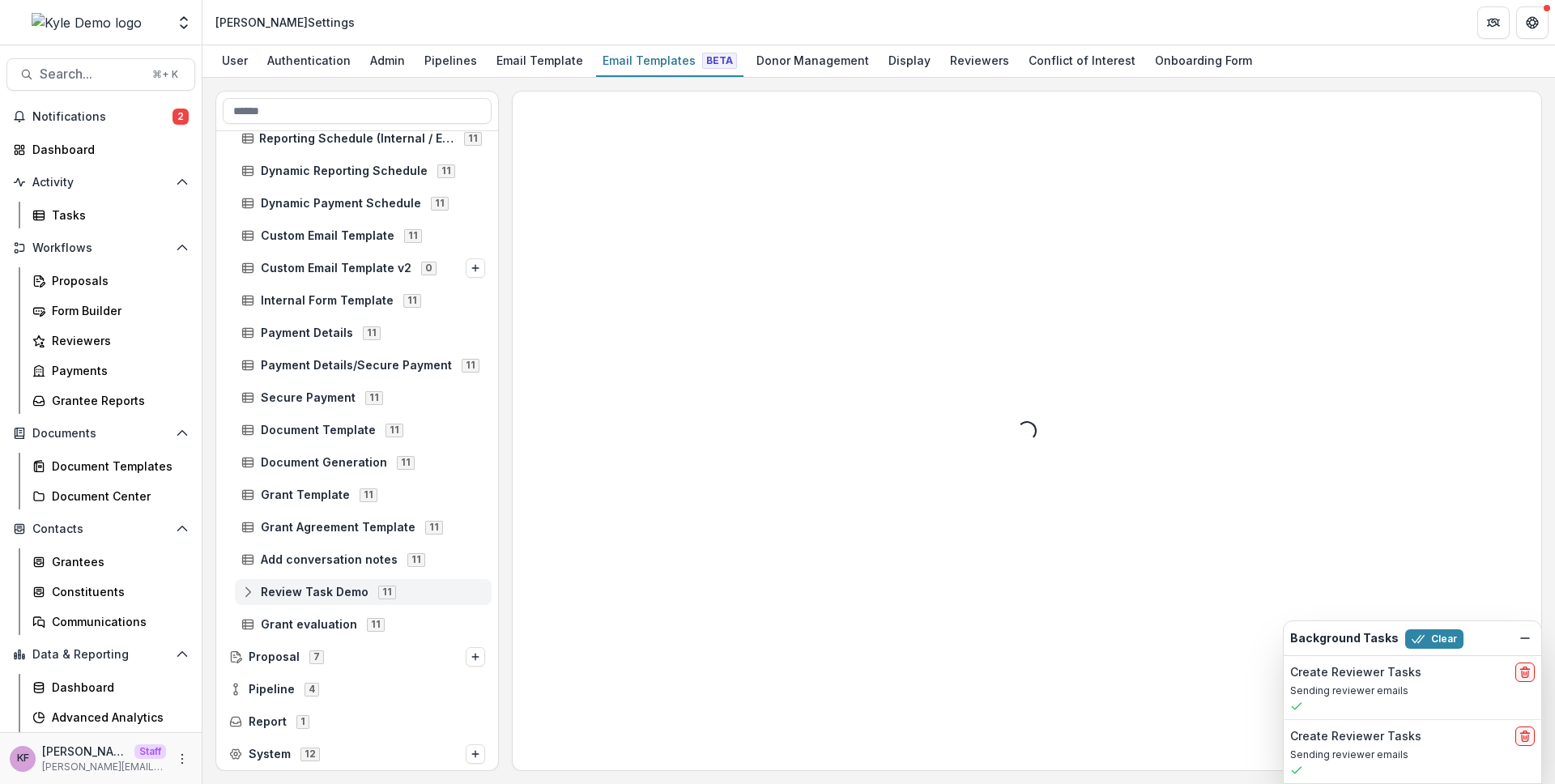
click at [247, 599] on div "Review Task Demo 11" at bounding box center [363, 592] width 256 height 26
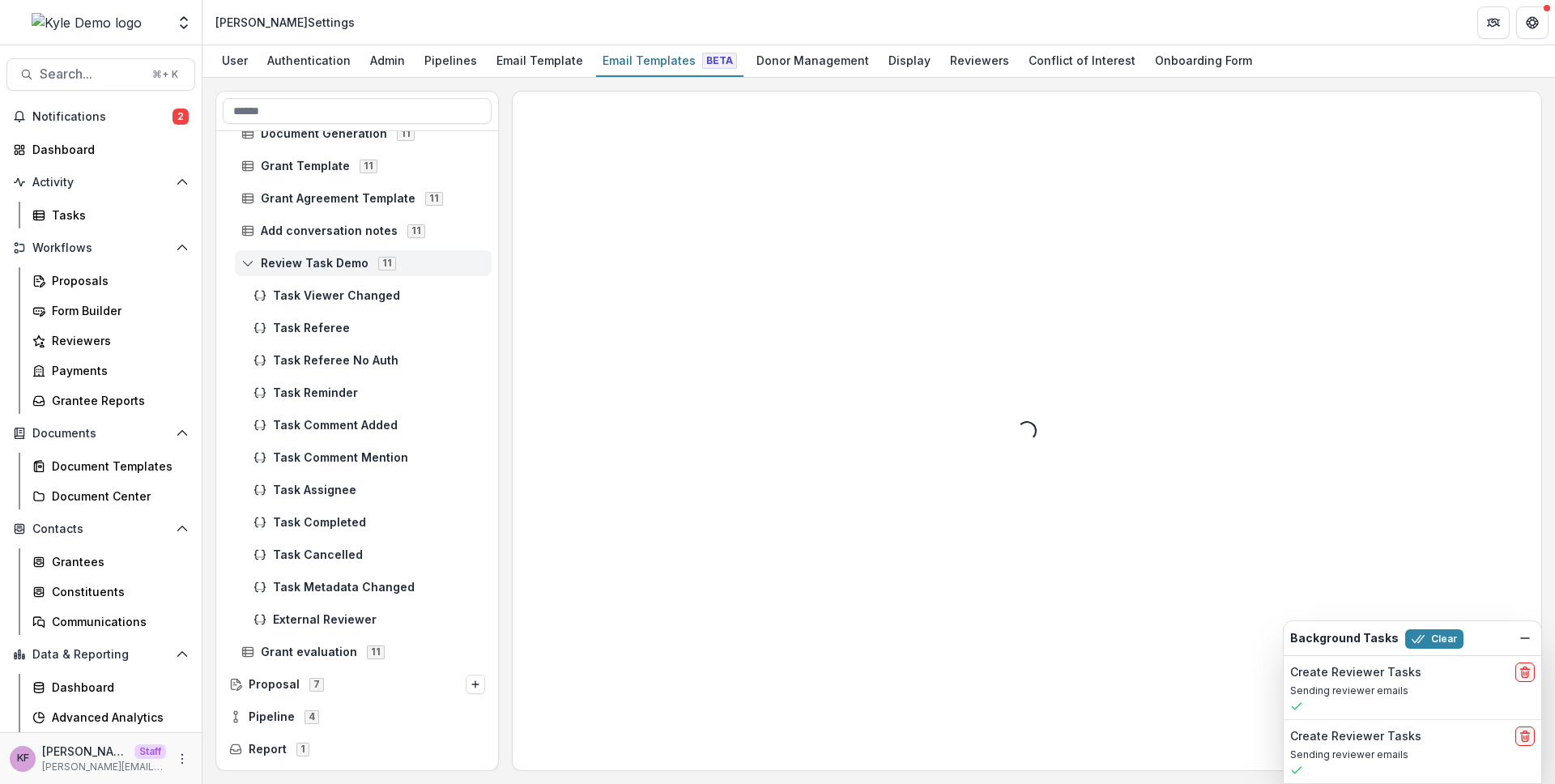
scroll to position [676, 0]
click at [364, 487] on span "Task Assignee" at bounding box center [378, 489] width 213 height 14
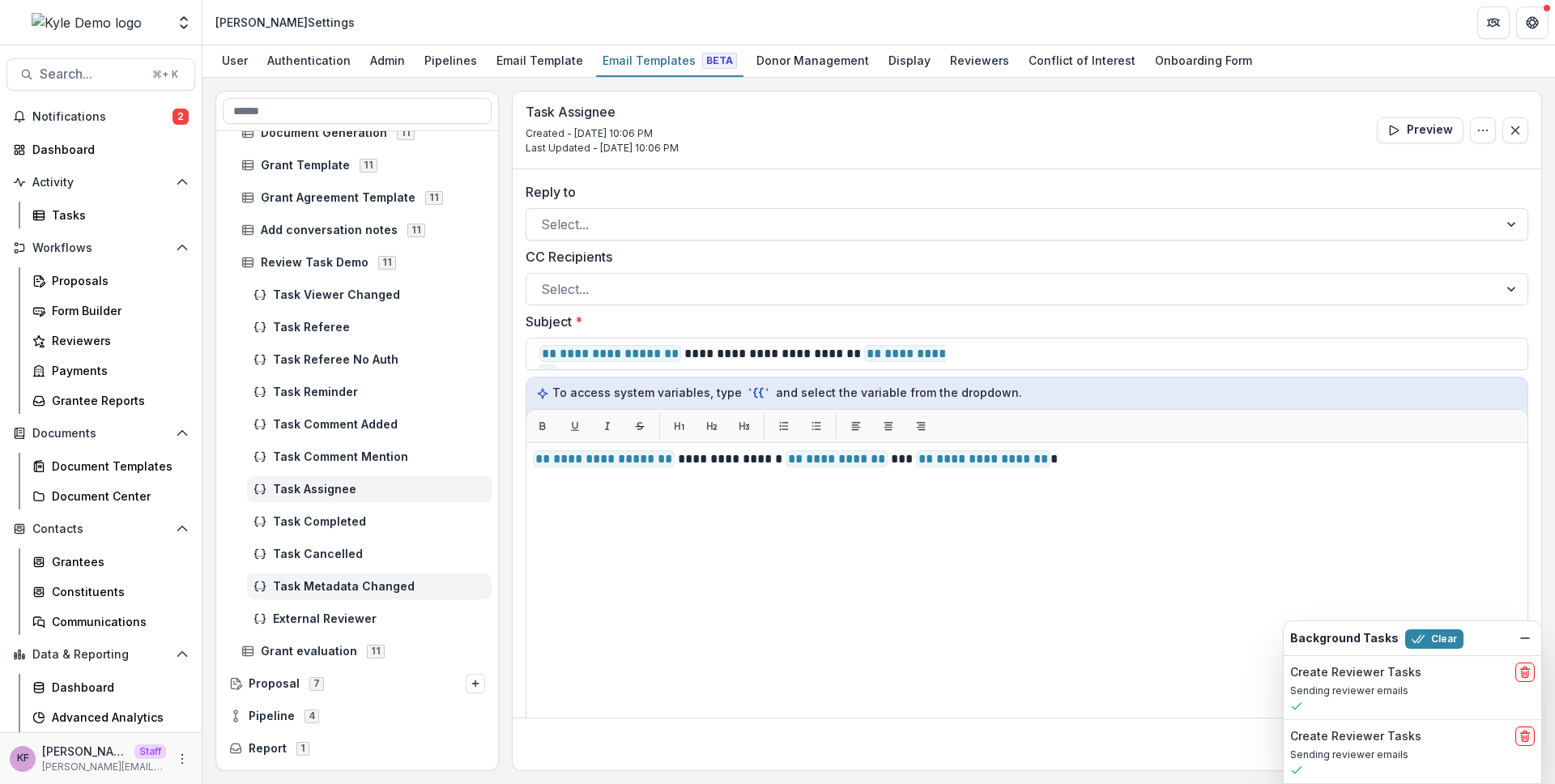
click at [316, 595] on div "Task Metadata Changed" at bounding box center [369, 586] width 244 height 26
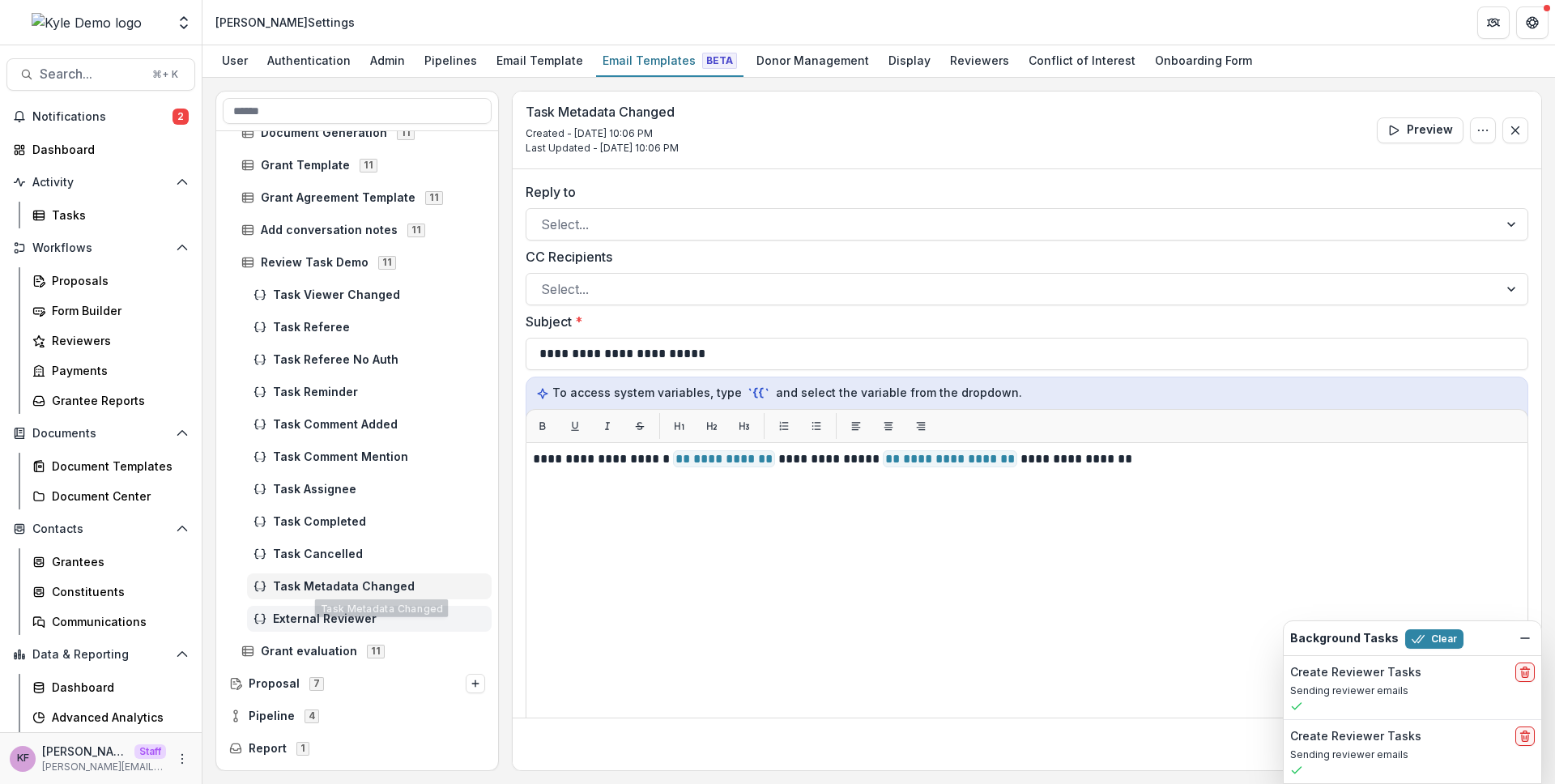
click at [309, 605] on div "External Reviewer" at bounding box center [369, 618] width 244 height 26
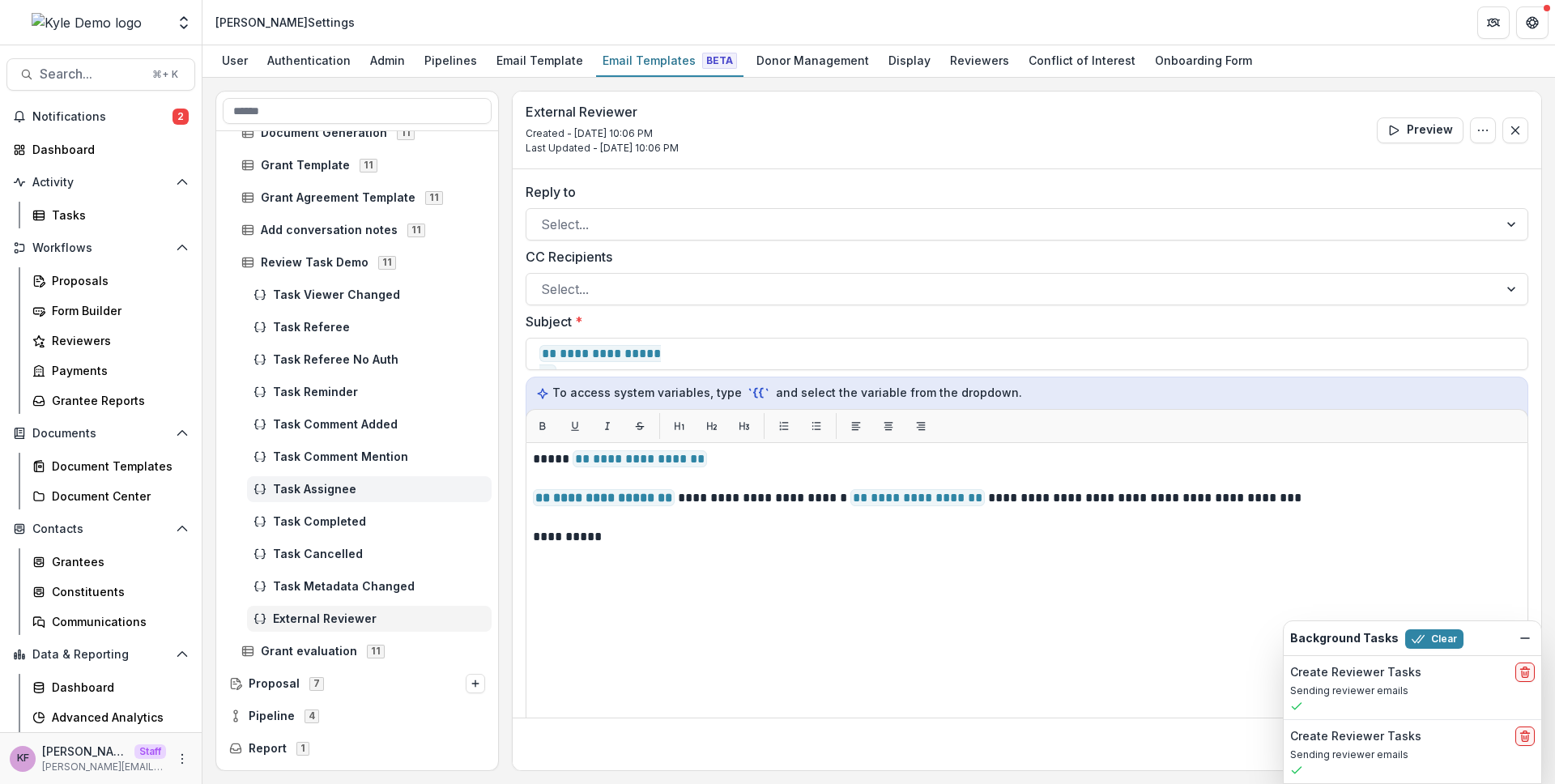
scroll to position [702, 0]
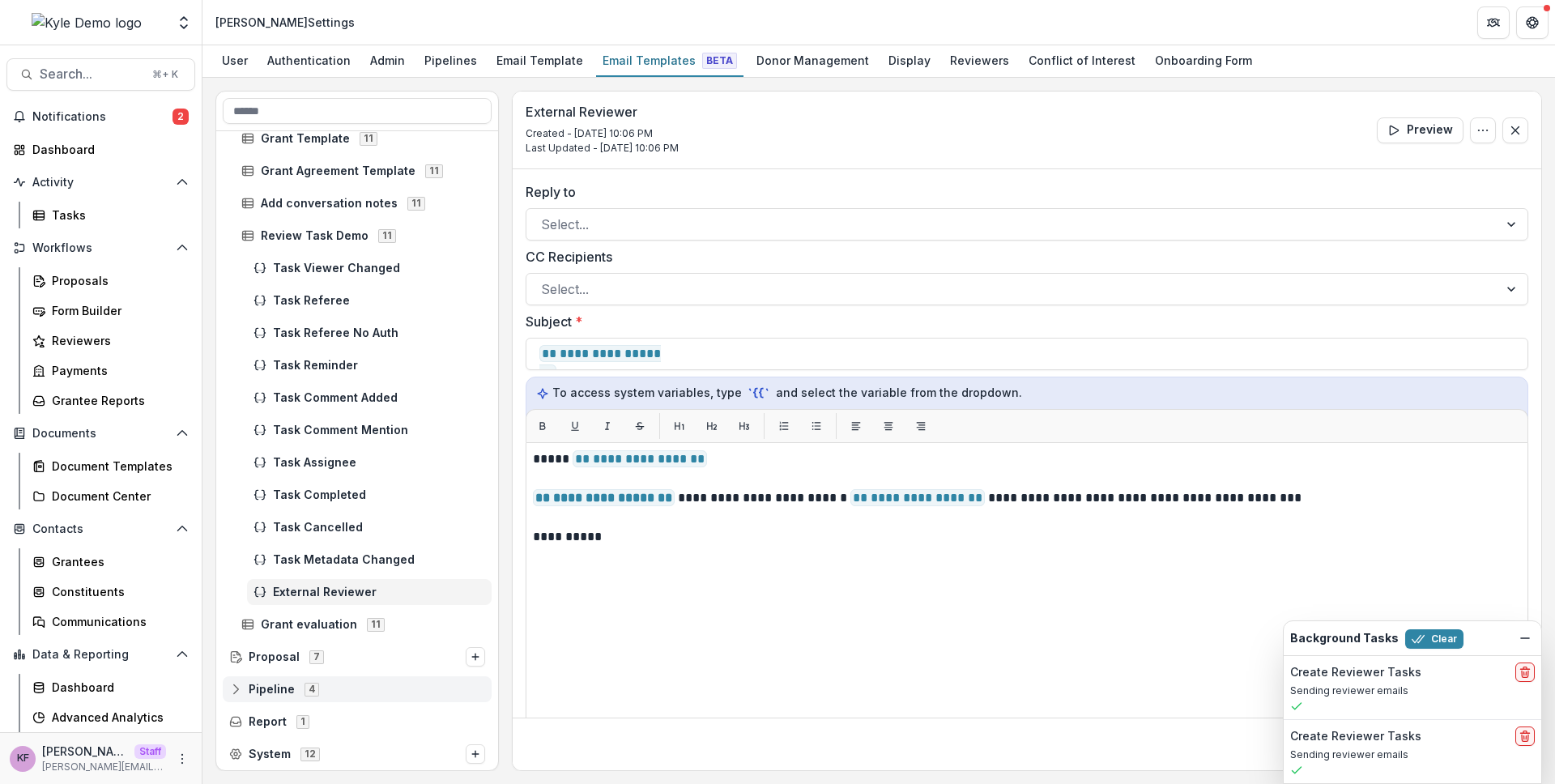
click at [237, 691] on icon at bounding box center [235, 689] width 13 height 13
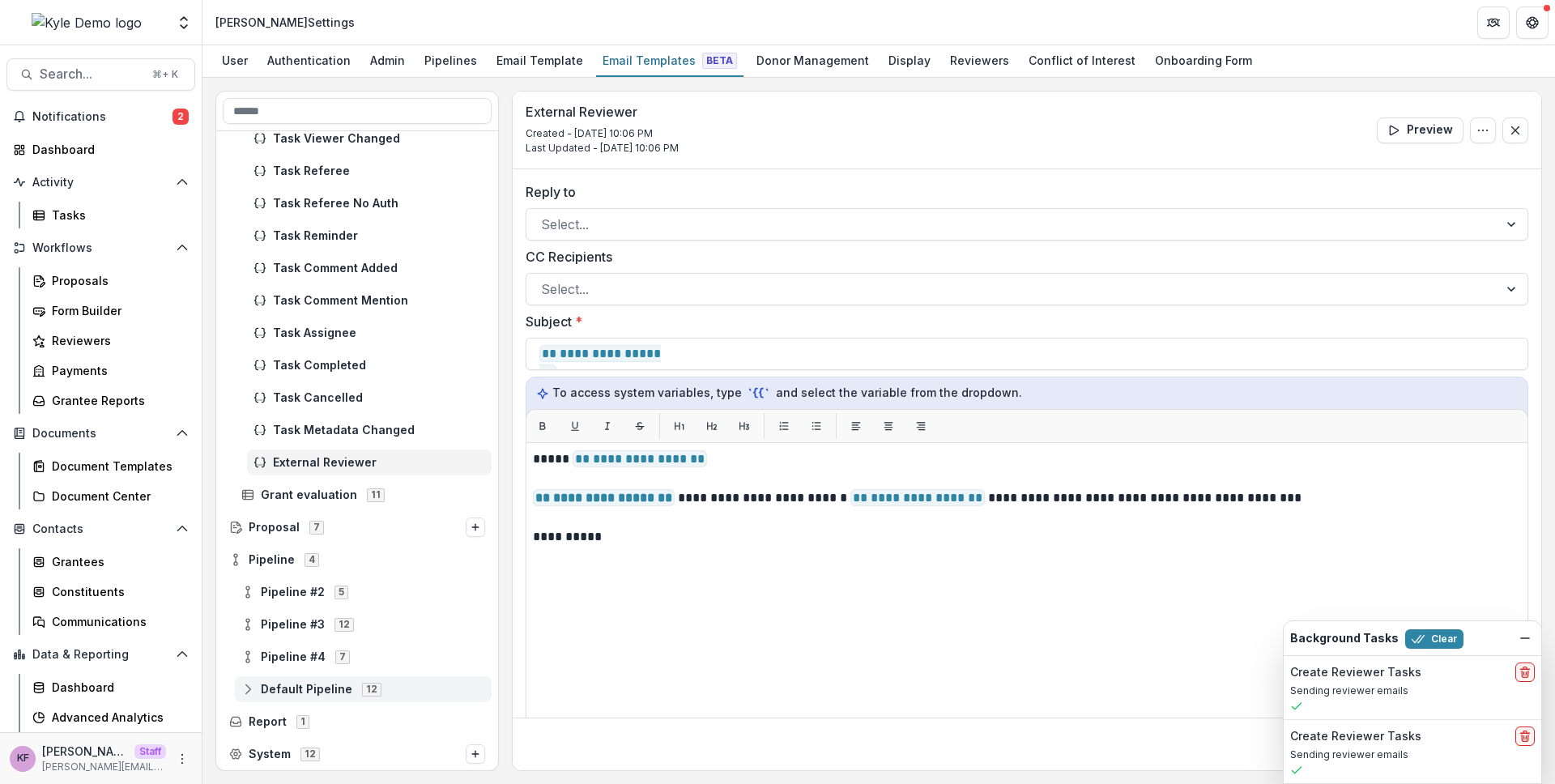
click at [254, 686] on icon at bounding box center [248, 689] width 13 height 13
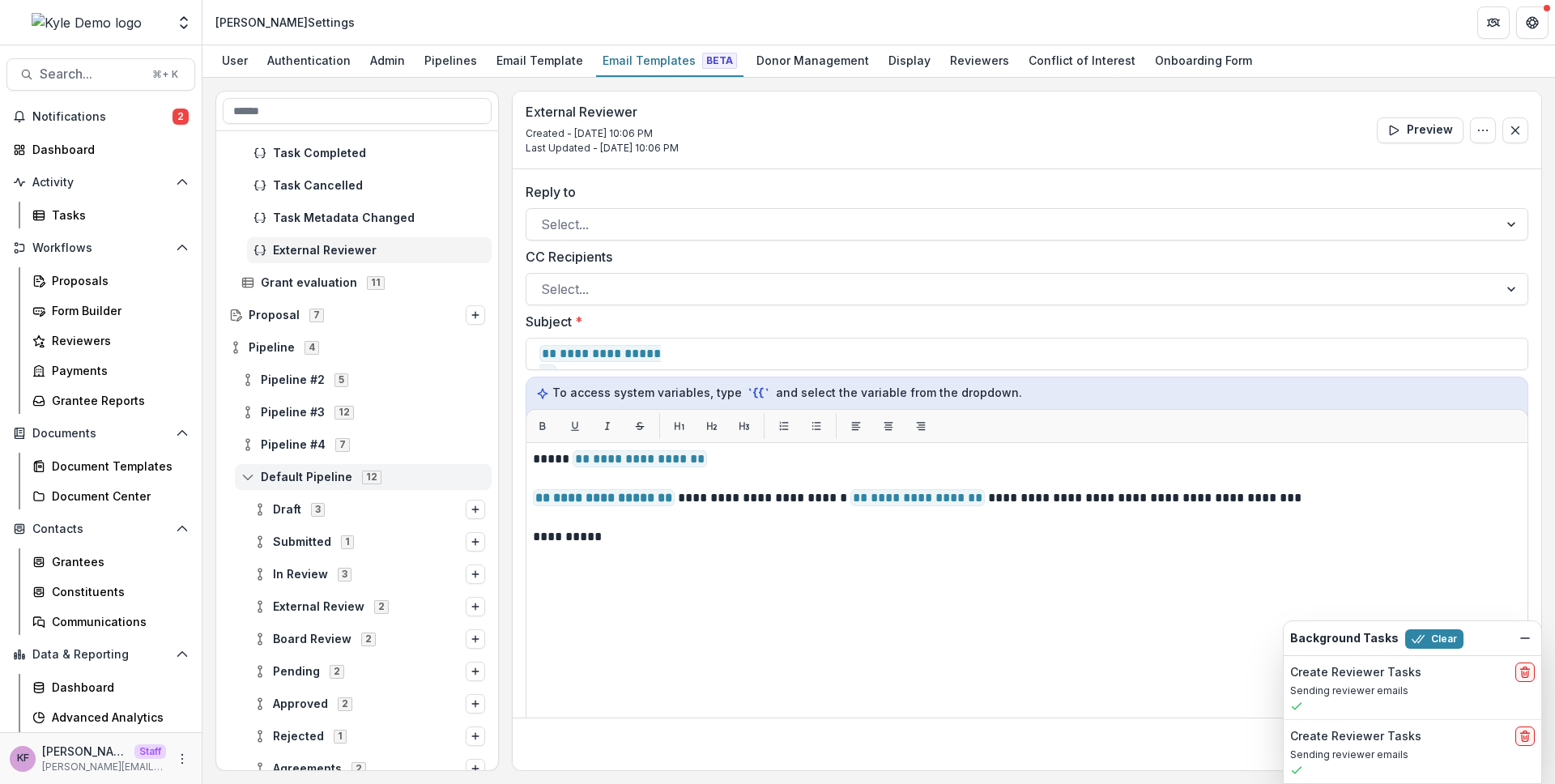
scroll to position [1063, 0]
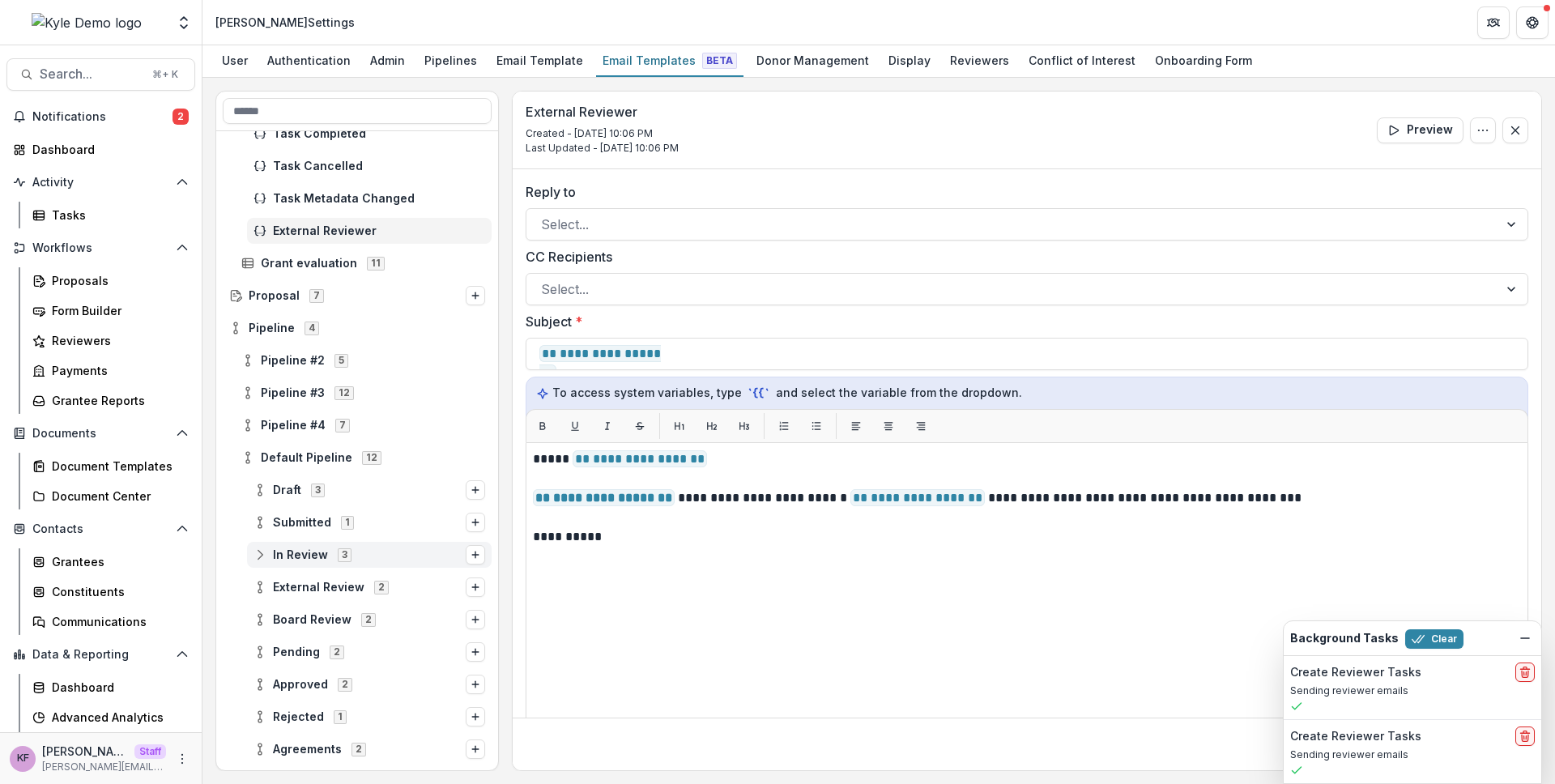
click at [257, 549] on icon at bounding box center [260, 554] width 13 height 13
click at [275, 588] on icon at bounding box center [272, 587] width 13 height 13
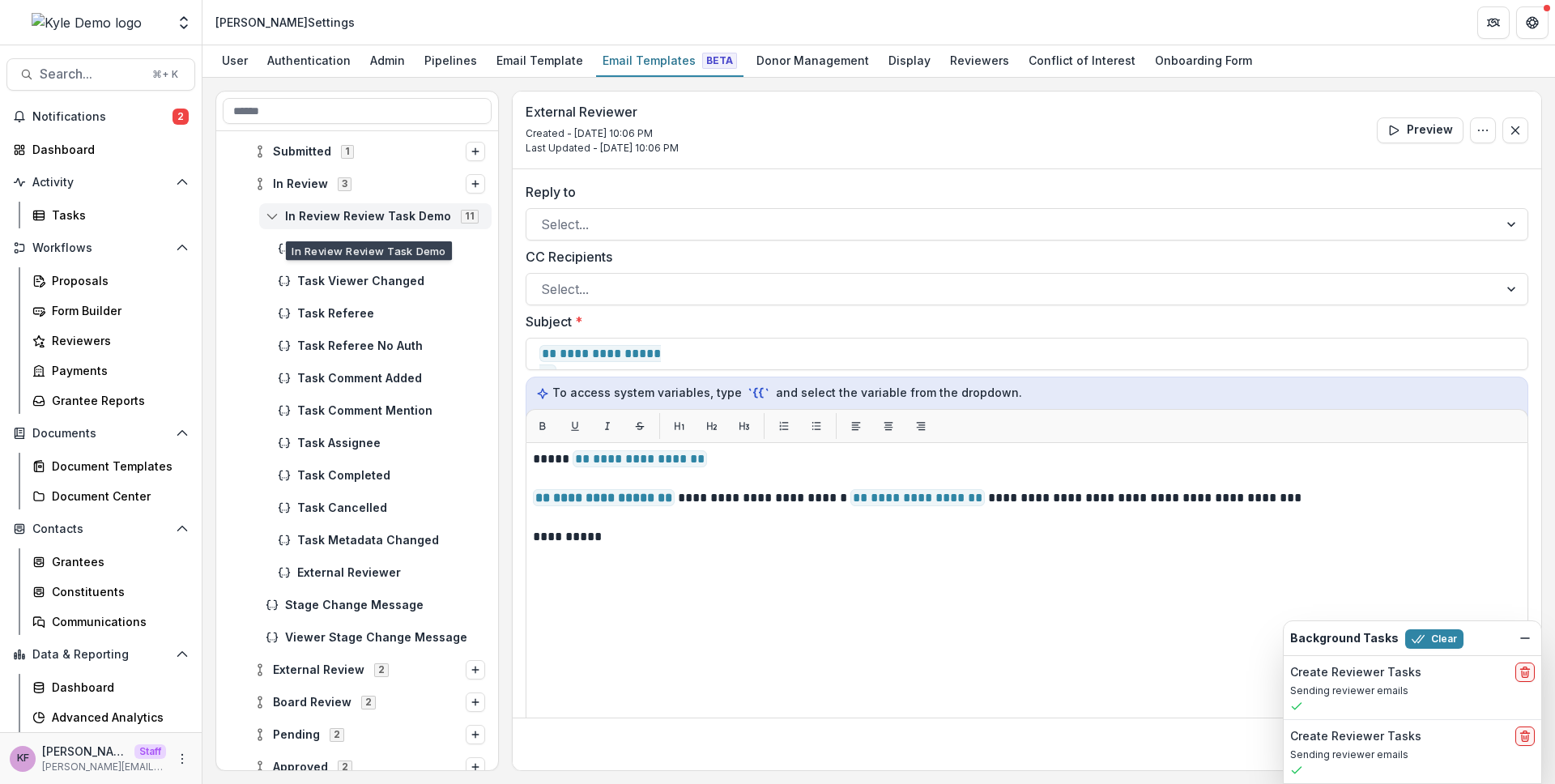
scroll to position [1440, 0]
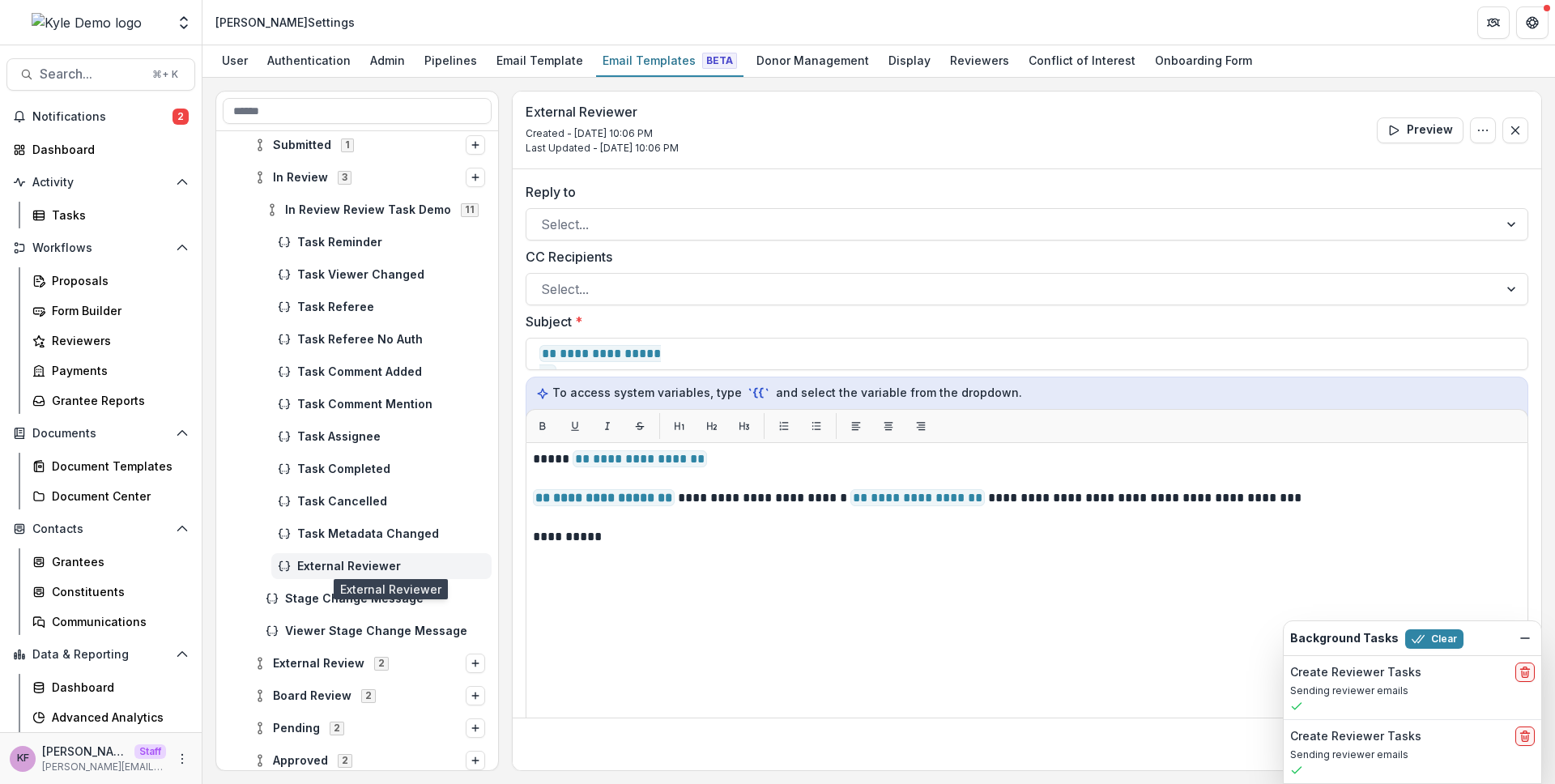
click at [360, 562] on span "External Reviewer" at bounding box center [391, 566] width 188 height 14
click at [183, 24] on icon "Open entity switcher" at bounding box center [184, 23] width 16 height 16
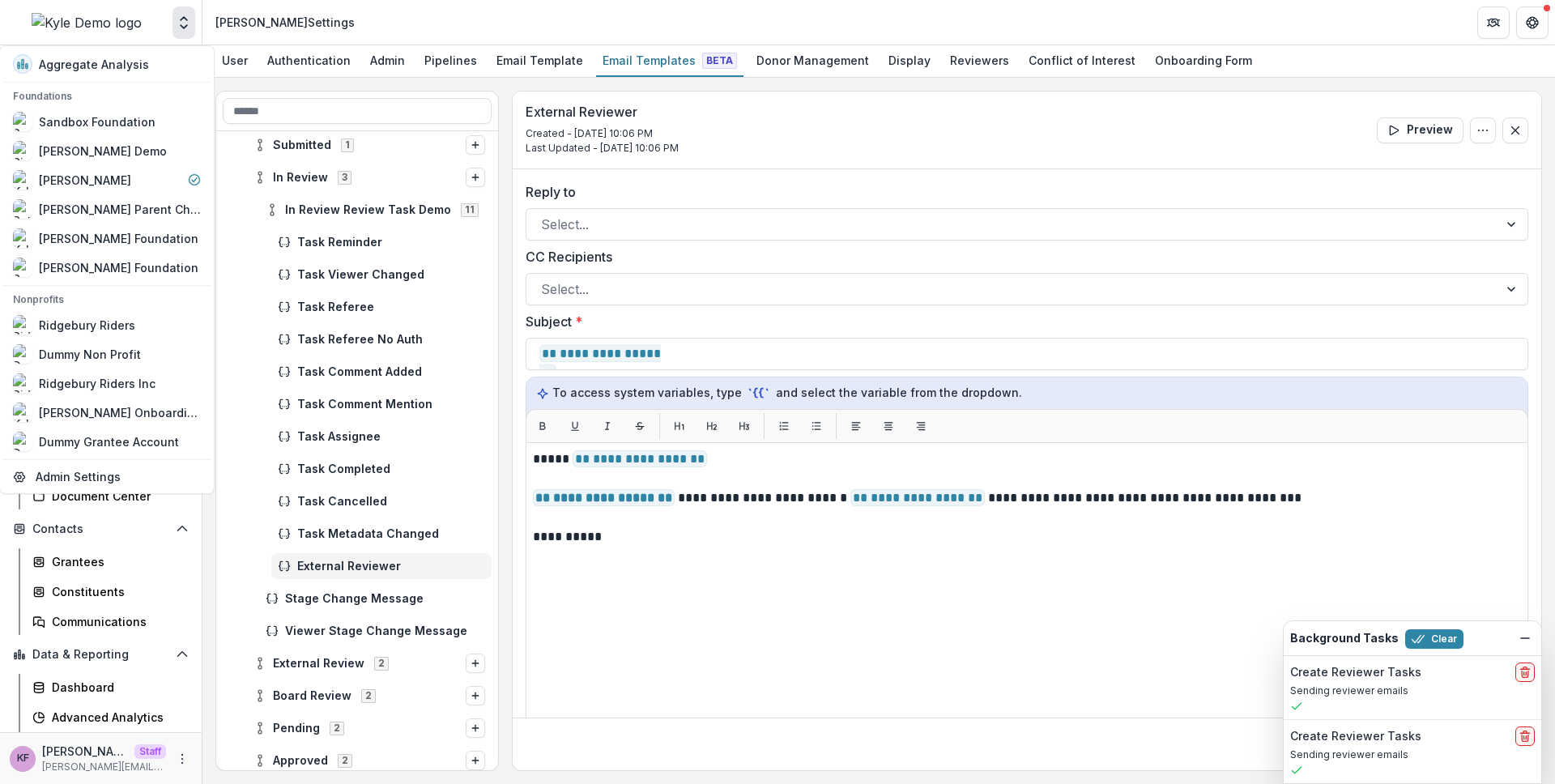
click at [213, 530] on div "**********" at bounding box center [878, 430] width 1353 height 706
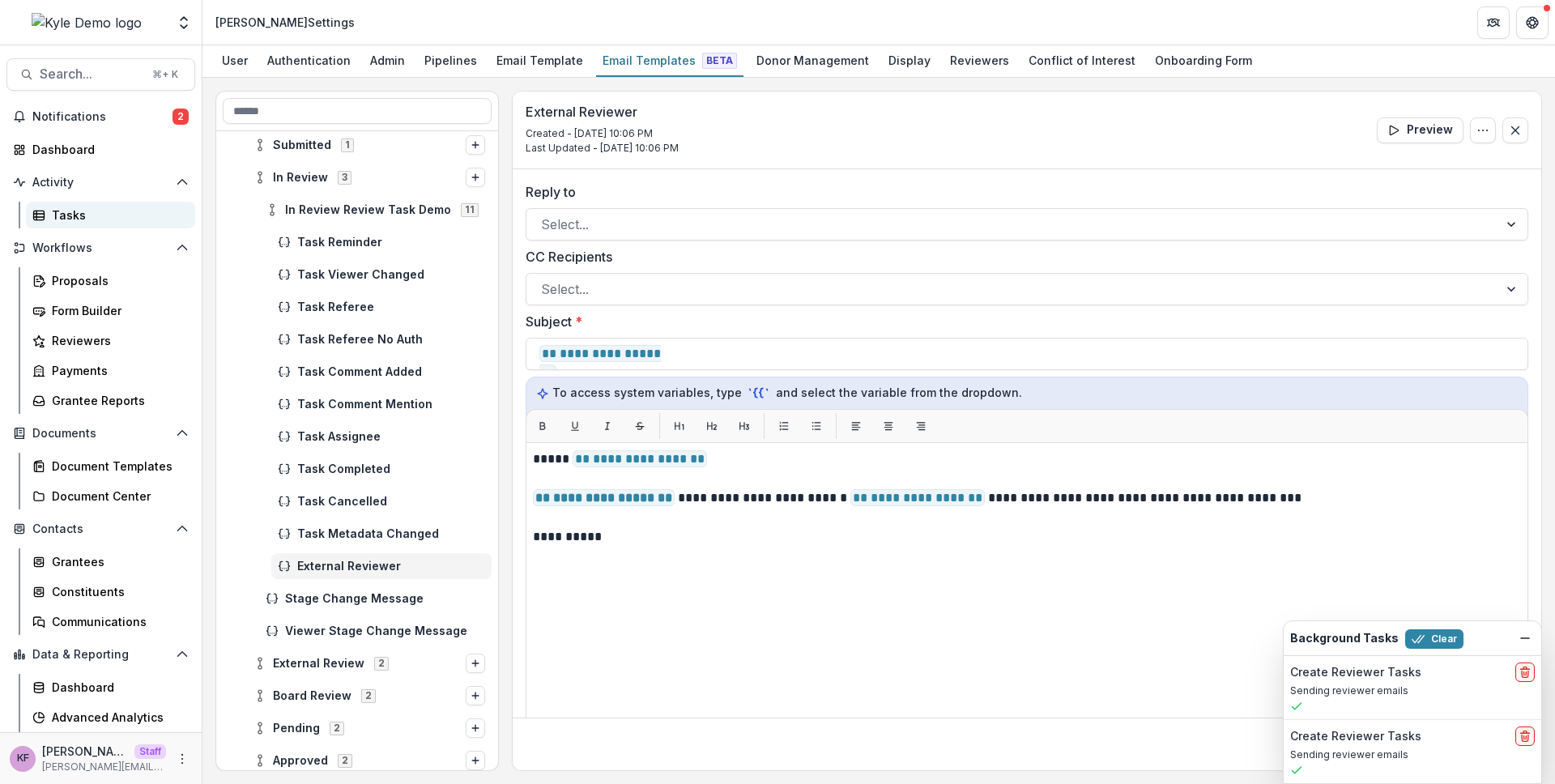
click at [109, 217] on div "Tasks" at bounding box center [117, 214] width 130 height 17
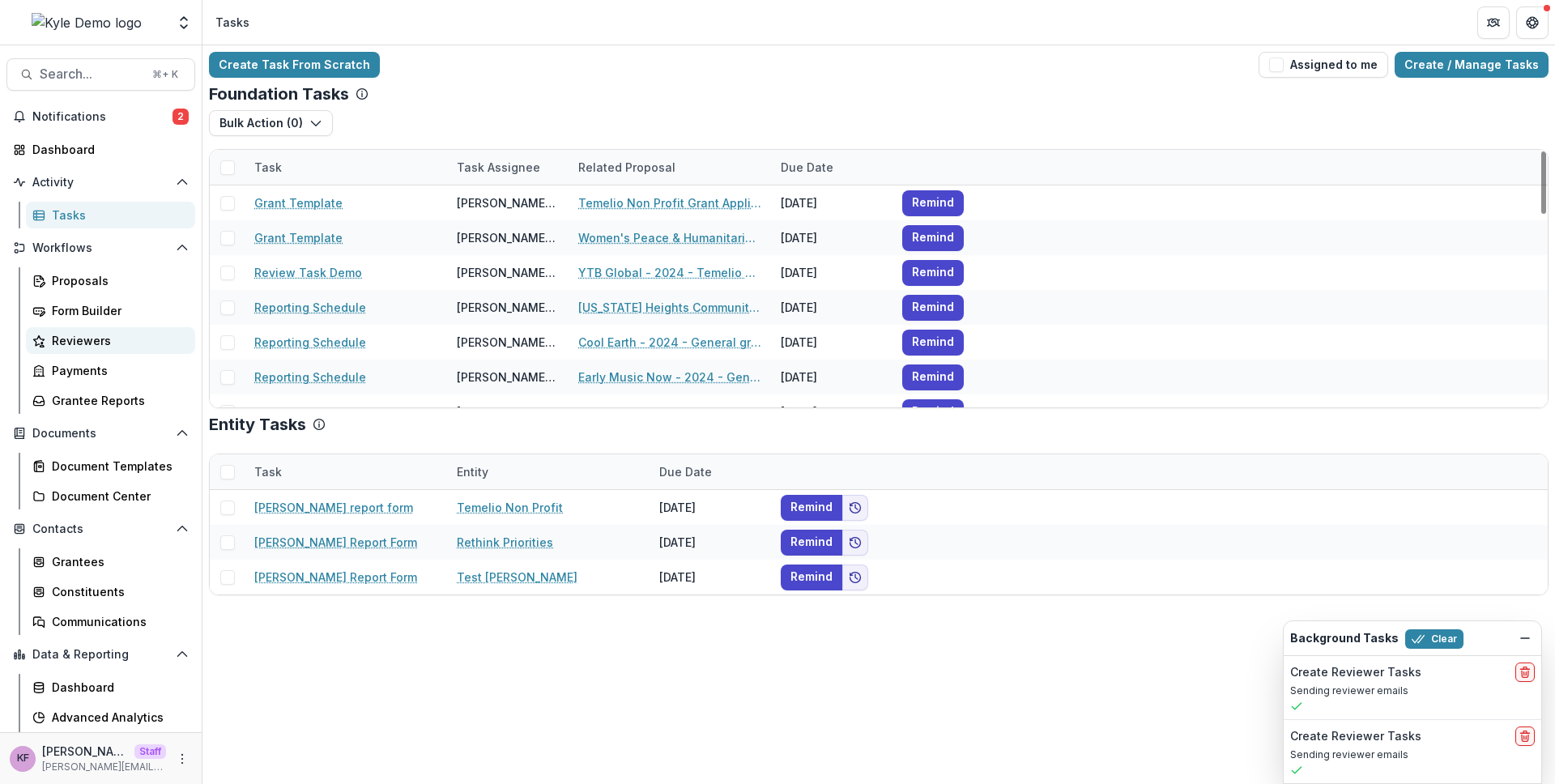
click at [127, 338] on div "Reviewers" at bounding box center [117, 340] width 130 height 17
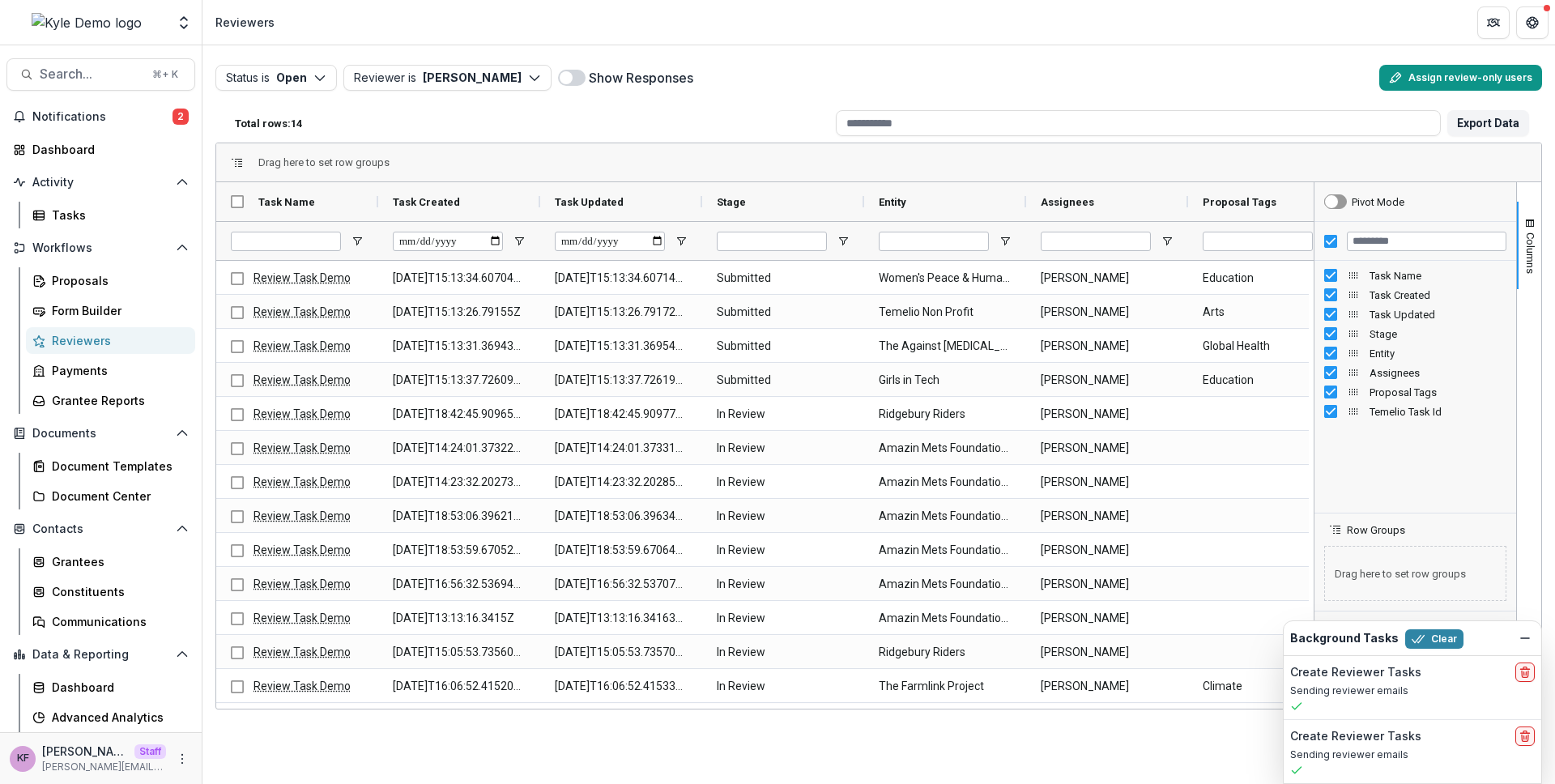
click at [1449, 77] on button "Assign review-only users" at bounding box center [1460, 77] width 162 height 26
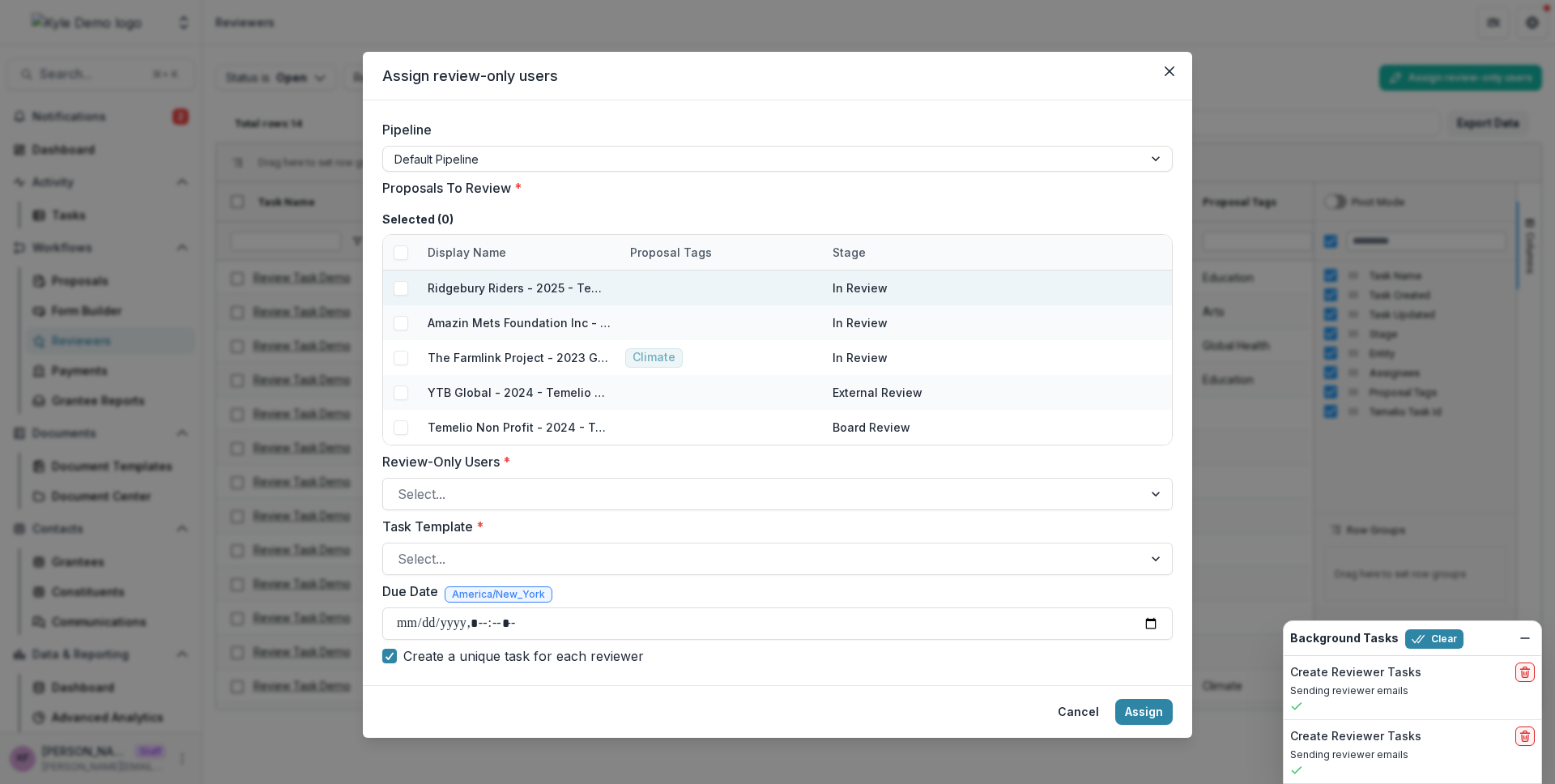
click at [398, 289] on span at bounding box center [401, 288] width 15 height 15
click at [499, 497] on div at bounding box center [762, 493] width 731 height 23
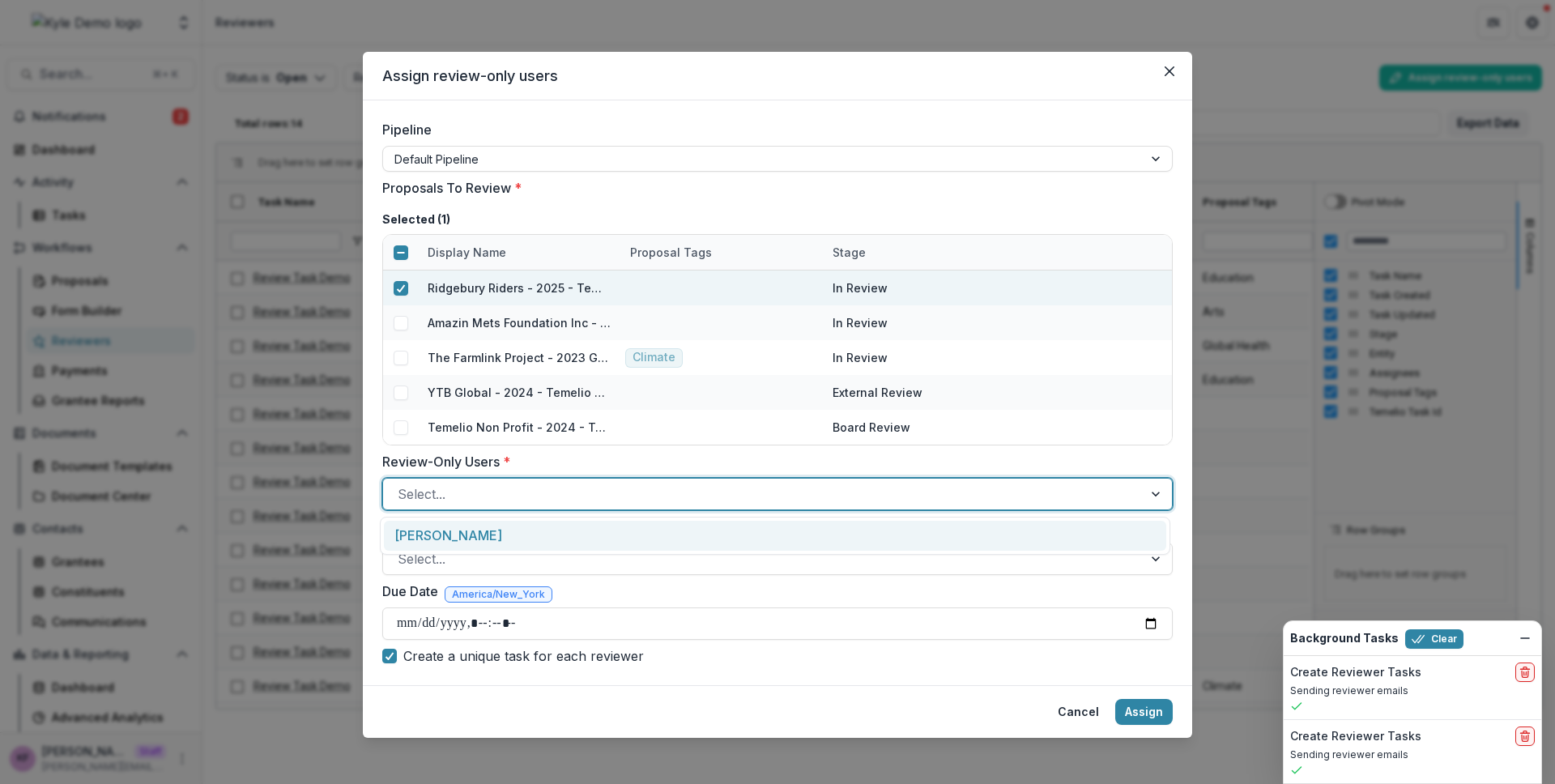
click at [503, 537] on div "Kyle Ford" at bounding box center [775, 535] width 783 height 30
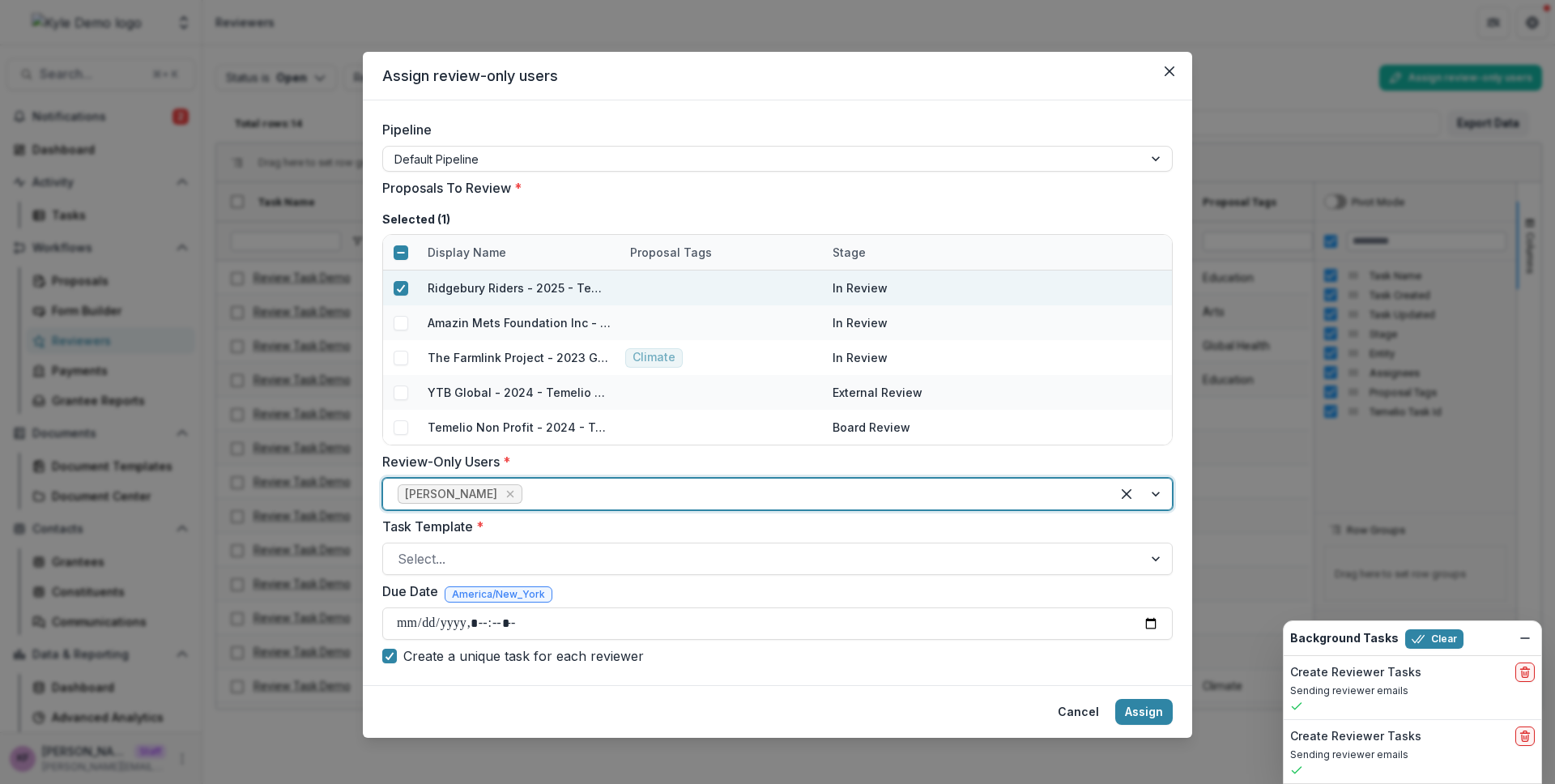
scroll to position [5, 0]
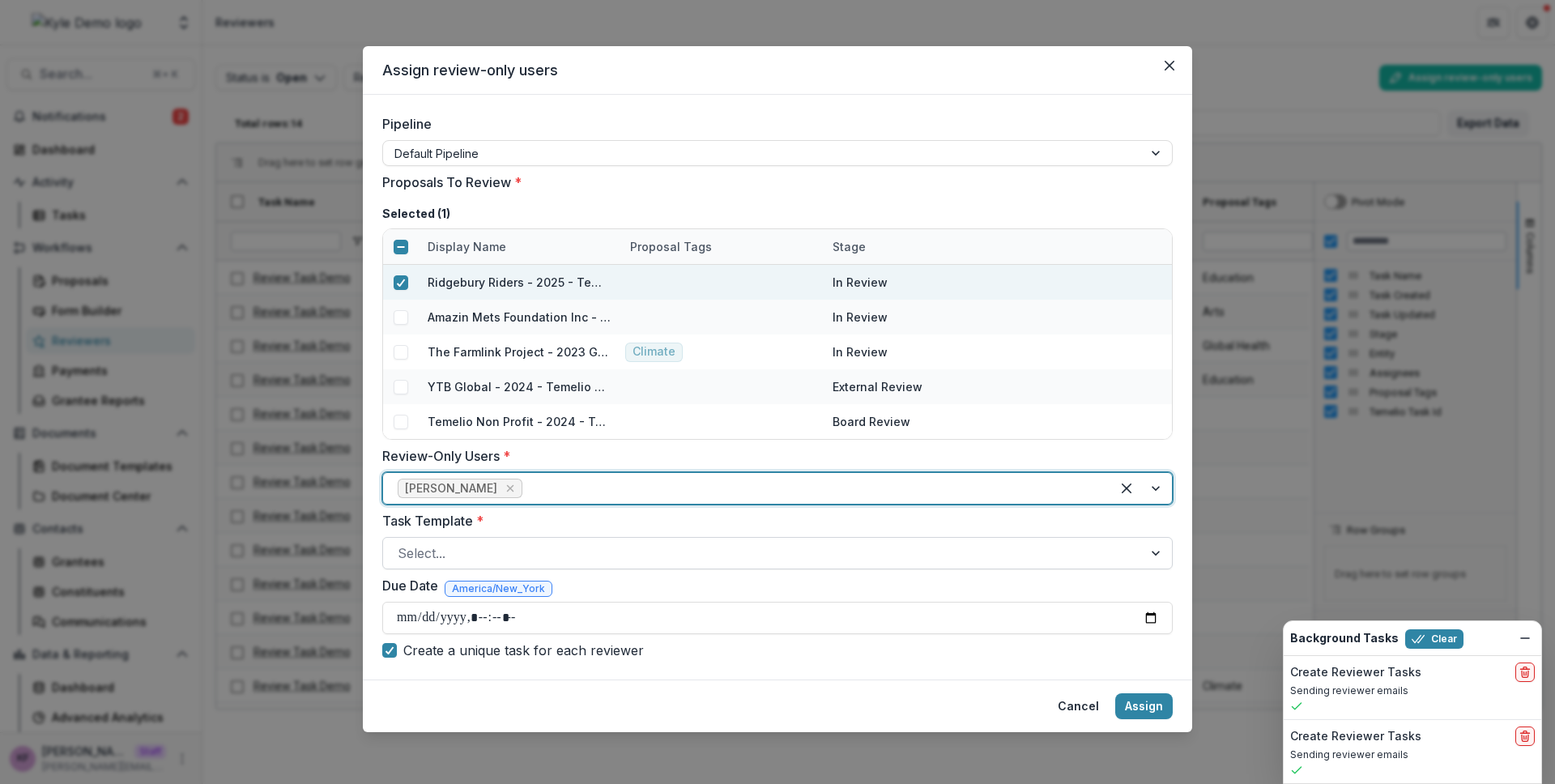
click at [534, 545] on div at bounding box center [762, 552] width 731 height 23
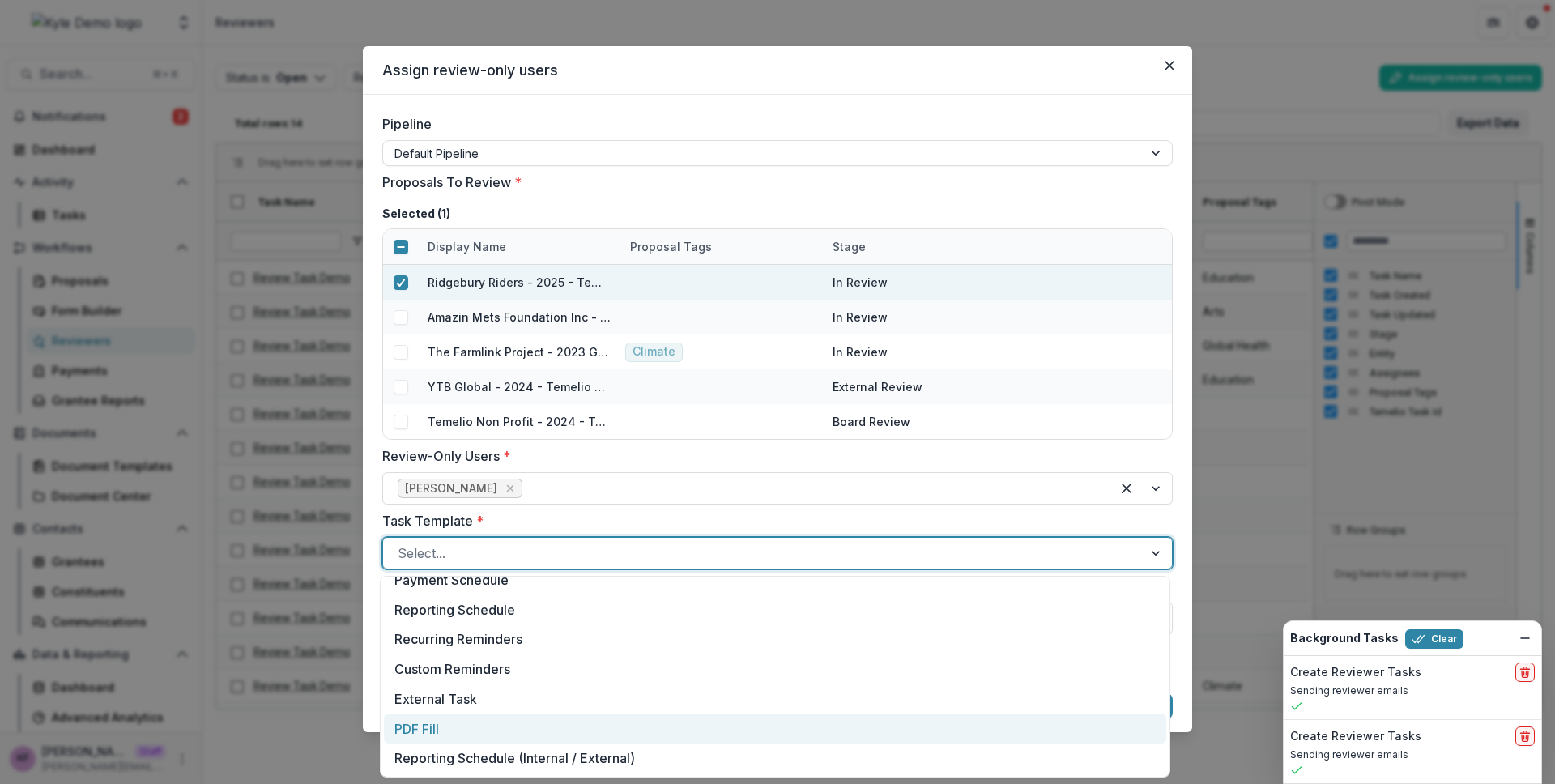
scroll to position [0, 0]
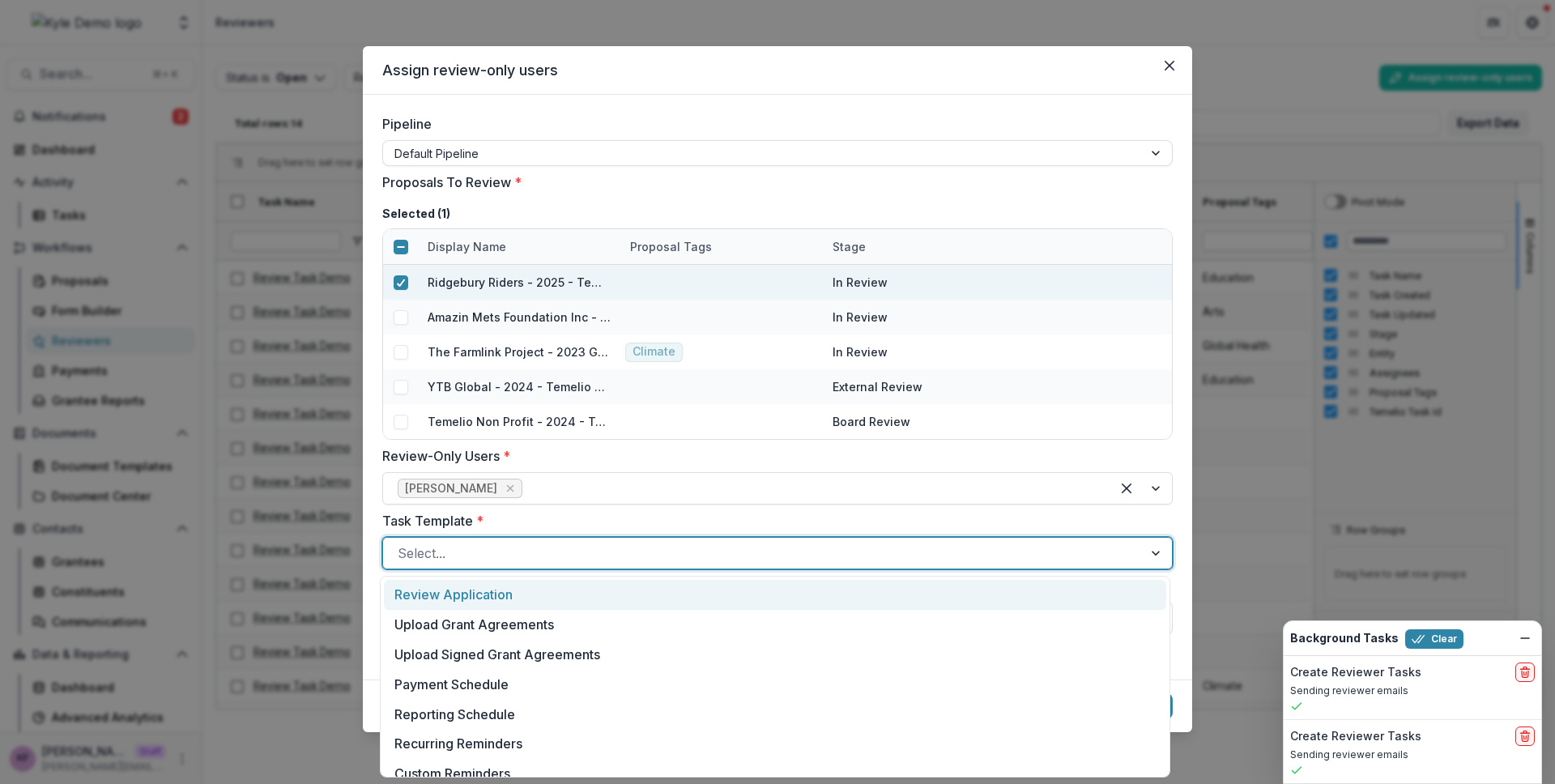
click at [525, 593] on div "Review Application" at bounding box center [775, 594] width 783 height 30
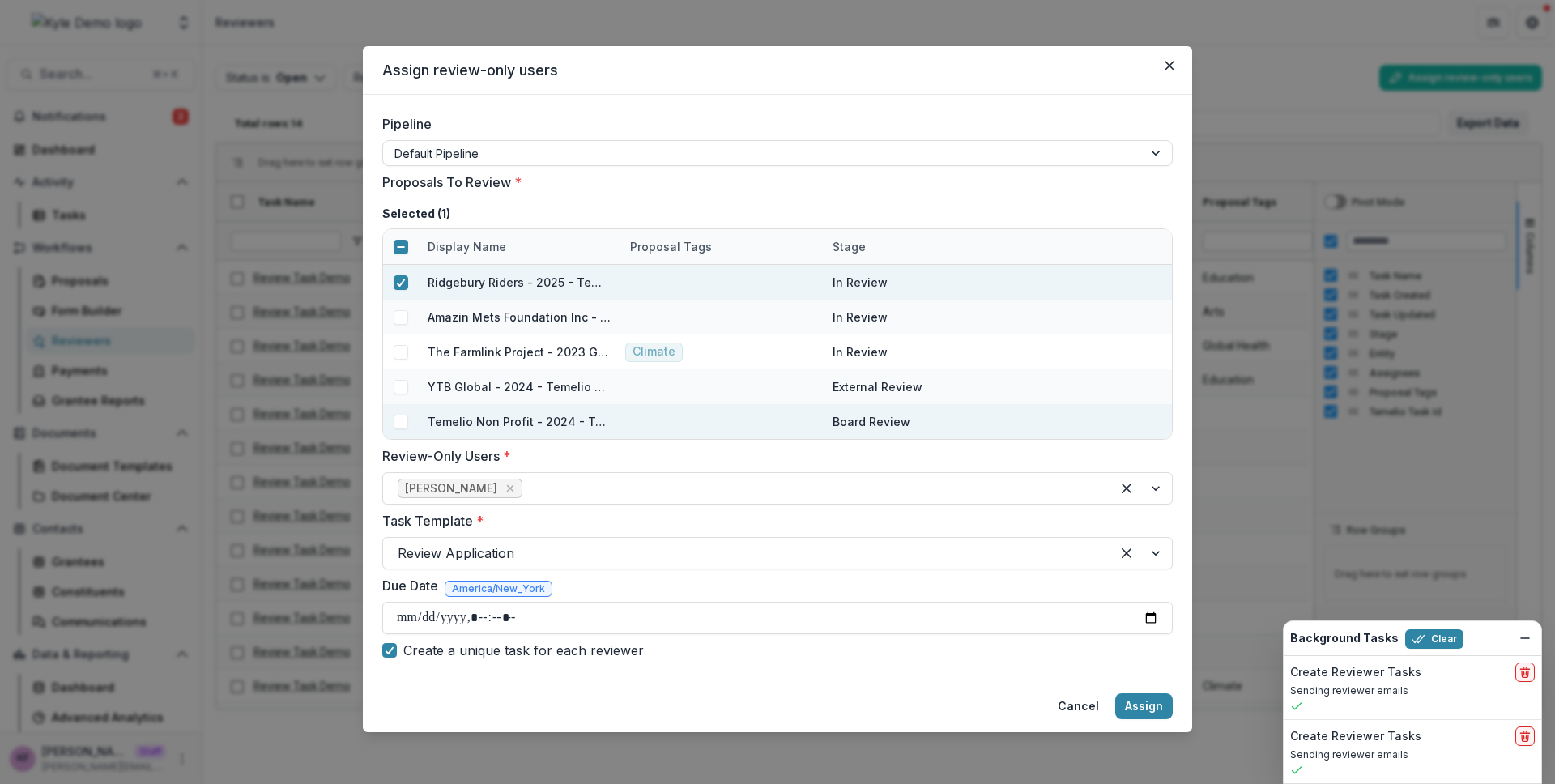
click at [399, 425] on span at bounding box center [401, 422] width 15 height 15
click at [401, 279] on polyline at bounding box center [400, 282] width 7 height 6
click at [1140, 707] on button "Assign" at bounding box center [1144, 706] width 57 height 26
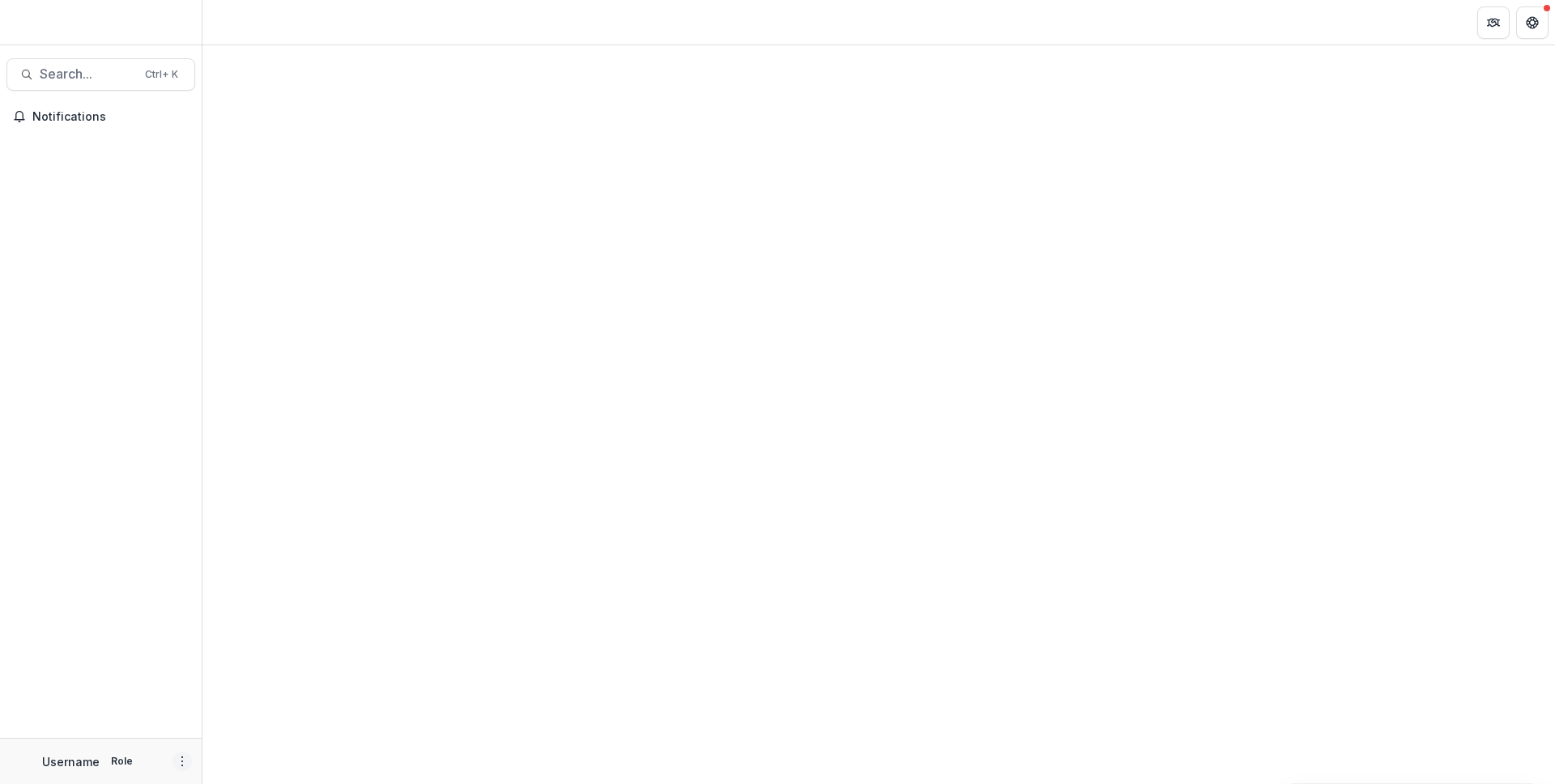
click at [179, 758] on icon "More" at bounding box center [182, 761] width 13 height 13
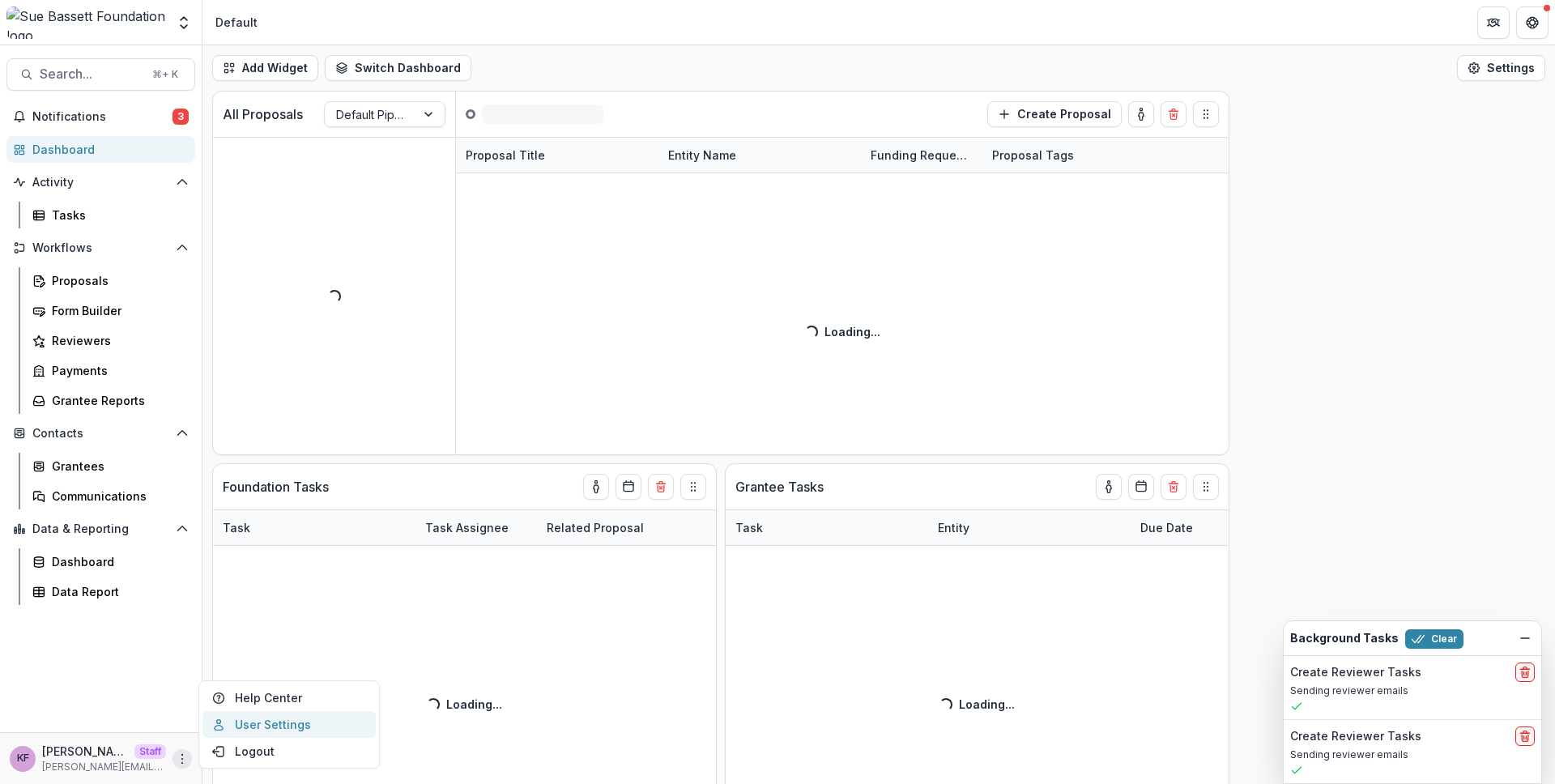
click at [281, 721] on link "User Settings" at bounding box center [289, 724] width 173 height 26
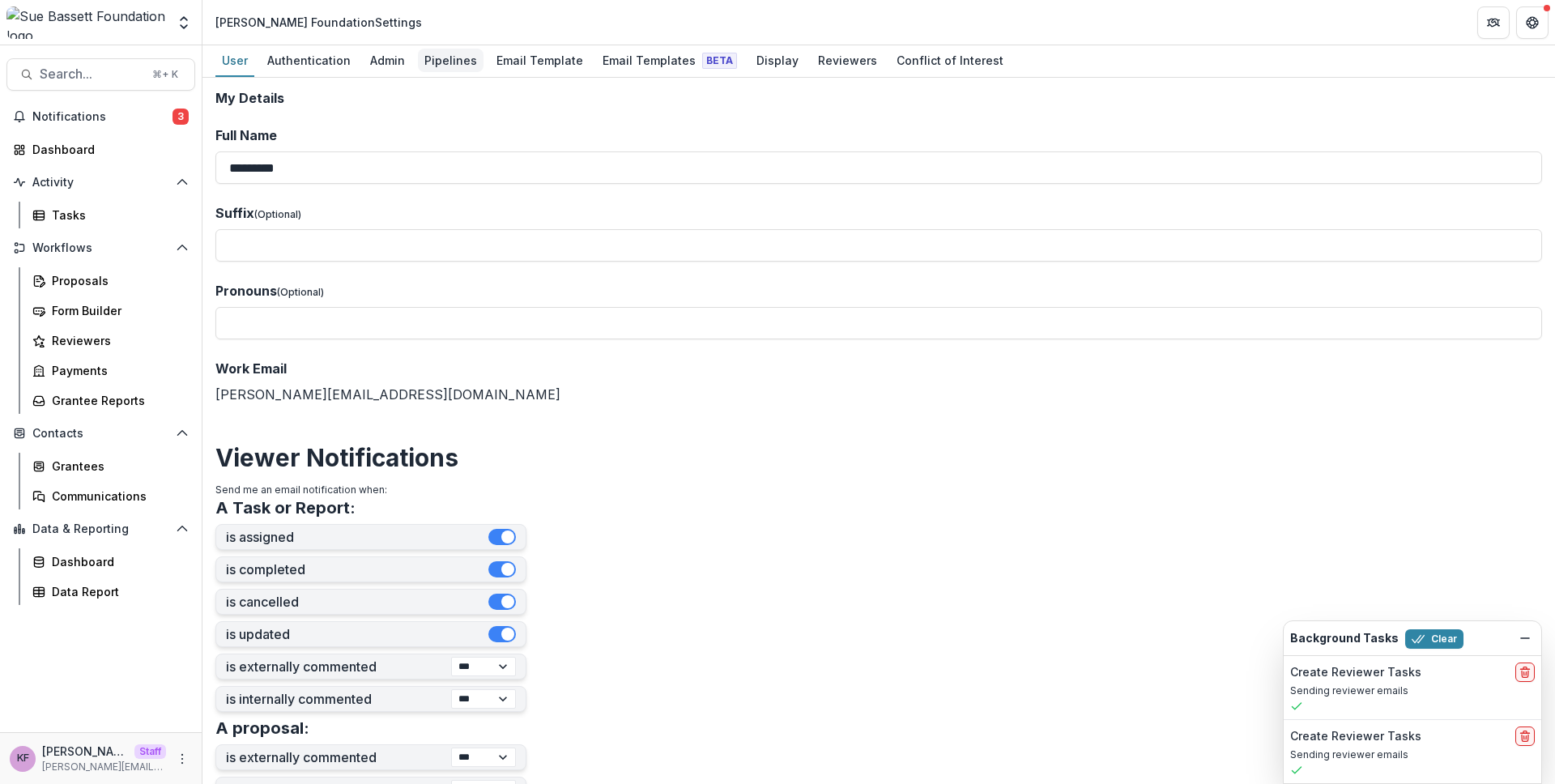
click at [441, 63] on div "Pipelines" at bounding box center [451, 60] width 66 height 24
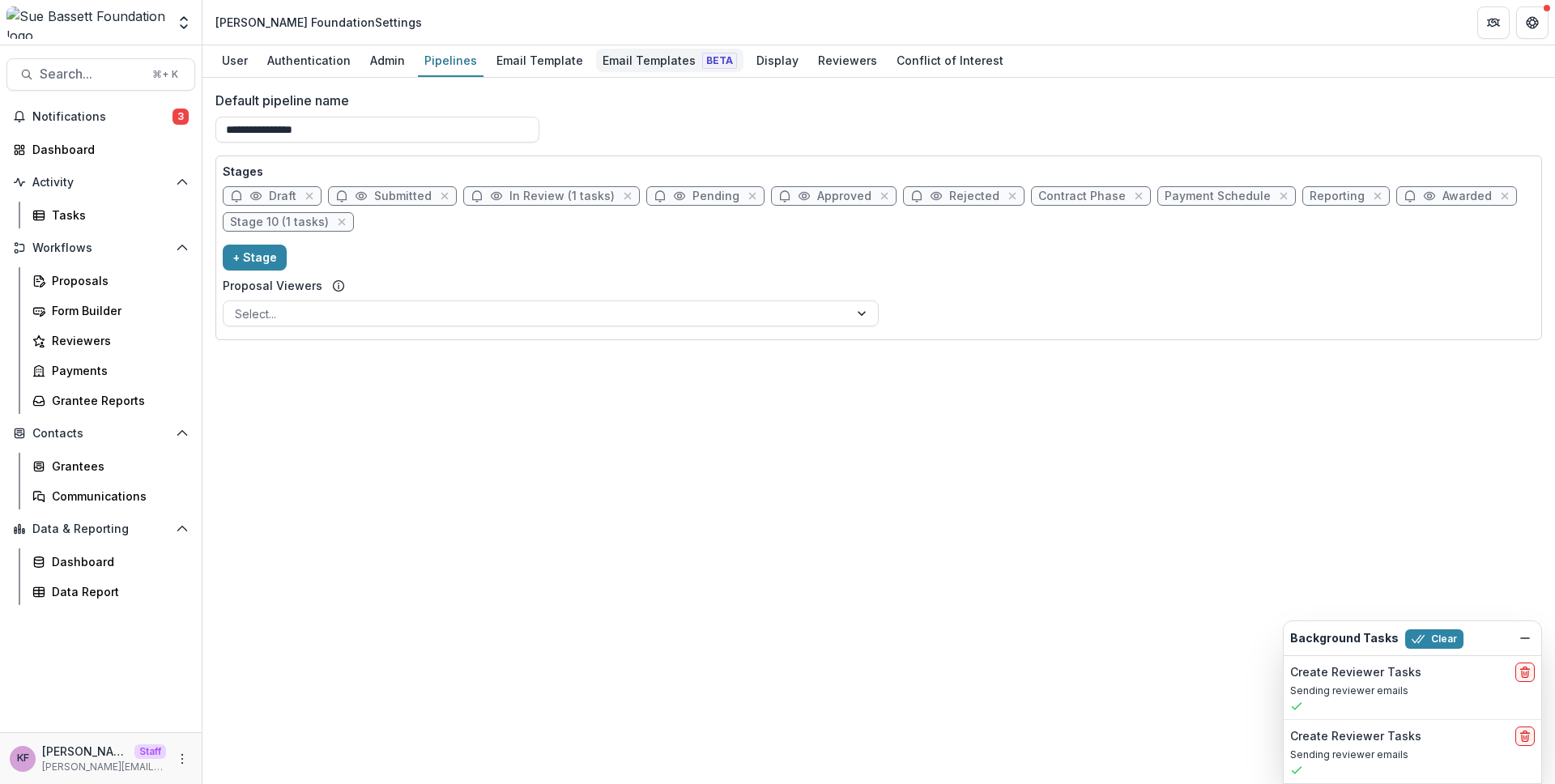
click at [645, 49] on div "Email Templates Beta" at bounding box center [670, 60] width 148 height 24
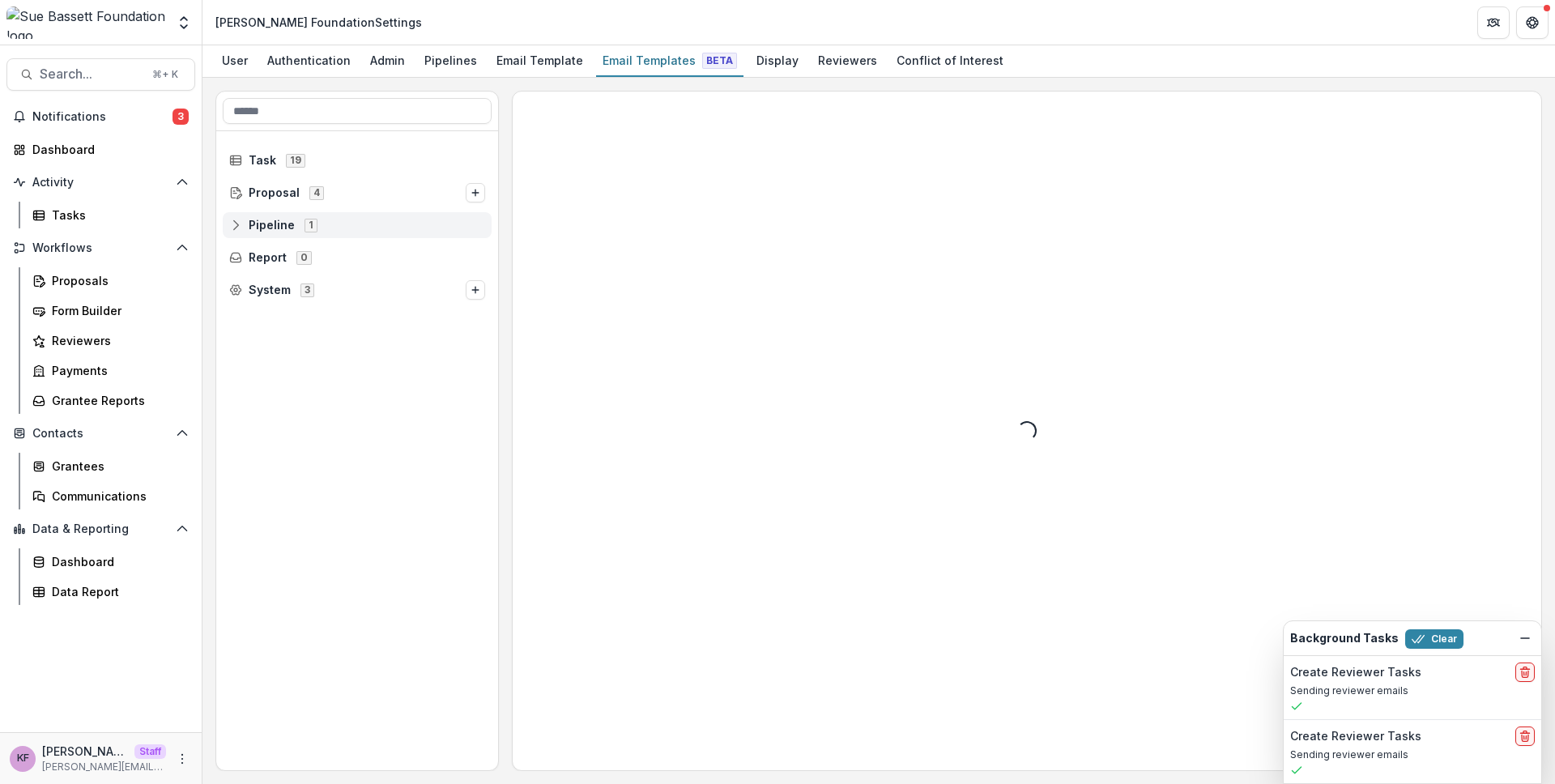
click at [232, 224] on icon at bounding box center [235, 225] width 13 height 13
click at [242, 263] on icon at bounding box center [248, 257] width 13 height 13
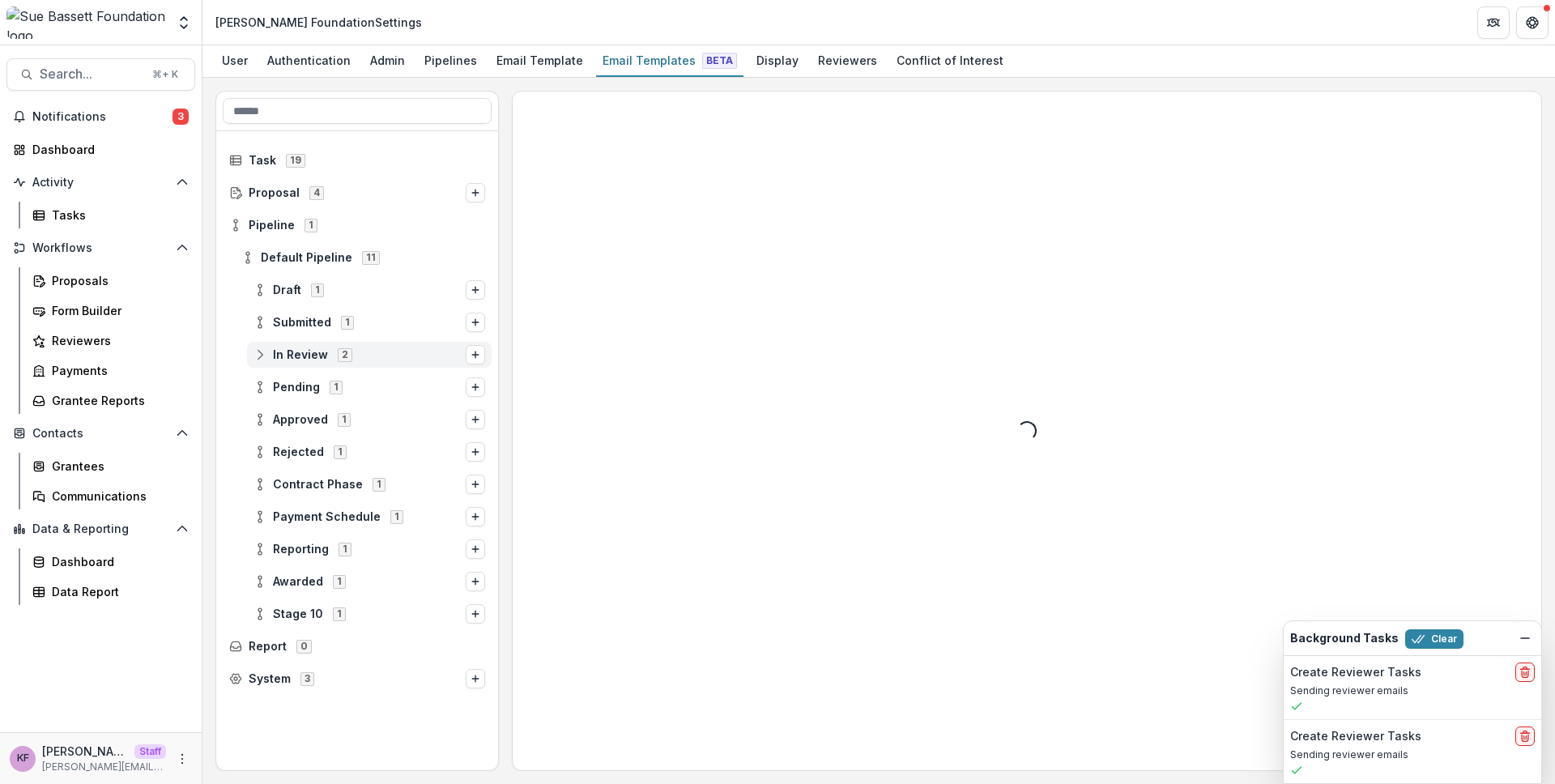
click at [264, 356] on icon at bounding box center [260, 355] width 13 height 13
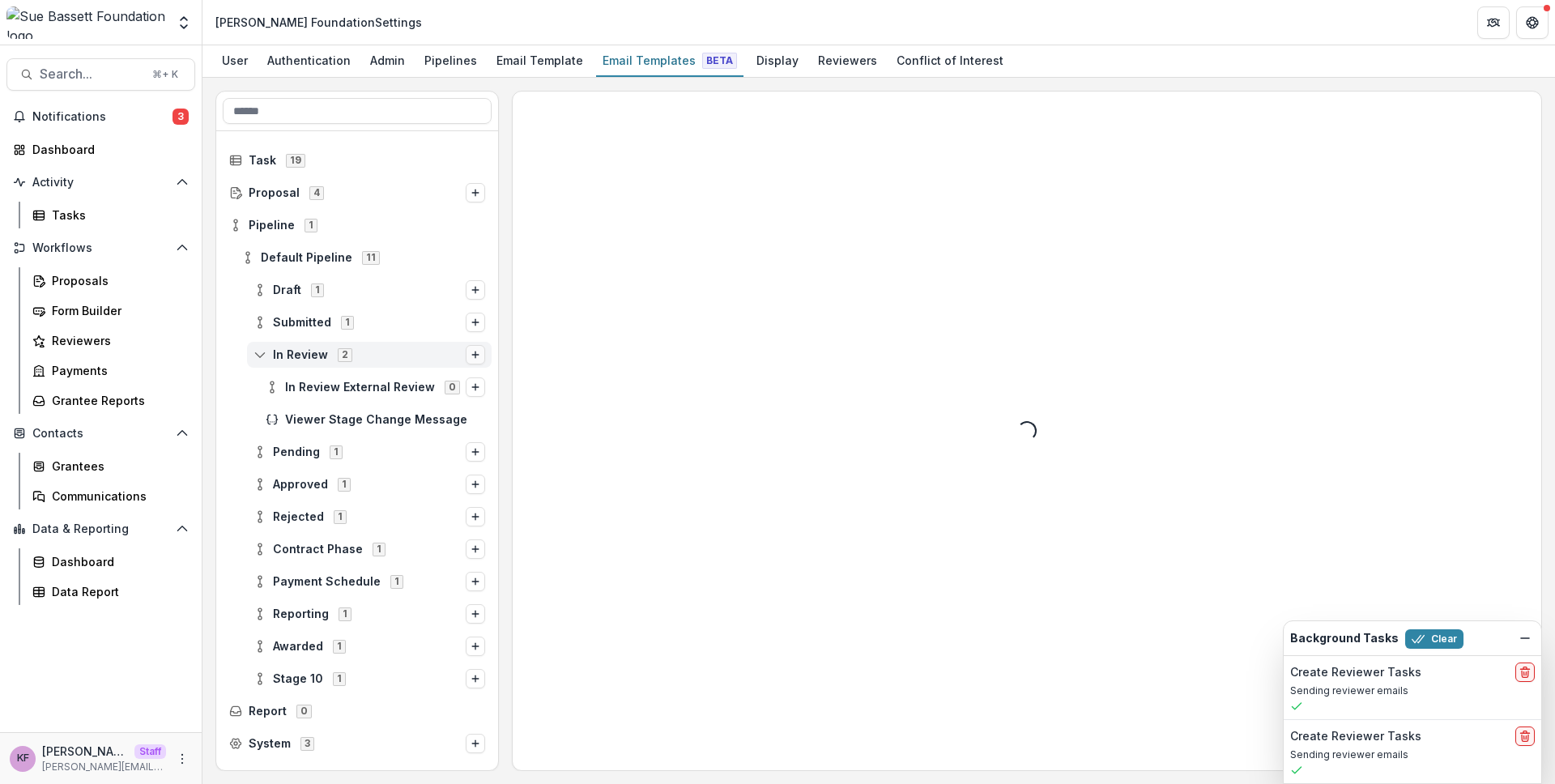
click at [473, 357] on icon "Options" at bounding box center [475, 355] width 10 height 10
click at [354, 380] on span "In Review External Review" at bounding box center [360, 387] width 150 height 14
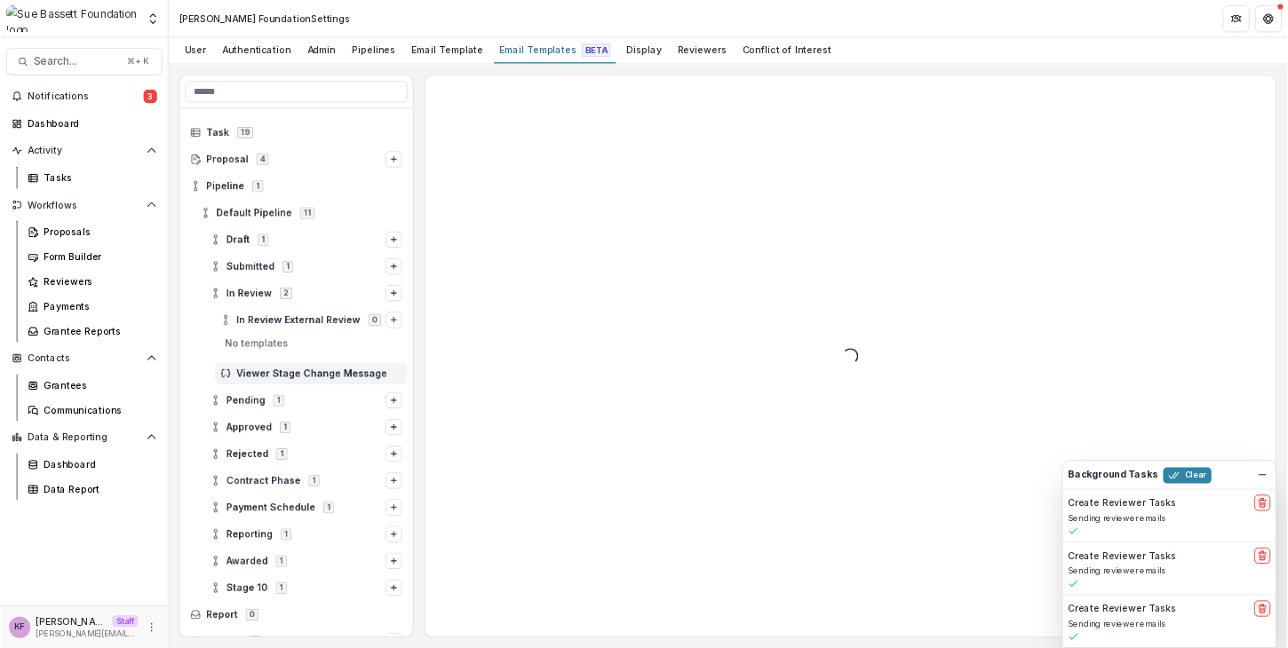
scroll to position [24, 0]
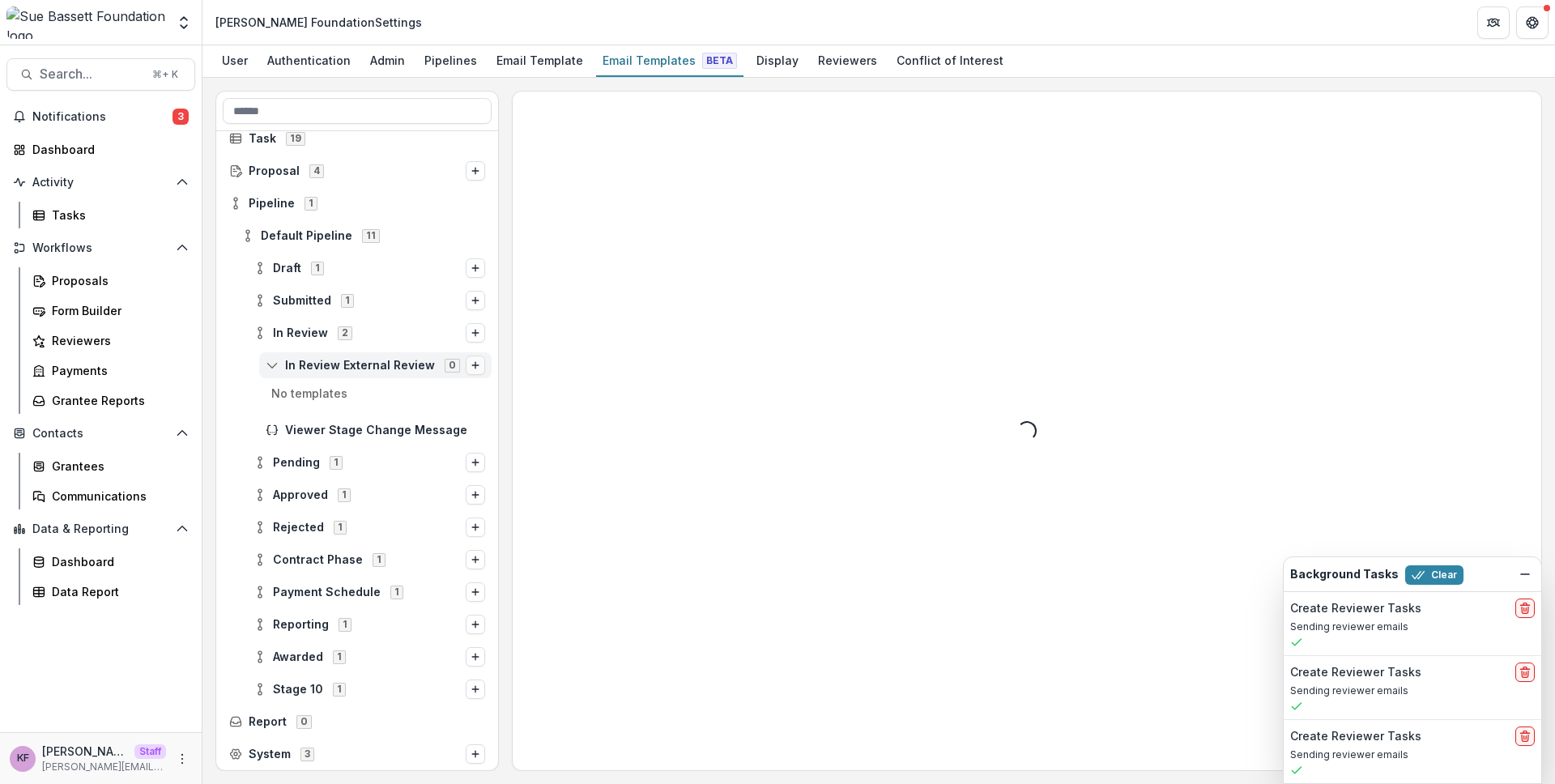
click at [472, 365] on line "Options" at bounding box center [475, 365] width 6 height 0
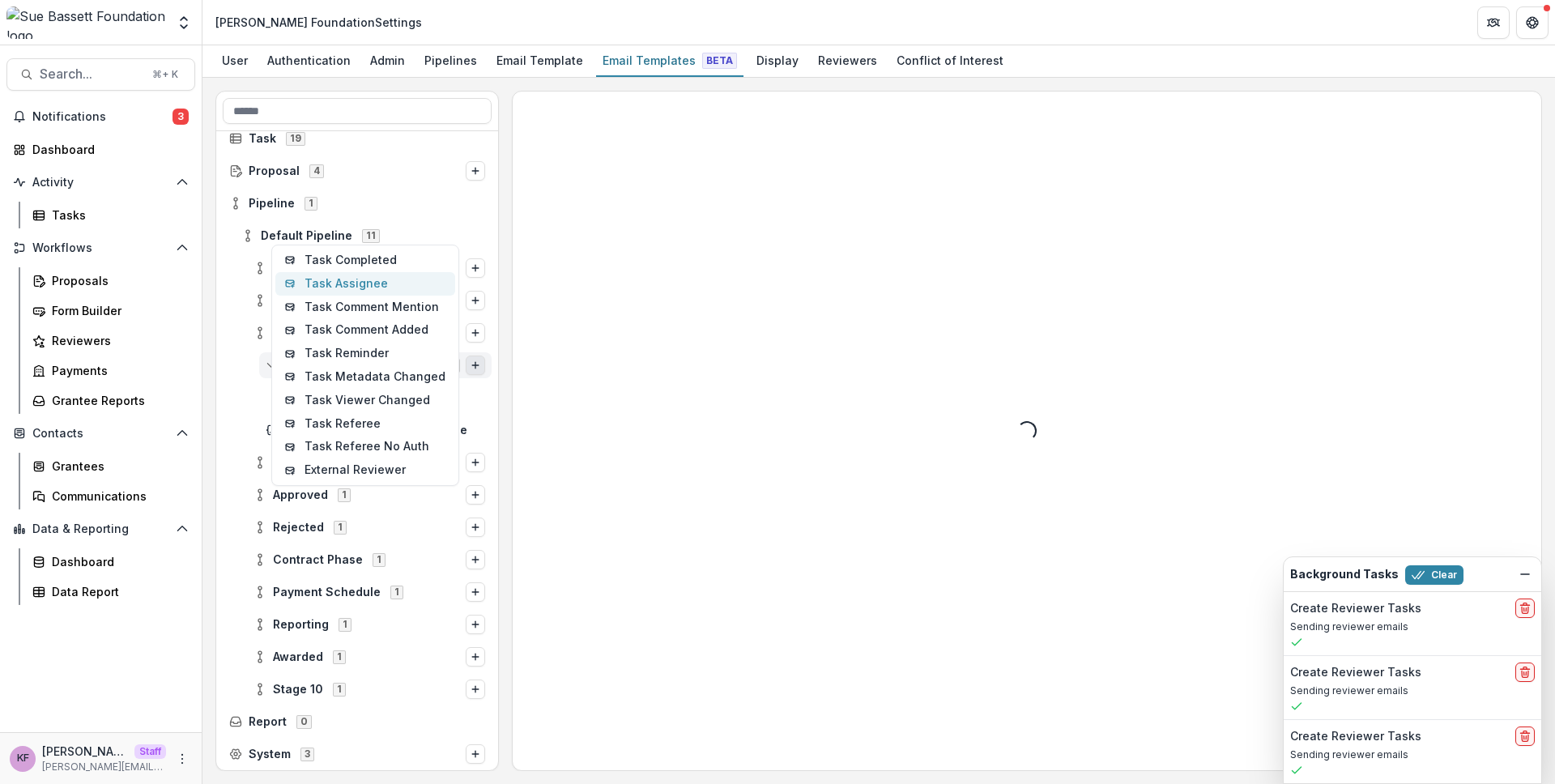
click at [373, 284] on button "Task Assignee" at bounding box center [365, 284] width 180 height 24
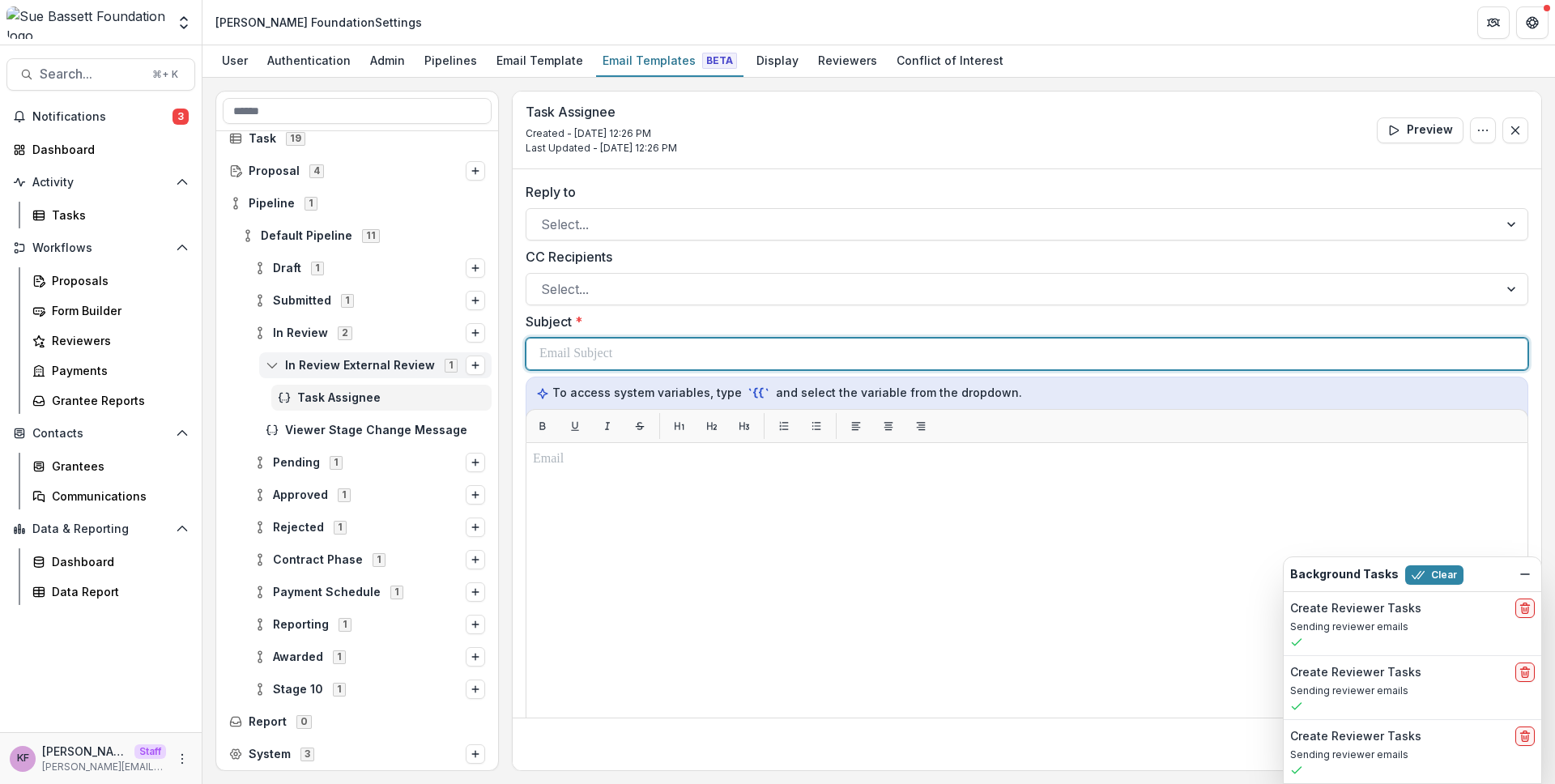
click at [688, 364] on div at bounding box center [1026, 354] width 975 height 31
copy p "**********"
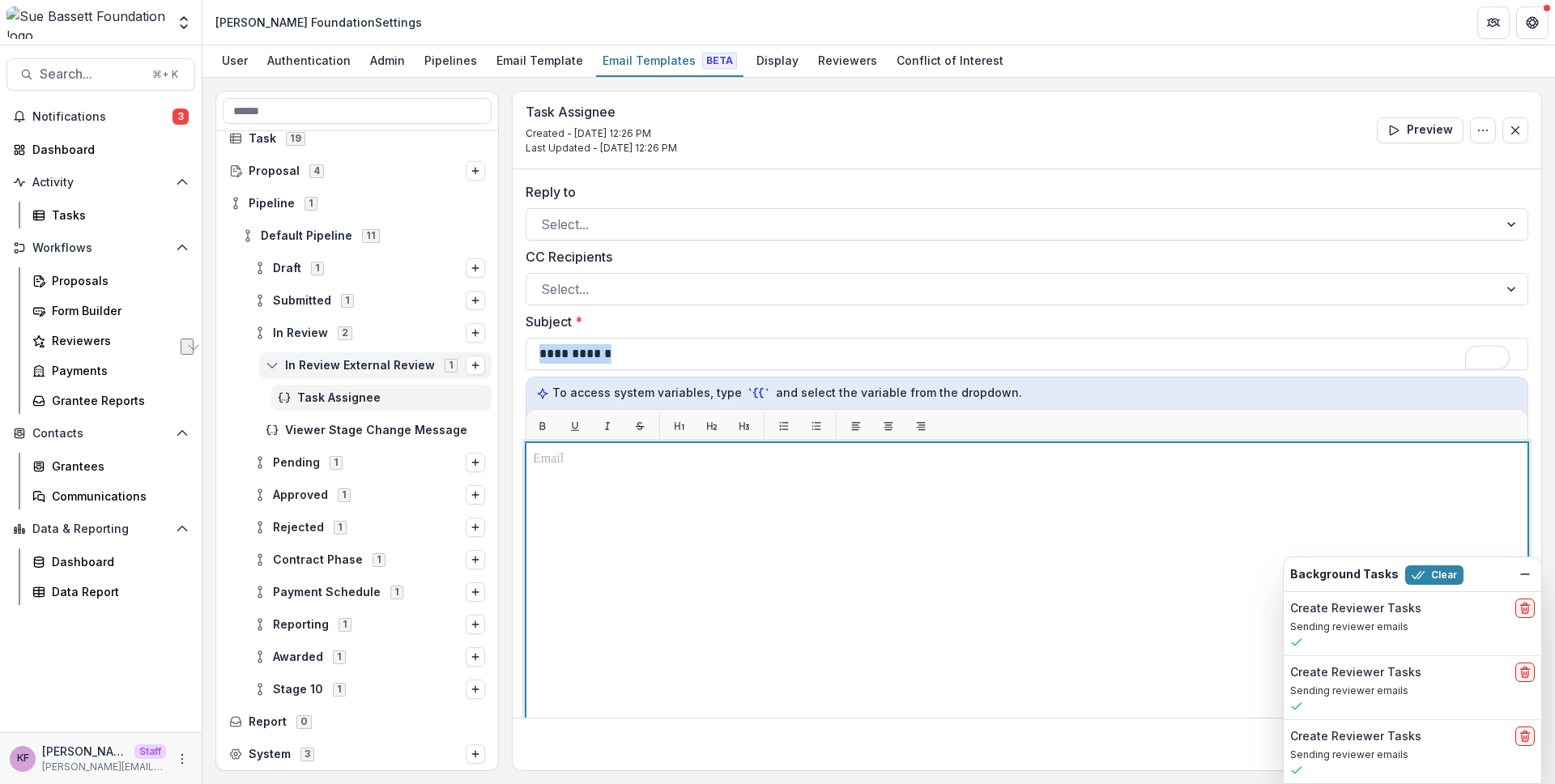
click at [752, 603] on div at bounding box center [1026, 645] width 988 height 390
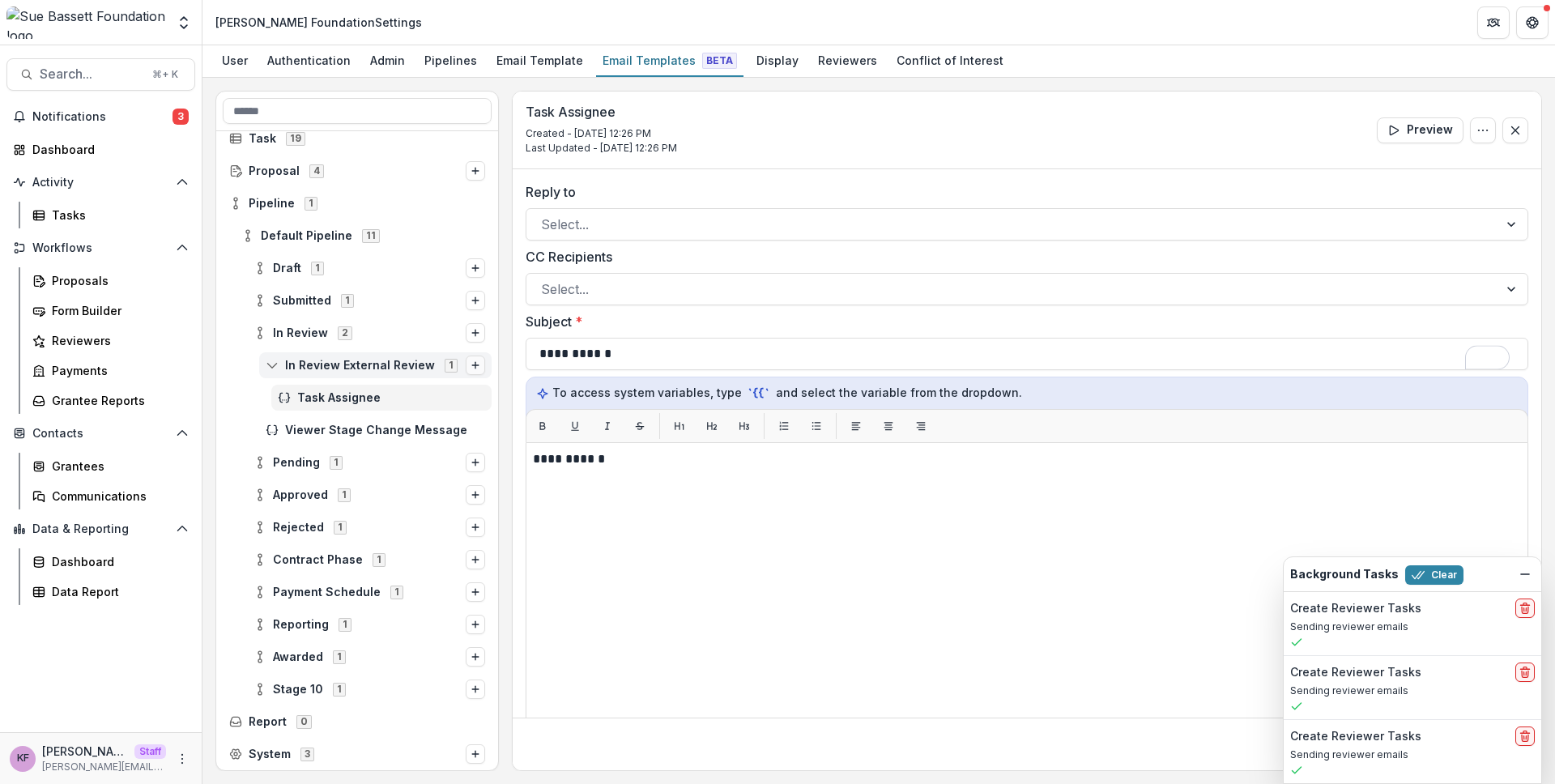
click at [471, 363] on icon "Options" at bounding box center [475, 365] width 10 height 10
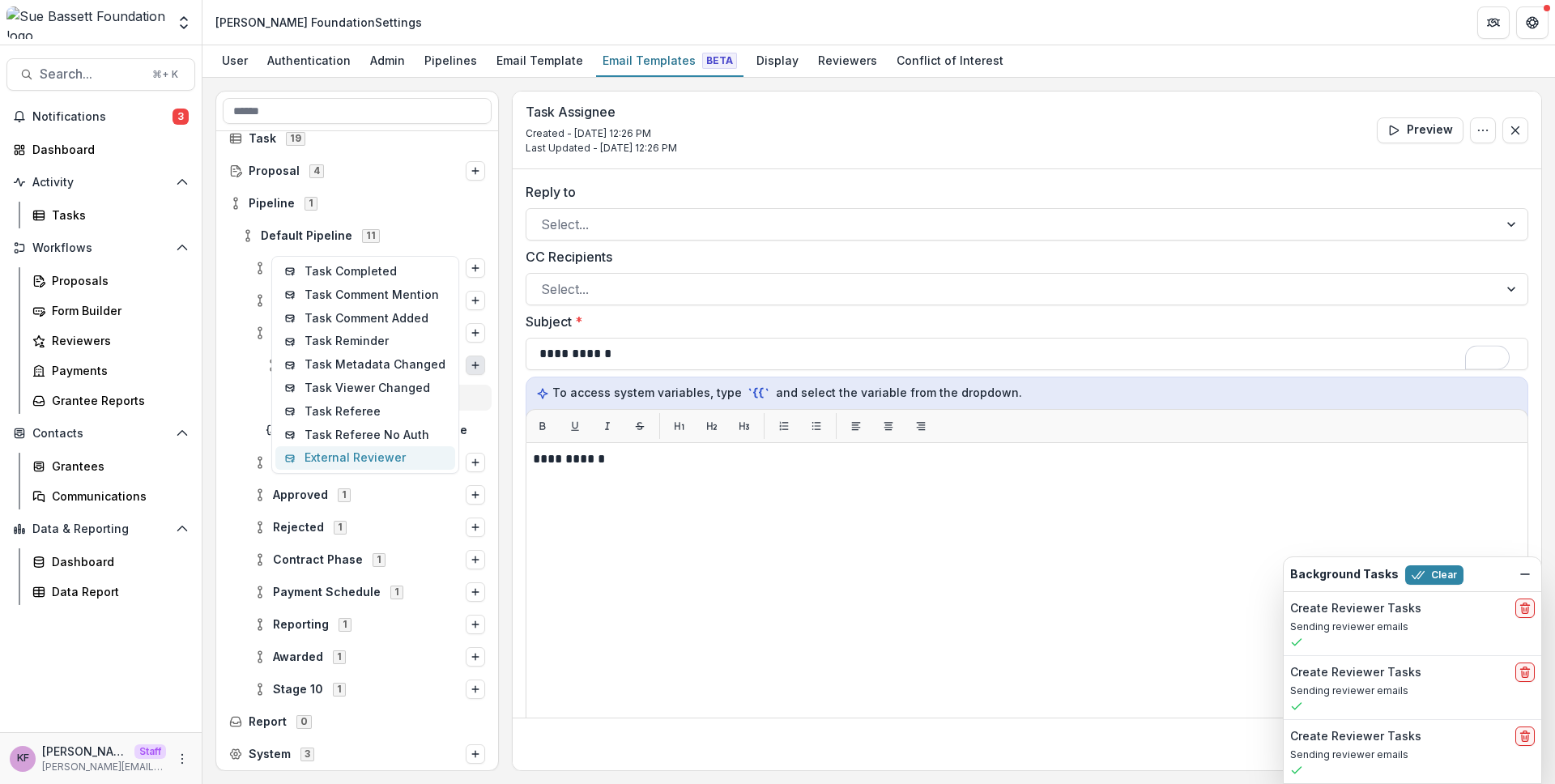
click at [381, 446] on button "External Reviewer" at bounding box center [365, 458] width 180 height 24
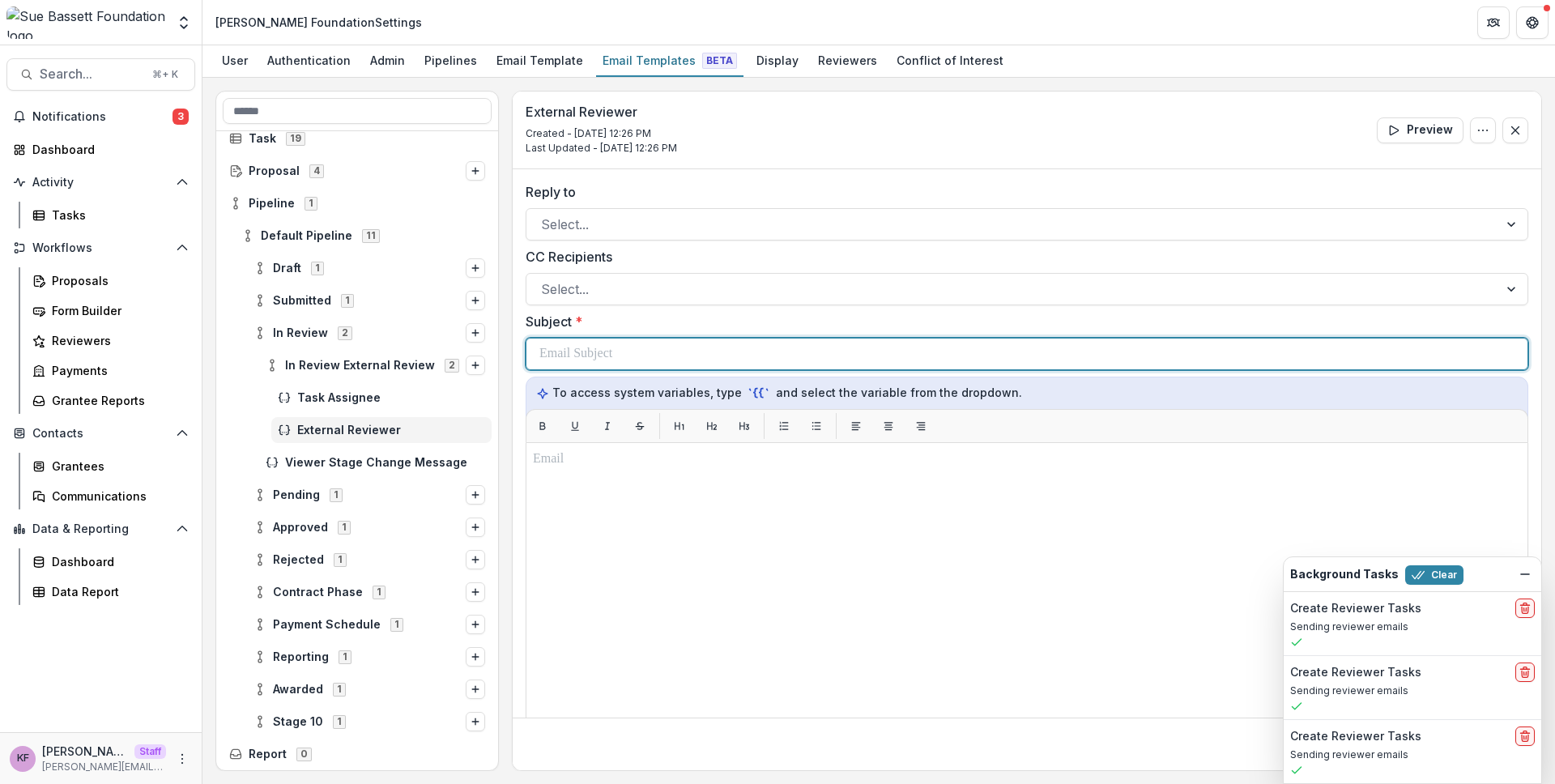
click at [612, 357] on p at bounding box center [575, 353] width 73 height 19
copy p "**********"
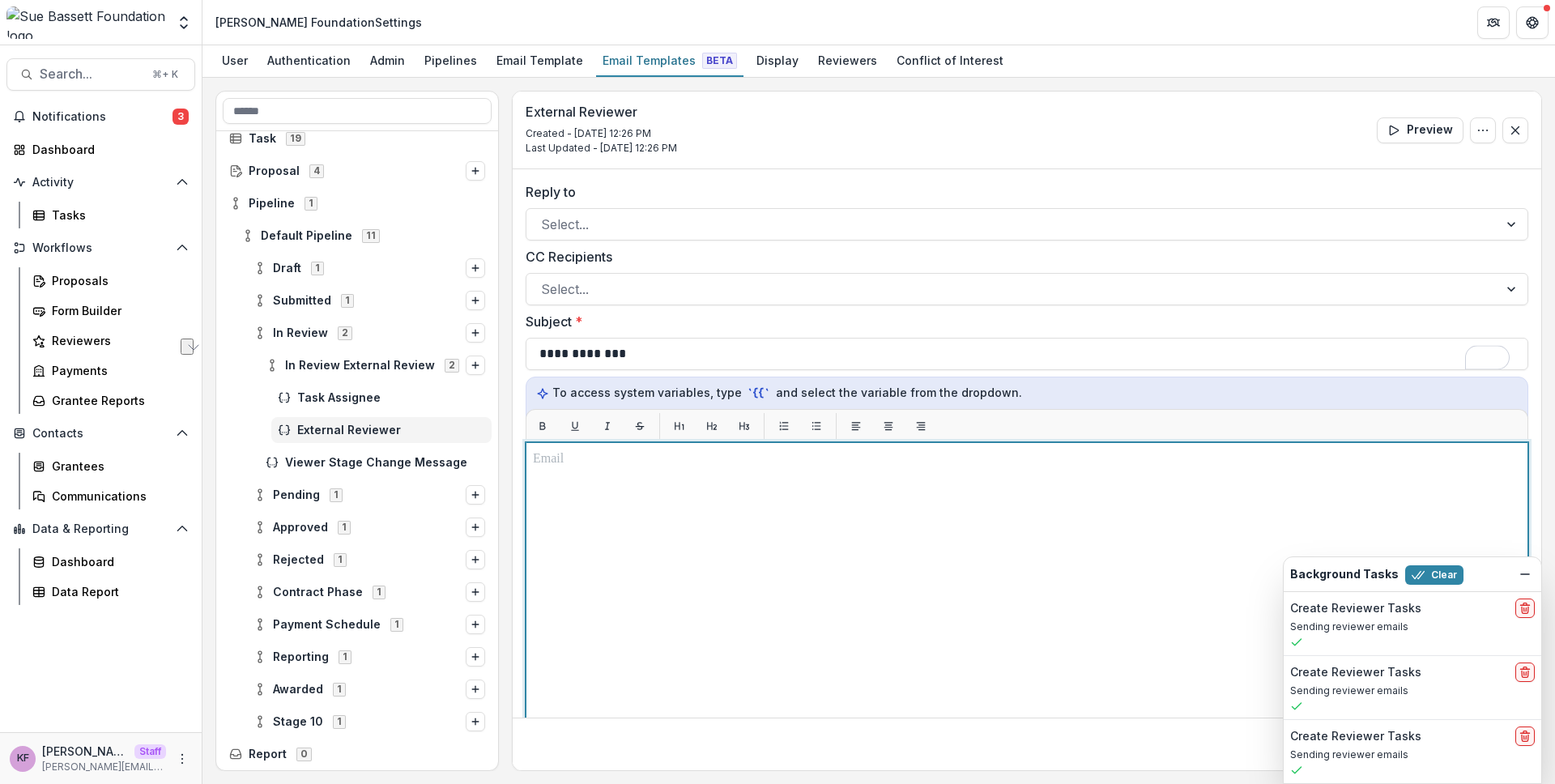
click at [709, 525] on div at bounding box center [1026, 645] width 988 height 390
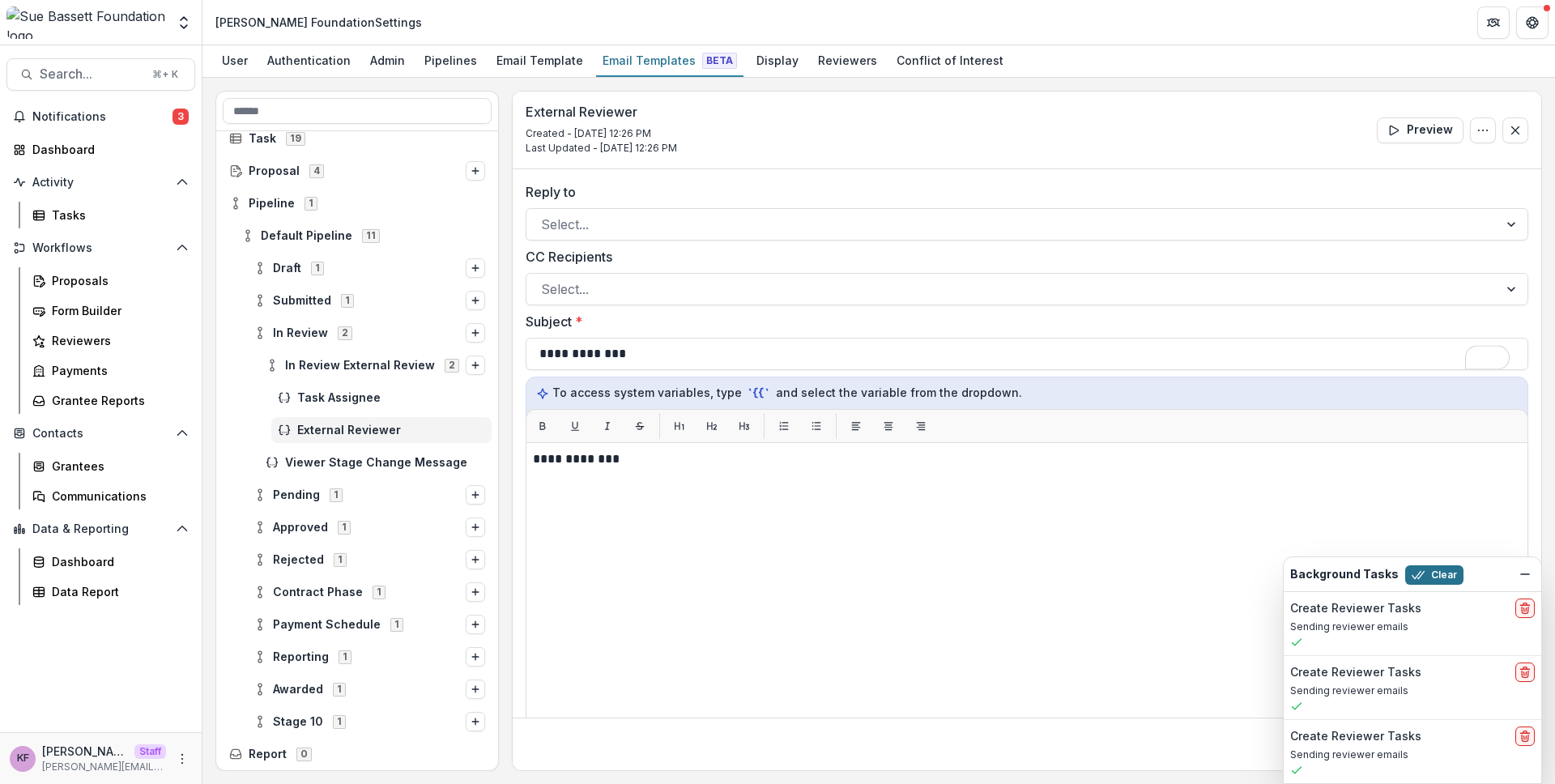
click at [1434, 573] on button "Clear" at bounding box center [1435, 574] width 58 height 19
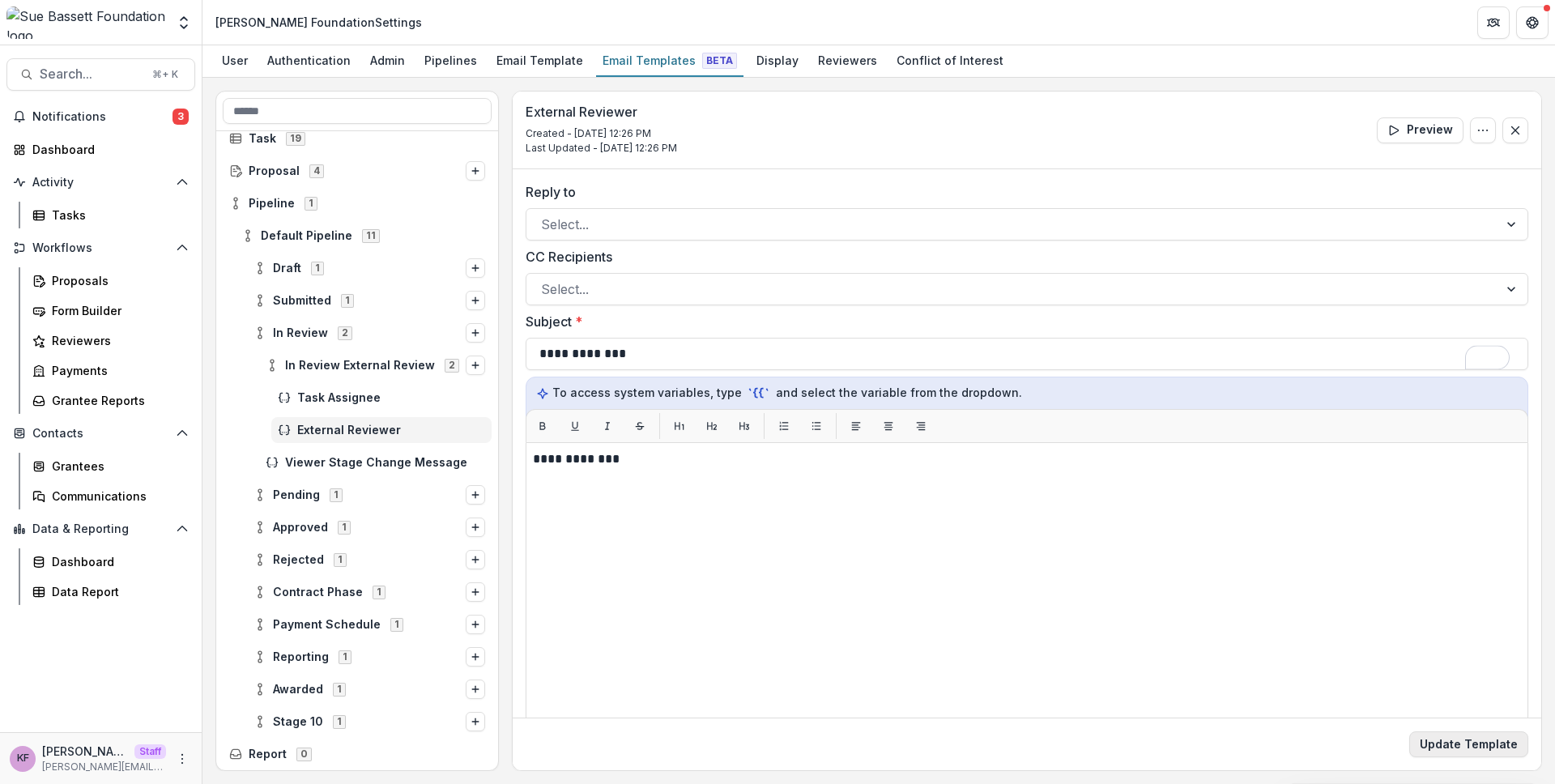
click at [1477, 740] on button "Update Template" at bounding box center [1468, 744] width 119 height 26
click at [412, 391] on span "Task Assignee" at bounding box center [391, 397] width 188 height 14
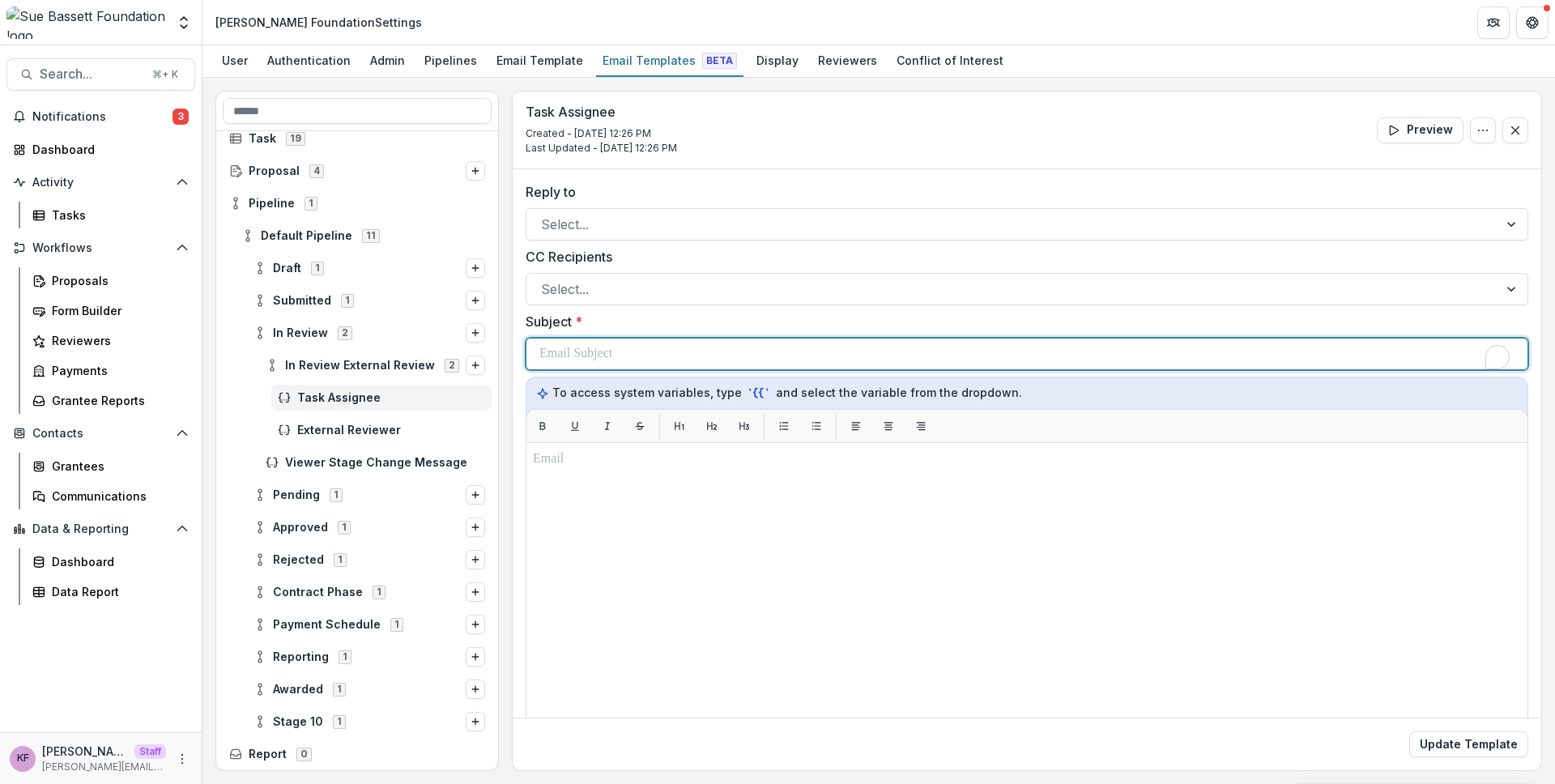
click at [664, 354] on div "To enrich screen reader interactions, please activate Accessibility in Grammarl…" at bounding box center [1026, 354] width 975 height 31
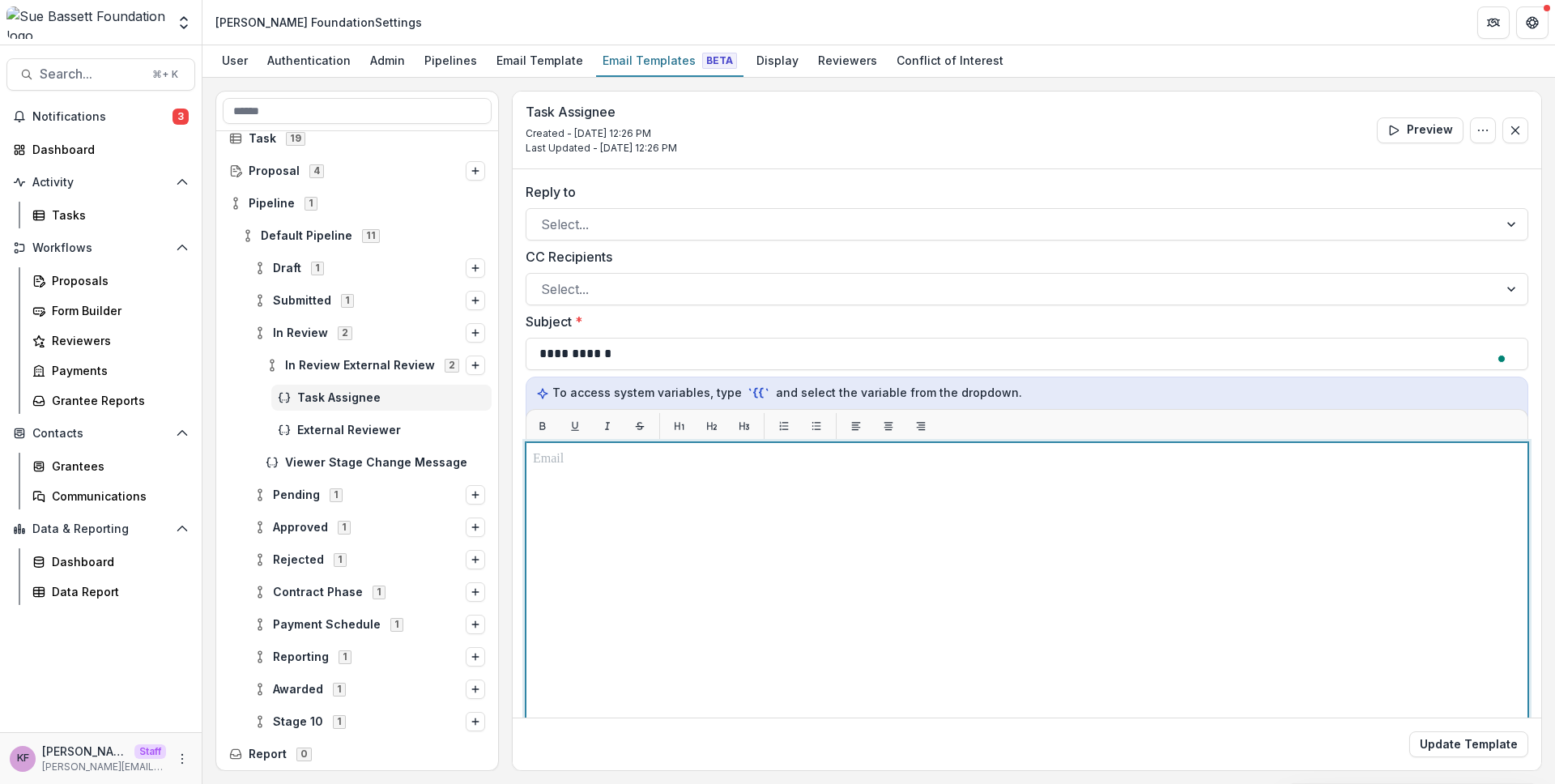
click at [710, 506] on div at bounding box center [1026, 645] width 988 height 390
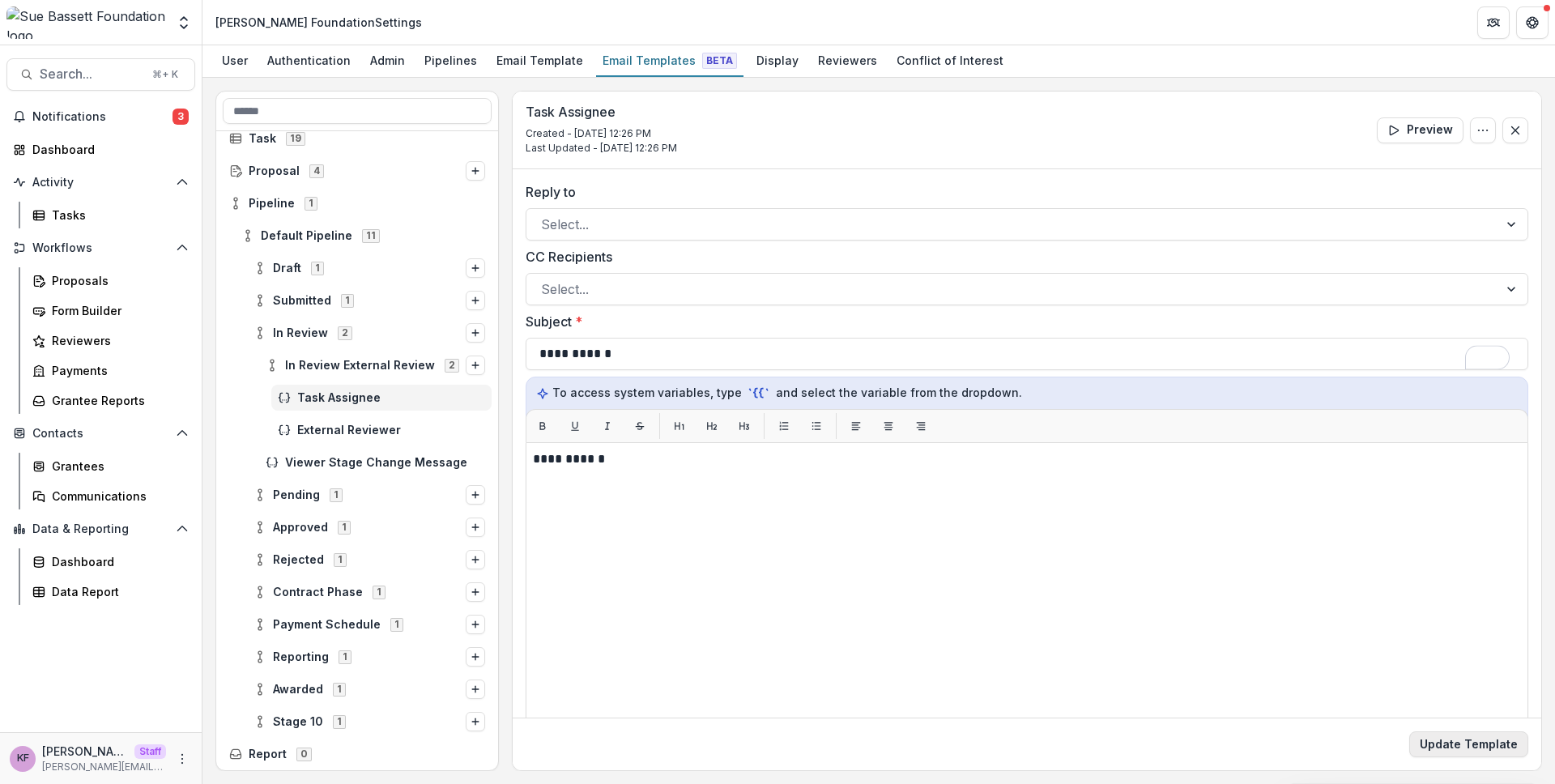
click at [1455, 747] on button "Update Template" at bounding box center [1468, 744] width 119 height 26
click at [378, 403] on span "External Reviewer" at bounding box center [391, 397] width 188 height 14
click at [383, 437] on div "Task Assignee" at bounding box center [381, 429] width 221 height 26
click at [366, 453] on div "Viewer Stage Change Message" at bounding box center [375, 462] width 233 height 26
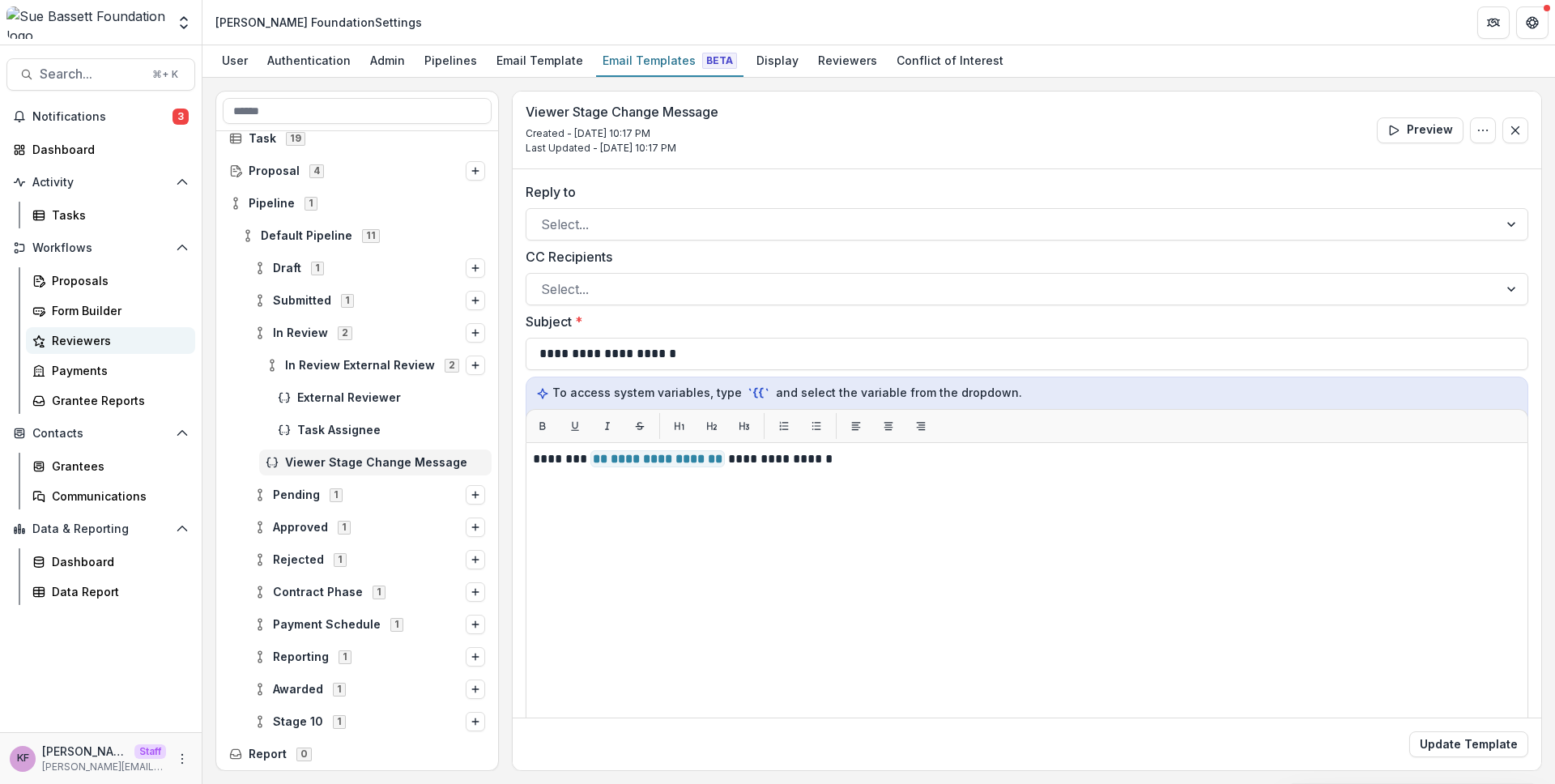
click at [109, 342] on div "Reviewers" at bounding box center [117, 340] width 130 height 17
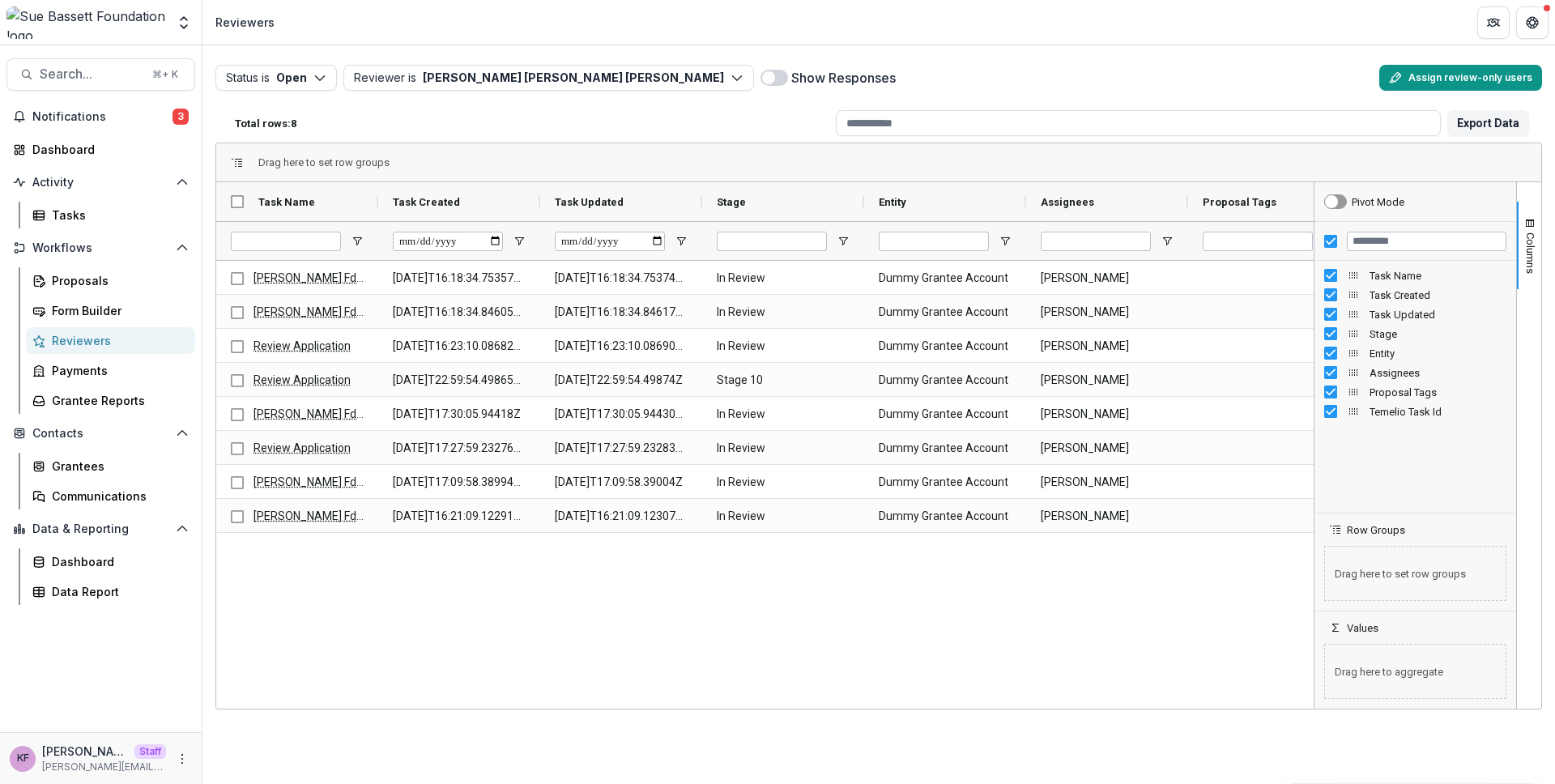
click at [1461, 85] on button "Assign review-only users" at bounding box center [1460, 77] width 162 height 26
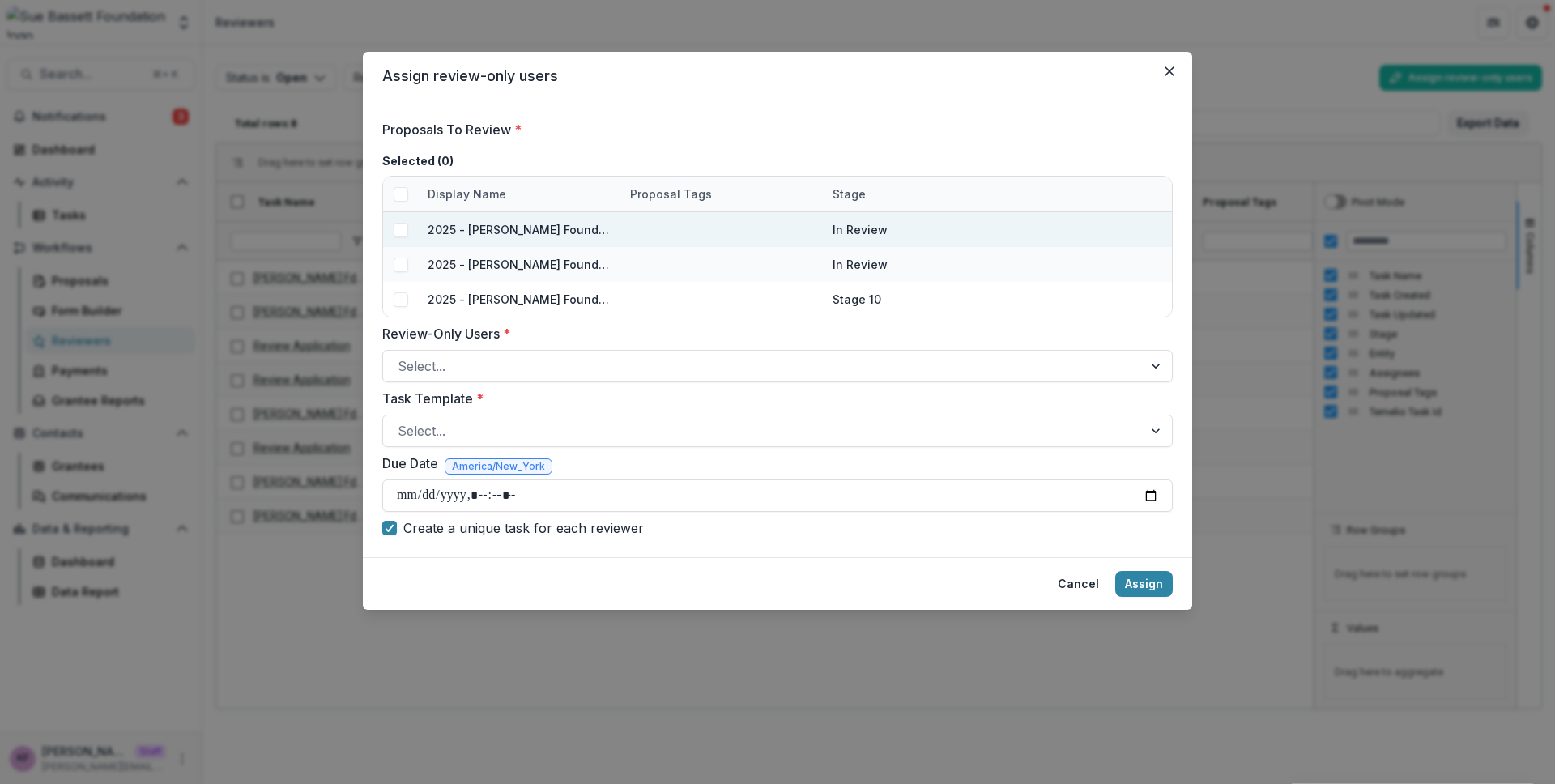
click at [402, 228] on span at bounding box center [401, 230] width 15 height 15
click at [510, 371] on div at bounding box center [762, 366] width 731 height 23
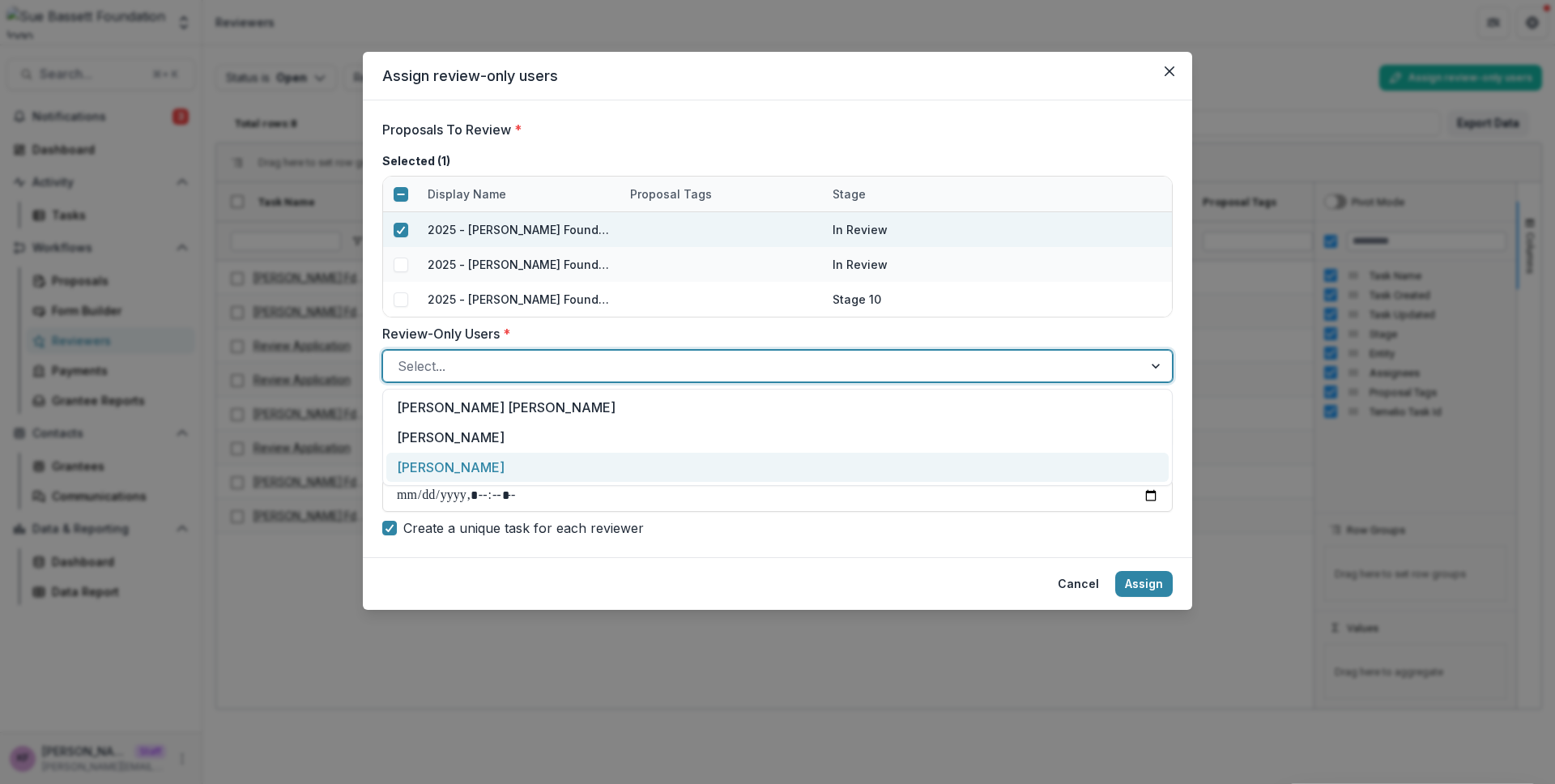
click at [503, 459] on div "ruthwick" at bounding box center [778, 467] width 783 height 30
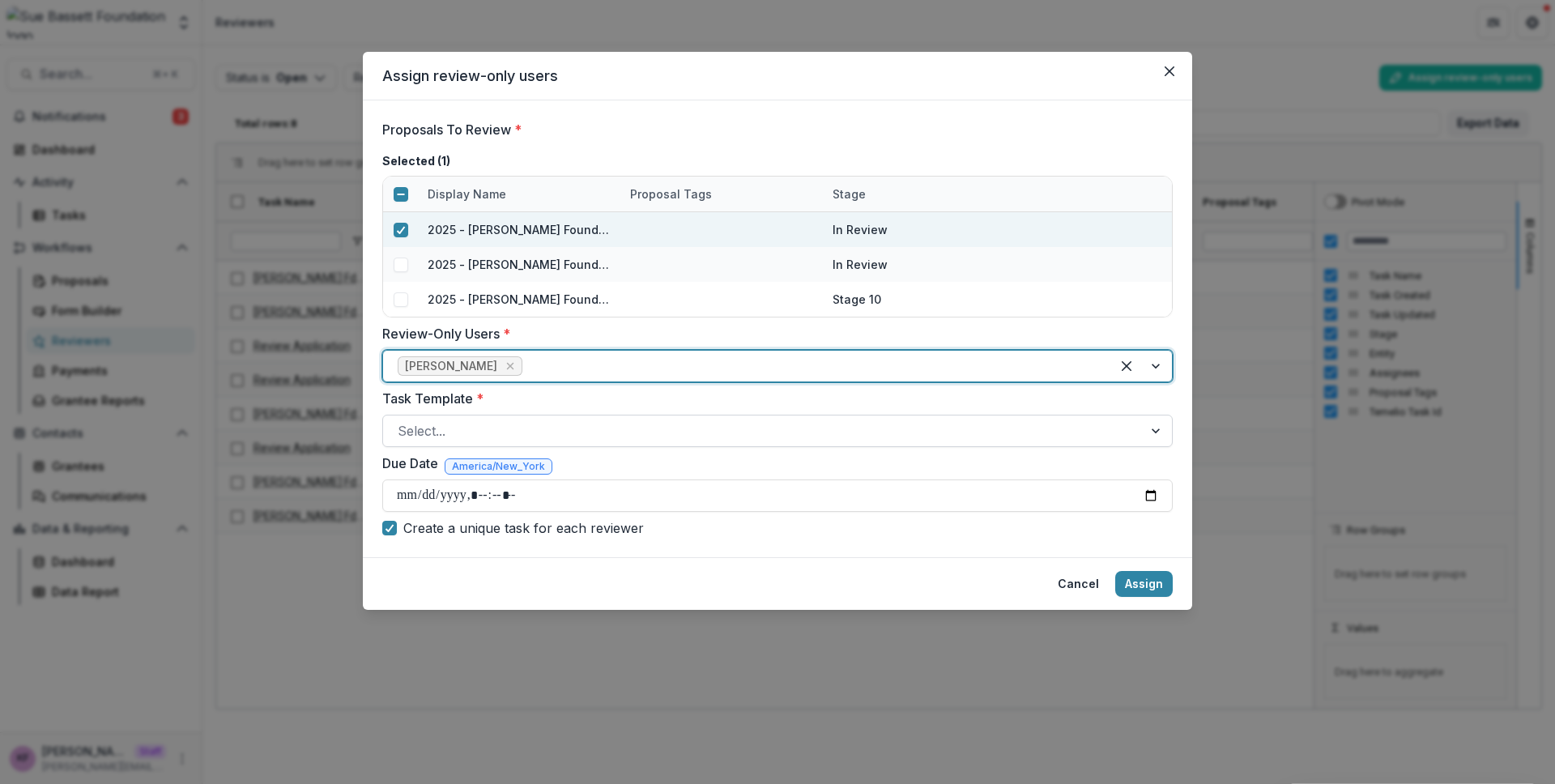
click at [519, 419] on div at bounding box center [762, 430] width 731 height 23
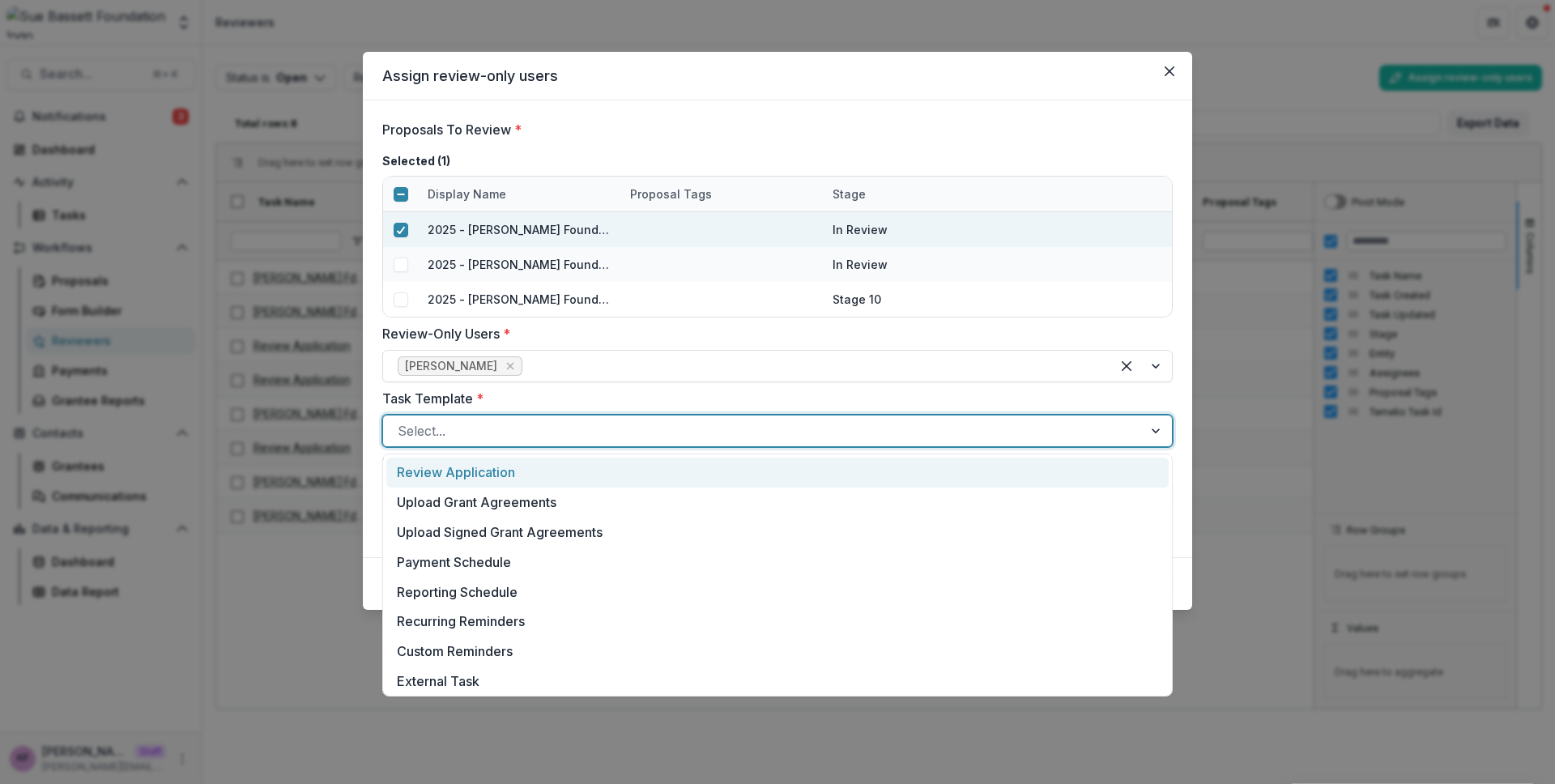
click at [526, 471] on div "Review Application" at bounding box center [778, 472] width 783 height 30
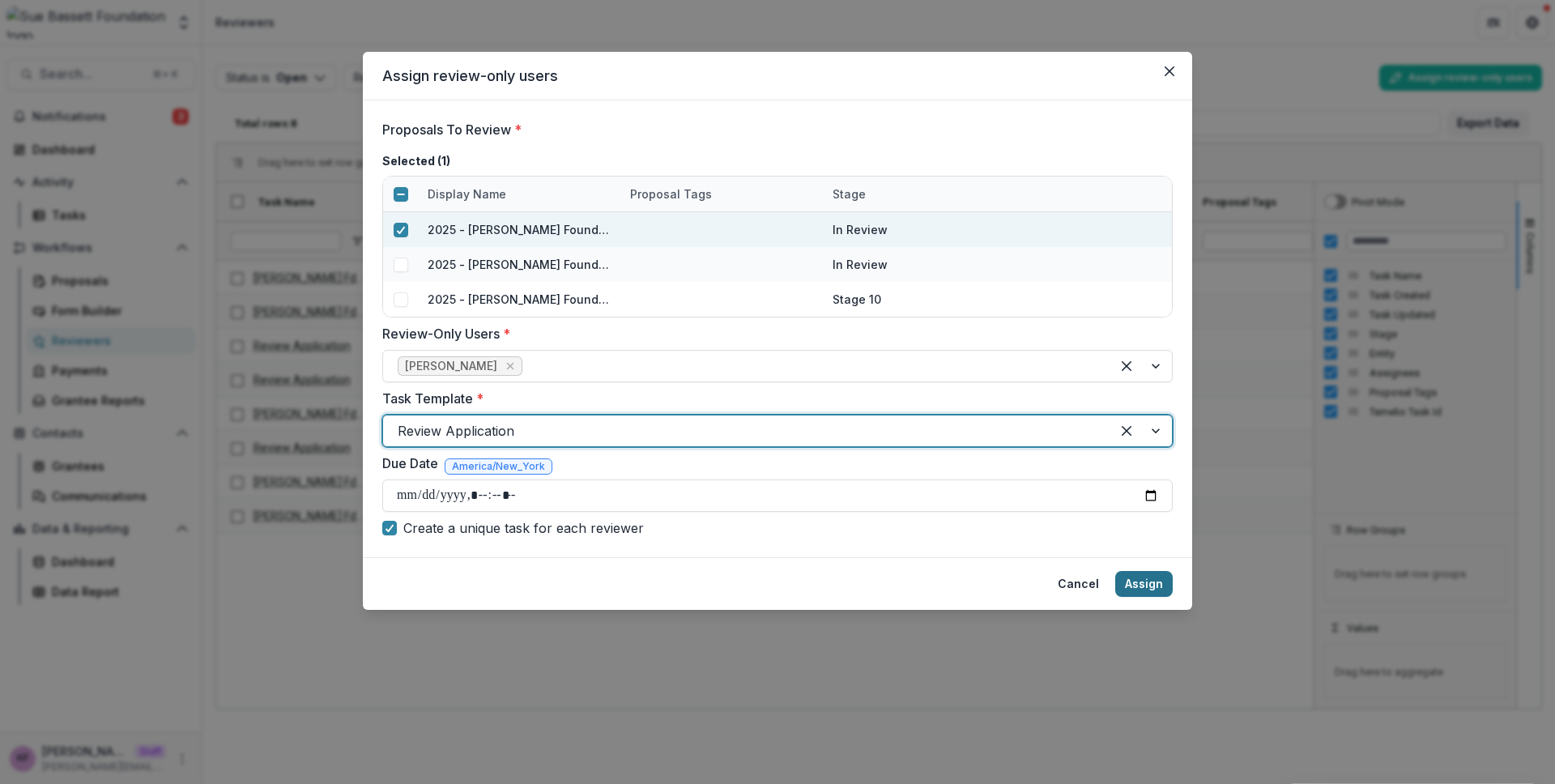
click at [1149, 589] on button "Assign" at bounding box center [1144, 583] width 57 height 26
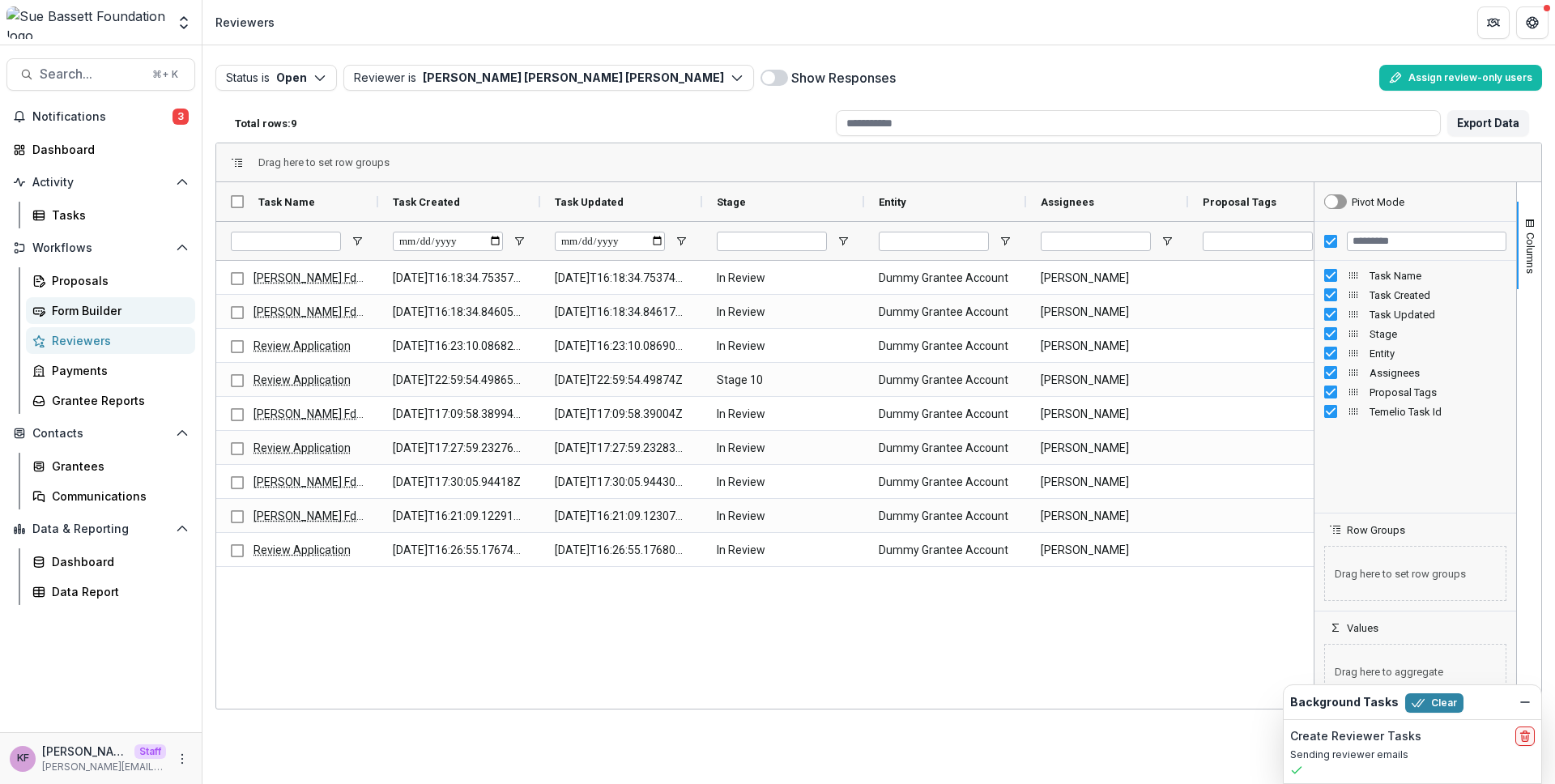
click at [123, 305] on div "Form Builder" at bounding box center [117, 310] width 130 height 17
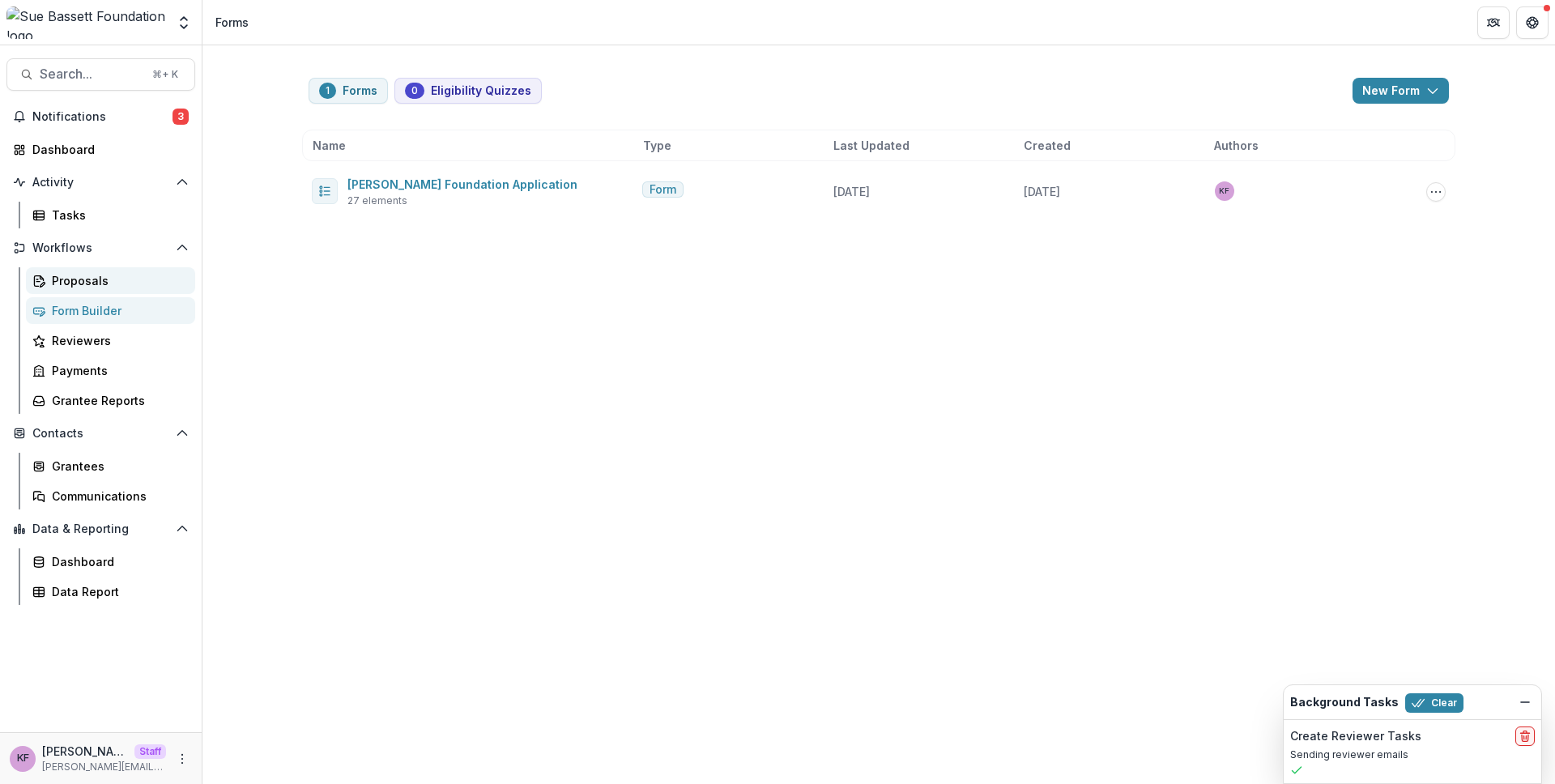
click at [104, 276] on div "Proposals" at bounding box center [117, 280] width 130 height 17
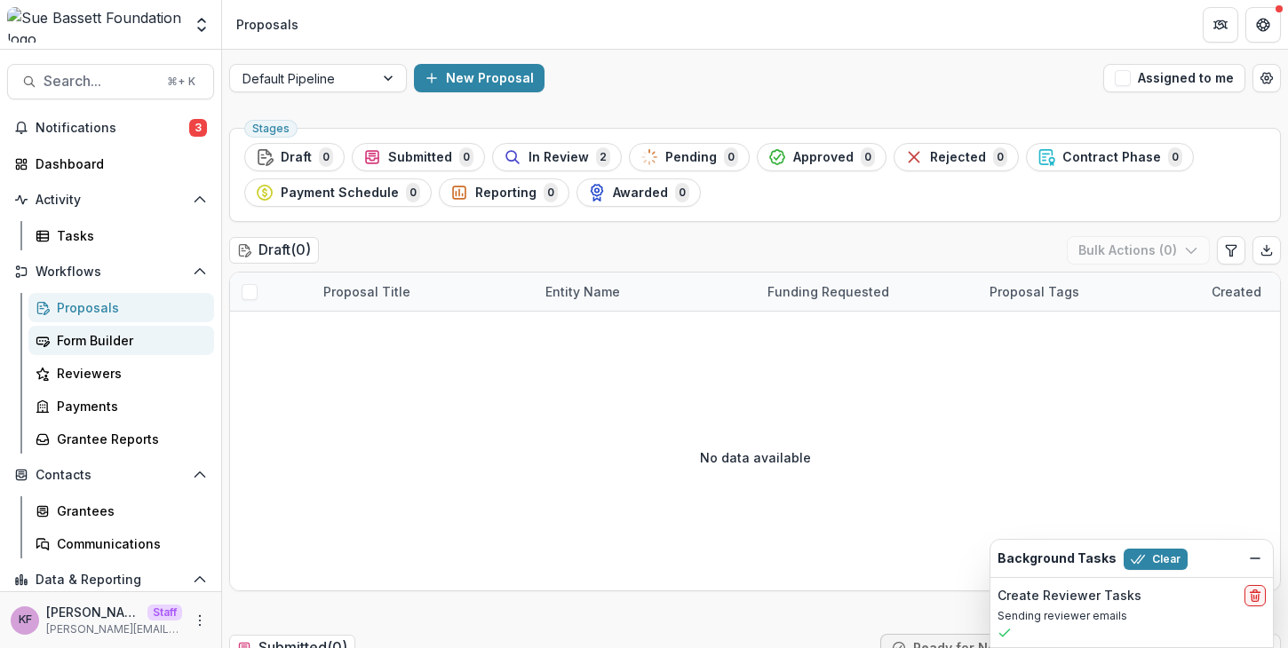
click at [116, 344] on div "Form Builder" at bounding box center [128, 340] width 143 height 19
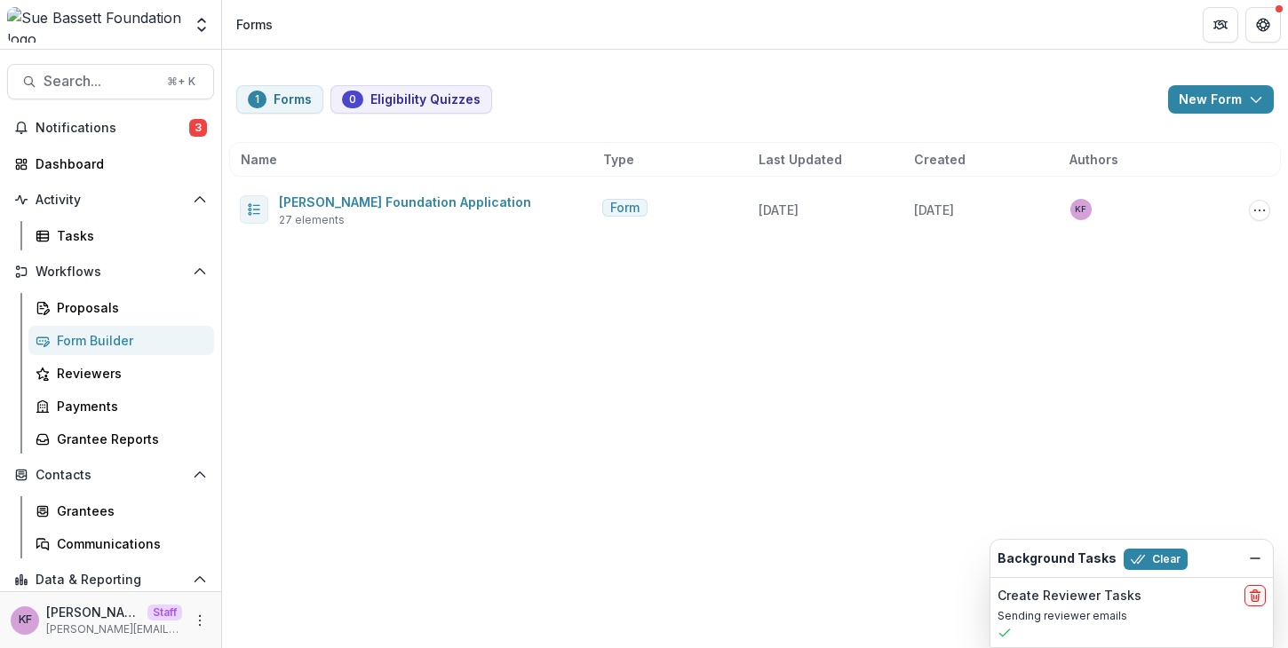
click at [90, 289] on div "Workflows Proposals Form Builder Reviewers Payments Grantee Reports" at bounding box center [110, 356] width 221 height 196
click at [89, 299] on div "Proposals" at bounding box center [128, 307] width 143 height 19
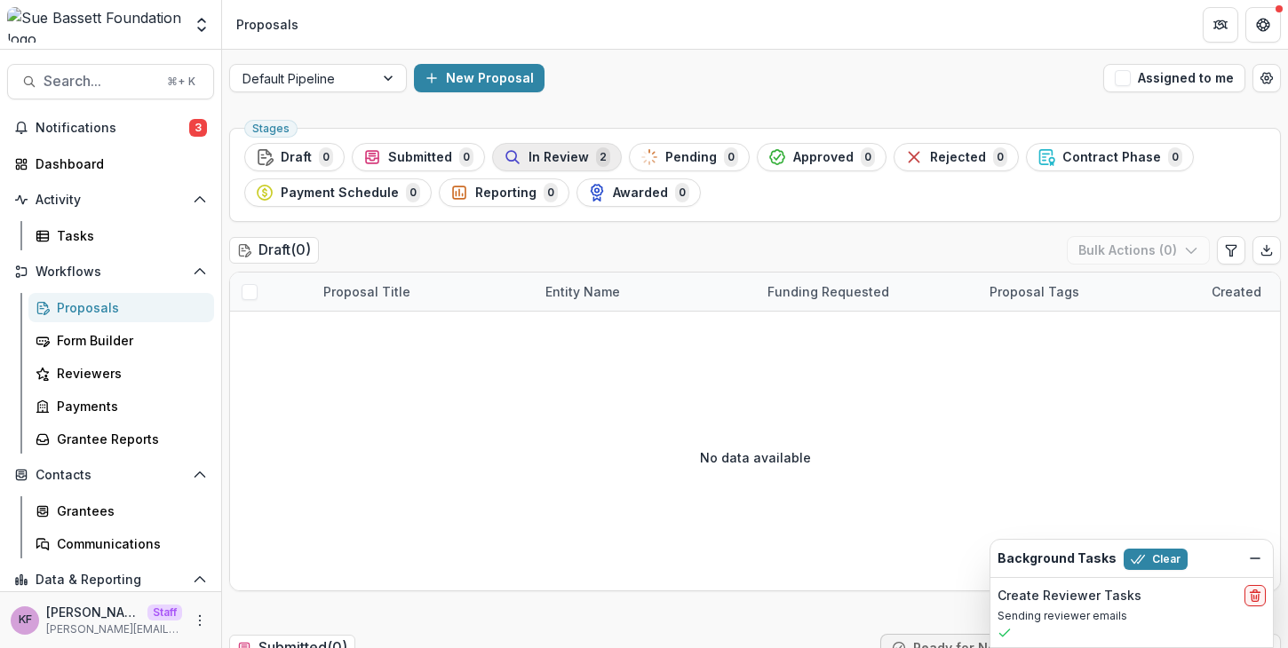
click at [581, 156] on span "In Review" at bounding box center [558, 157] width 60 height 15
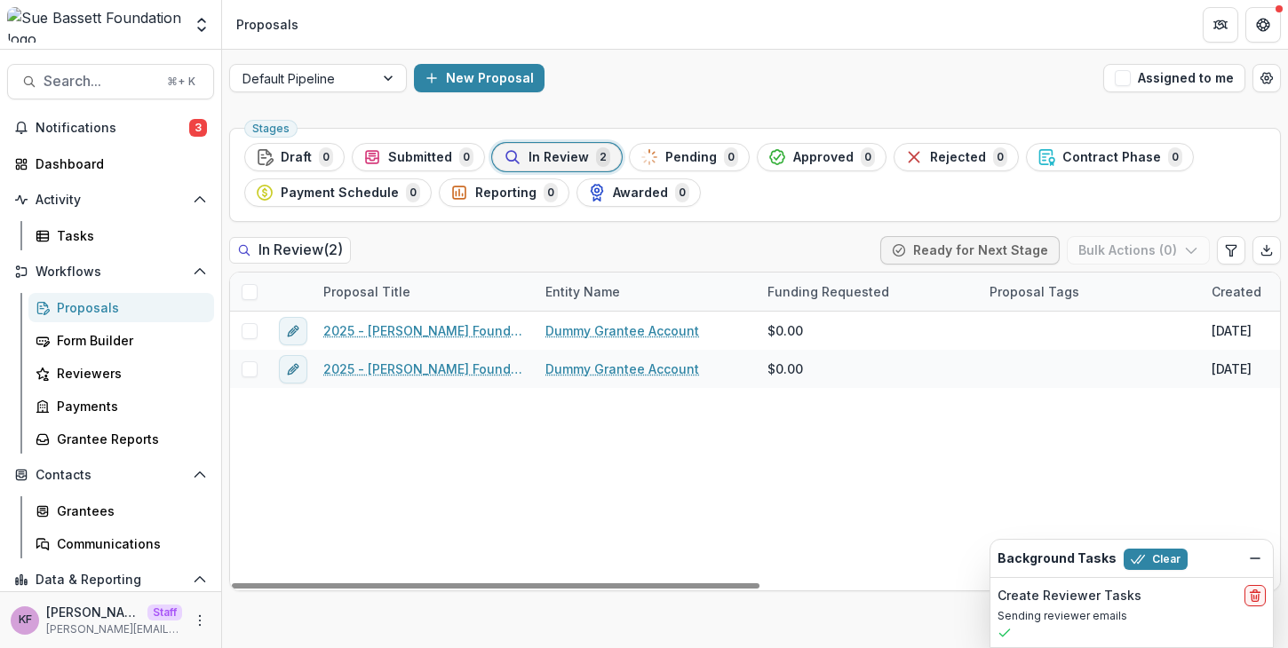
click at [866, 36] on header "Proposals" at bounding box center [755, 24] width 1066 height 49
